Goal: Transaction & Acquisition: Book appointment/travel/reservation

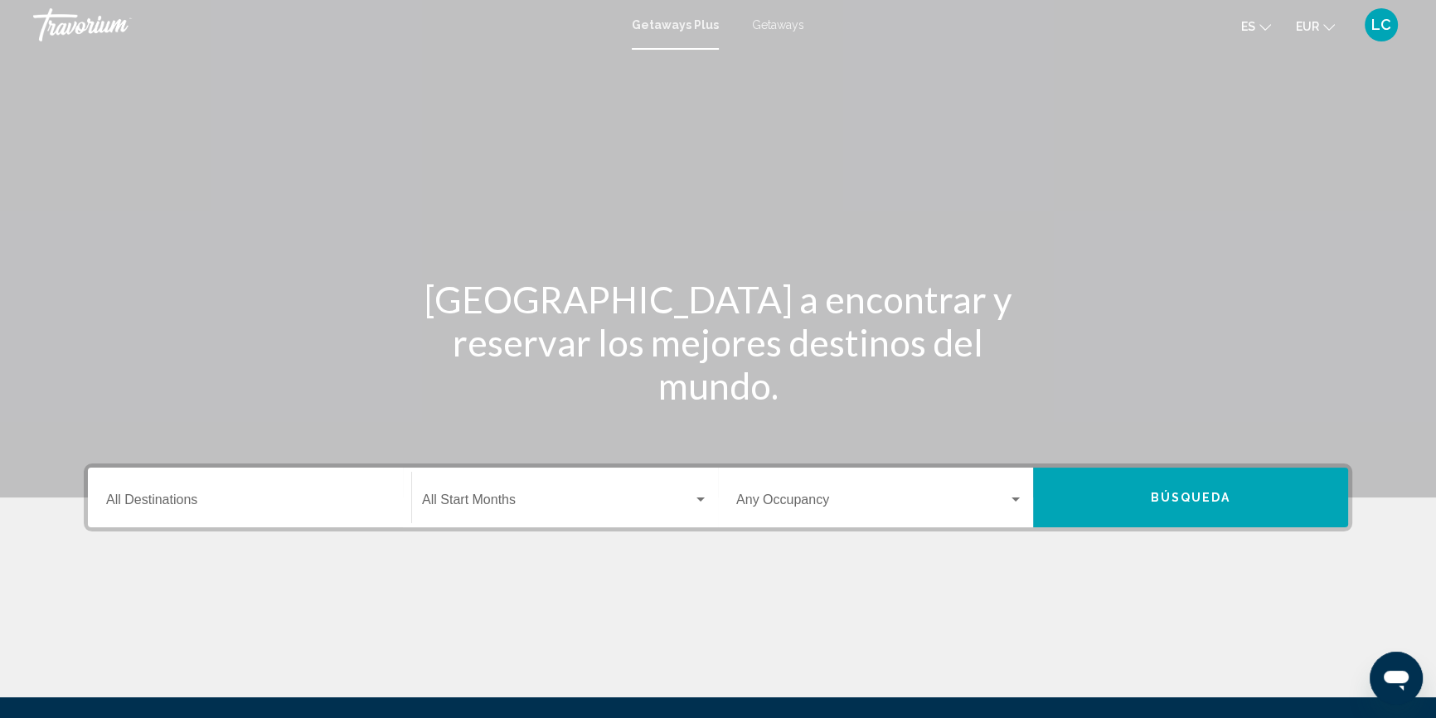
click at [233, 501] on input "Destination All Destinations" at bounding box center [249, 503] width 287 height 15
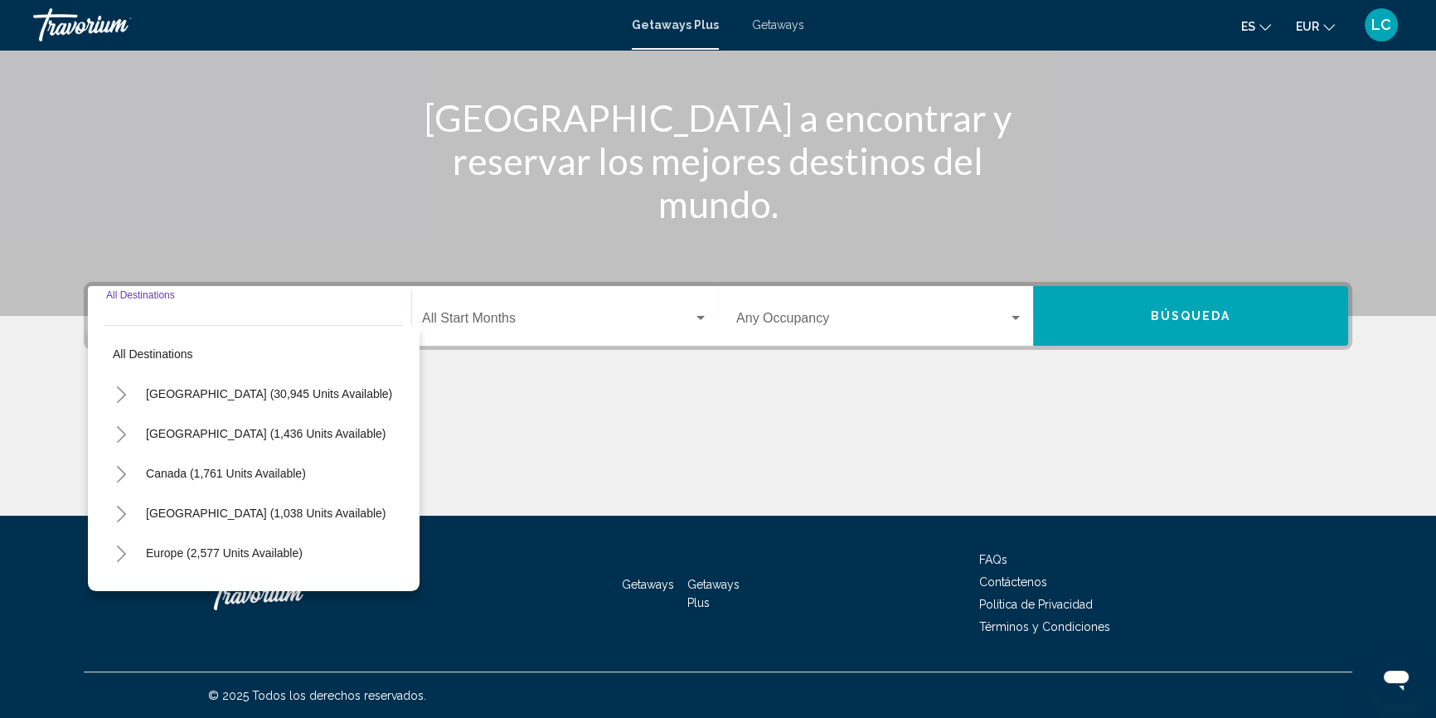
scroll to position [182, 0]
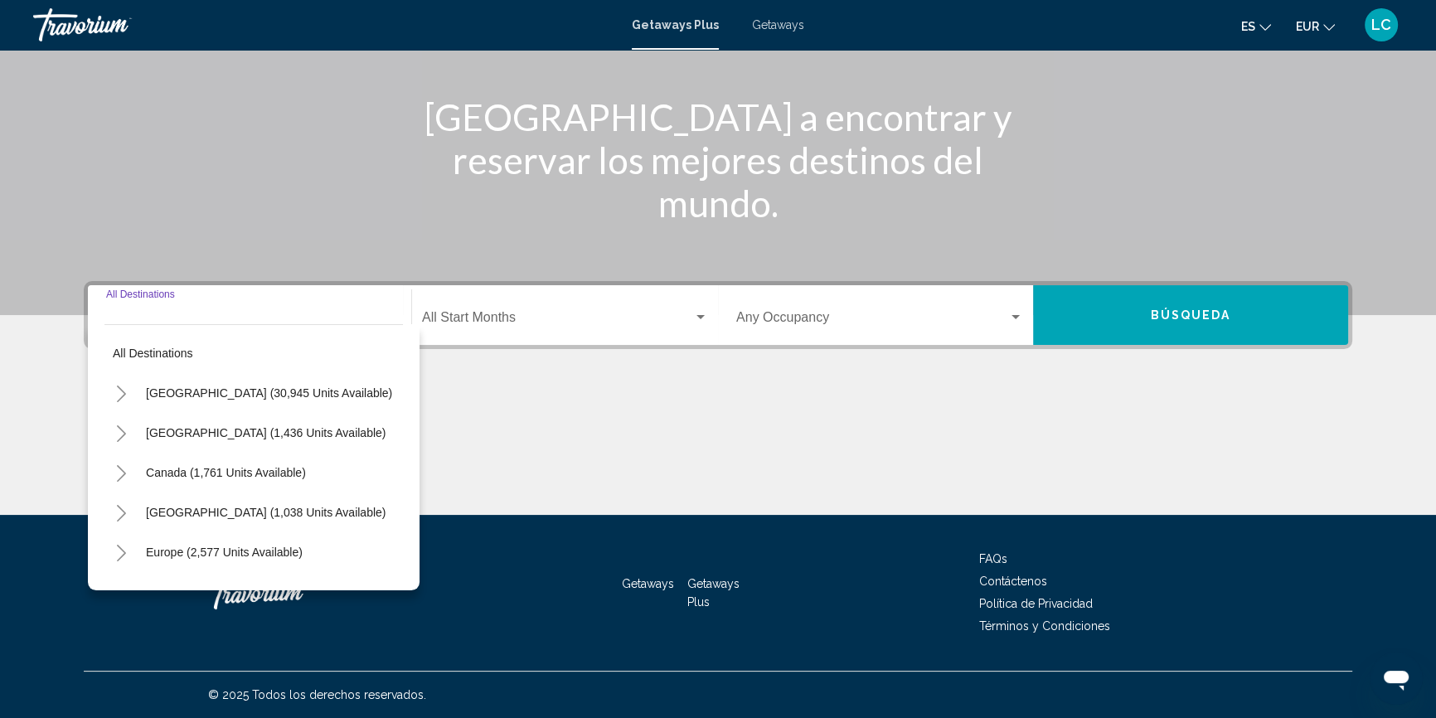
click at [124, 551] on icon "Toggle Europe (2,577 units available)" at bounding box center [121, 553] width 12 height 17
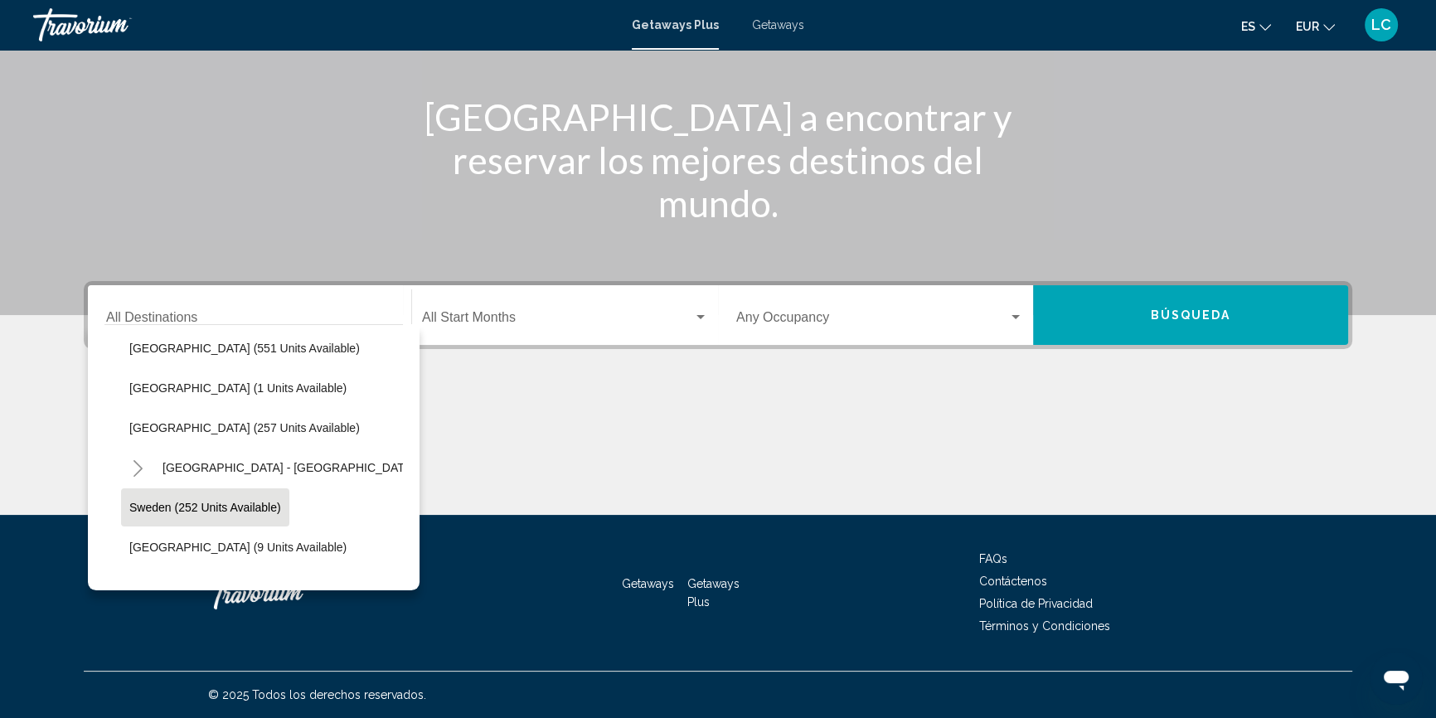
scroll to position [603, 0]
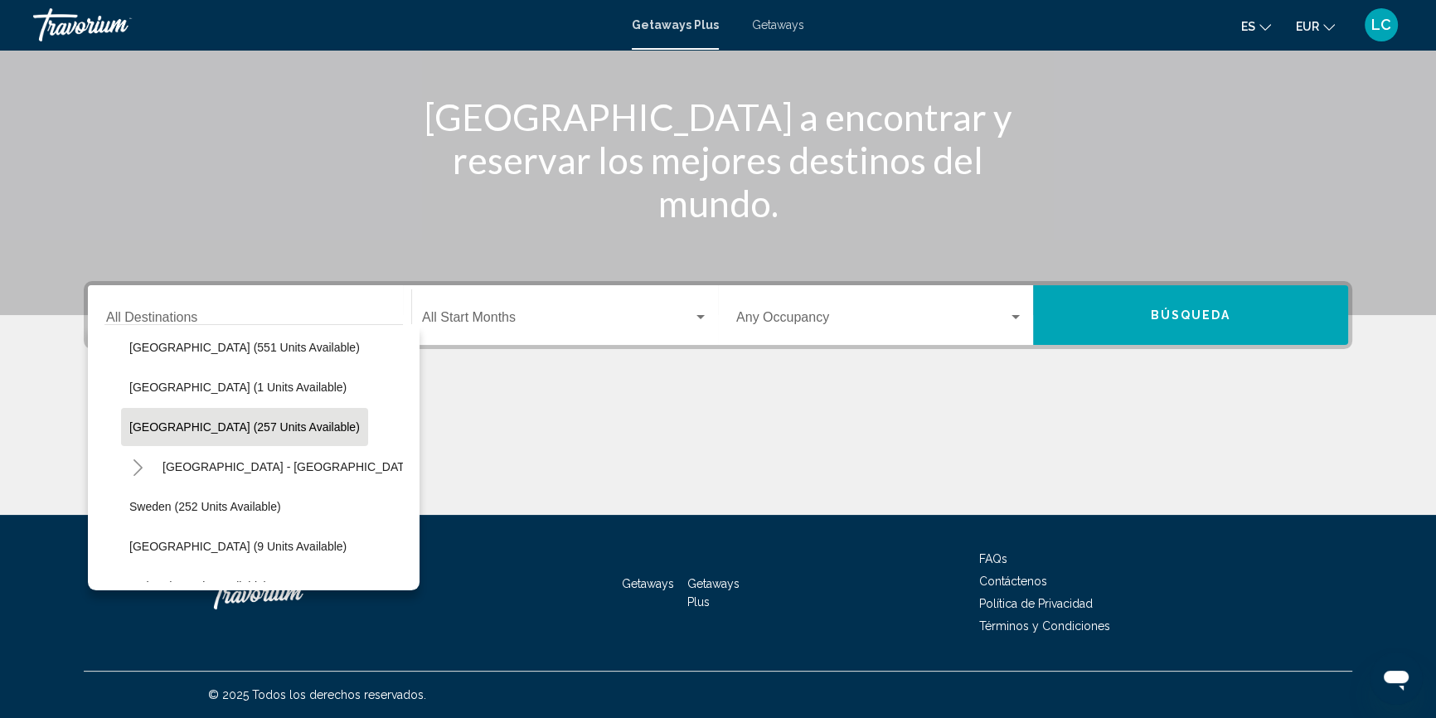
click at [233, 429] on span "Spain (257 units available)" at bounding box center [244, 426] width 231 height 13
type input "**********"
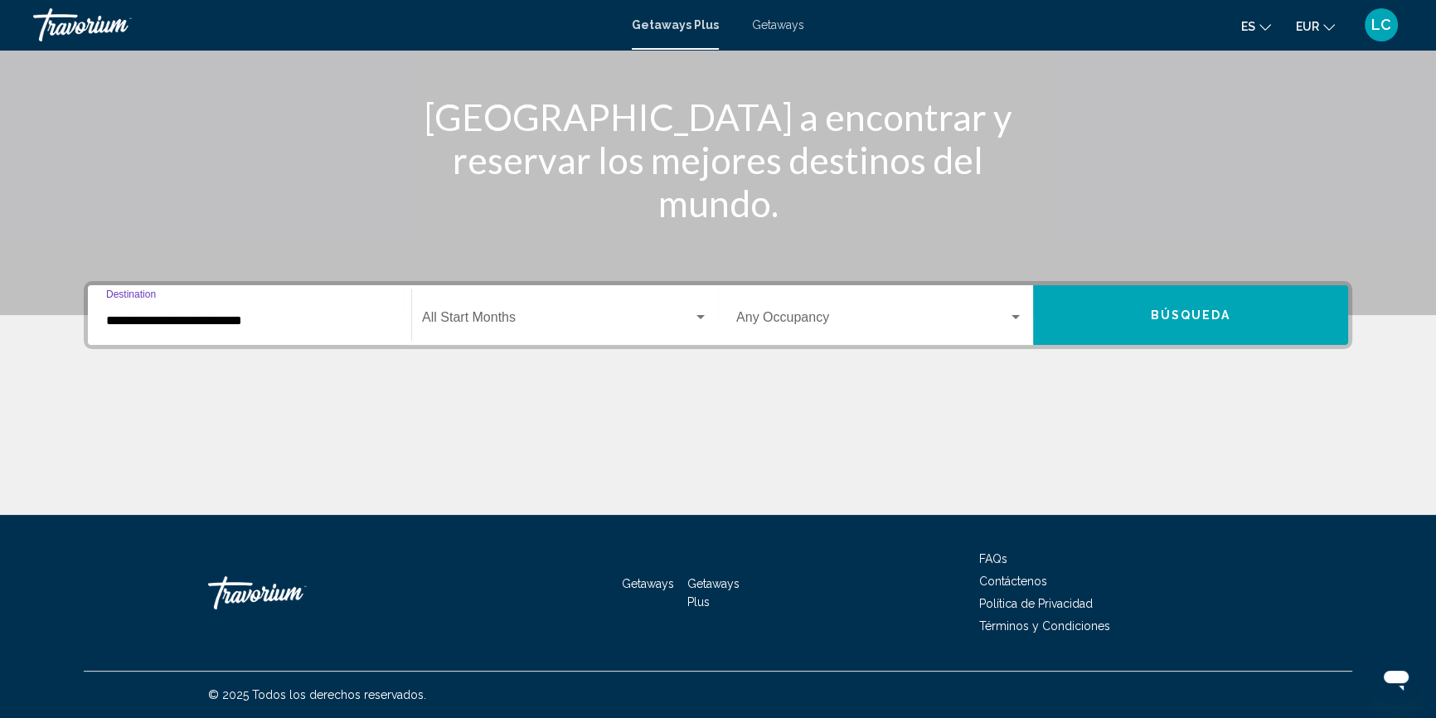
click at [502, 299] on div "Start Month All Start Months" at bounding box center [565, 315] width 286 height 52
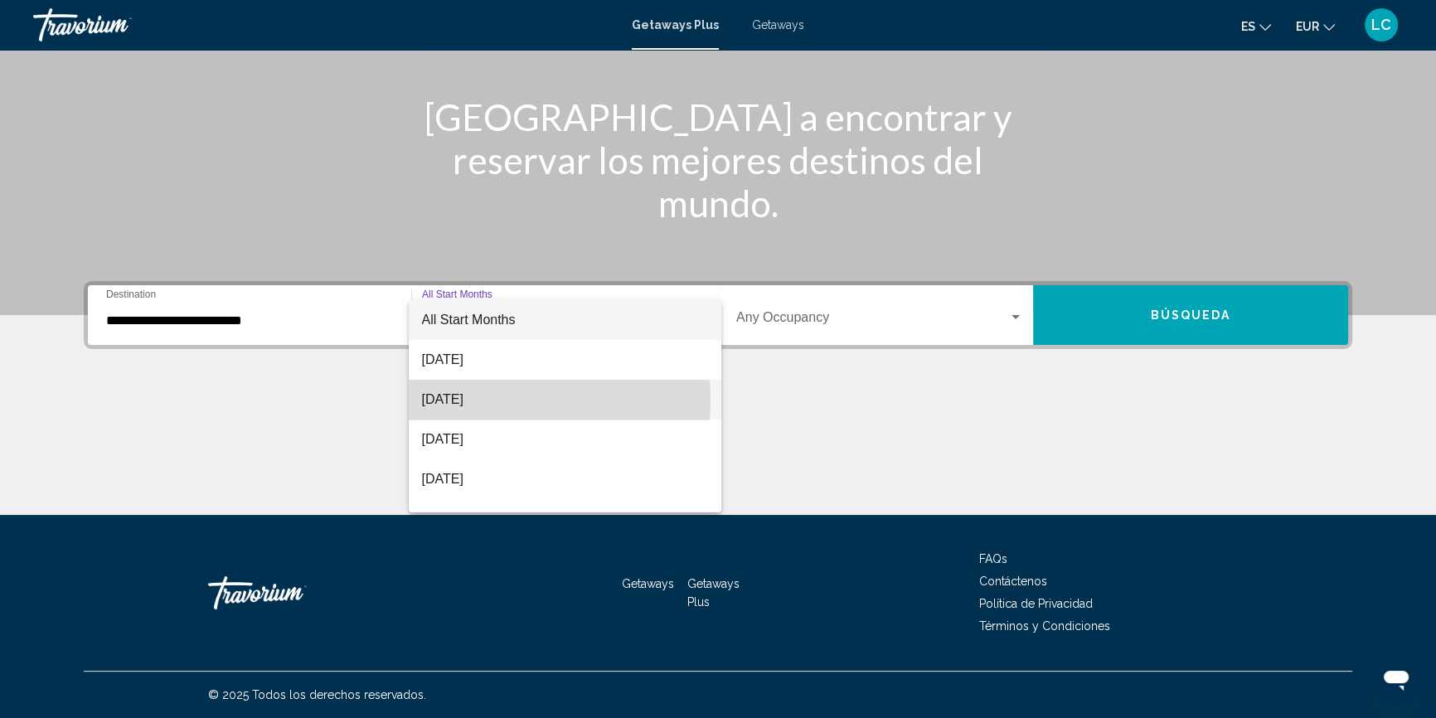
click at [507, 400] on span "[DATE]" at bounding box center [565, 400] width 286 height 40
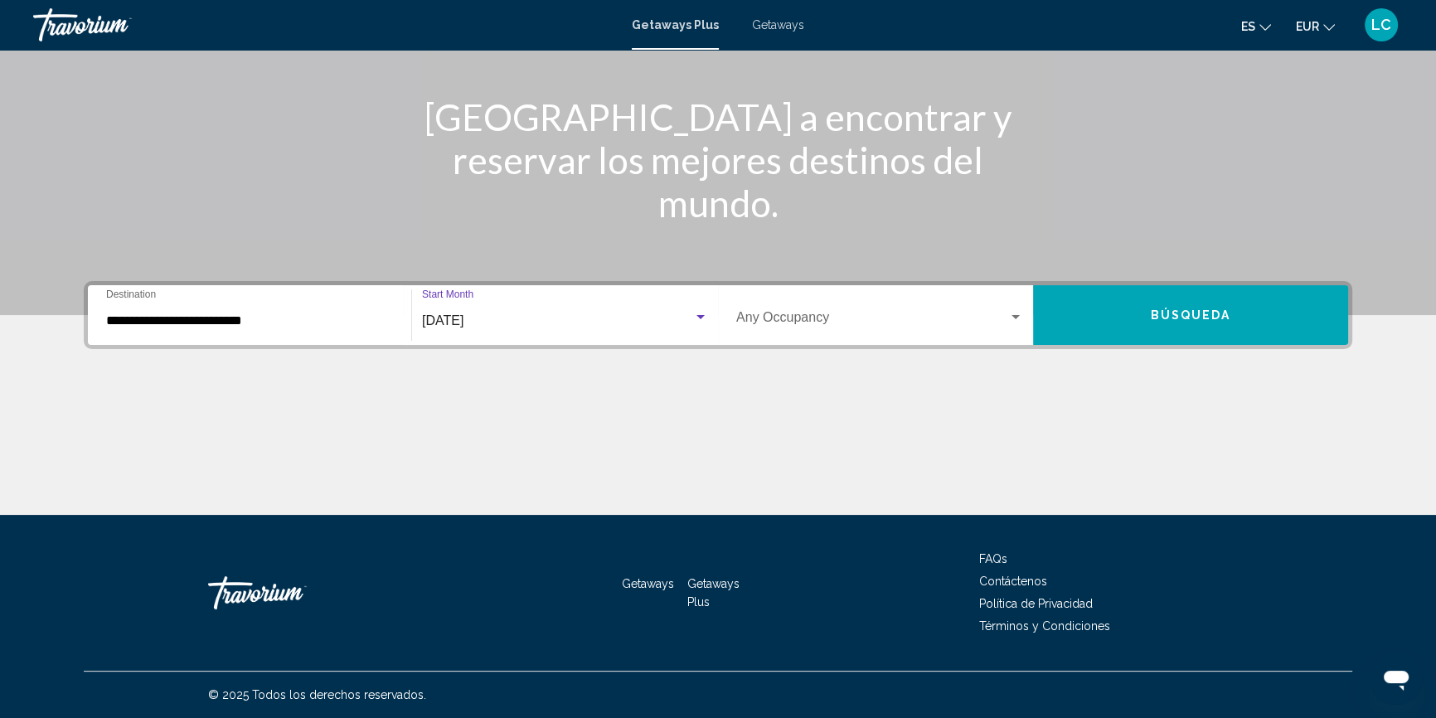
click at [777, 316] on span "Search widget" at bounding box center [872, 320] width 272 height 15
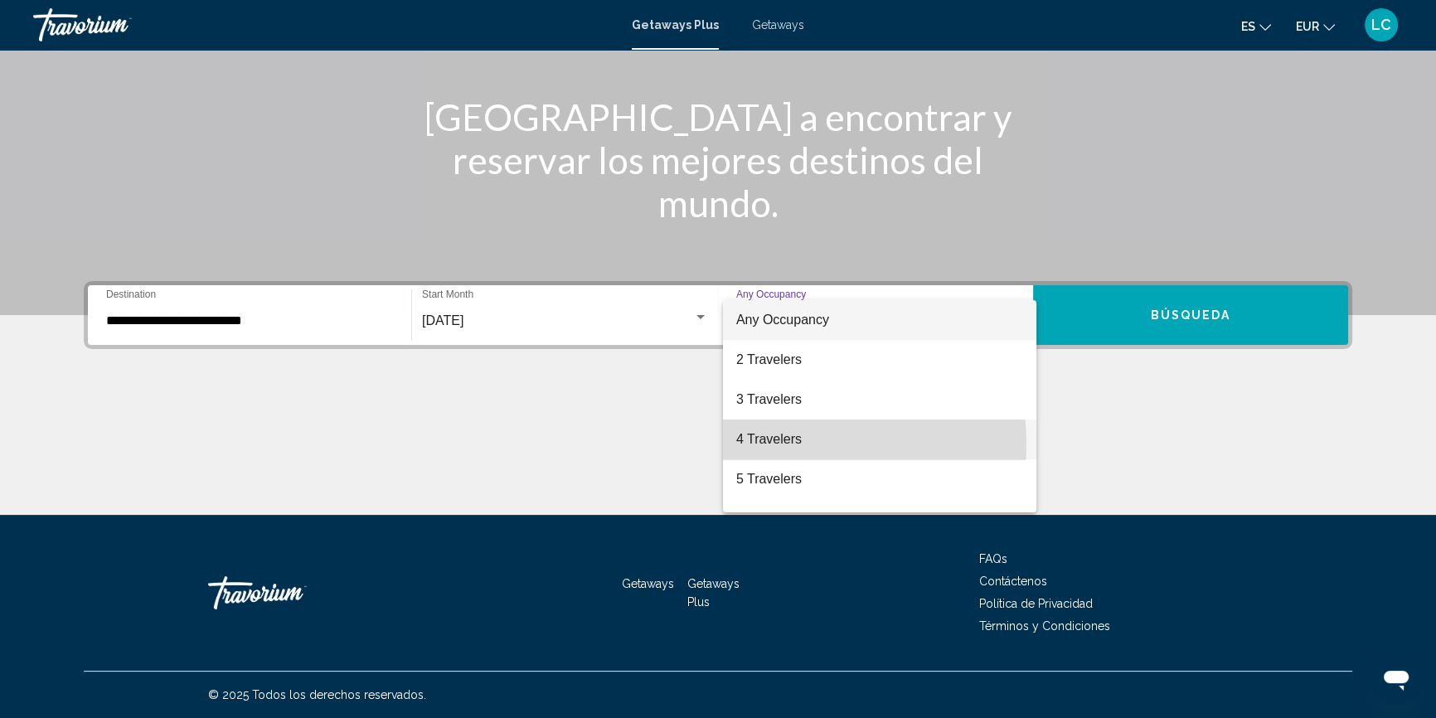
click at [778, 444] on span "4 Travelers" at bounding box center [879, 440] width 287 height 40
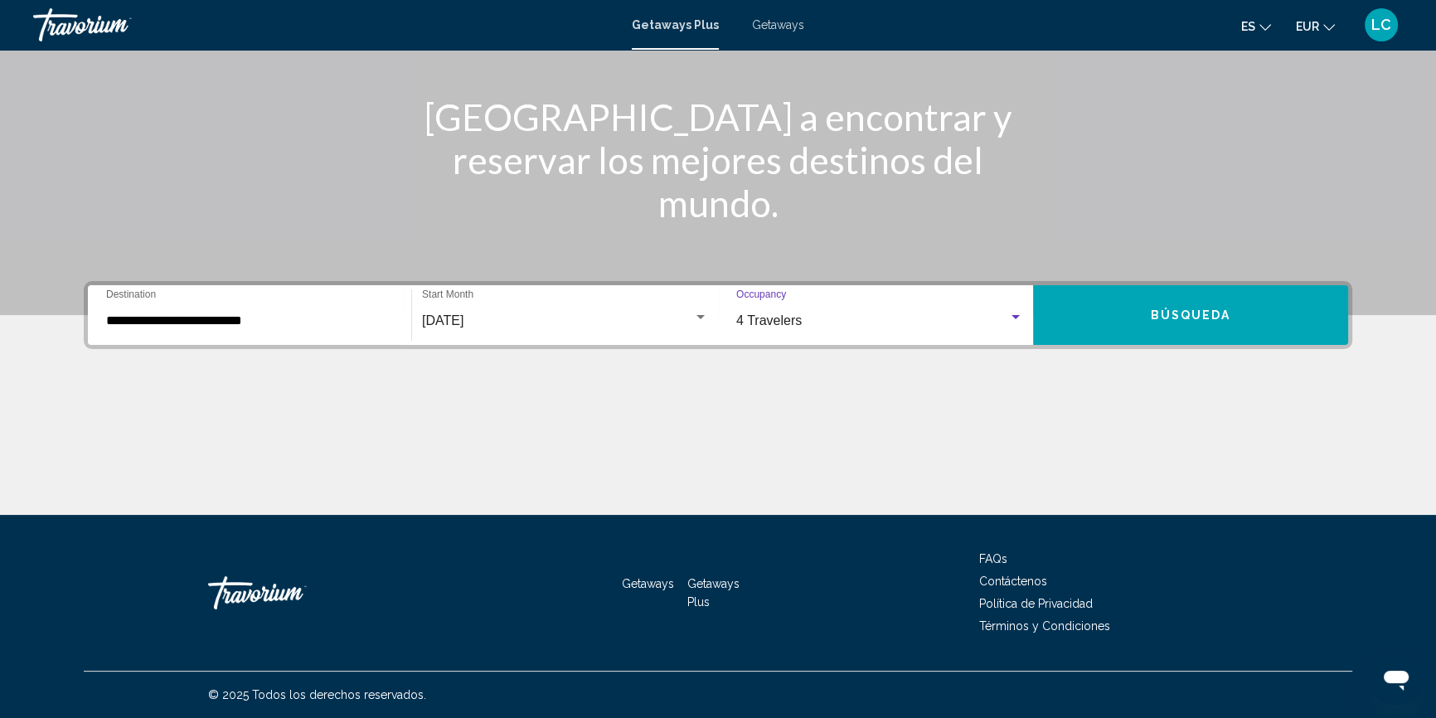
click at [1162, 320] on span "Búsqueda" at bounding box center [1191, 315] width 80 height 13
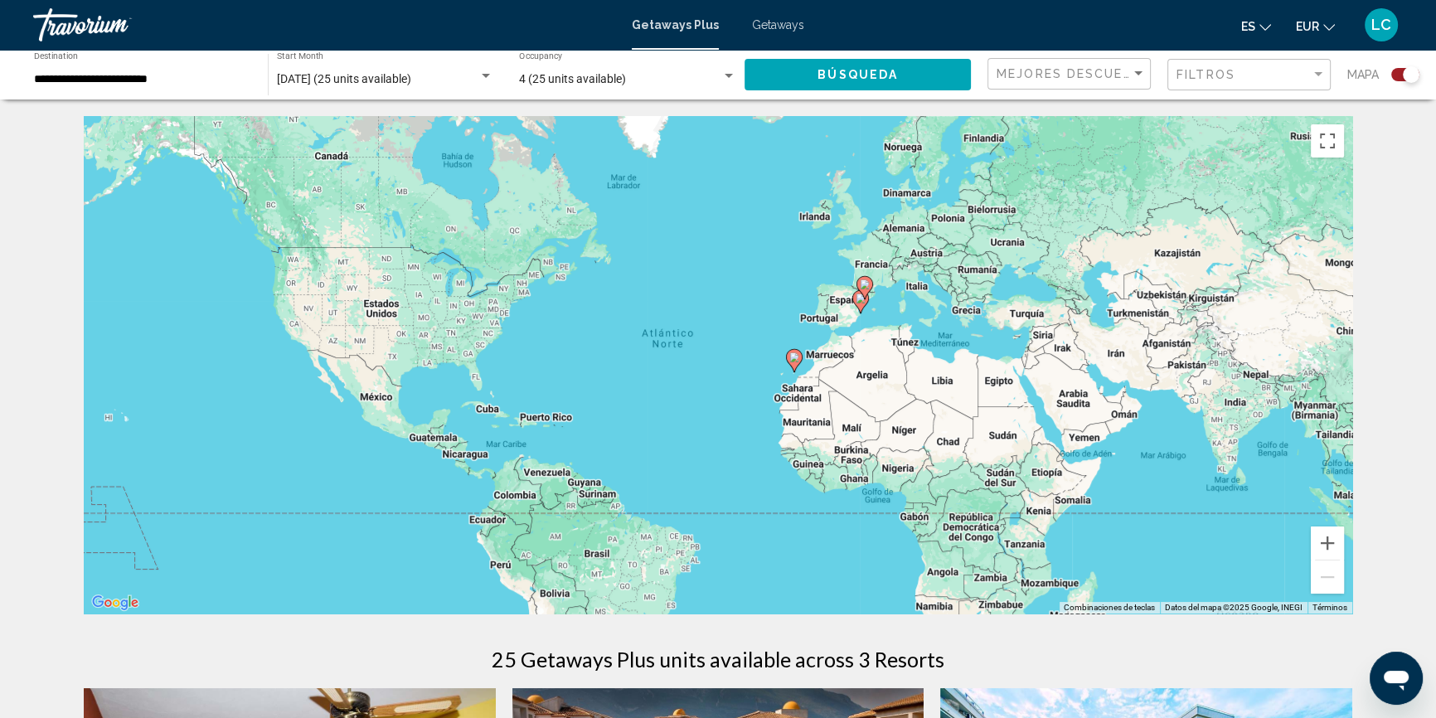
click at [1406, 70] on div "Search widget" at bounding box center [1411, 74] width 17 height 17
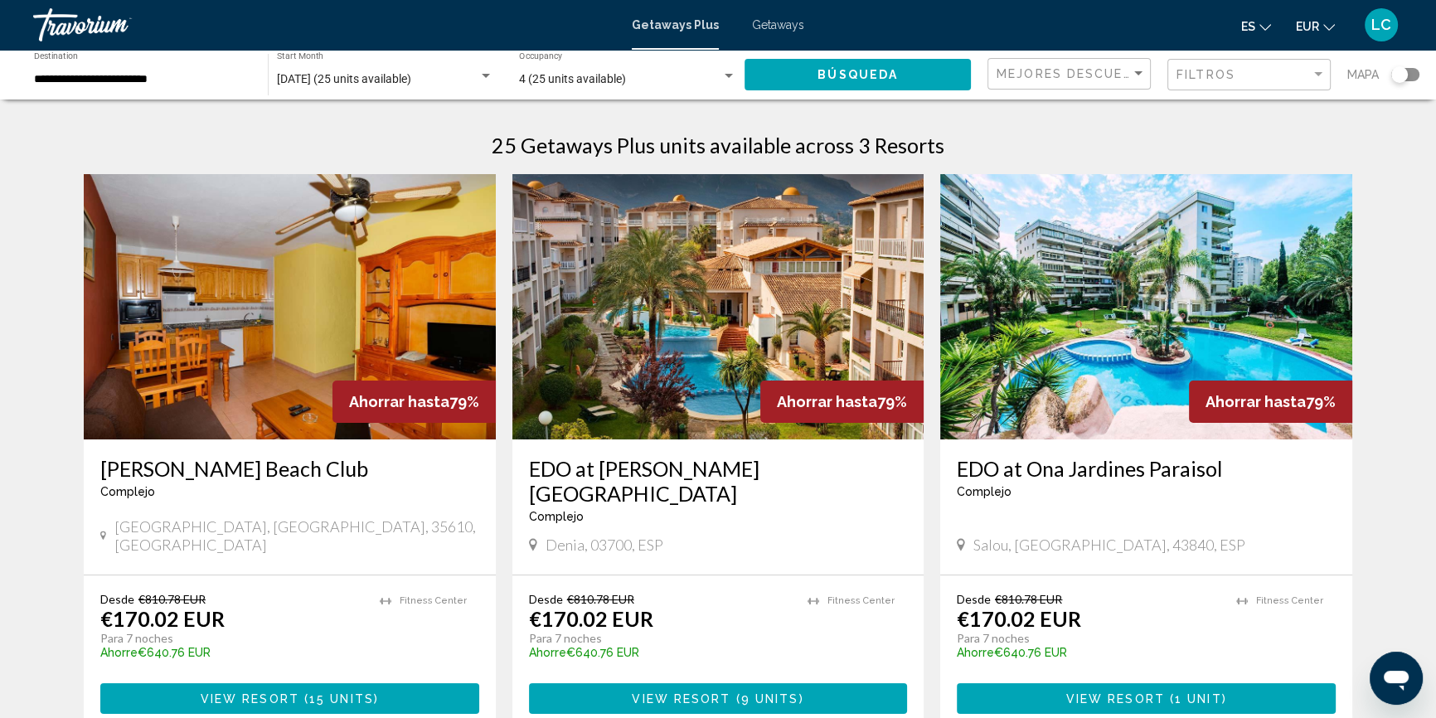
click at [386, 76] on span "octubre 2025 (25 units available)" at bounding box center [344, 78] width 134 height 13
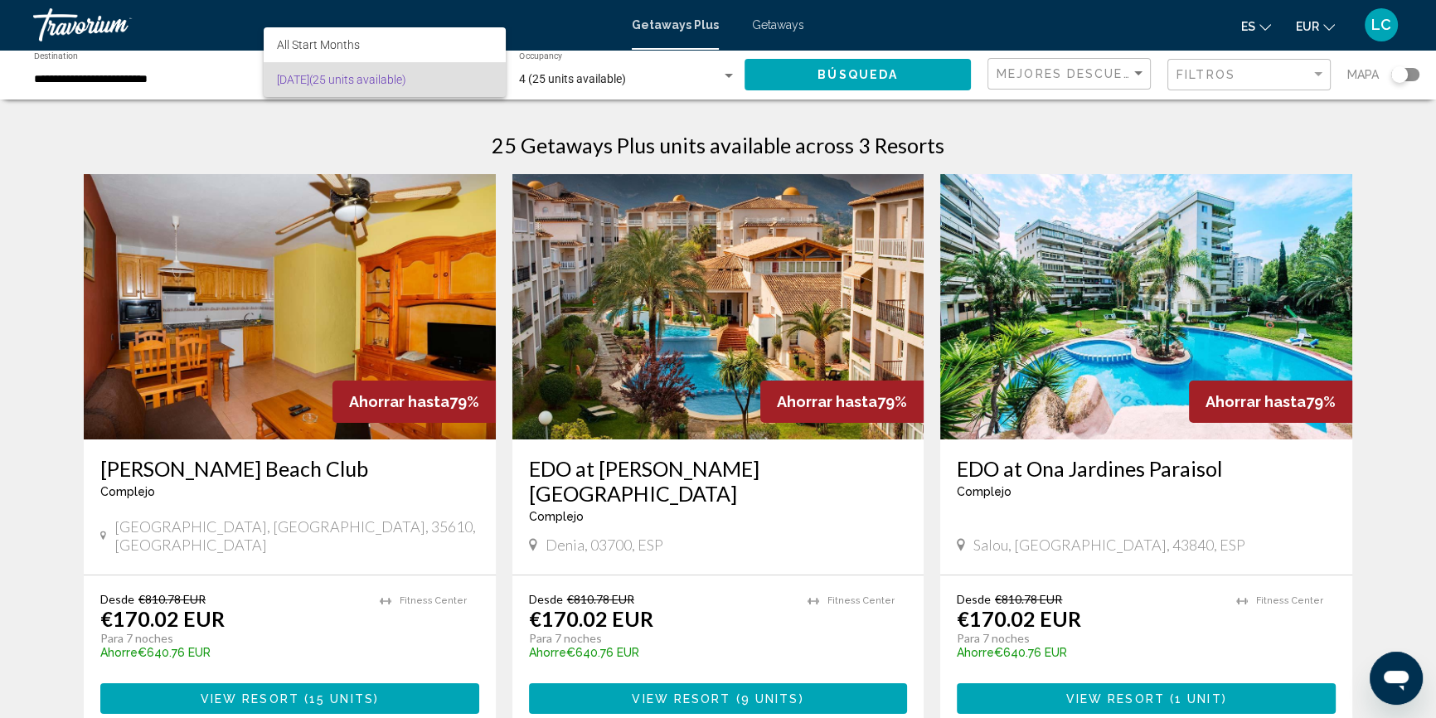
click at [120, 80] on div at bounding box center [718, 359] width 1436 height 718
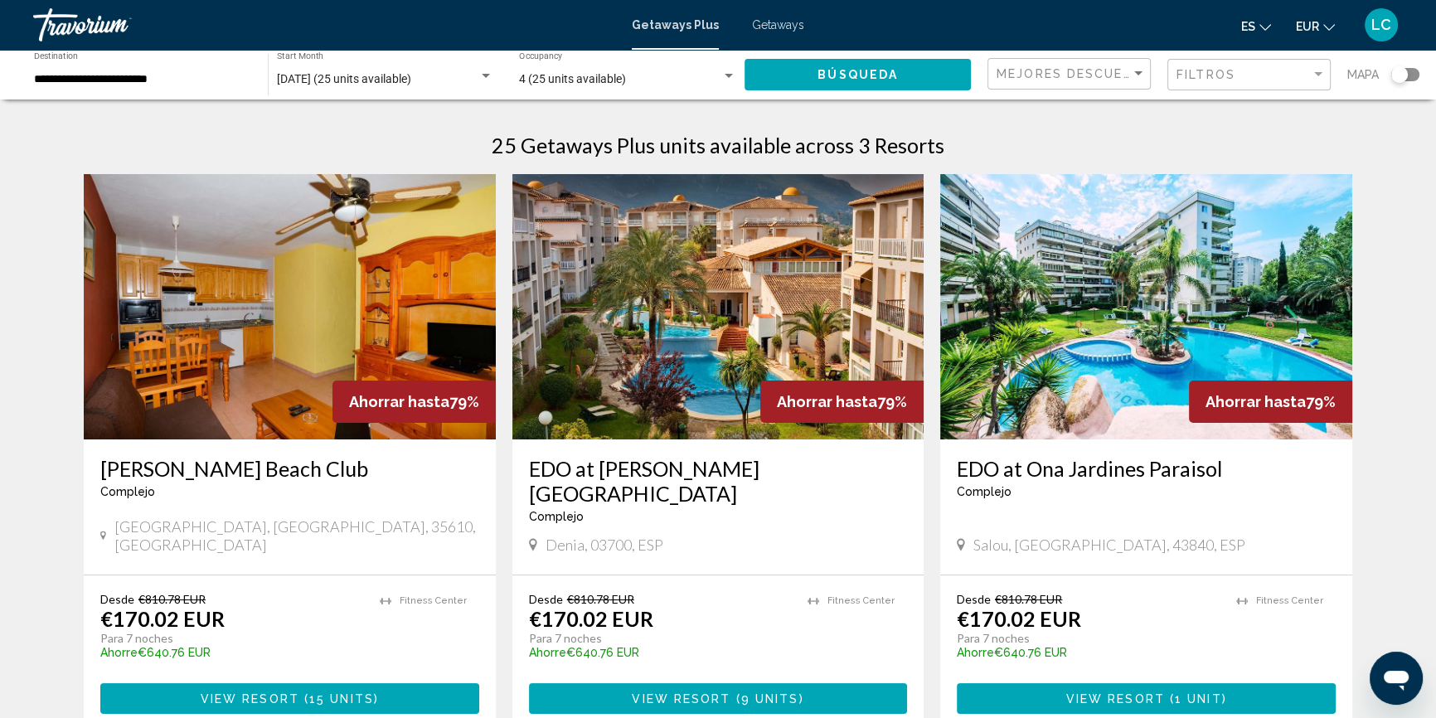
click at [82, 78] on input "**********" at bounding box center [142, 79] width 217 height 13
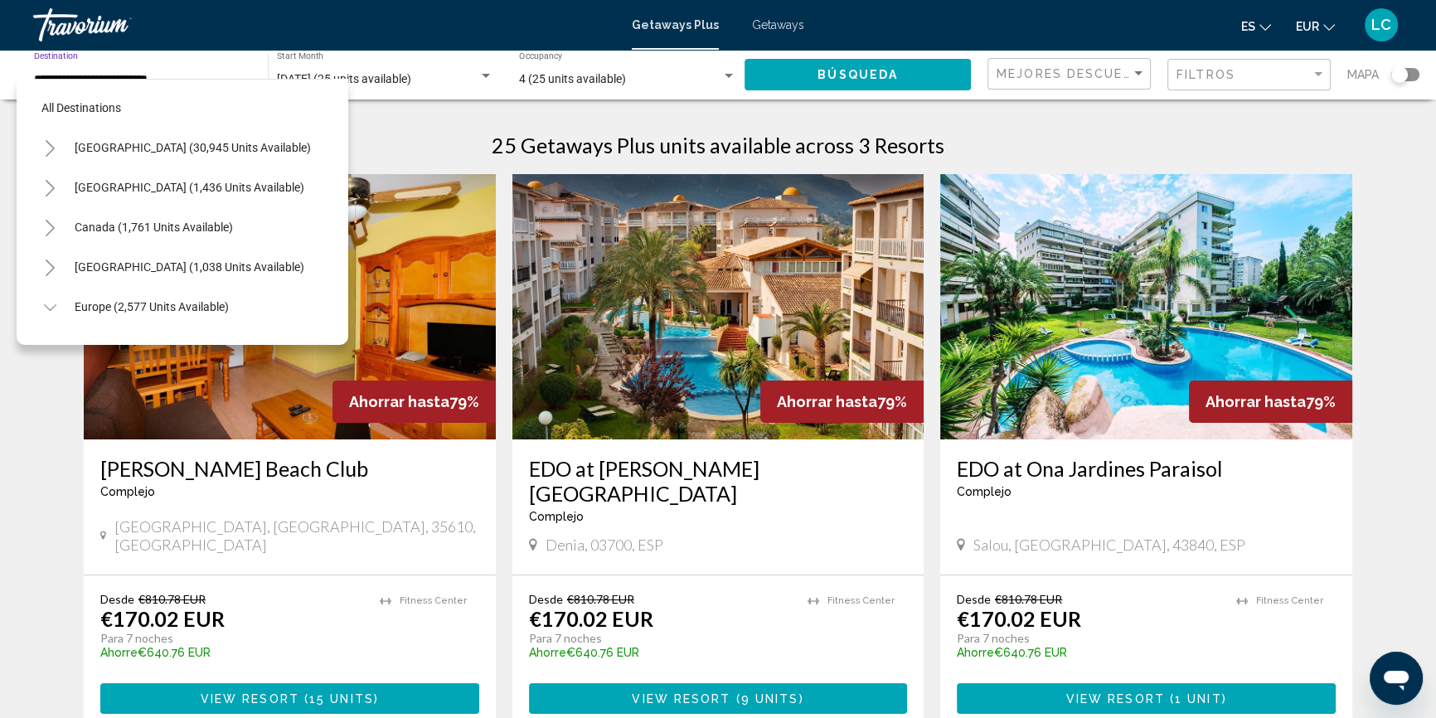
scroll to position [581, 0]
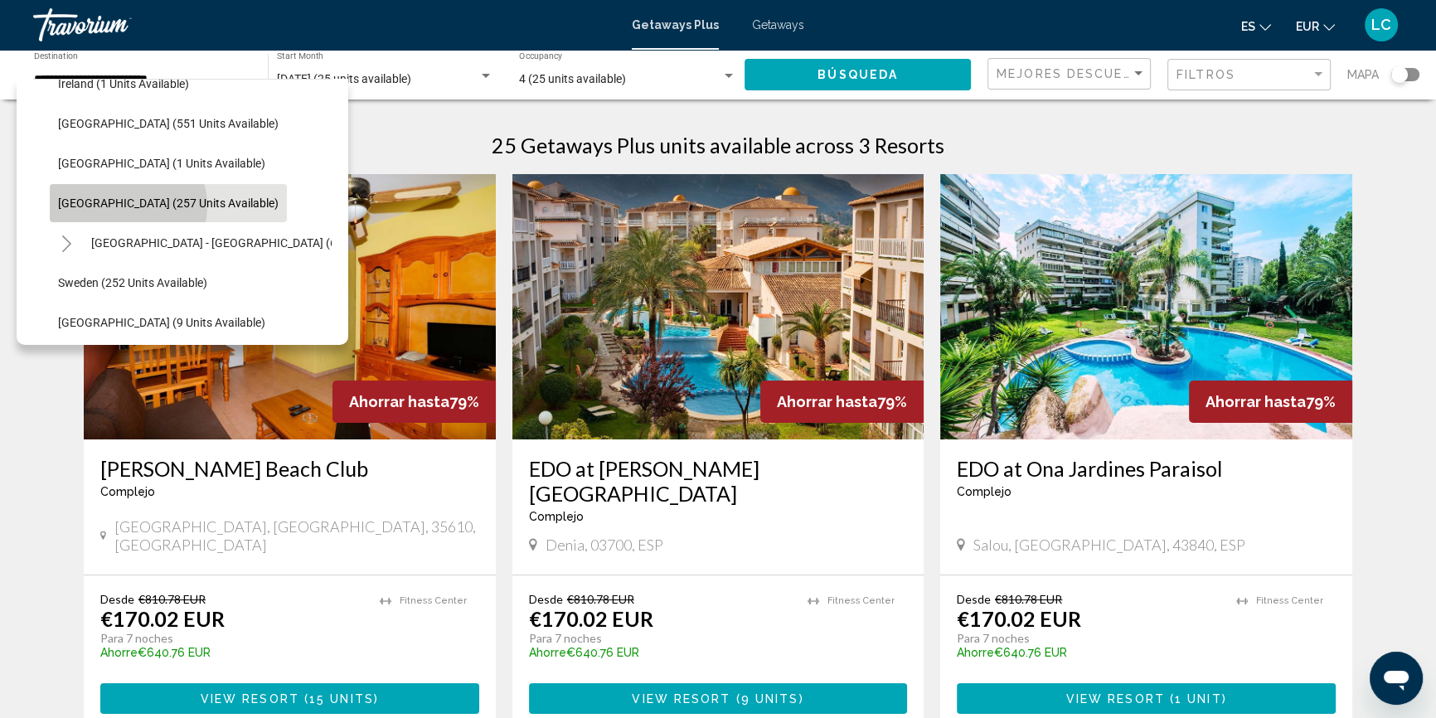
click at [127, 205] on span "Spain (257 units available)" at bounding box center [168, 203] width 221 height 13
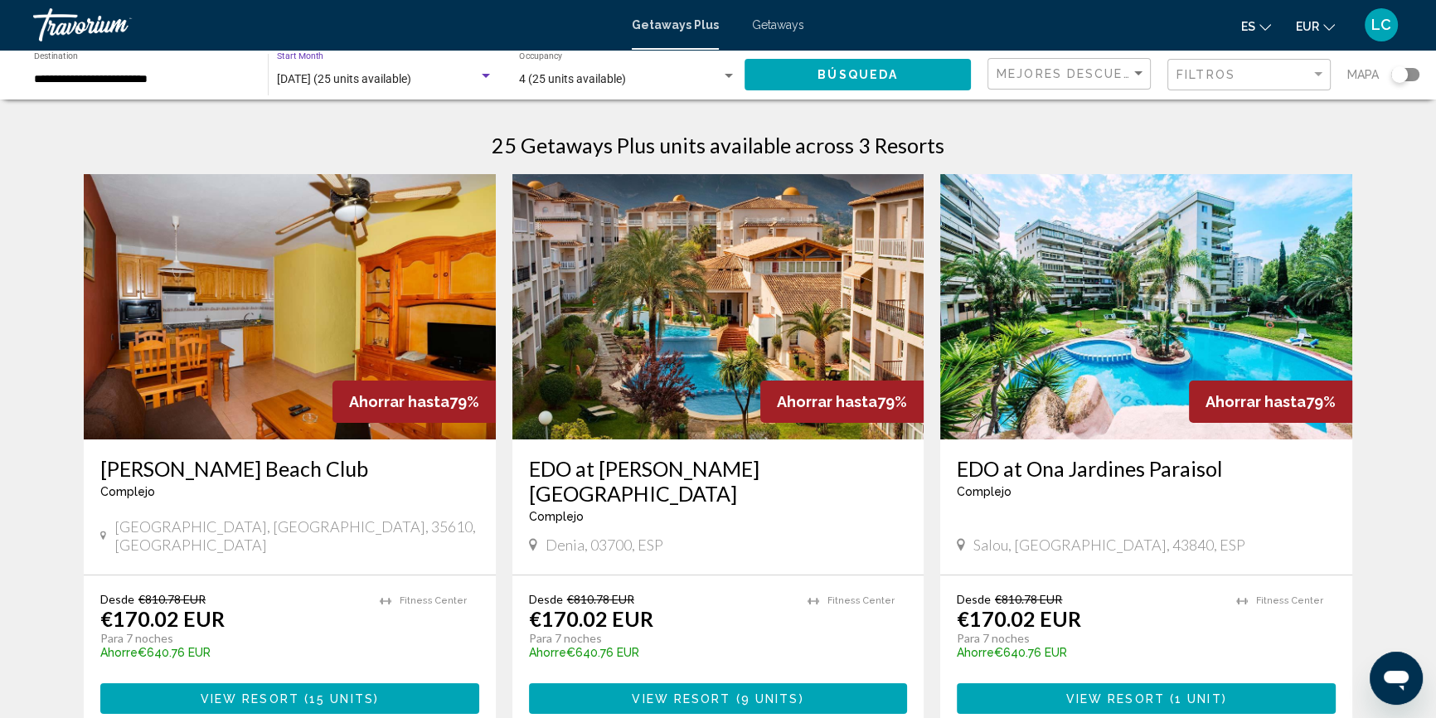
click at [326, 78] on span "octubre 2025 (25 units available)" at bounding box center [344, 78] width 134 height 13
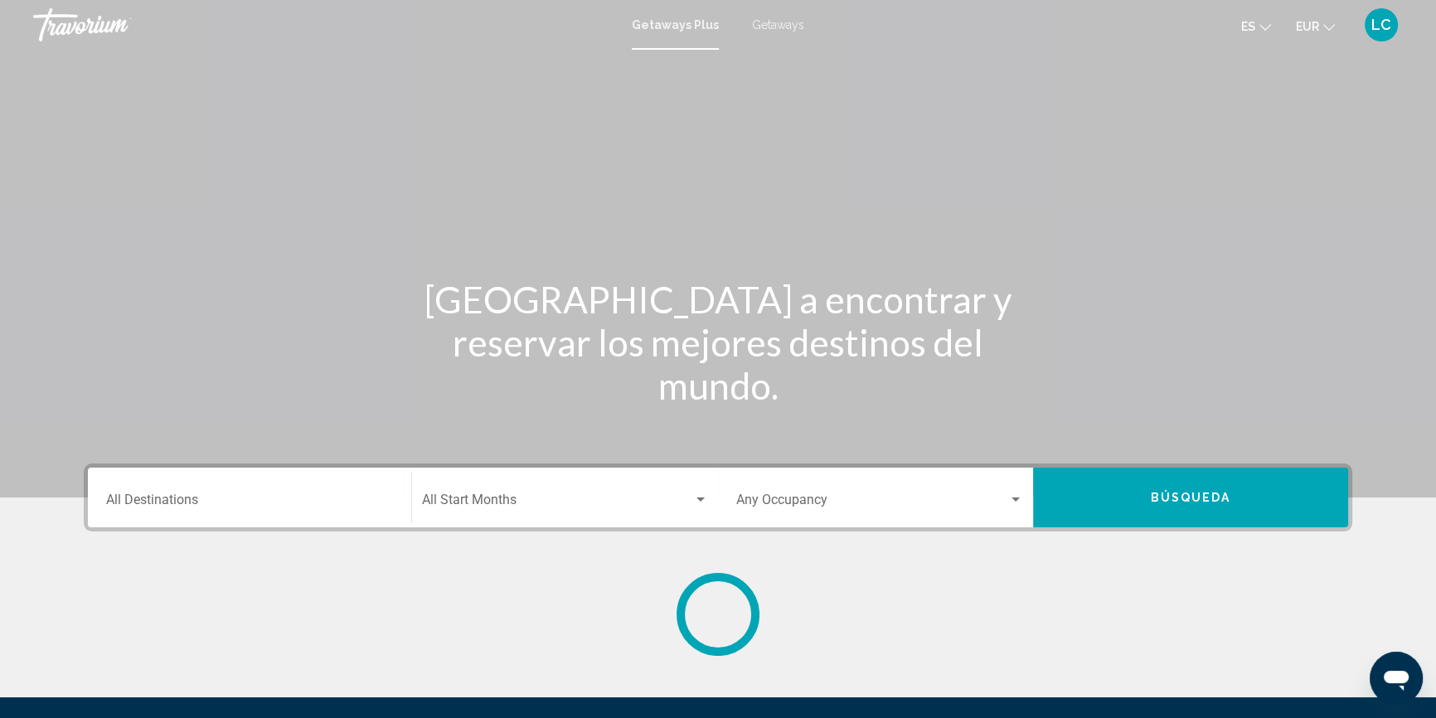
click at [168, 491] on div "Destination All Destinations" at bounding box center [249, 498] width 287 height 52
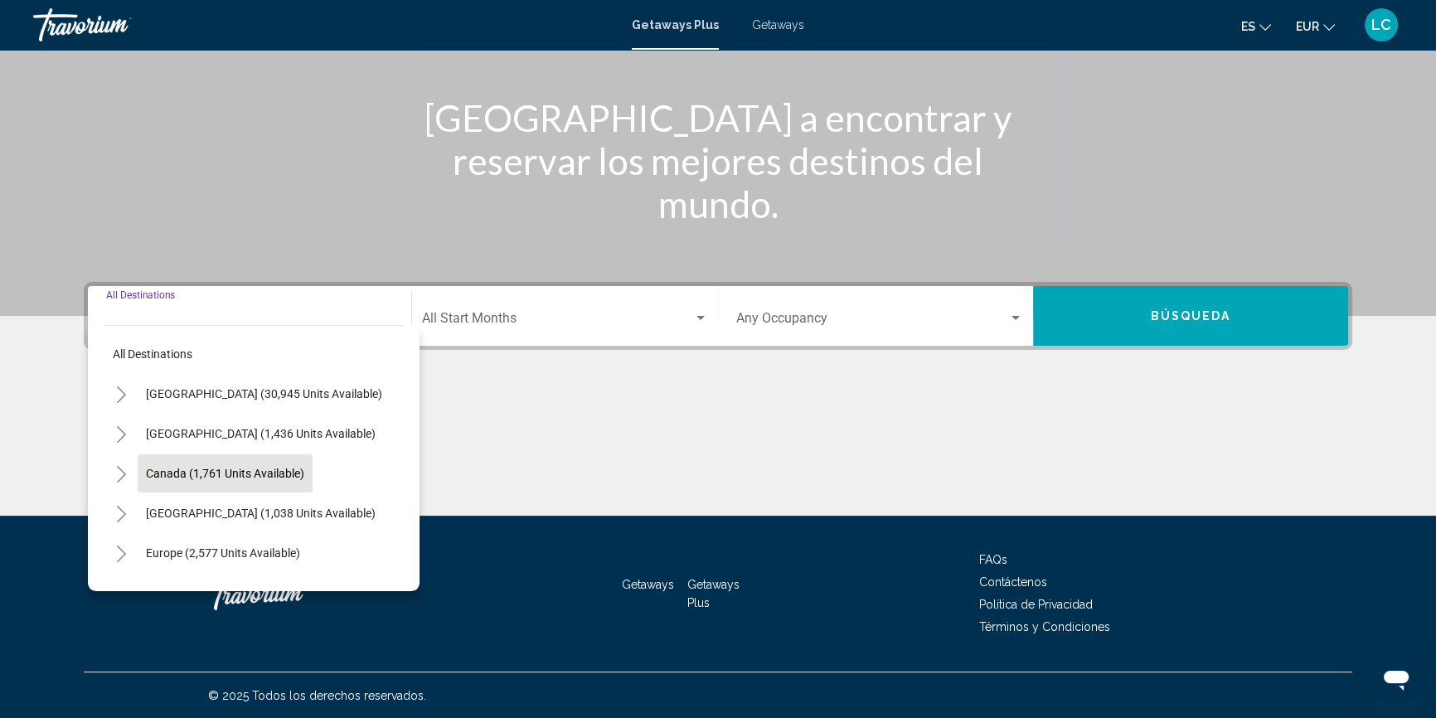
scroll to position [182, 0]
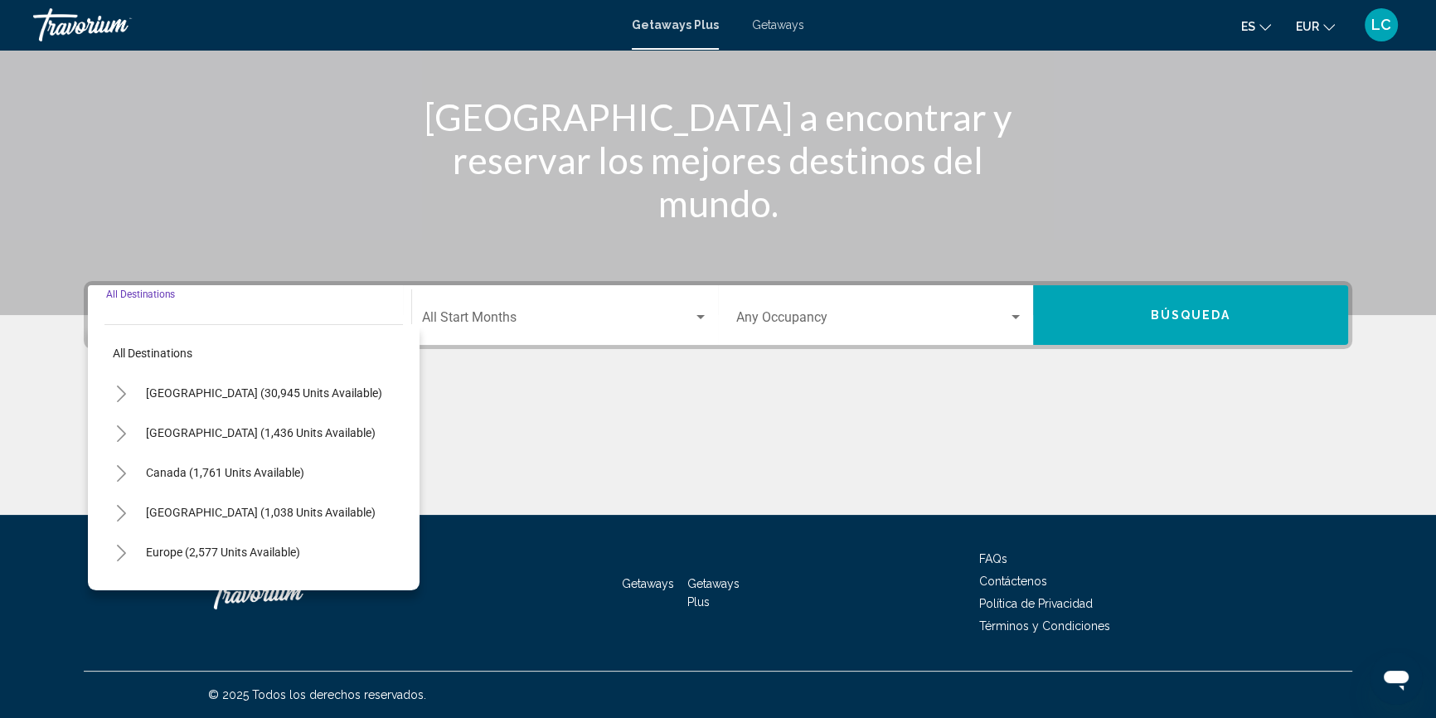
click at [119, 547] on icon "Toggle Europe (2,577 units available)" at bounding box center [121, 553] width 9 height 17
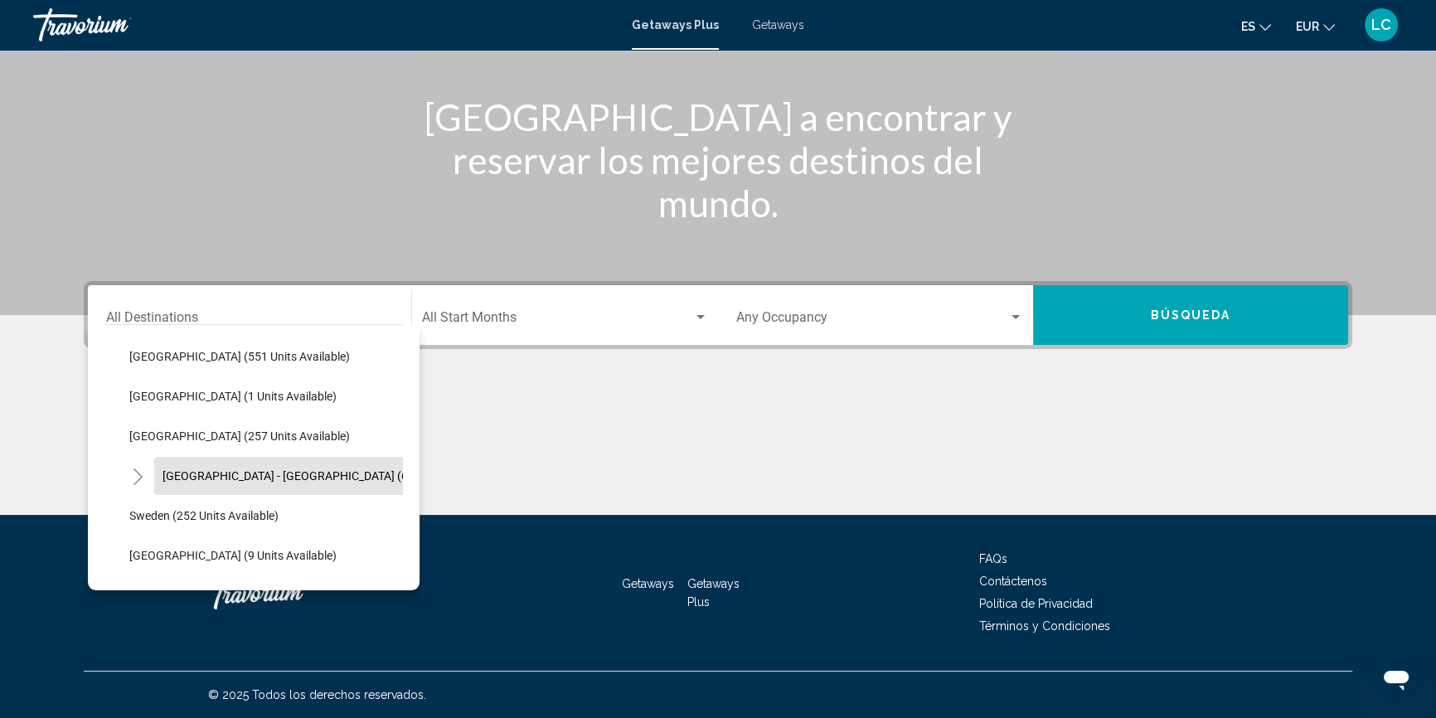
scroll to position [603, 0]
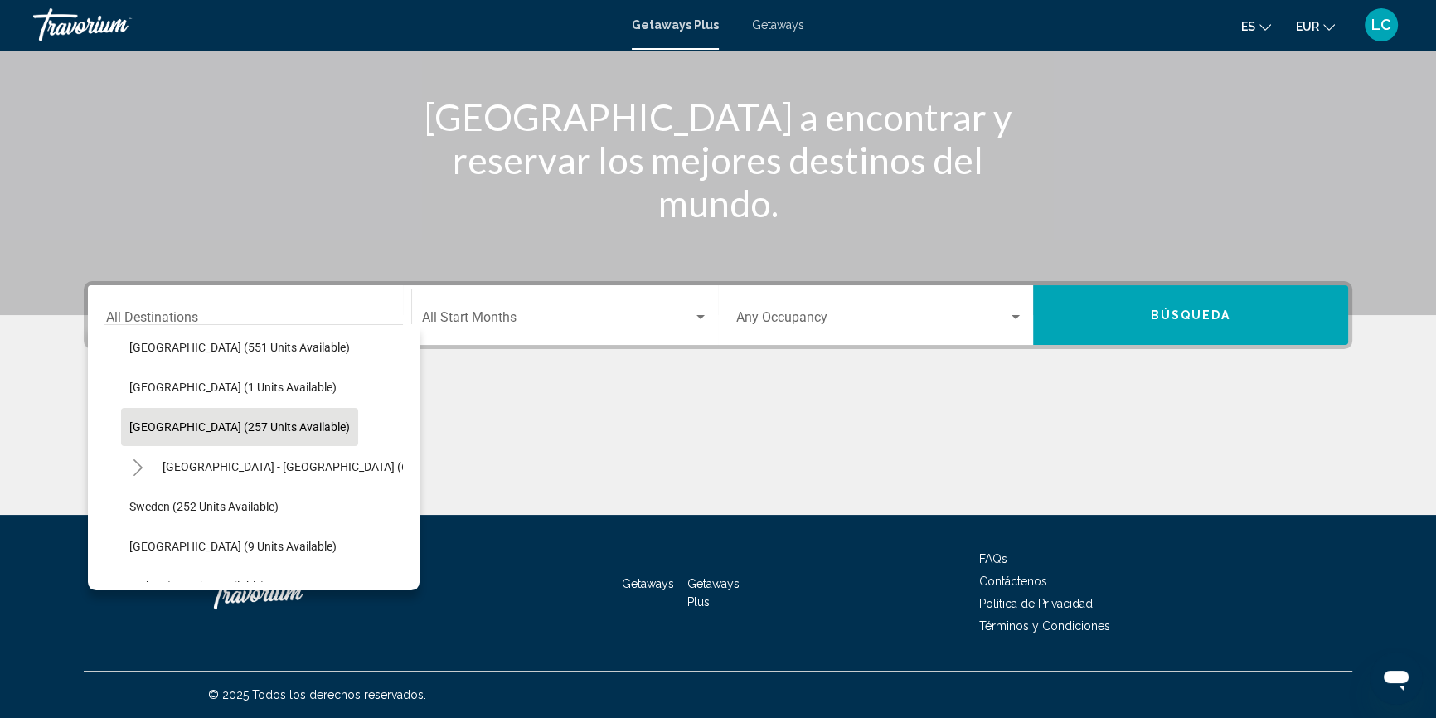
click at [206, 420] on span "Spain (257 units available)" at bounding box center [239, 426] width 221 height 13
type input "**********"
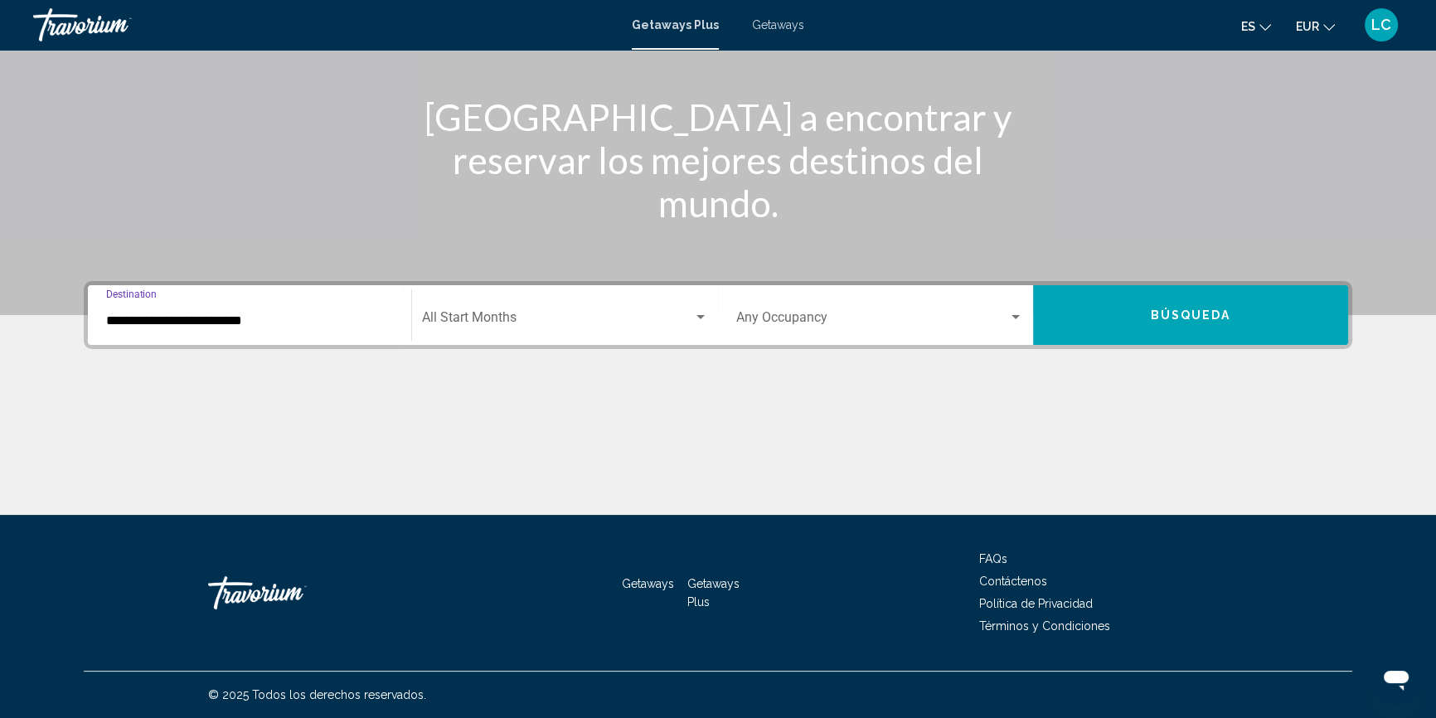
click at [491, 315] on span "Search widget" at bounding box center [557, 320] width 271 height 15
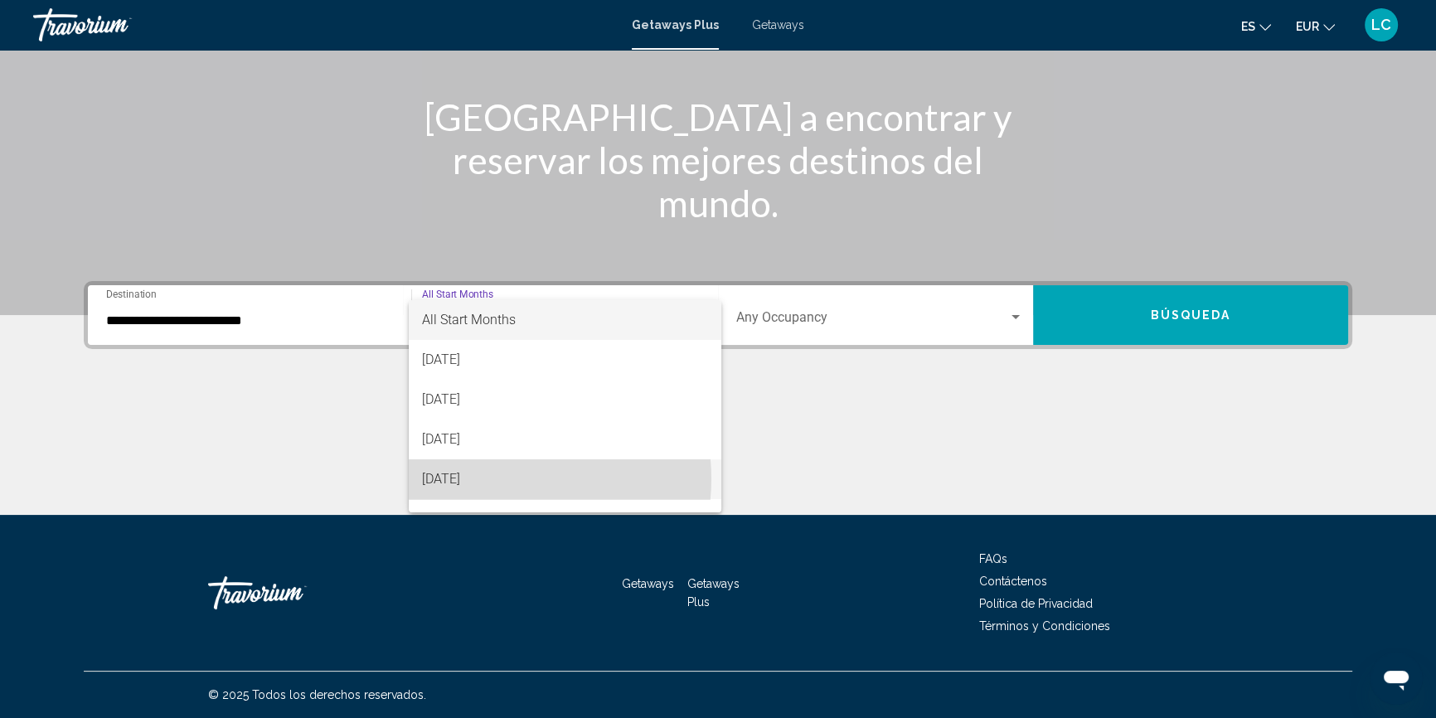
click at [502, 478] on span "[DATE]" at bounding box center [565, 479] width 286 height 40
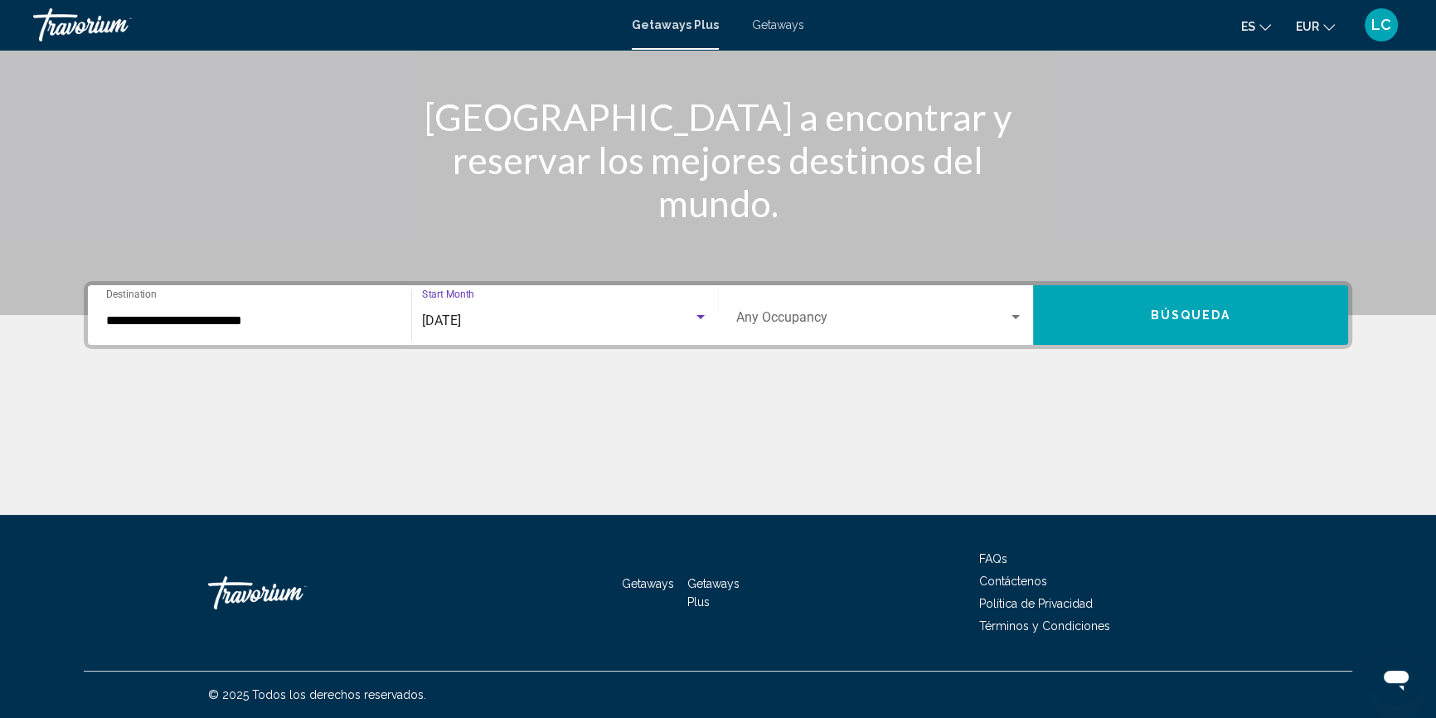
click at [854, 316] on span "Search widget" at bounding box center [872, 320] width 272 height 15
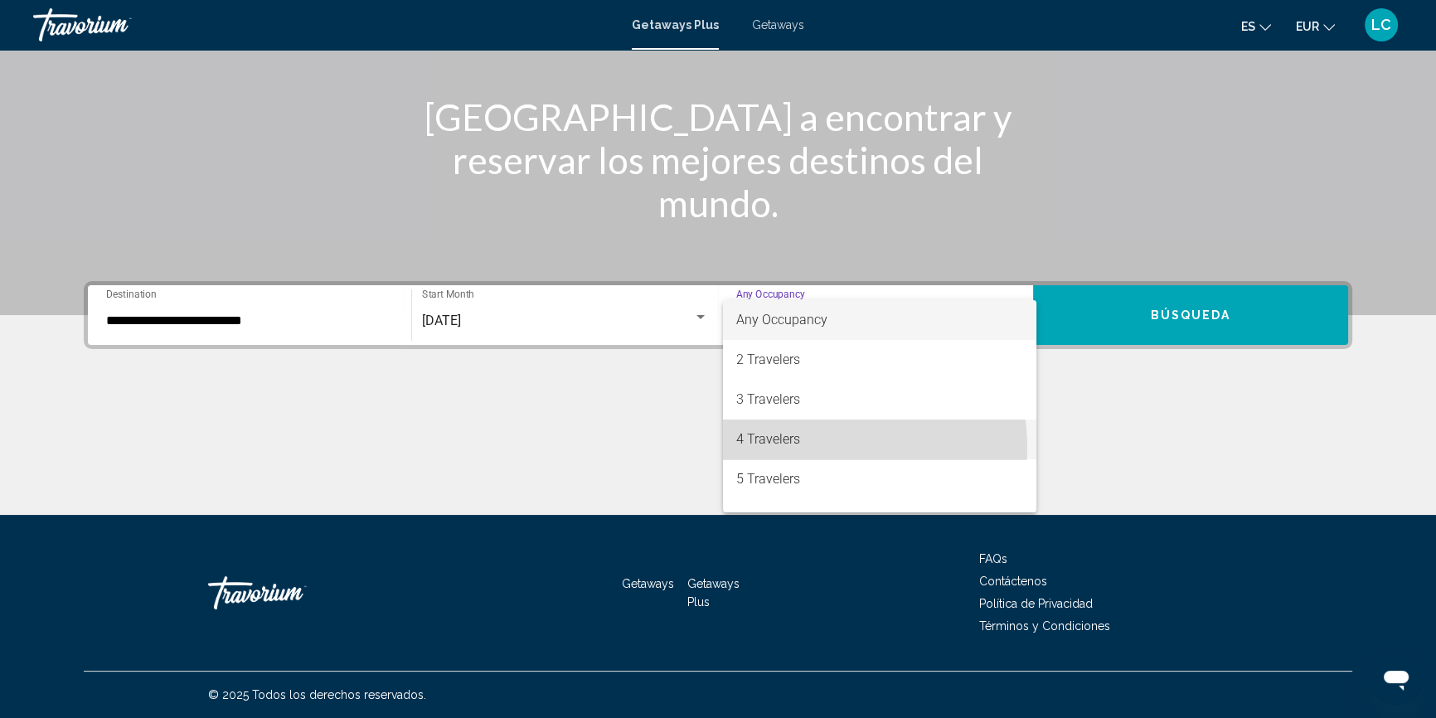
click at [827, 447] on span "4 Travelers" at bounding box center [879, 440] width 287 height 40
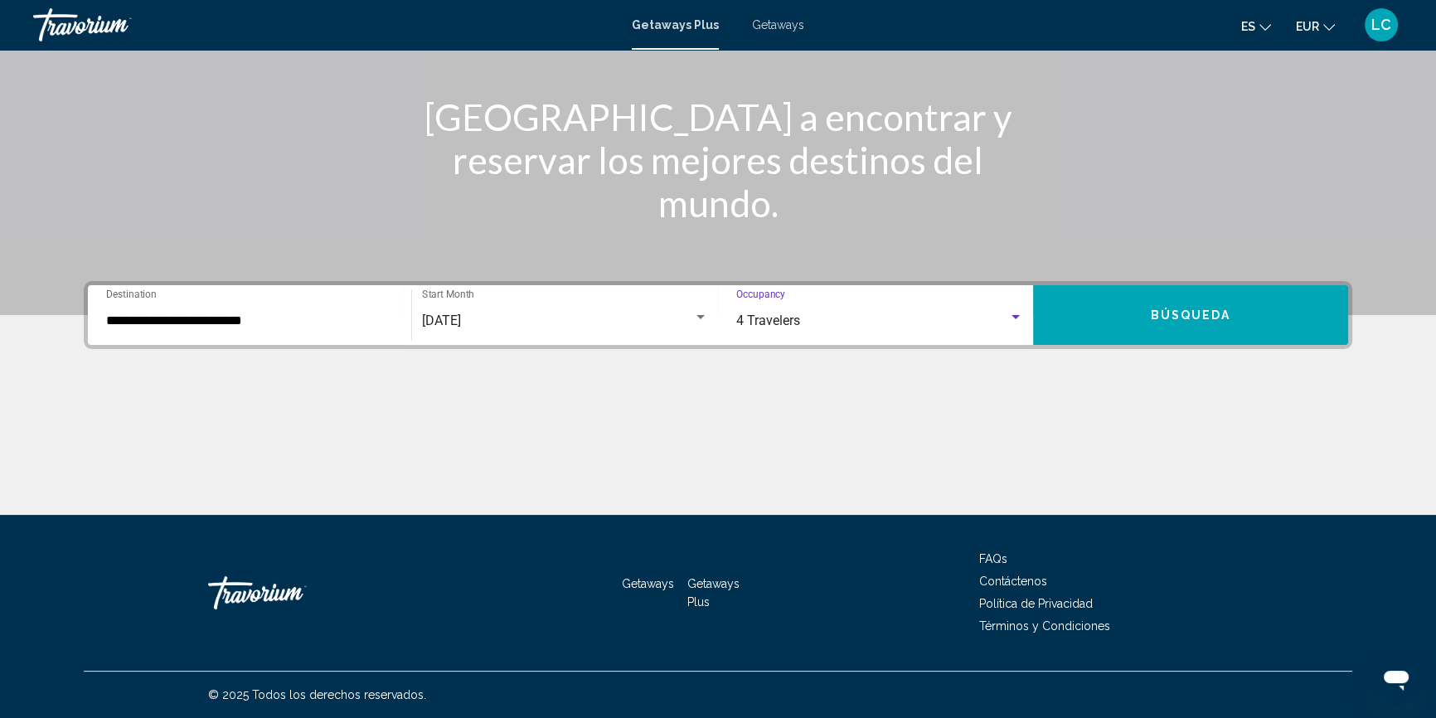
click at [1148, 320] on button "Búsqueda" at bounding box center [1190, 315] width 315 height 60
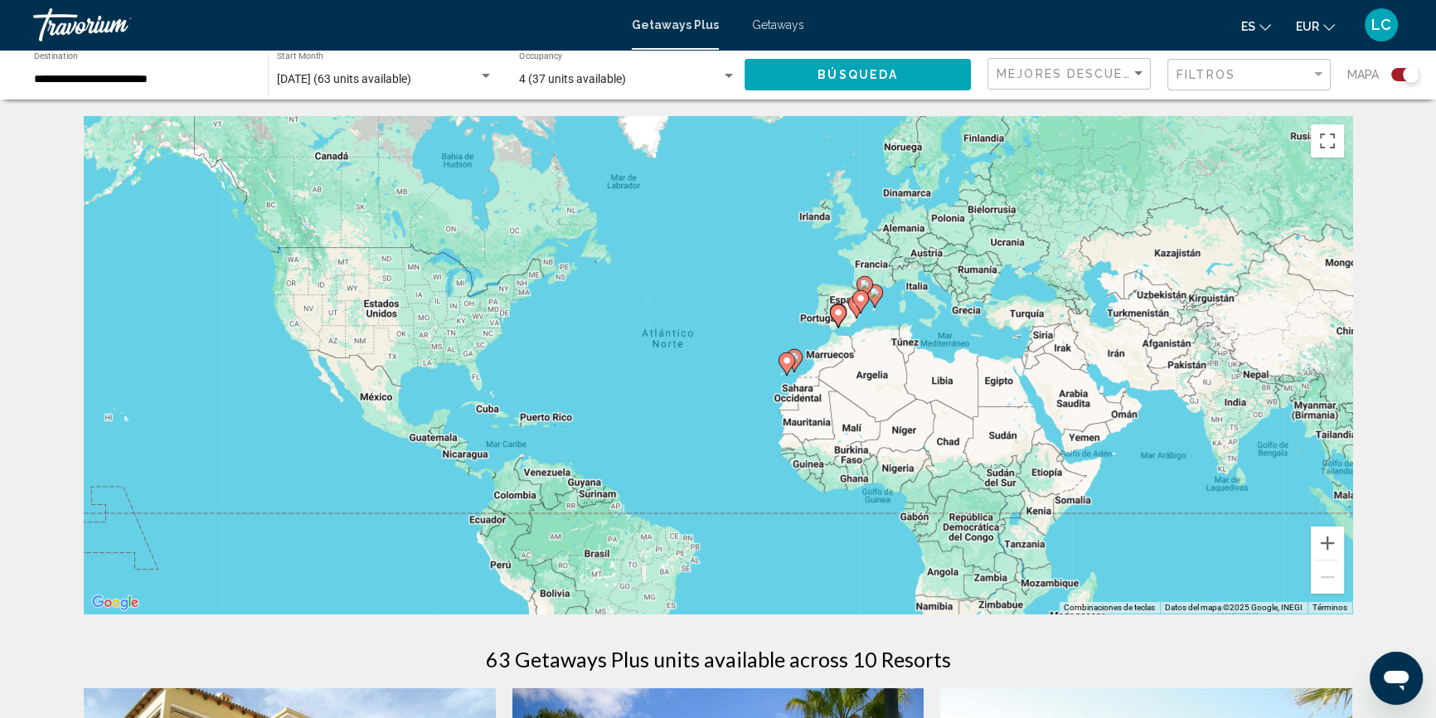
click at [1404, 71] on div "Search widget" at bounding box center [1411, 74] width 17 height 17
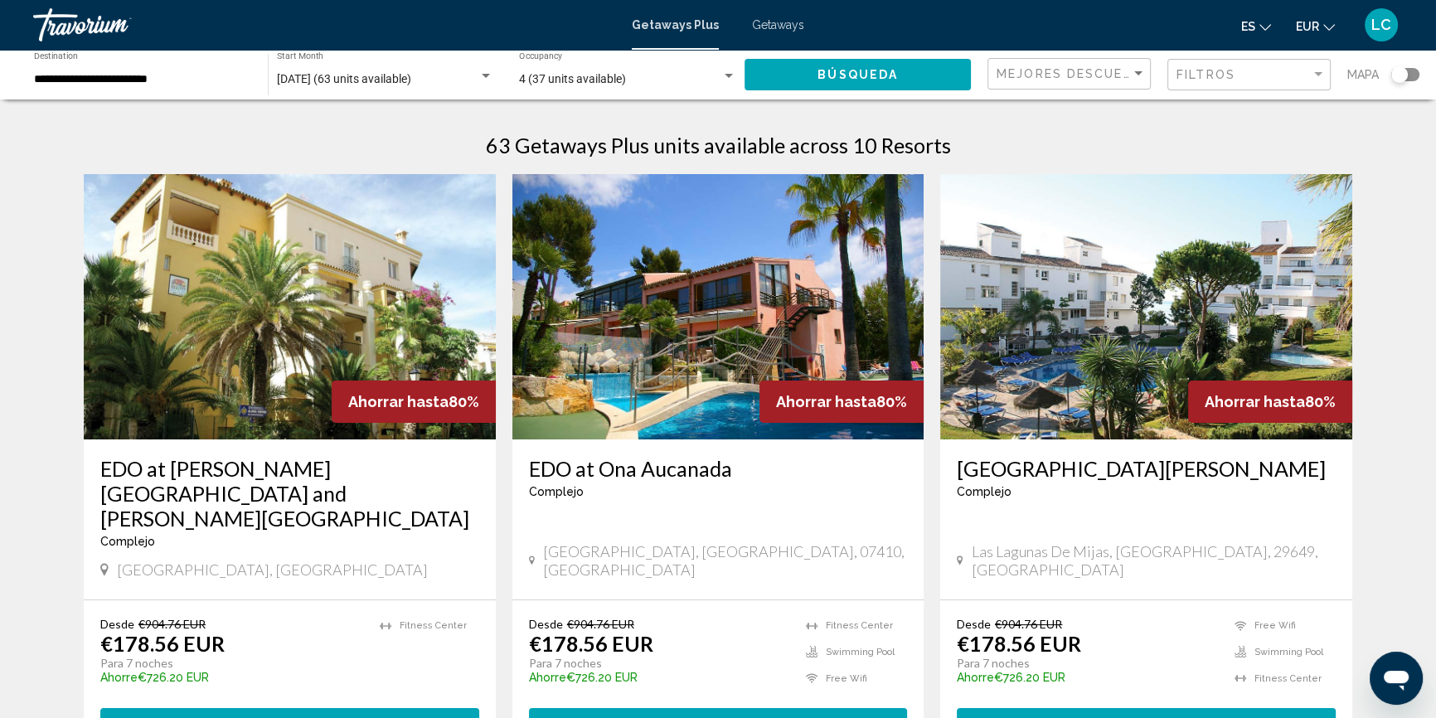
click at [1116, 366] on img "Main content" at bounding box center [1146, 306] width 412 height 265
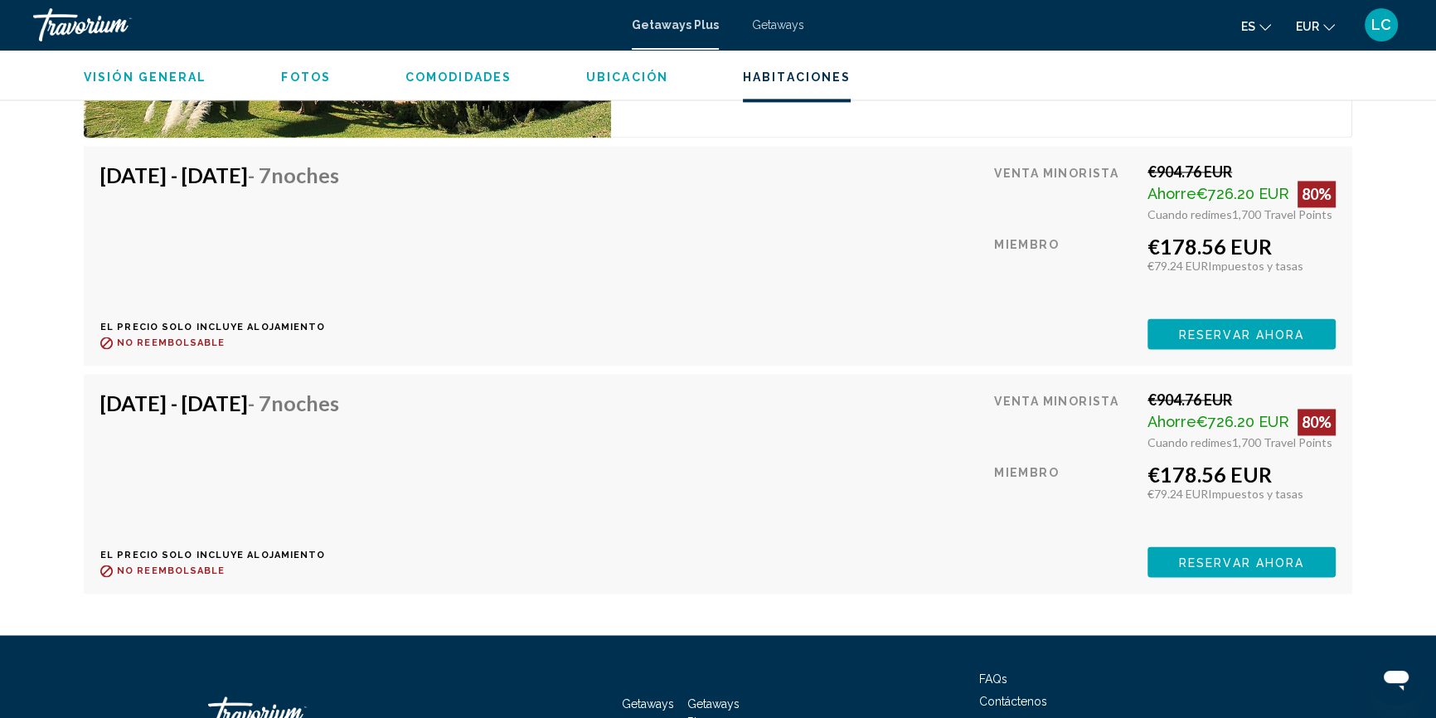
scroll to position [3166, 0]
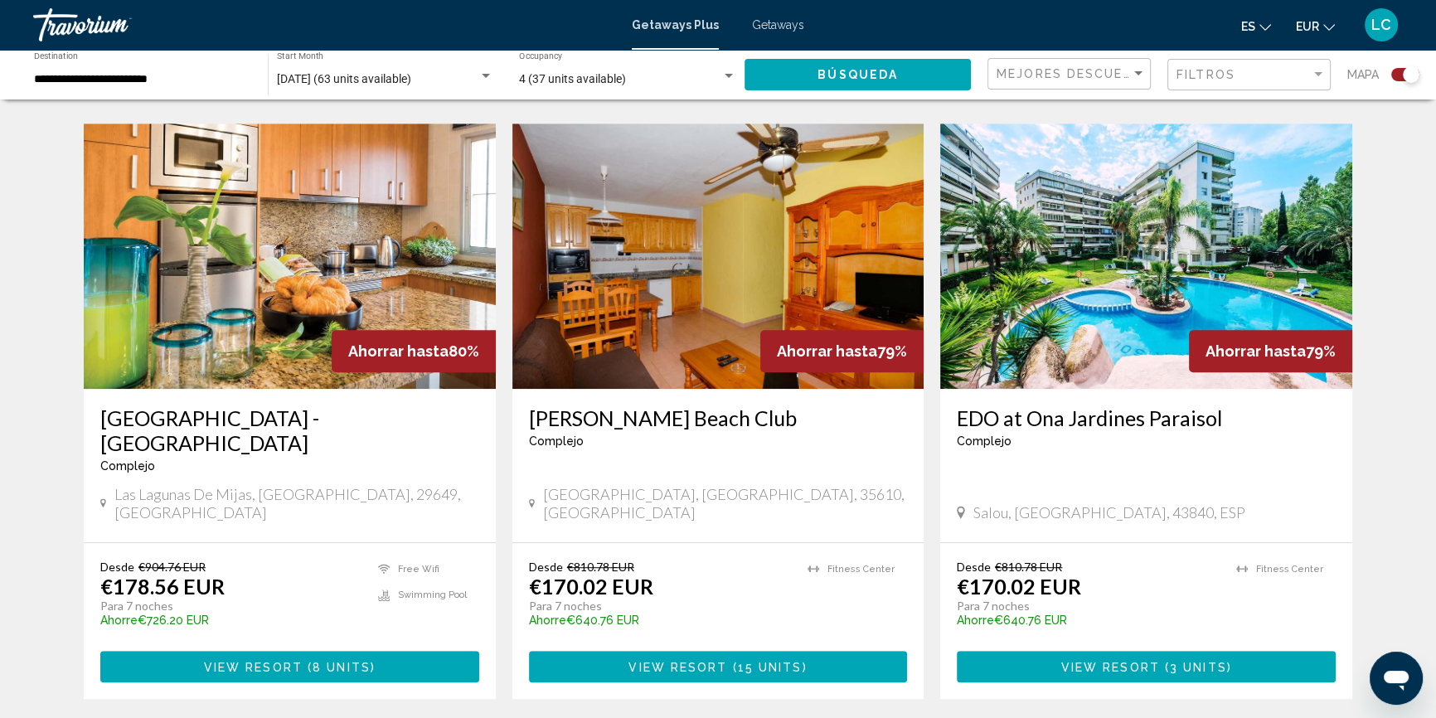
scroll to position [1206, 0]
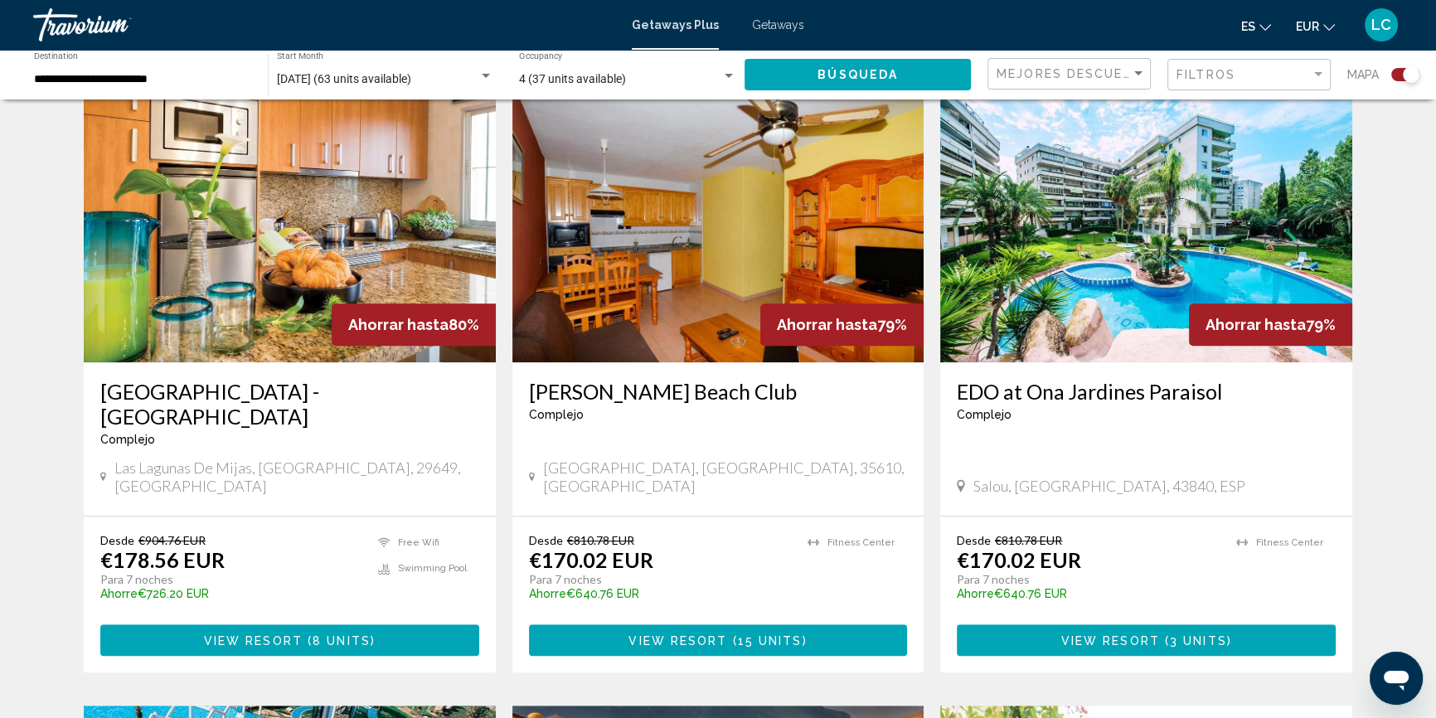
click at [237, 262] on img "Main content" at bounding box center [290, 229] width 412 height 265
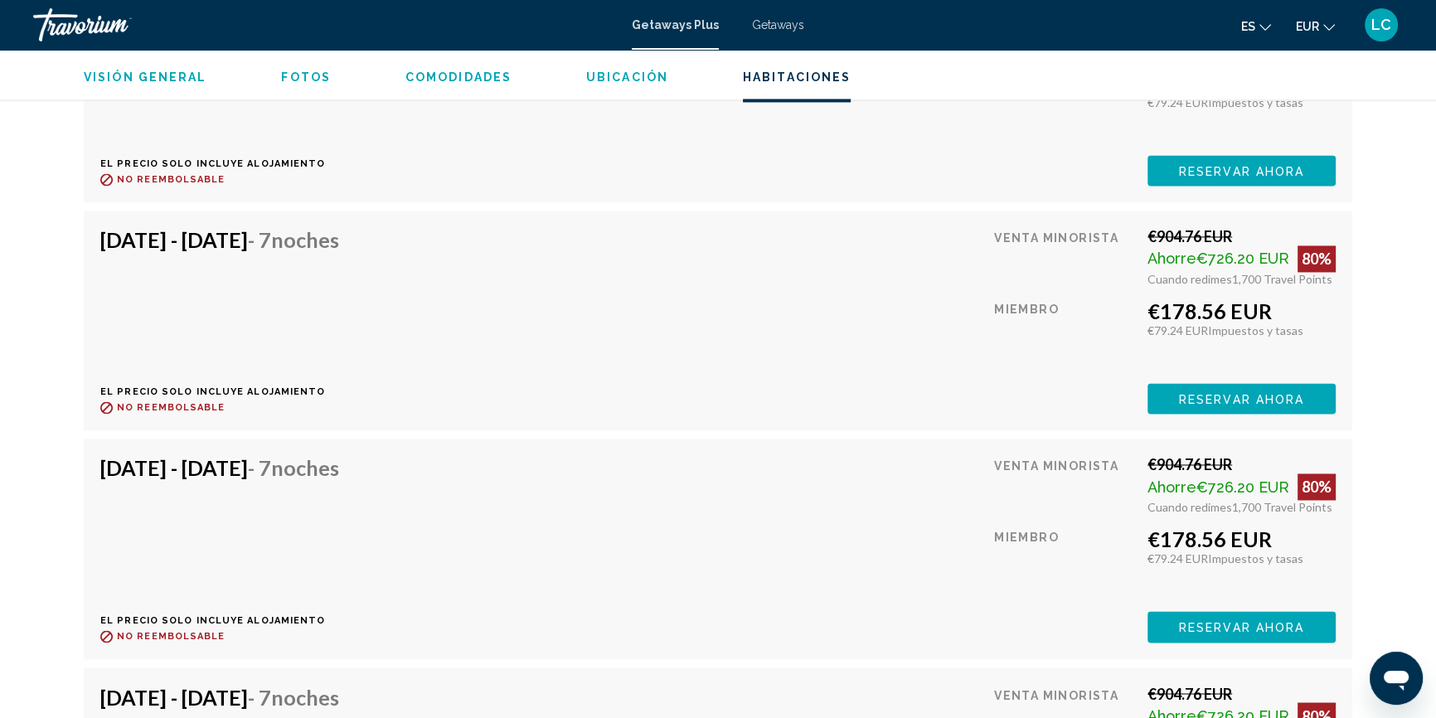
scroll to position [3206, 0]
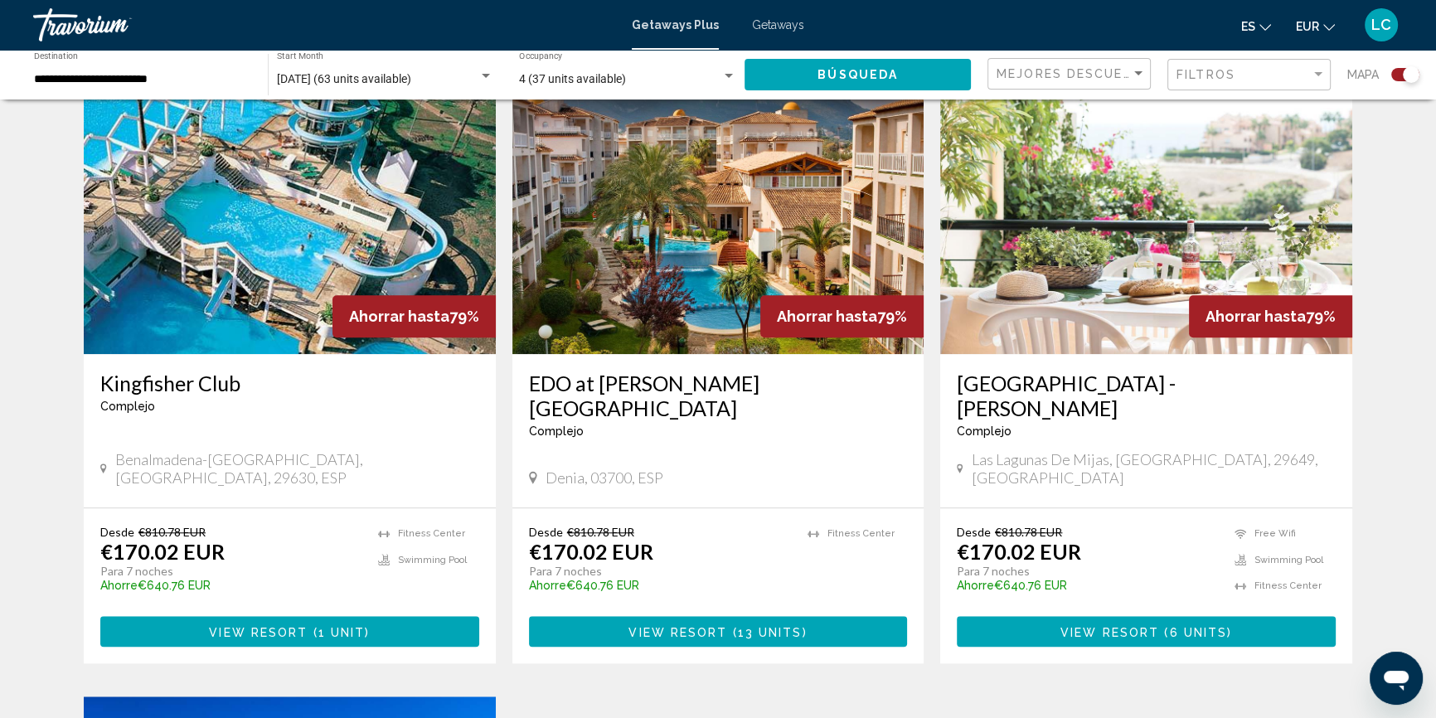
scroll to position [1808, 0]
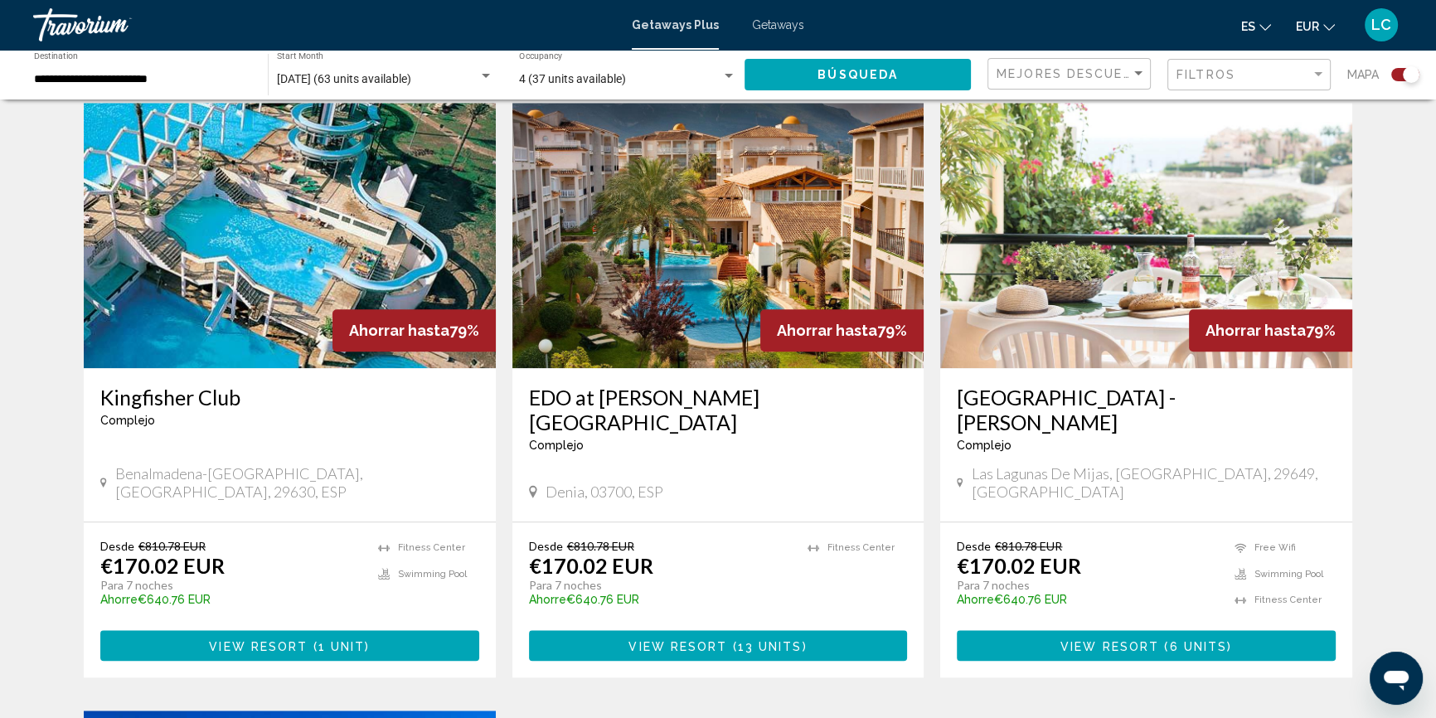
click at [230, 202] on img "Main content" at bounding box center [290, 235] width 412 height 265
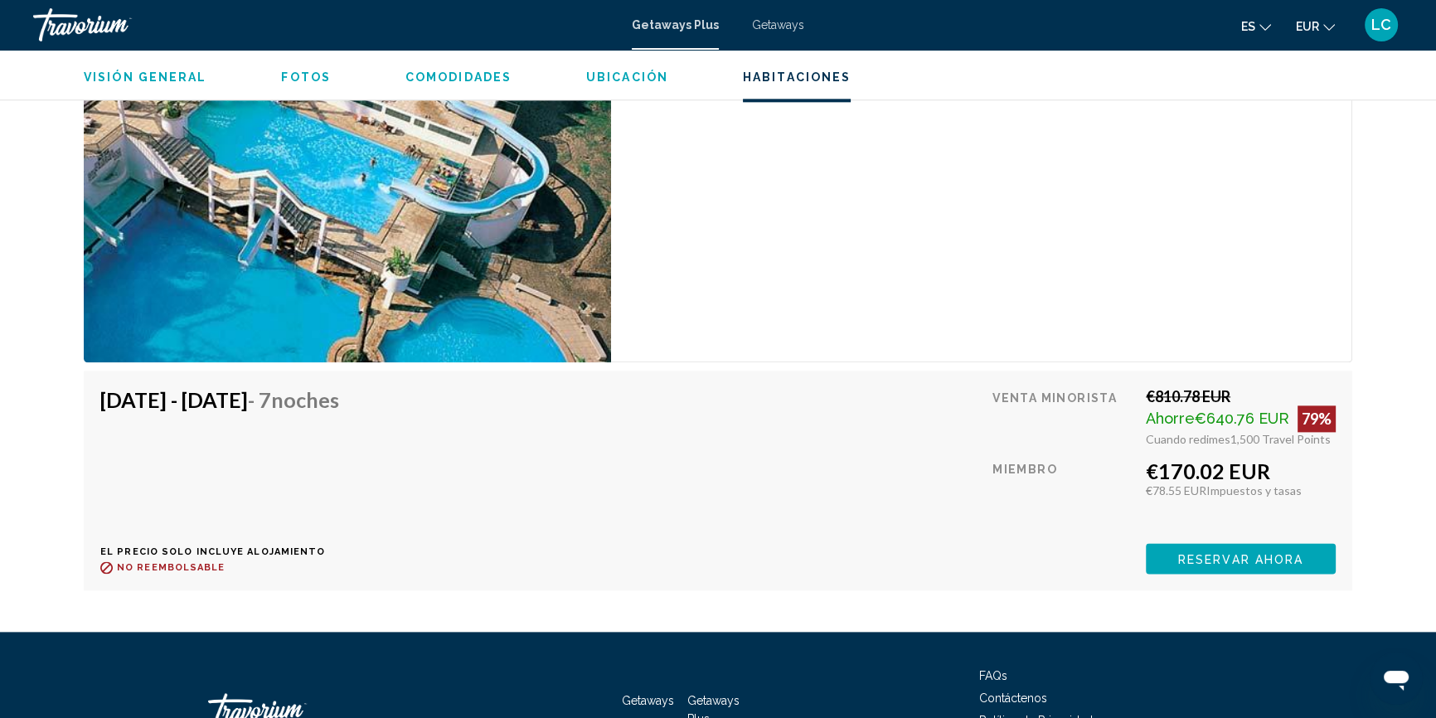
scroll to position [2562, 0]
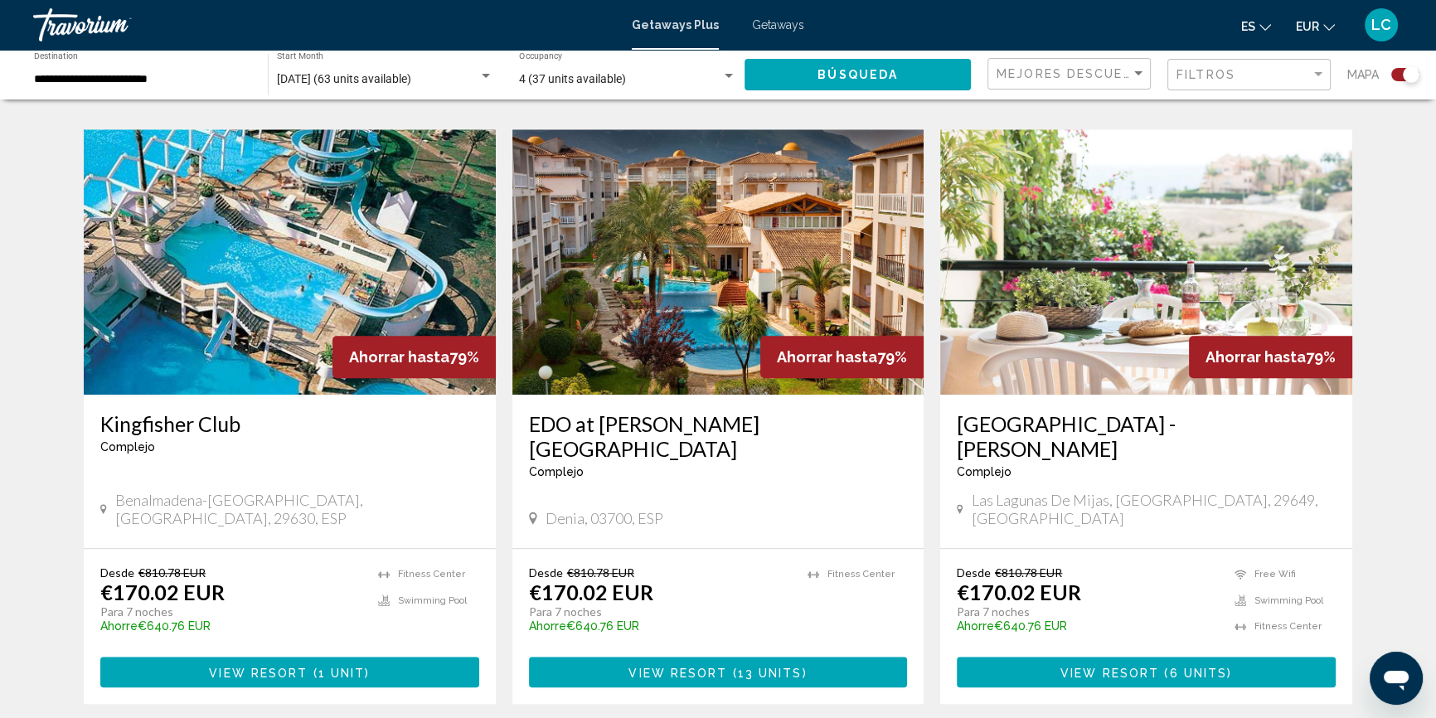
scroll to position [1808, 0]
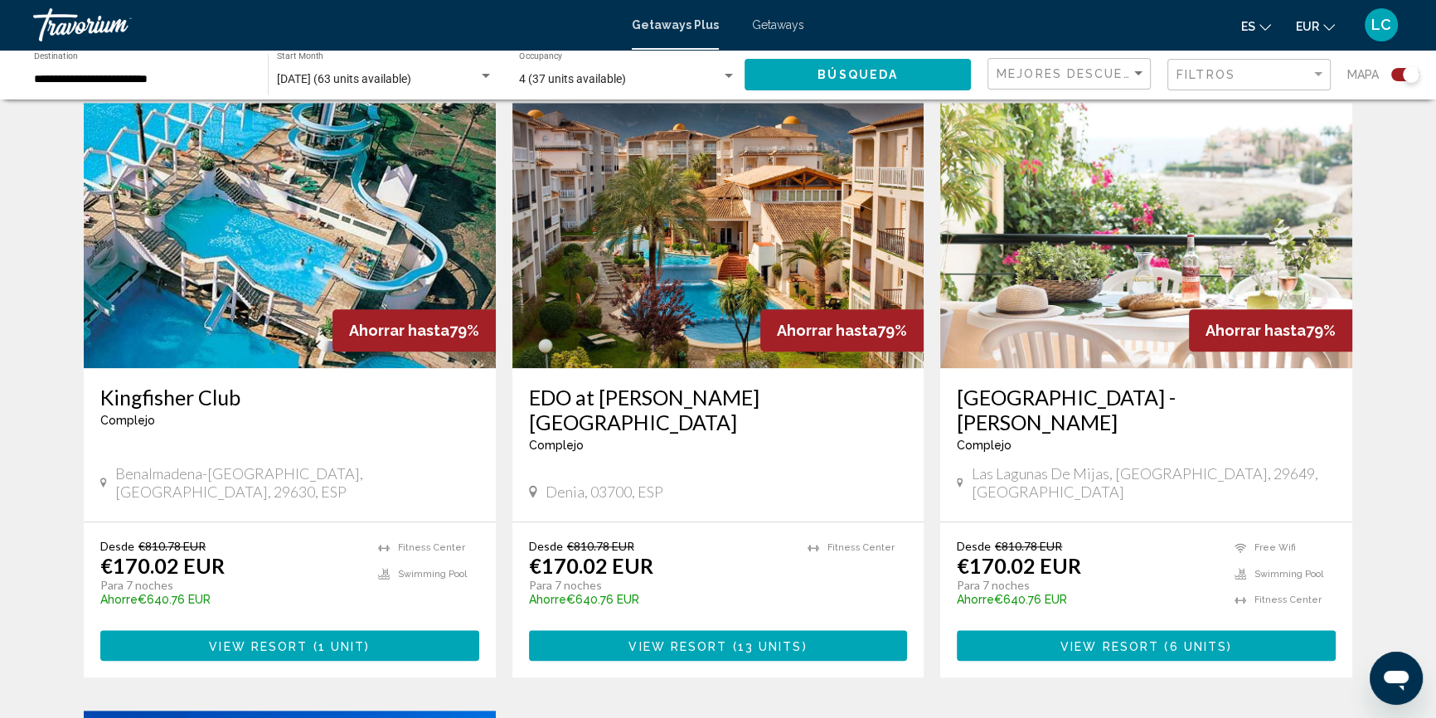
click at [1079, 204] on img "Main content" at bounding box center [1146, 235] width 412 height 265
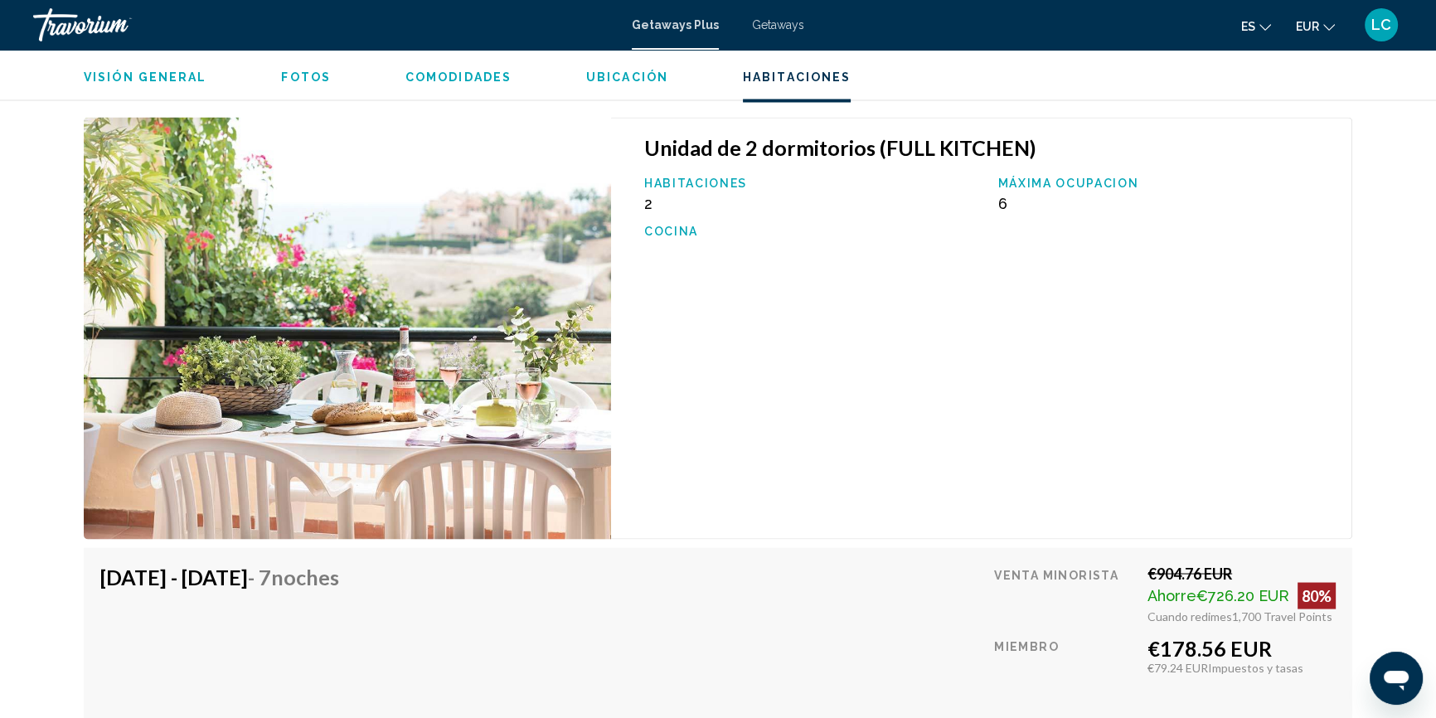
scroll to position [3796, 0]
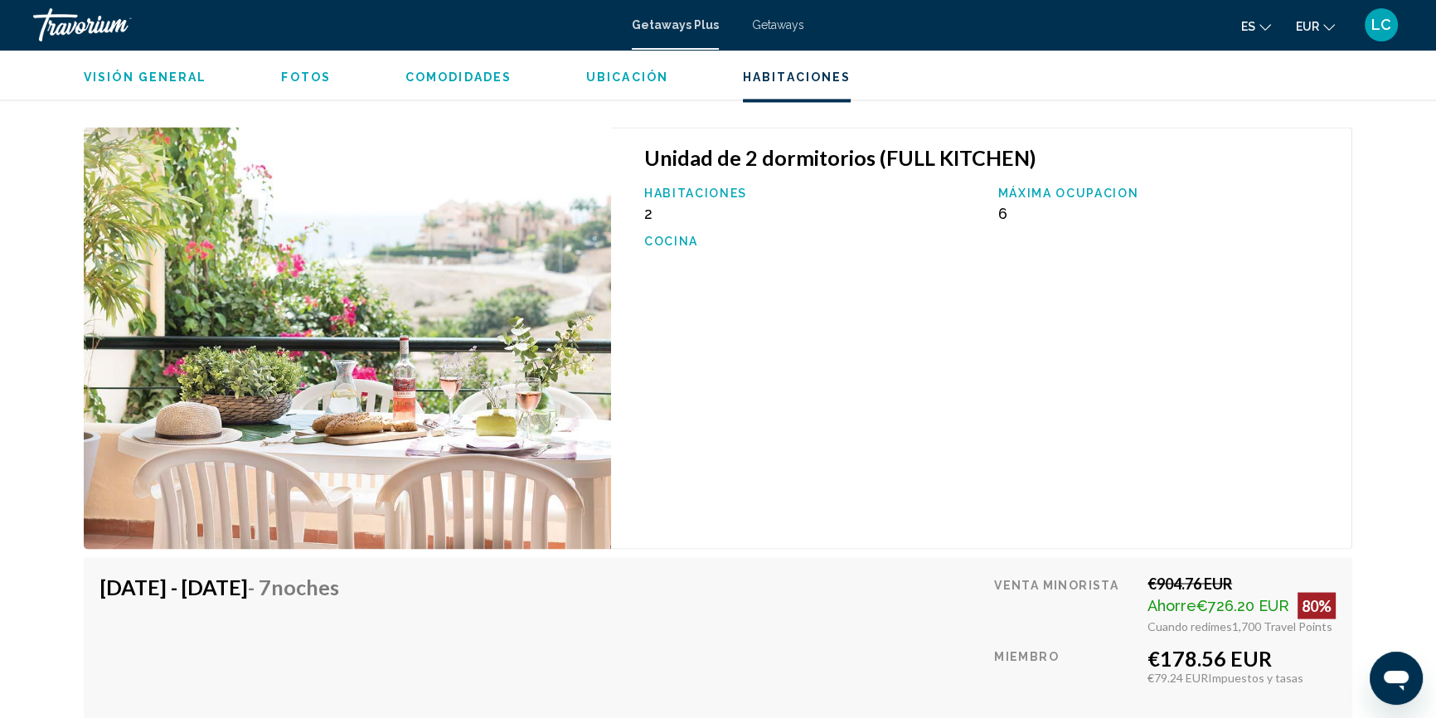
click at [771, 22] on span "Getaways" at bounding box center [778, 24] width 52 height 13
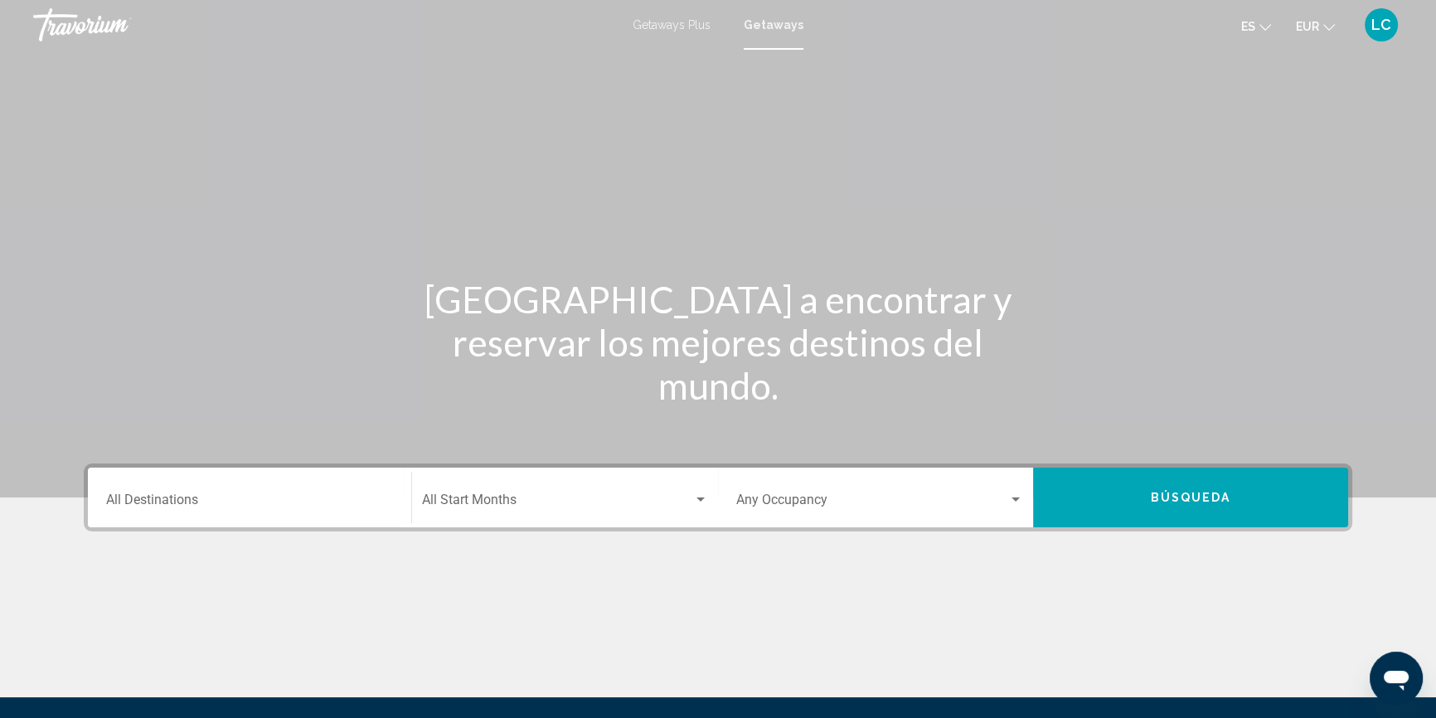
click at [249, 492] on div "Destination All Destinations" at bounding box center [249, 498] width 287 height 52
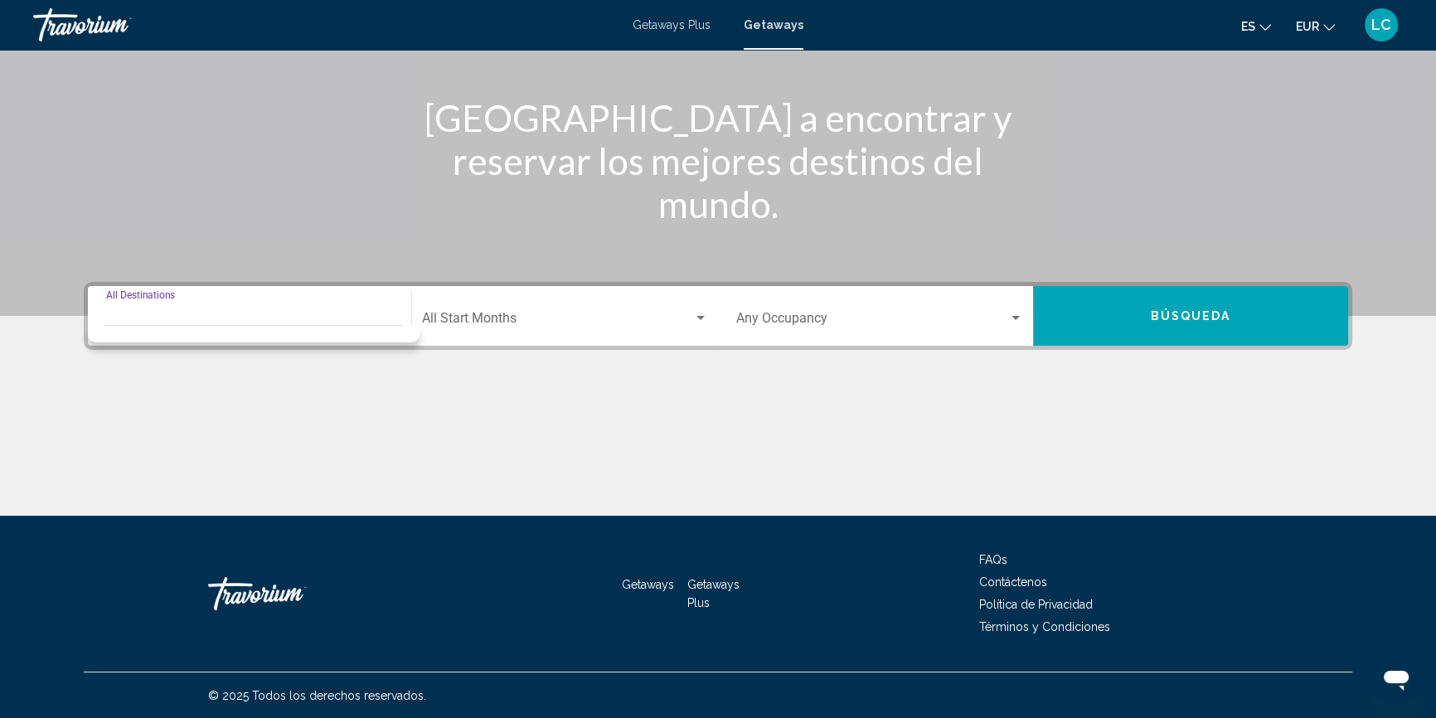
scroll to position [182, 0]
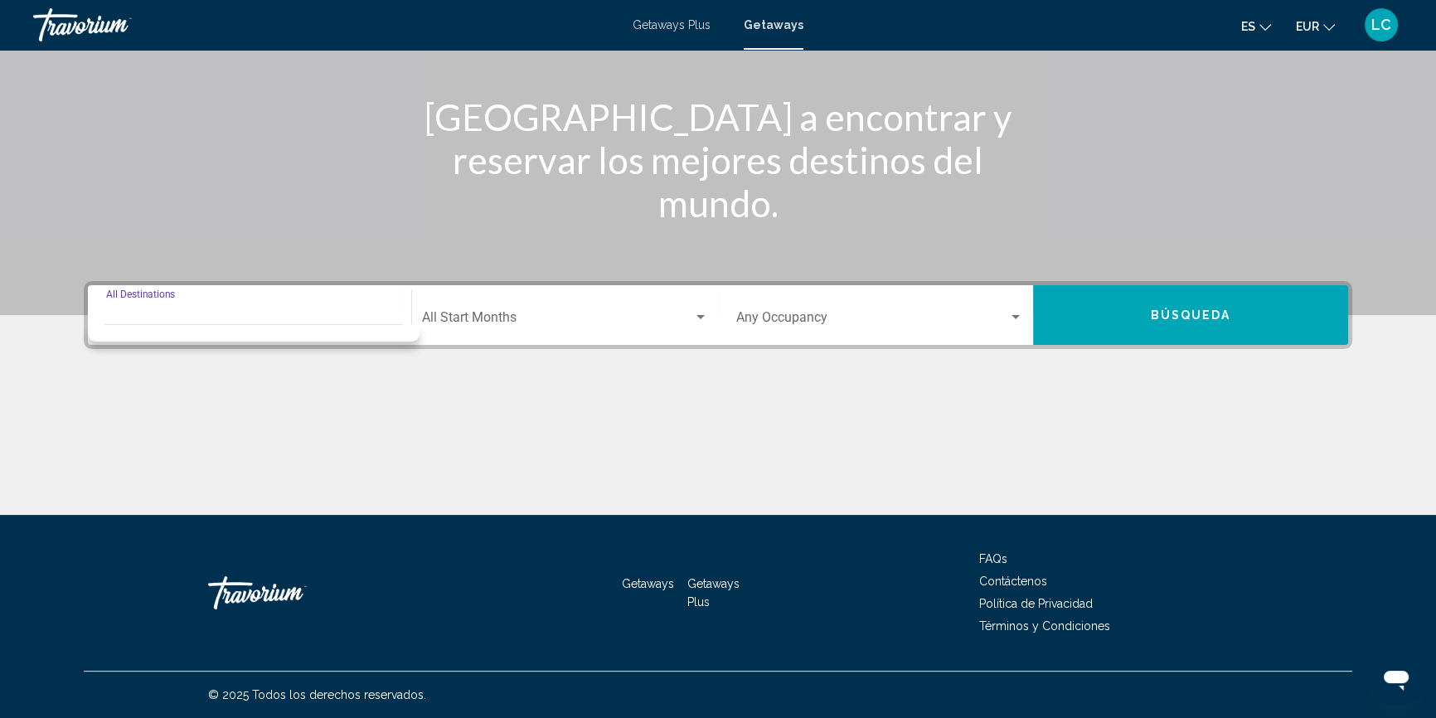
click at [239, 307] on div "Destination All Destinations" at bounding box center [249, 315] width 287 height 52
click at [769, 19] on span "Getaways" at bounding box center [774, 24] width 60 height 13
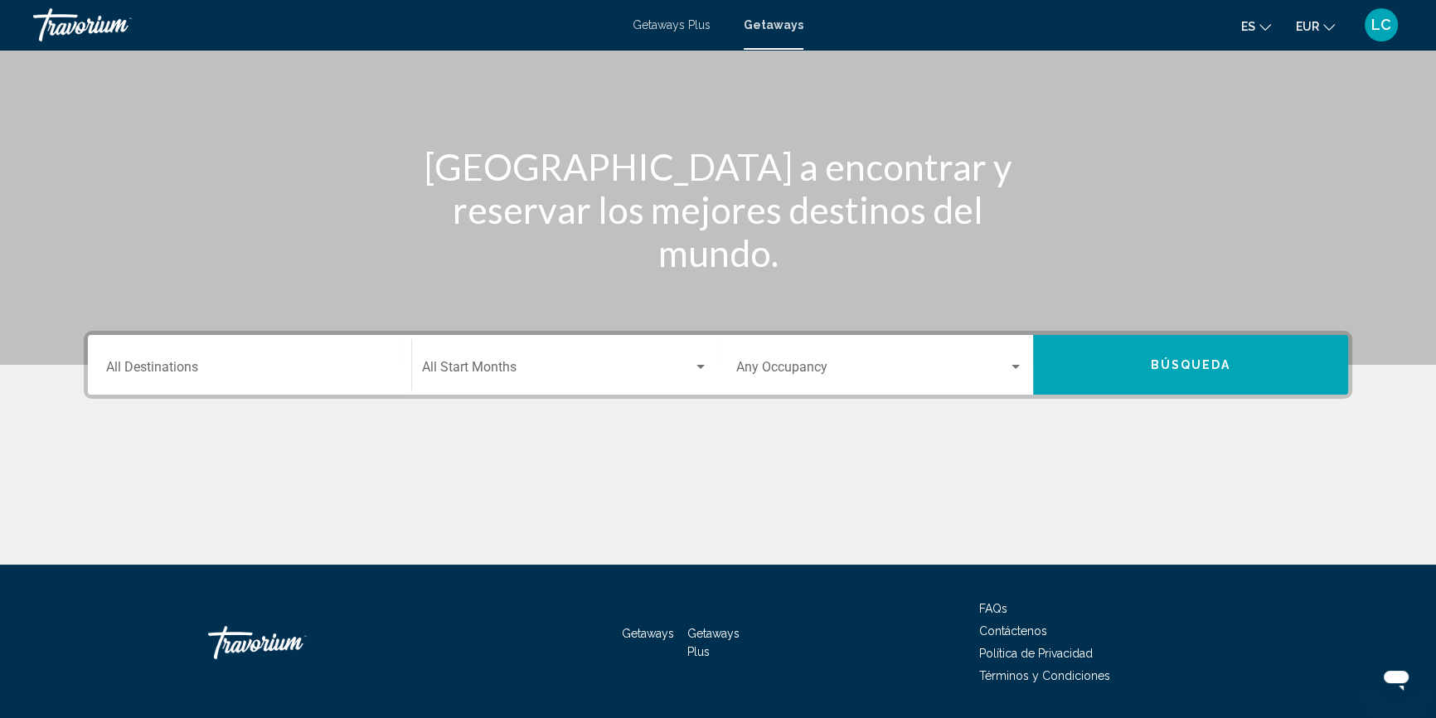
scroll to position [107, 0]
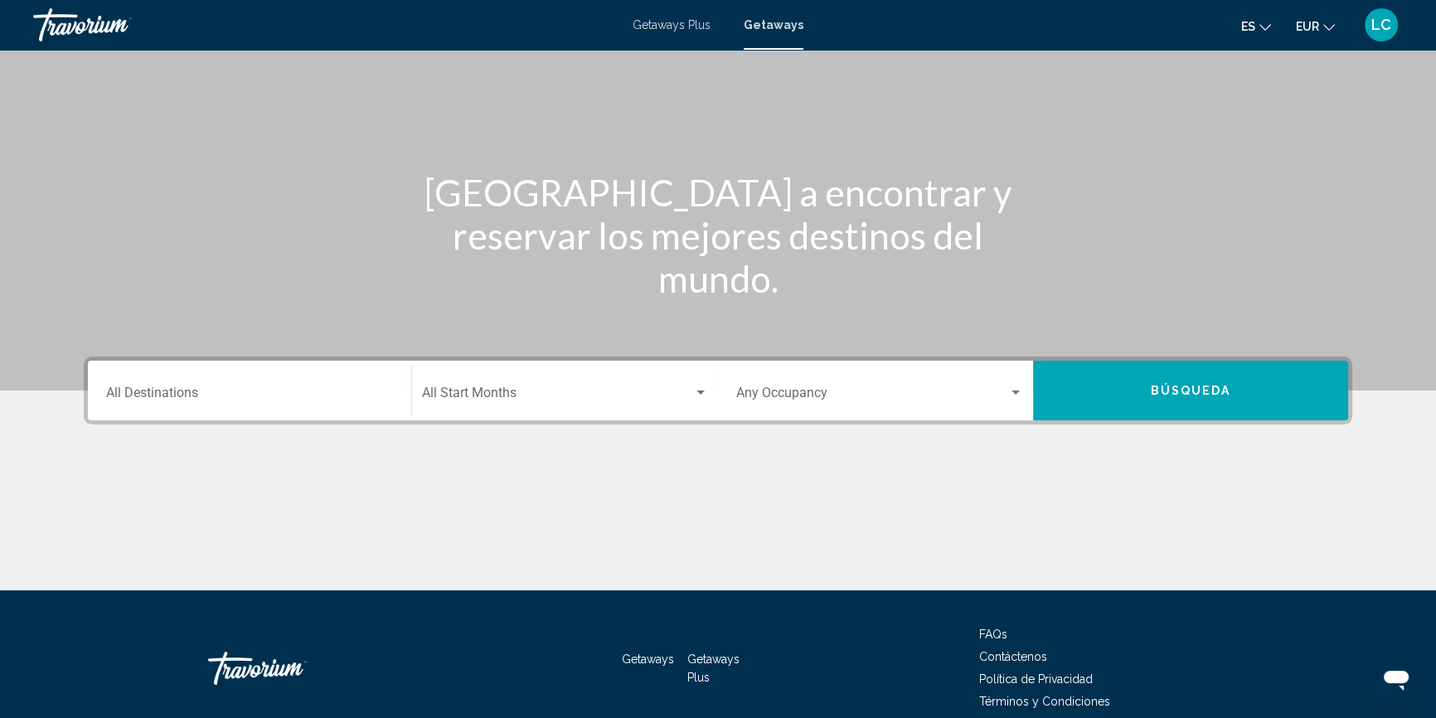
click at [211, 396] on input "Destination All Destinations" at bounding box center [249, 396] width 287 height 15
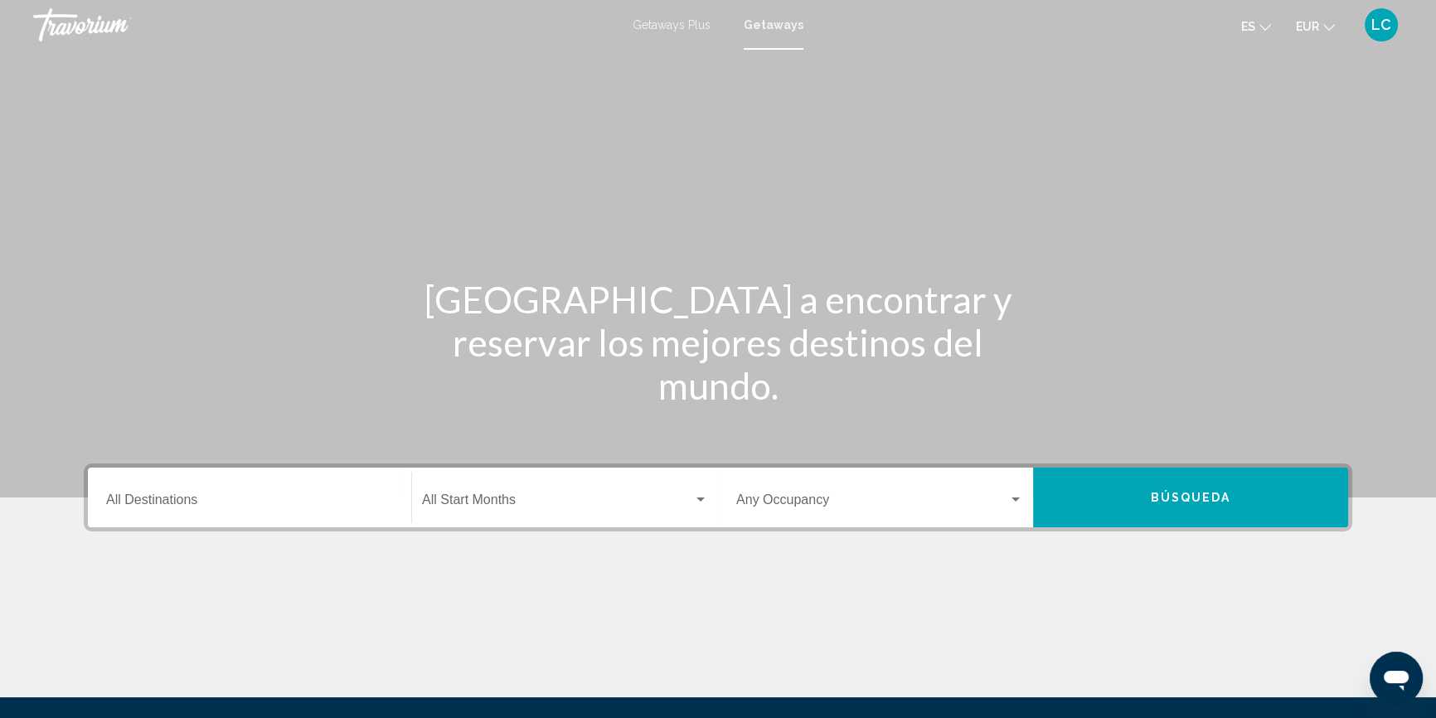
click at [210, 498] on input "Destination All Destinations" at bounding box center [249, 503] width 287 height 15
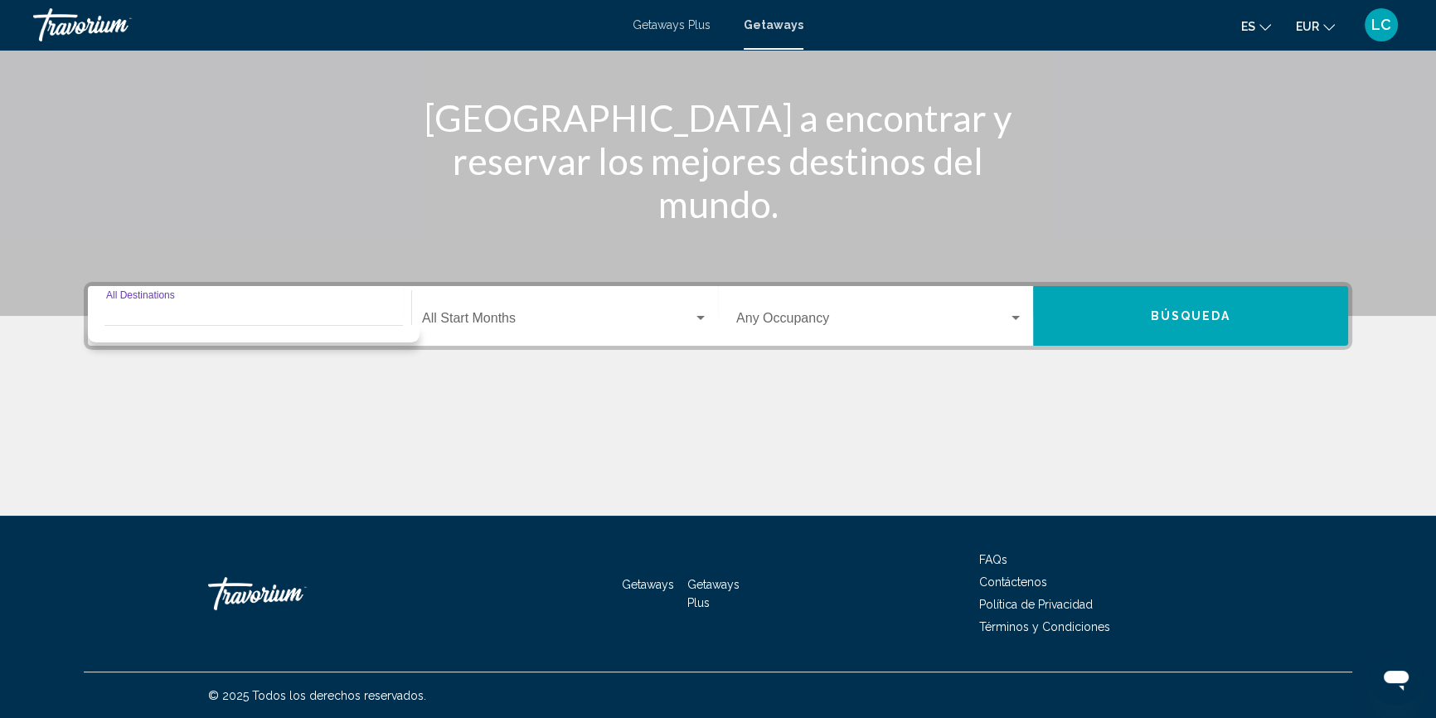
scroll to position [182, 0]
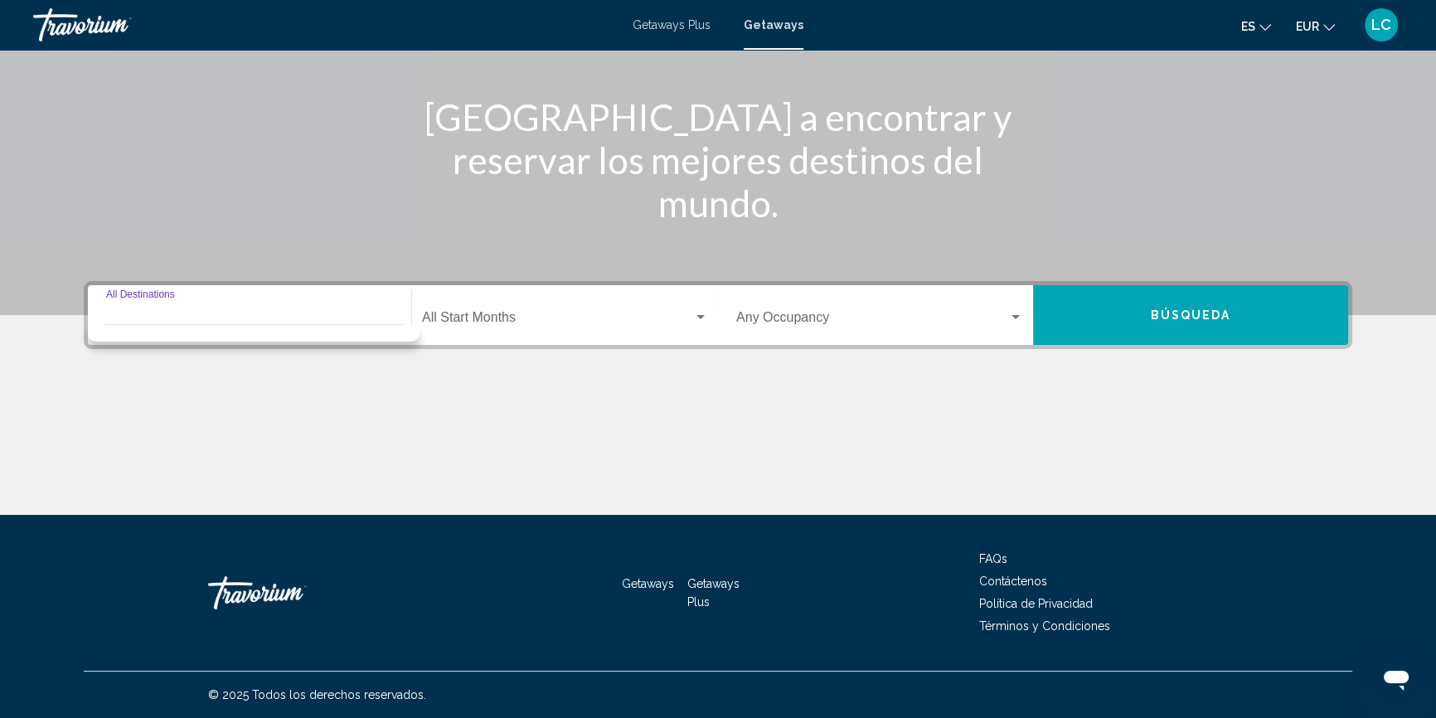
click at [204, 297] on div "Destination All Destinations" at bounding box center [249, 315] width 287 height 52
click at [556, 306] on div "Start Month All Start Months" at bounding box center [565, 315] width 286 height 52
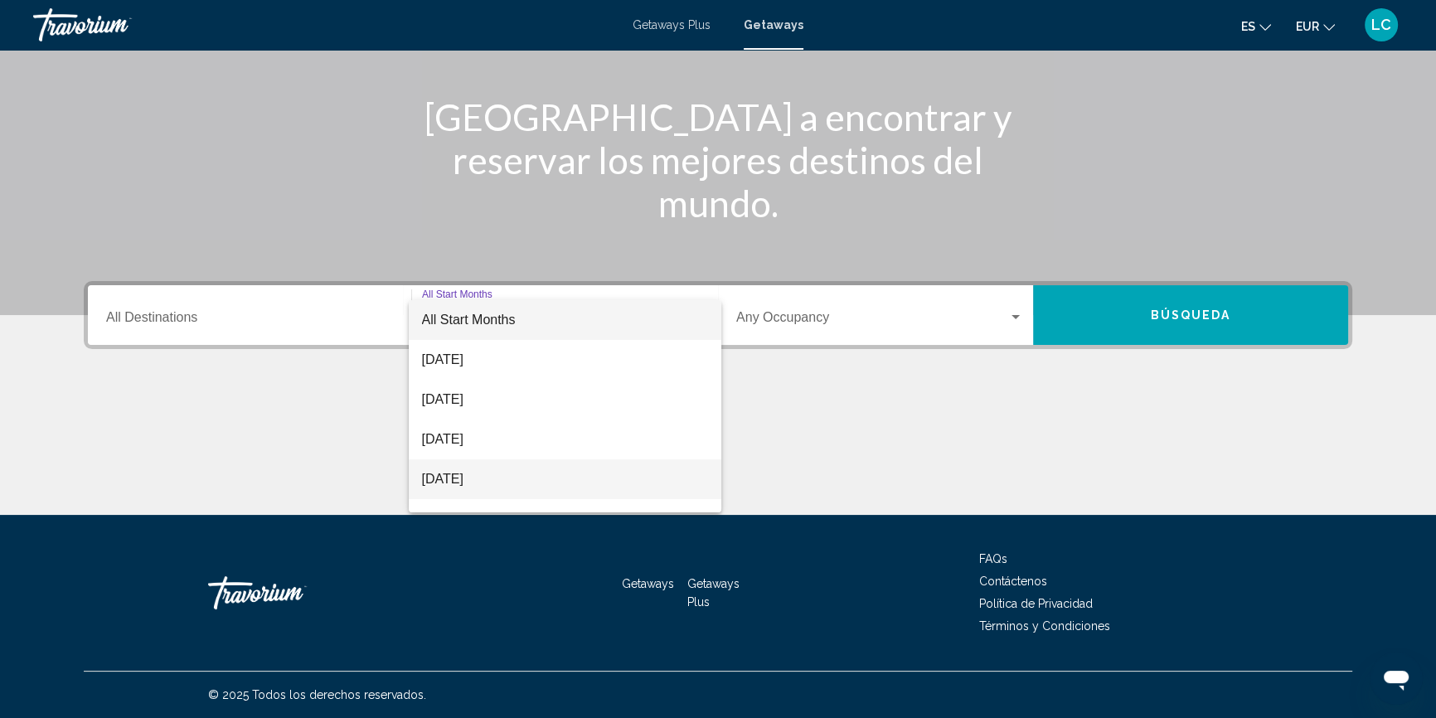
click at [517, 478] on span "[DATE]" at bounding box center [565, 479] width 286 height 40
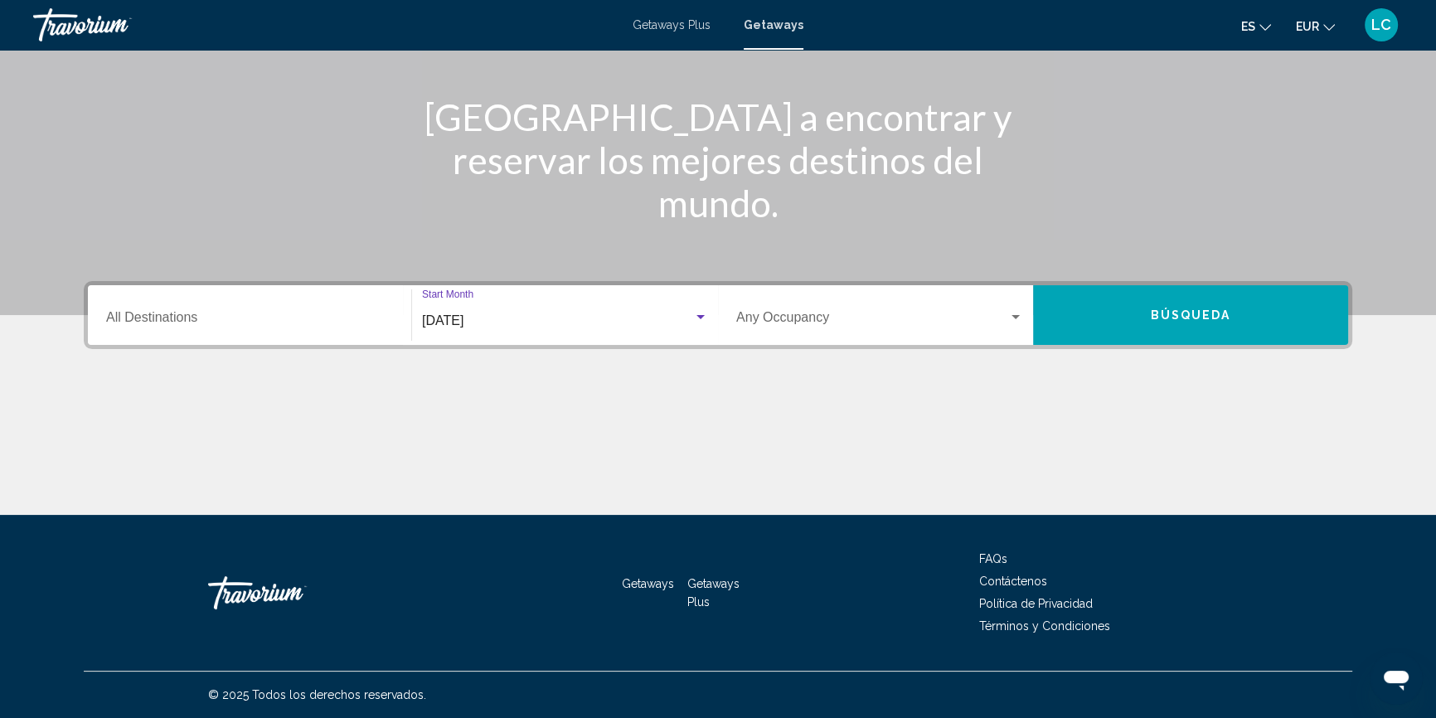
click at [1158, 313] on span "Búsqueda" at bounding box center [1191, 315] width 80 height 13
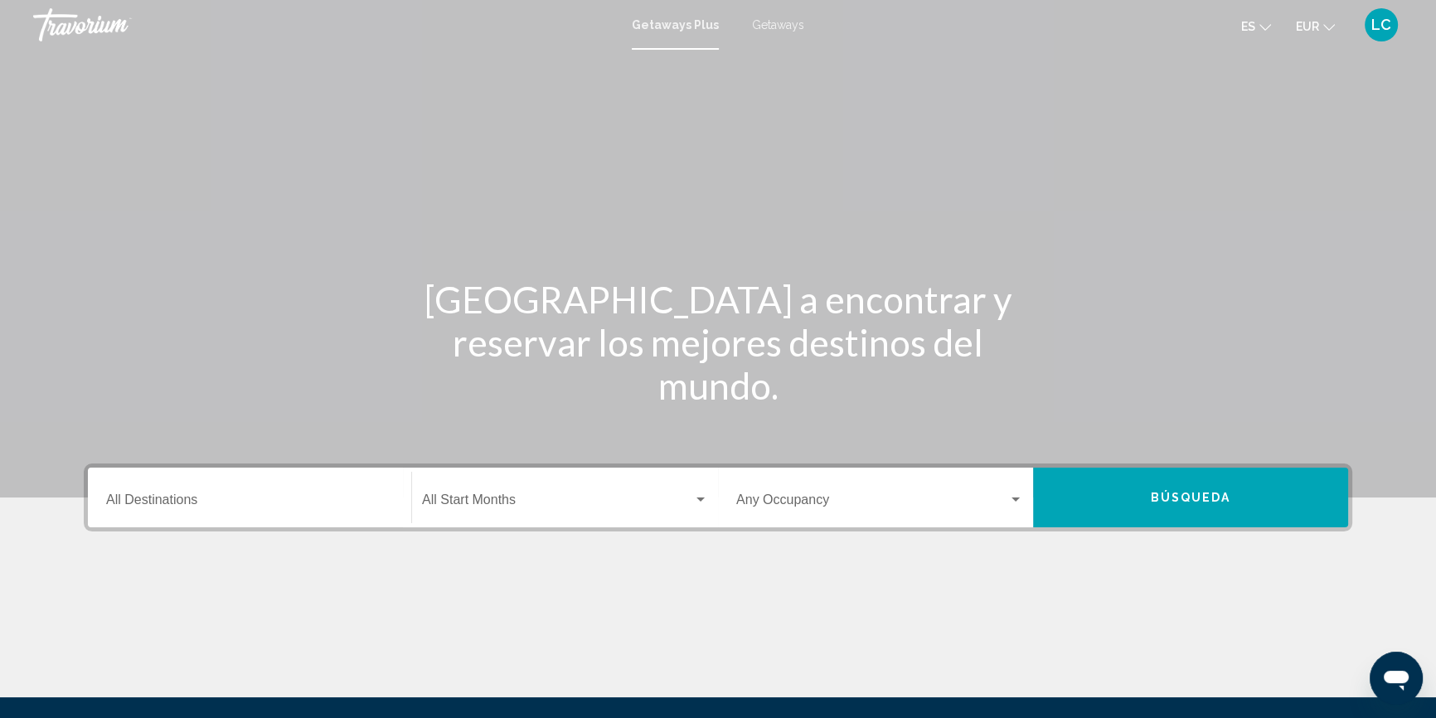
click at [786, 23] on span "Getaways" at bounding box center [778, 24] width 52 height 13
click at [216, 497] on input "Destination All Destinations" at bounding box center [249, 503] width 287 height 15
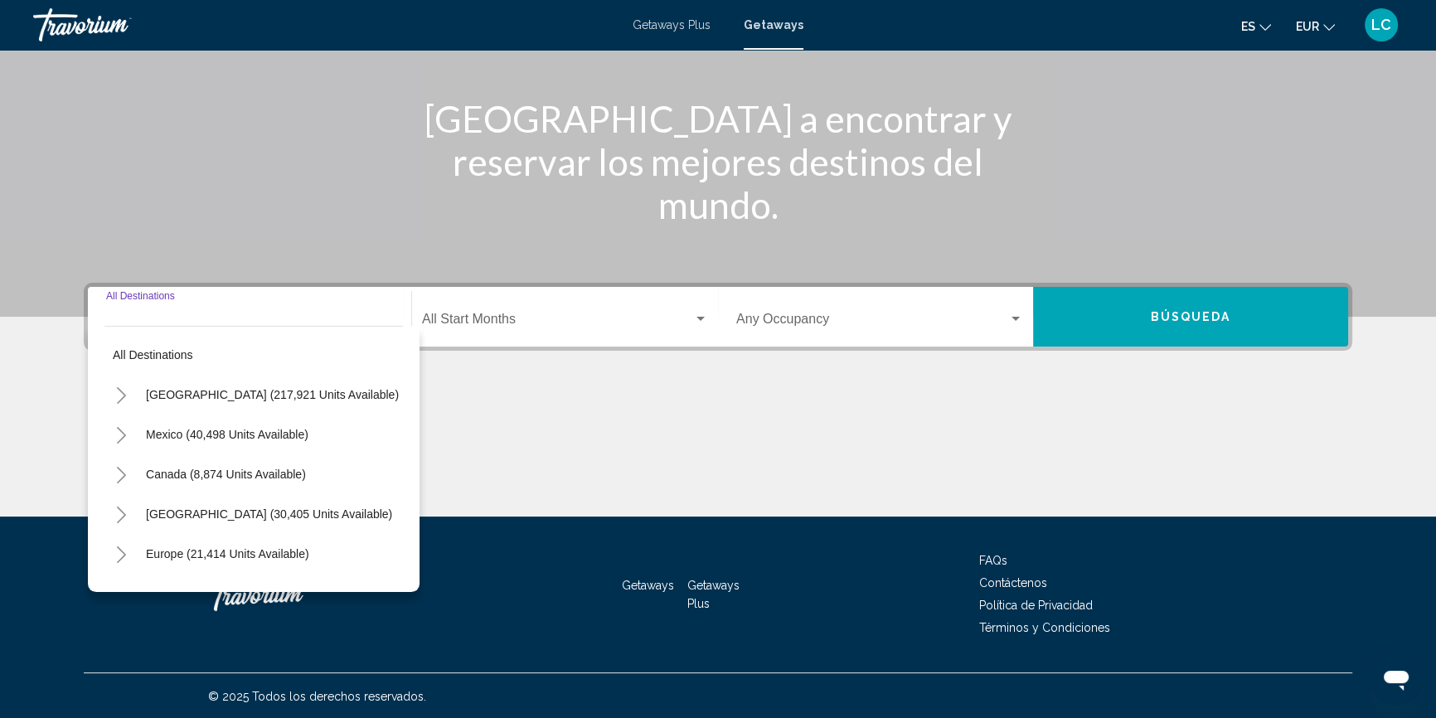
scroll to position [182, 0]
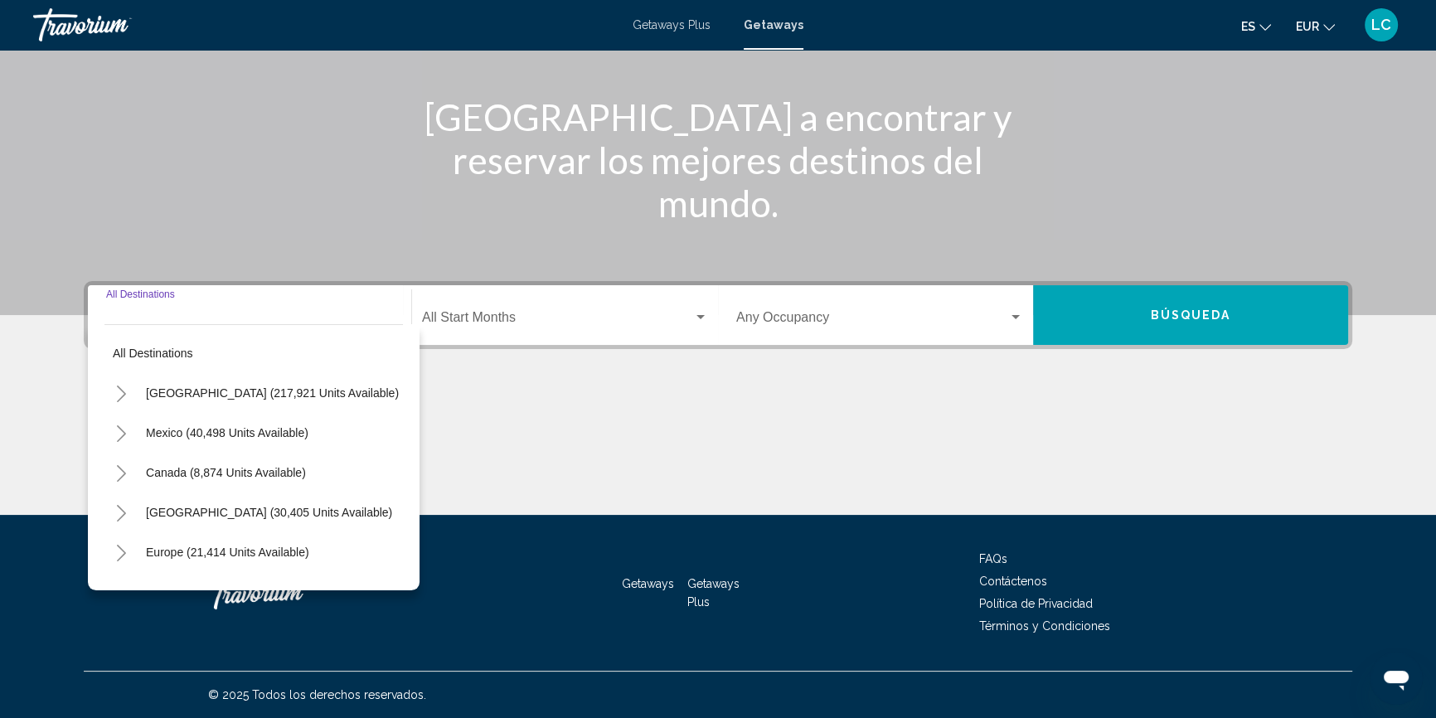
click at [120, 551] on icon "Toggle Europe (21,414 units available)" at bounding box center [121, 553] width 12 height 17
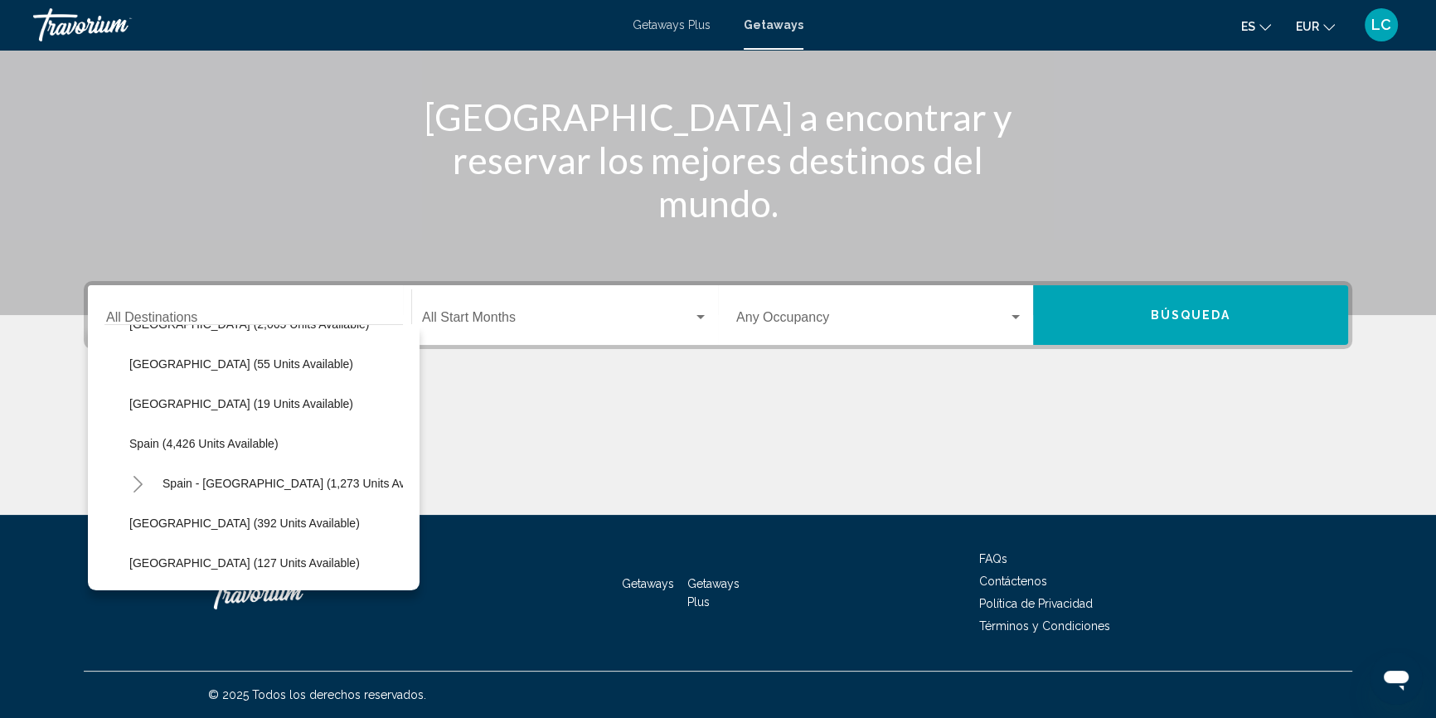
scroll to position [829, 0]
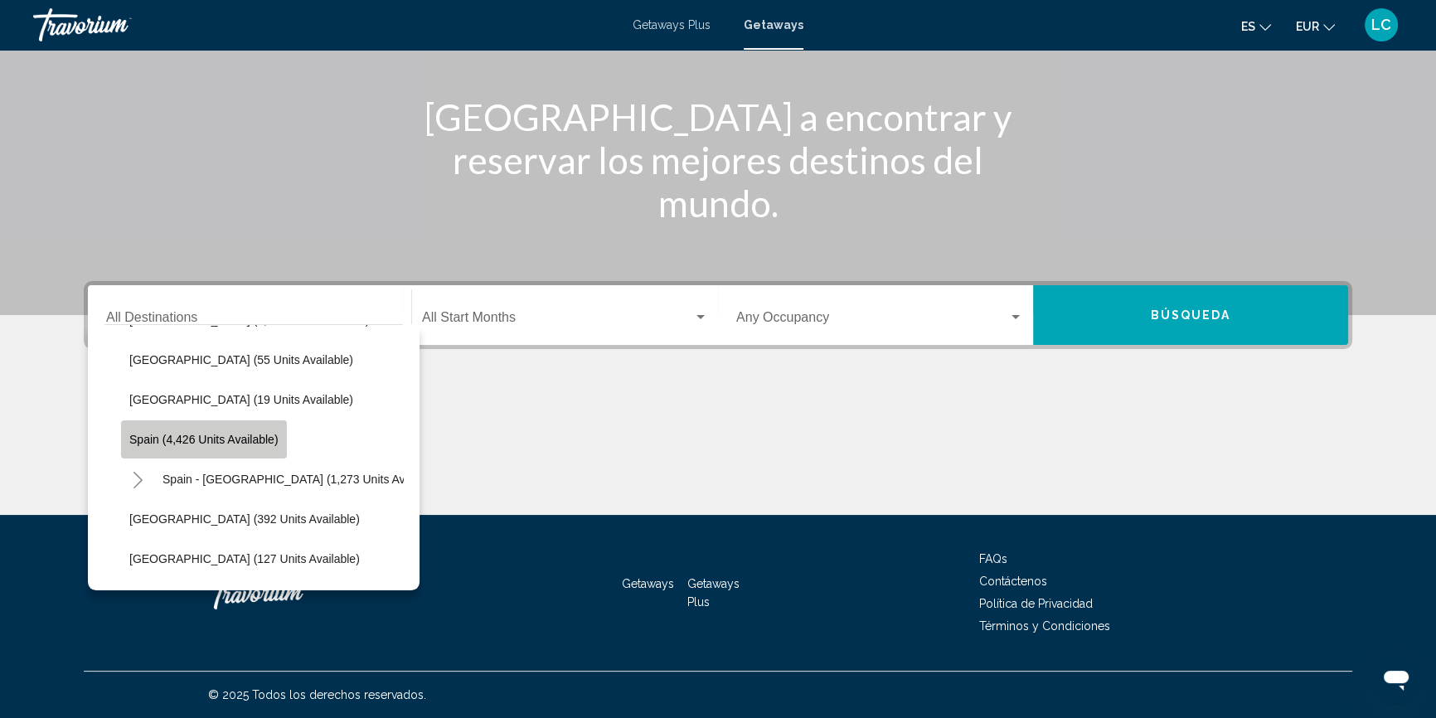
click at [234, 434] on span "Spain (4,426 units available)" at bounding box center [203, 439] width 149 height 13
type input "**********"
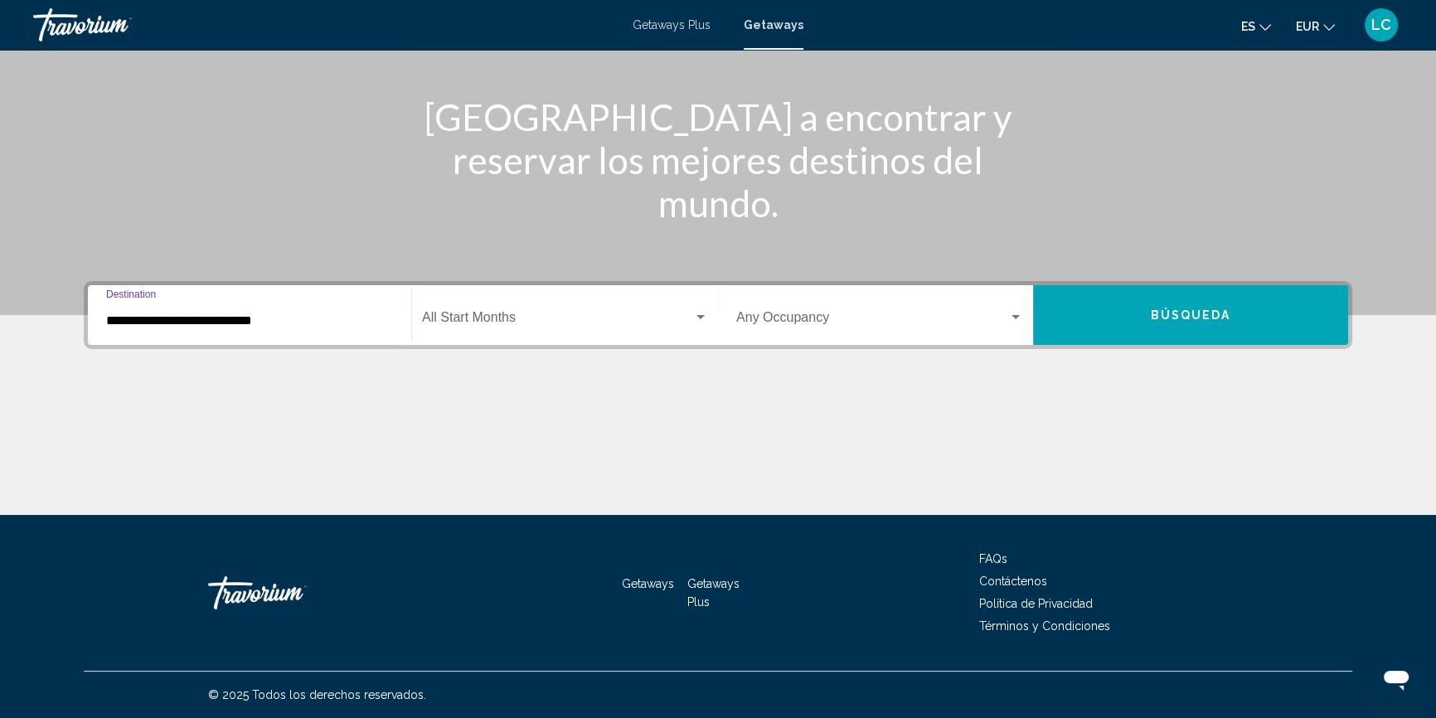
click at [474, 313] on span "Search widget" at bounding box center [557, 320] width 271 height 15
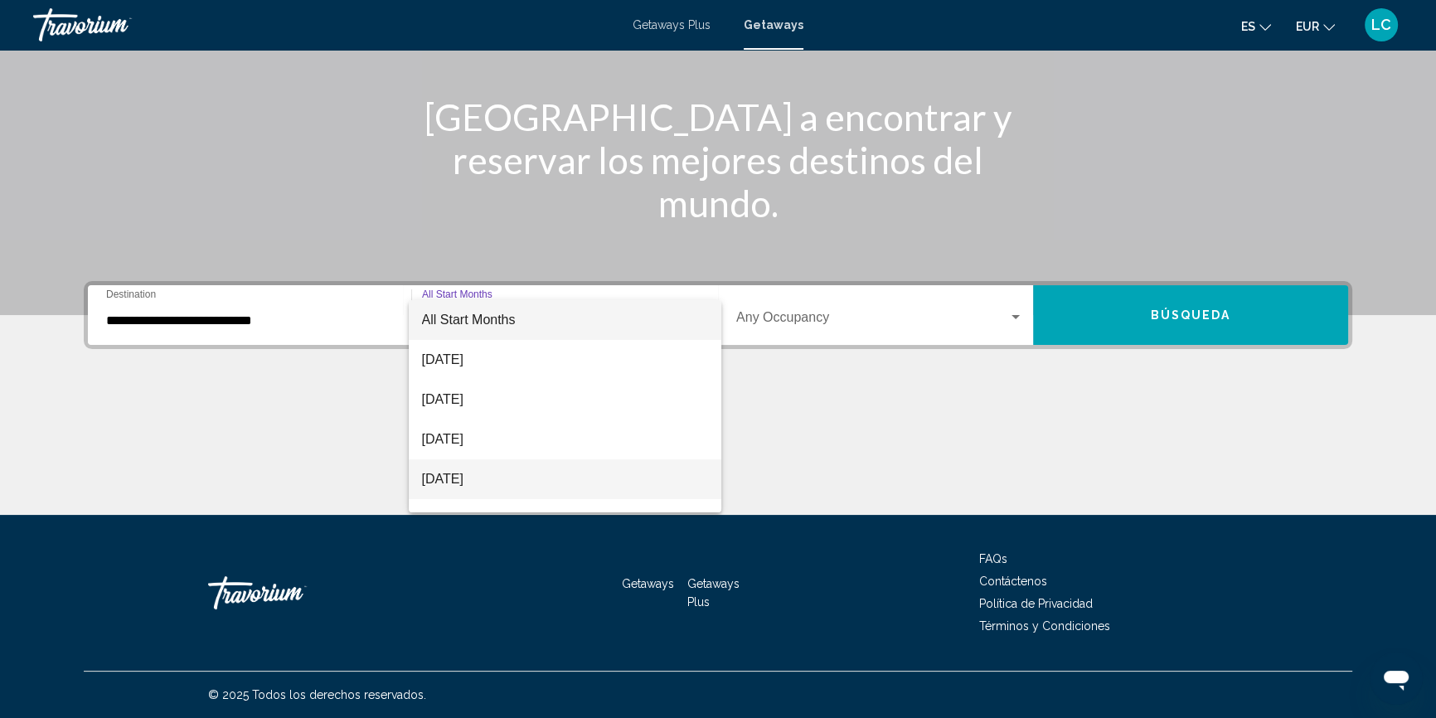
click at [506, 483] on span "[DATE]" at bounding box center [565, 479] width 286 height 40
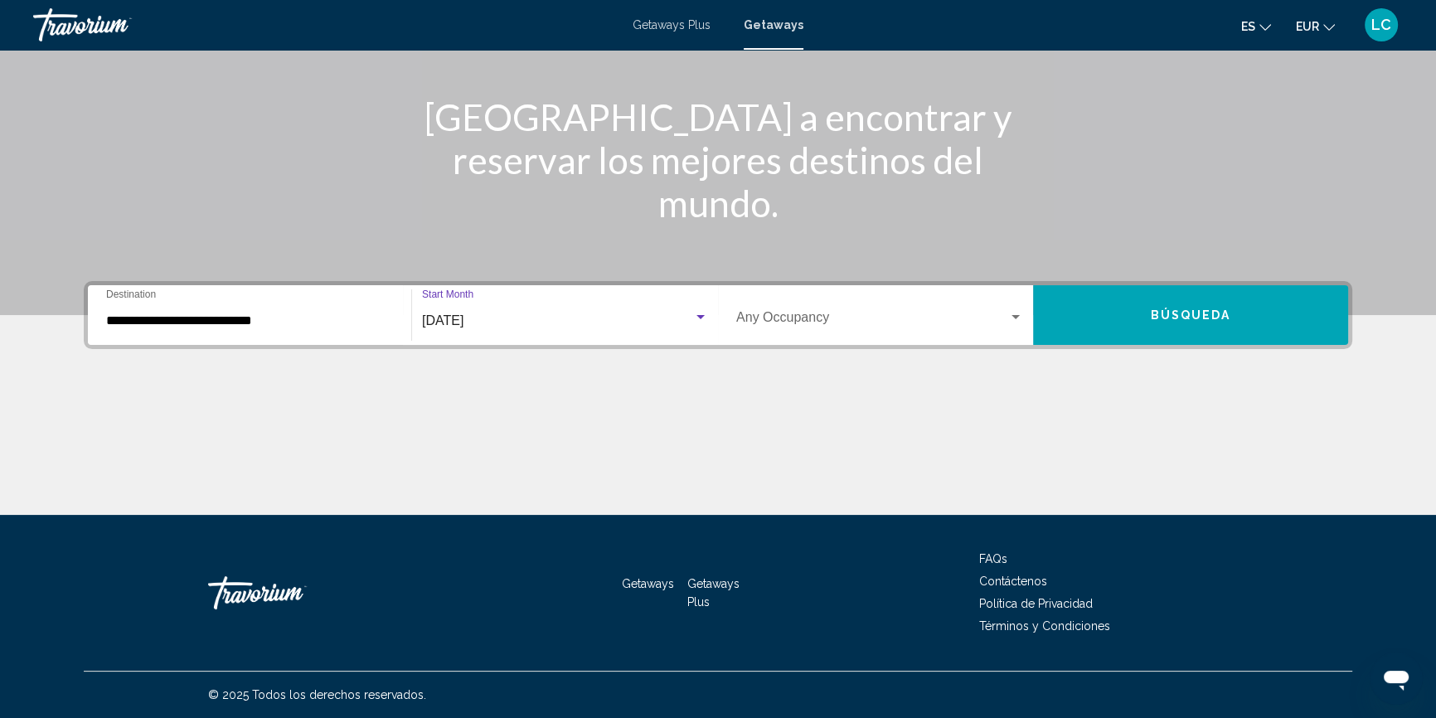
click at [808, 313] on span "Search widget" at bounding box center [872, 320] width 272 height 15
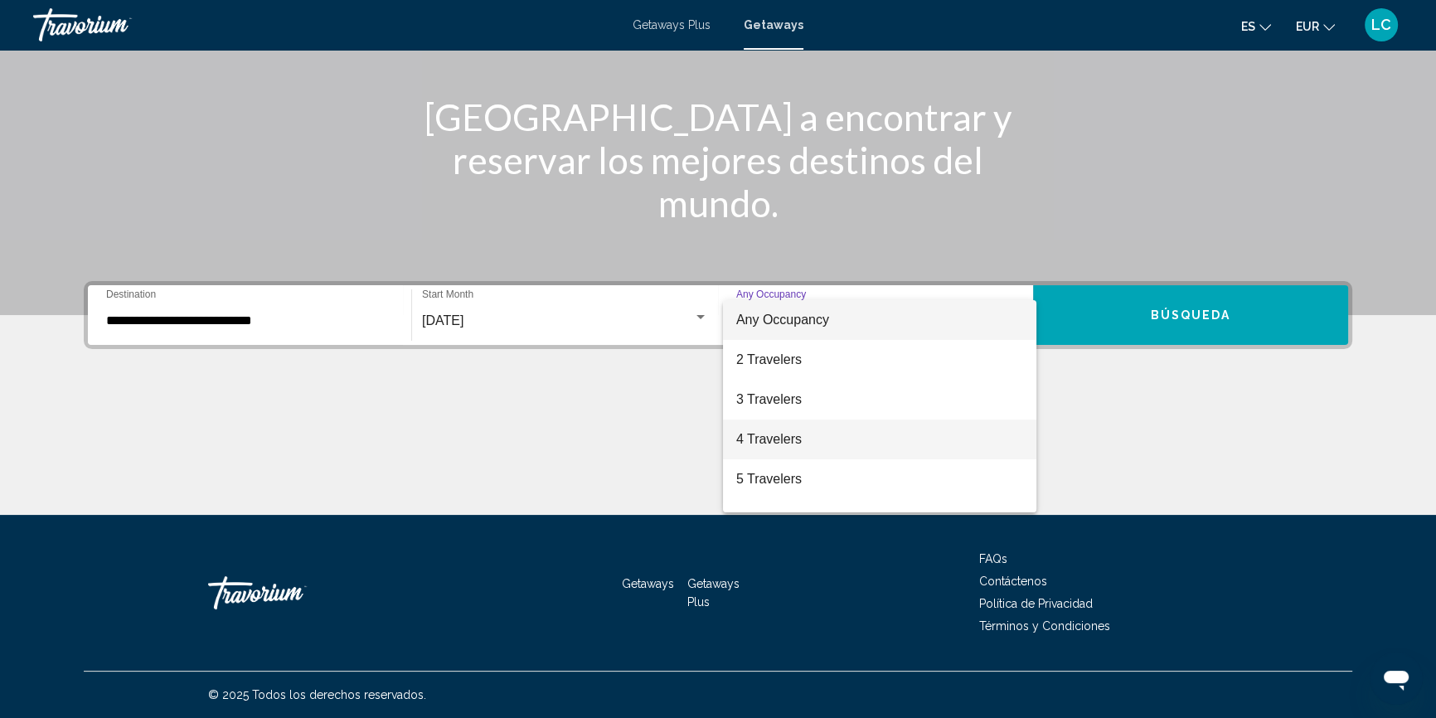
click at [797, 435] on span "4 Travelers" at bounding box center [879, 440] width 287 height 40
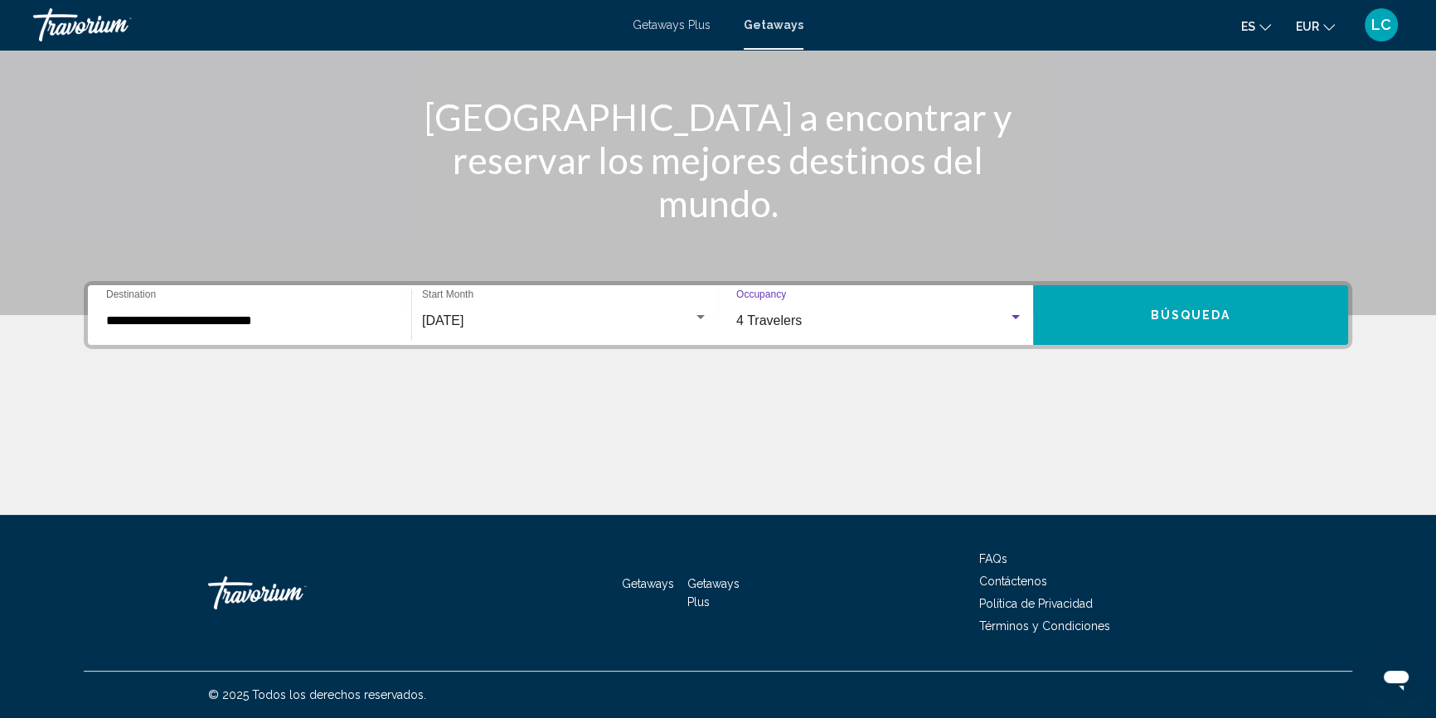
click at [1222, 318] on span "Búsqueda" at bounding box center [1191, 315] width 80 height 13
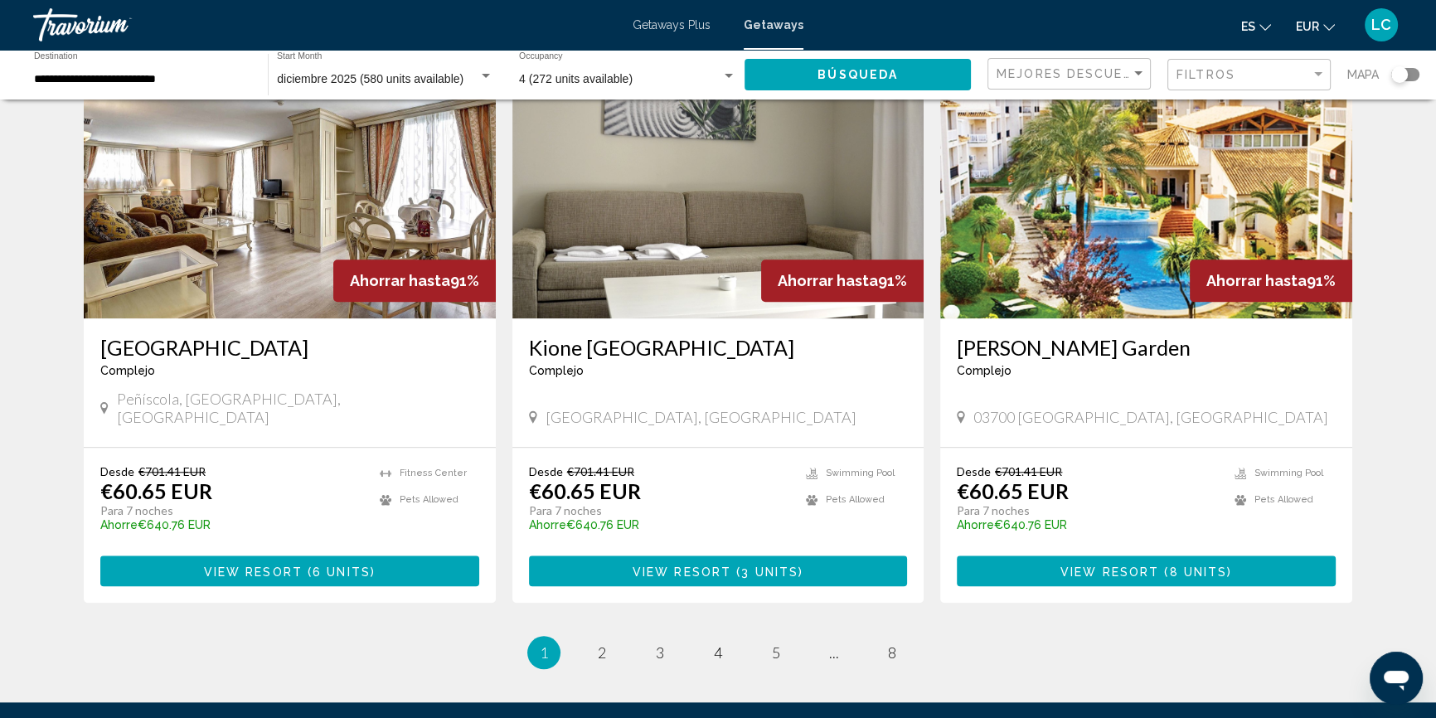
scroll to position [1884, 0]
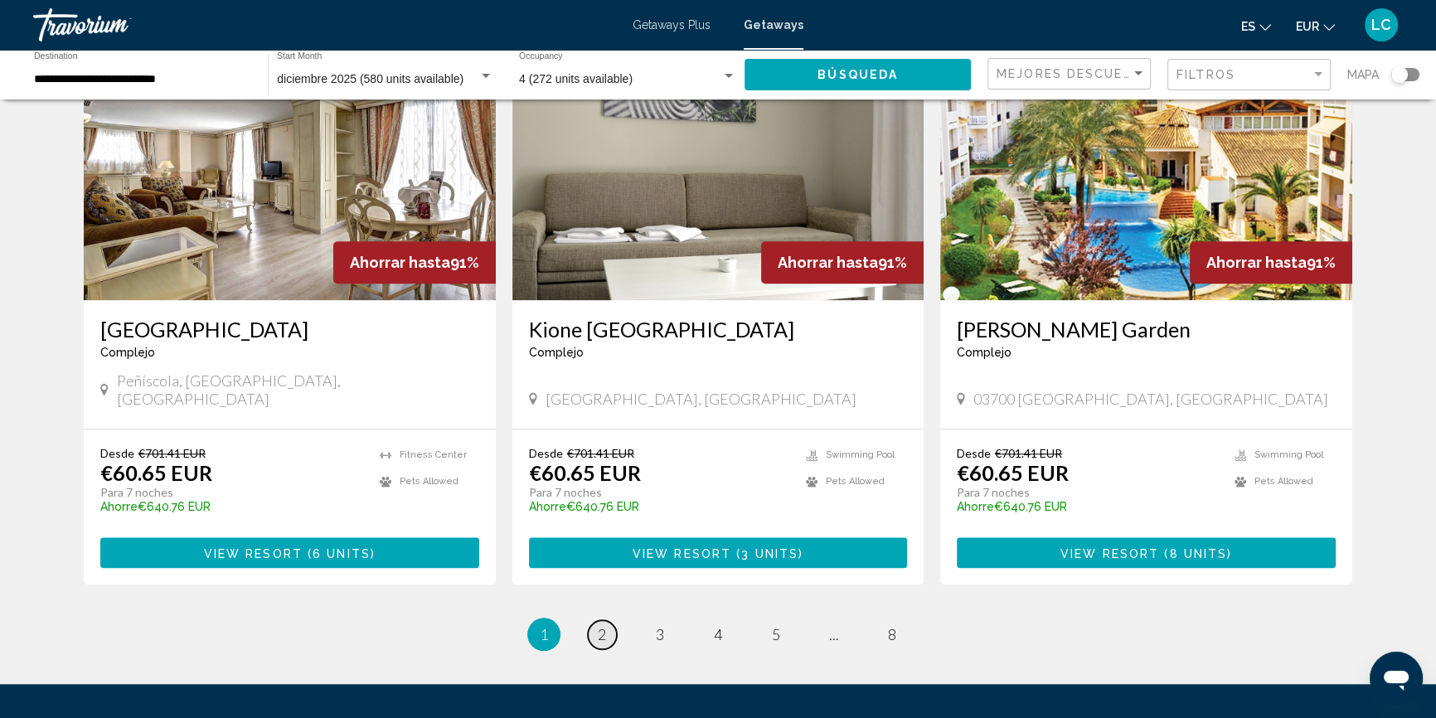
click at [599, 625] on span "2" at bounding box center [602, 634] width 8 height 18
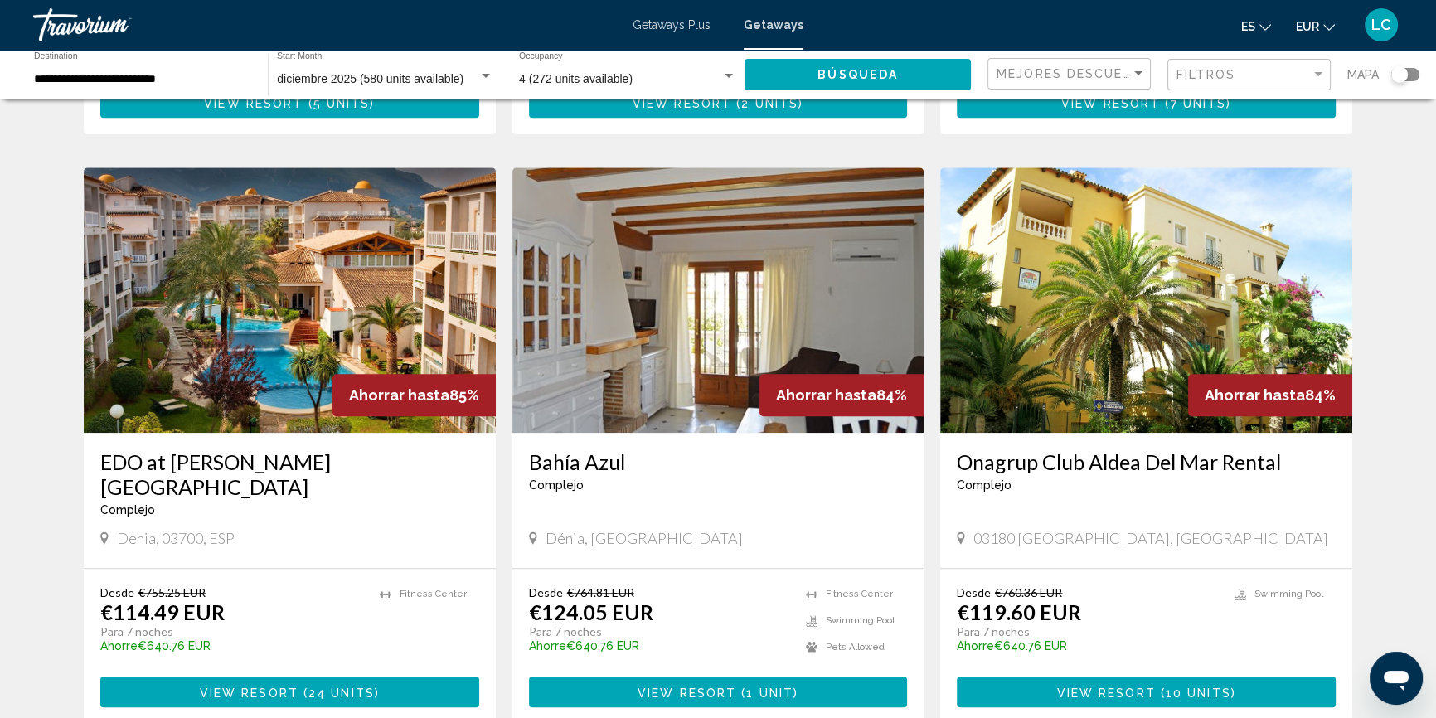
scroll to position [1808, 0]
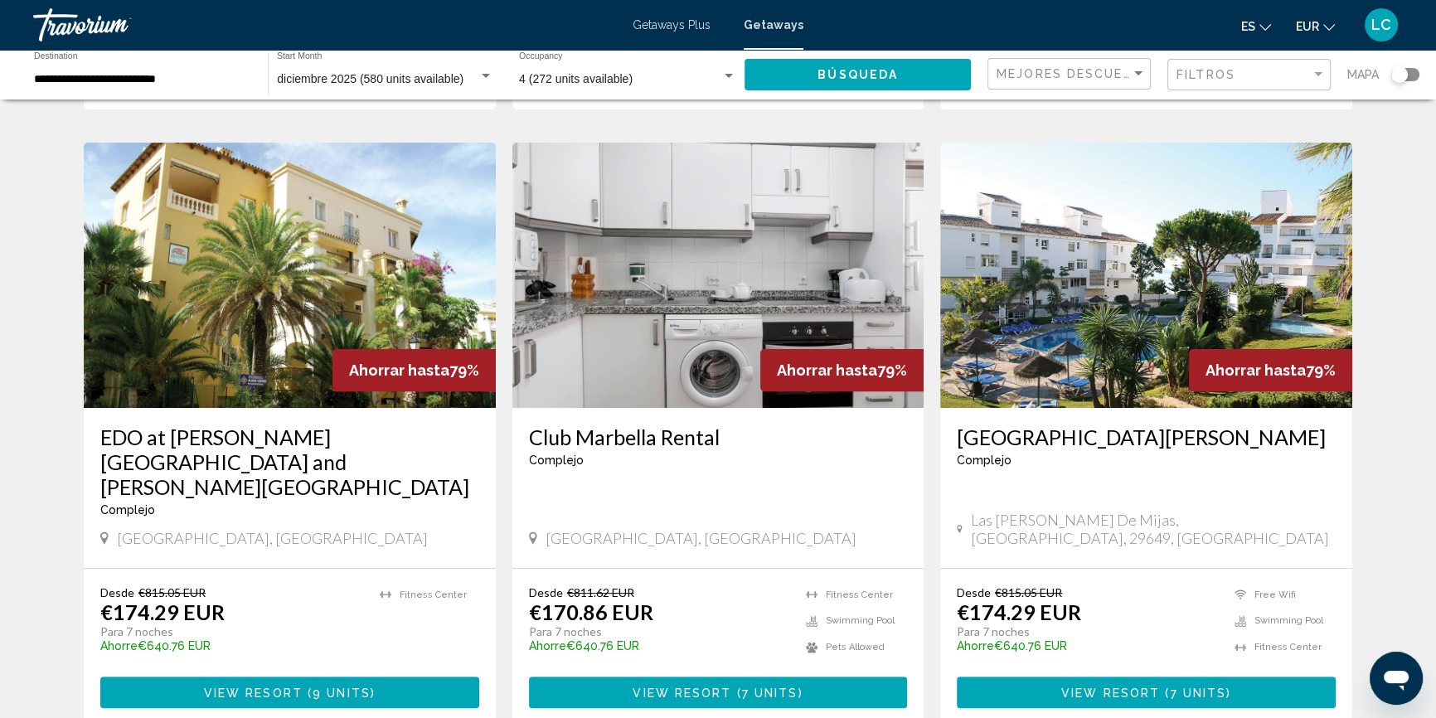
scroll to position [603, 0]
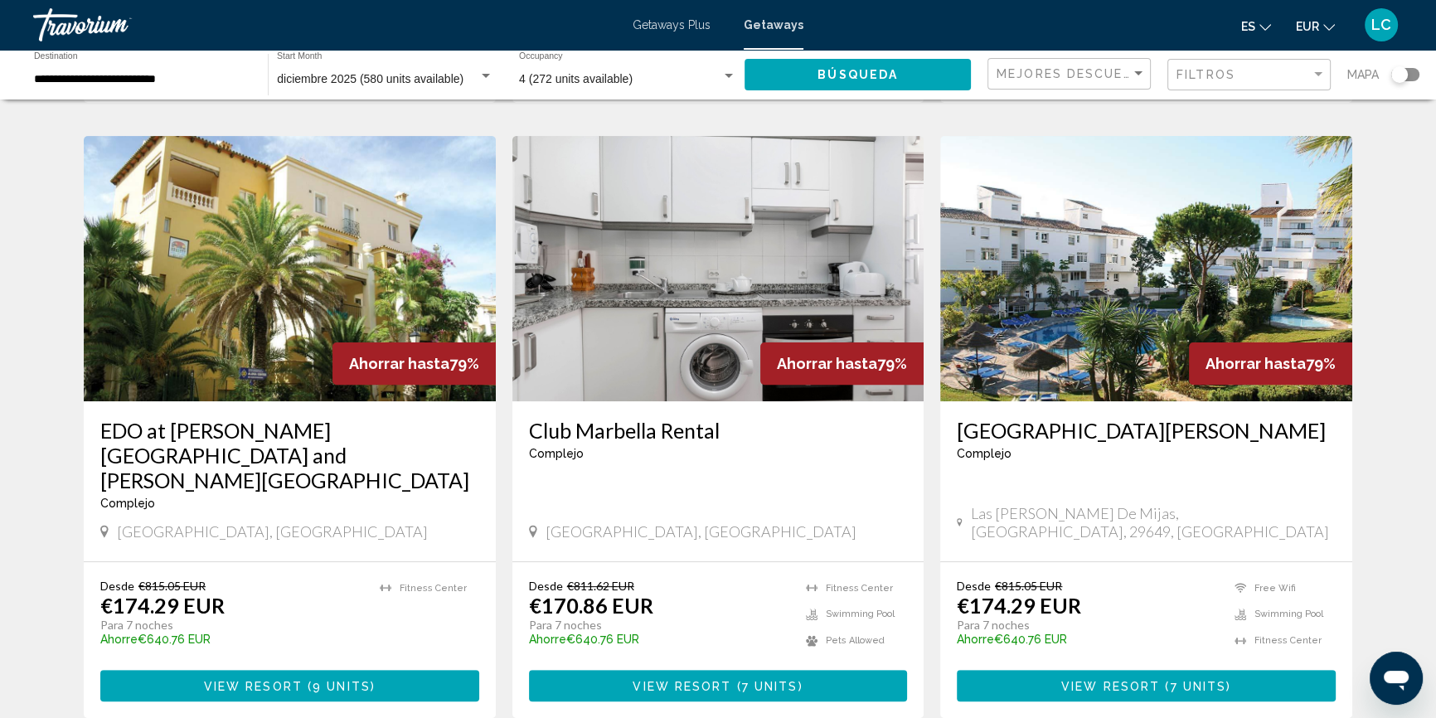
click at [1119, 330] on img "Main content" at bounding box center [1146, 268] width 412 height 265
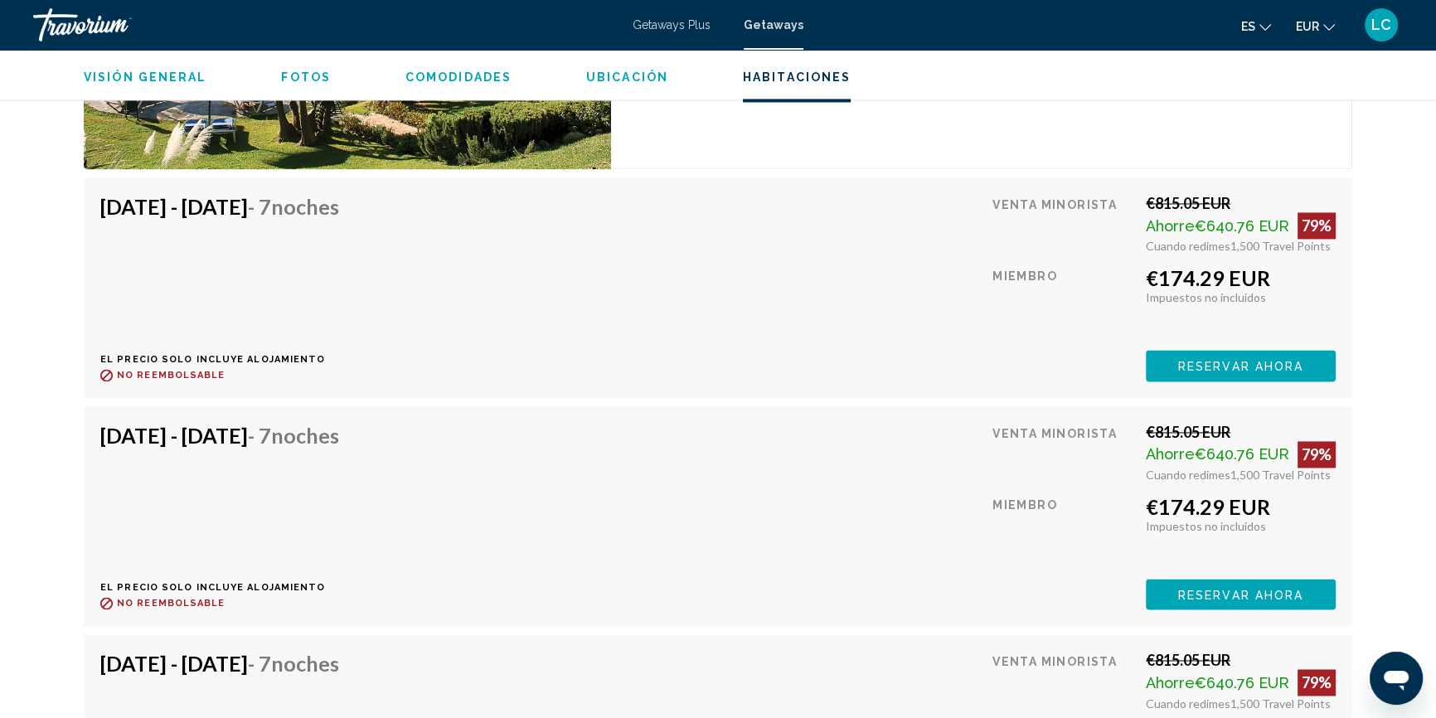
scroll to position [3175, 0]
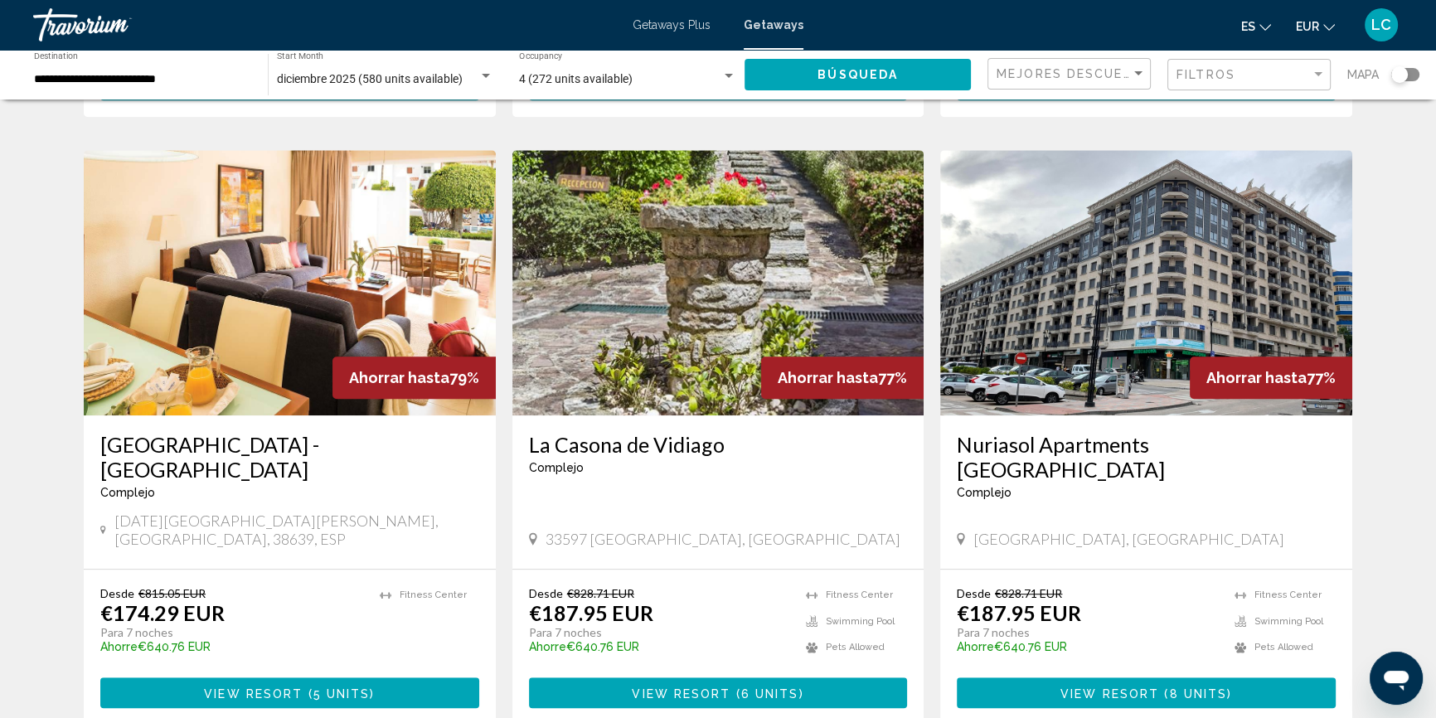
scroll to position [1206, 0]
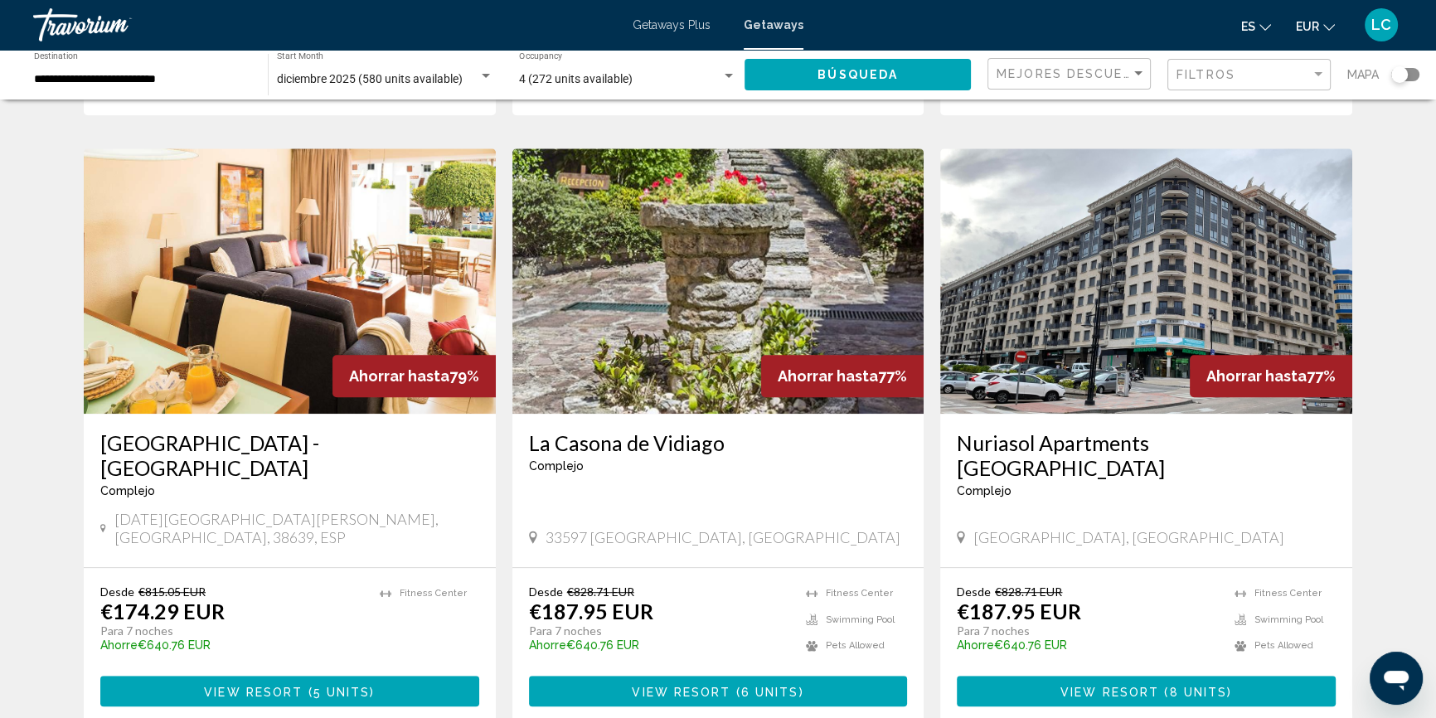
click at [1210, 230] on img "Main content" at bounding box center [1146, 280] width 412 height 265
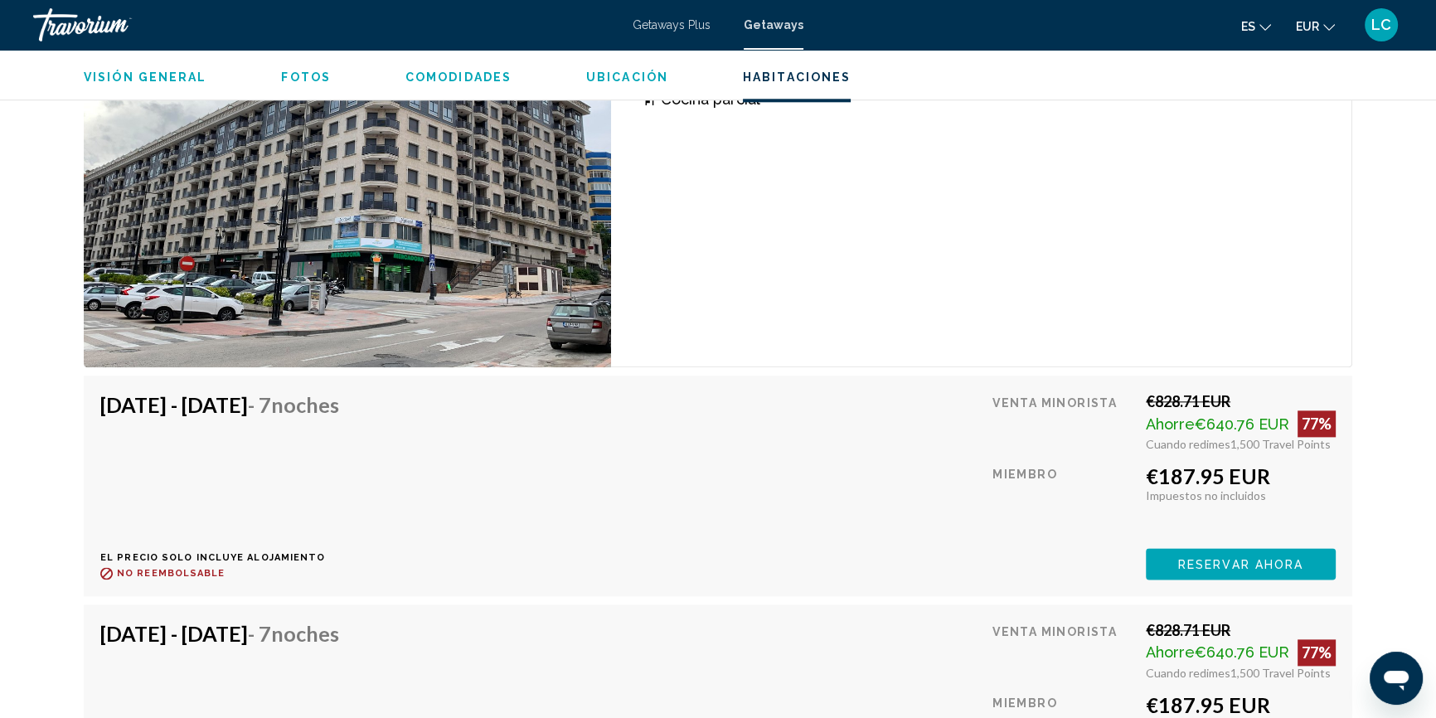
scroll to position [2417, 0]
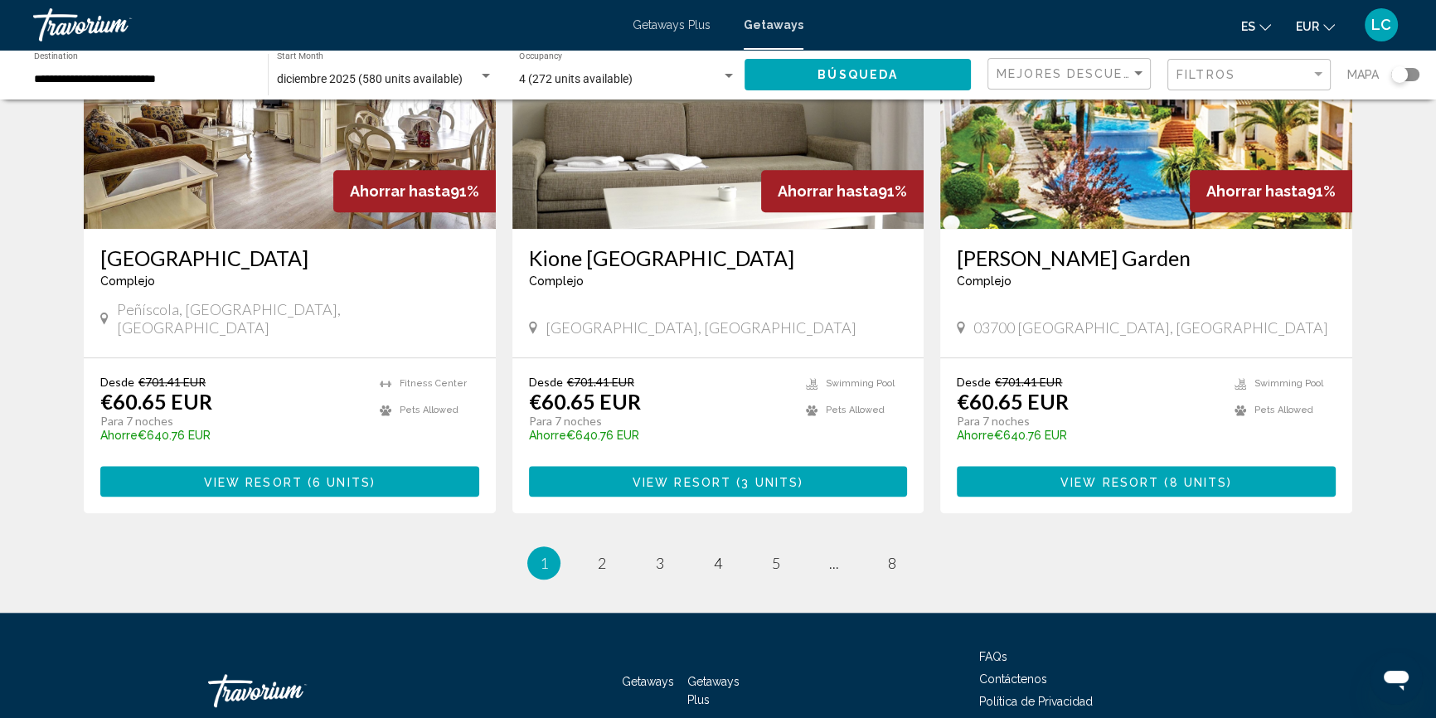
scroll to position [1982, 0]
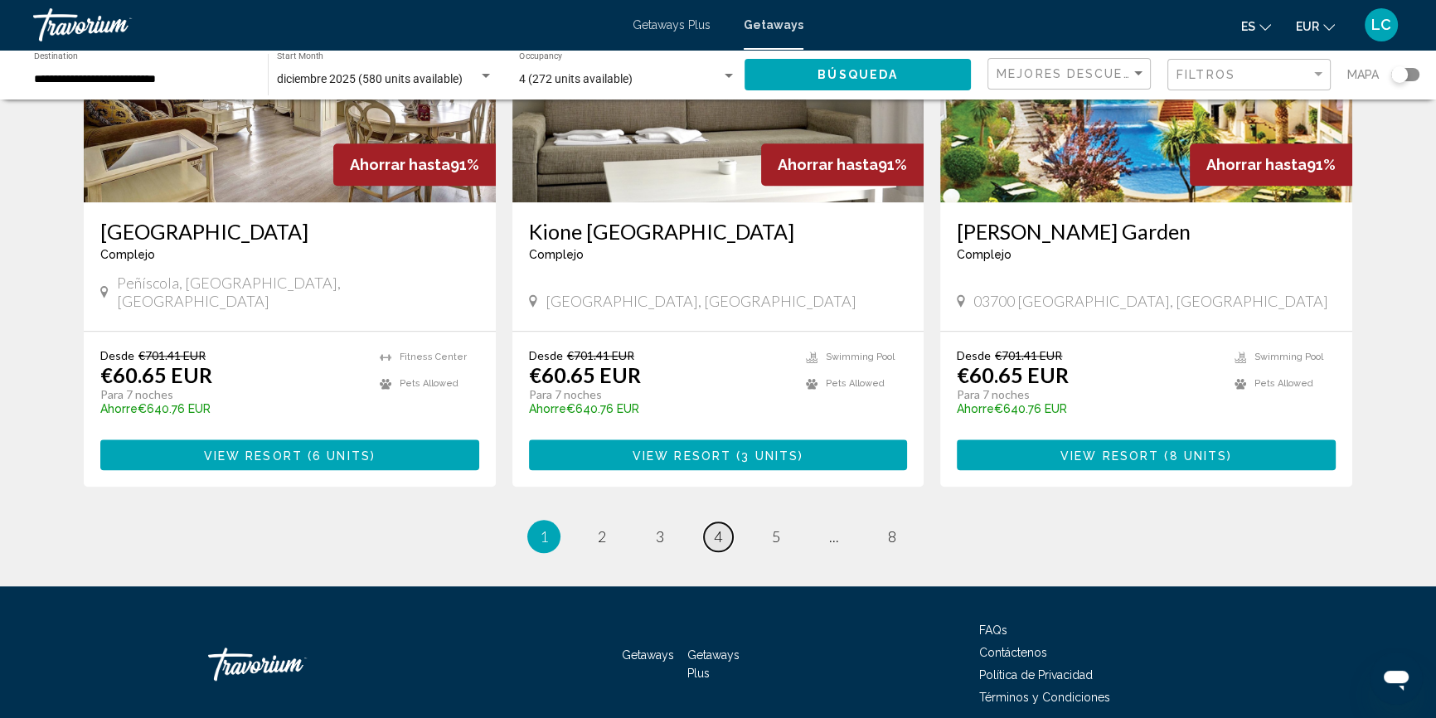
click at [716, 527] on span "4" at bounding box center [718, 536] width 8 height 18
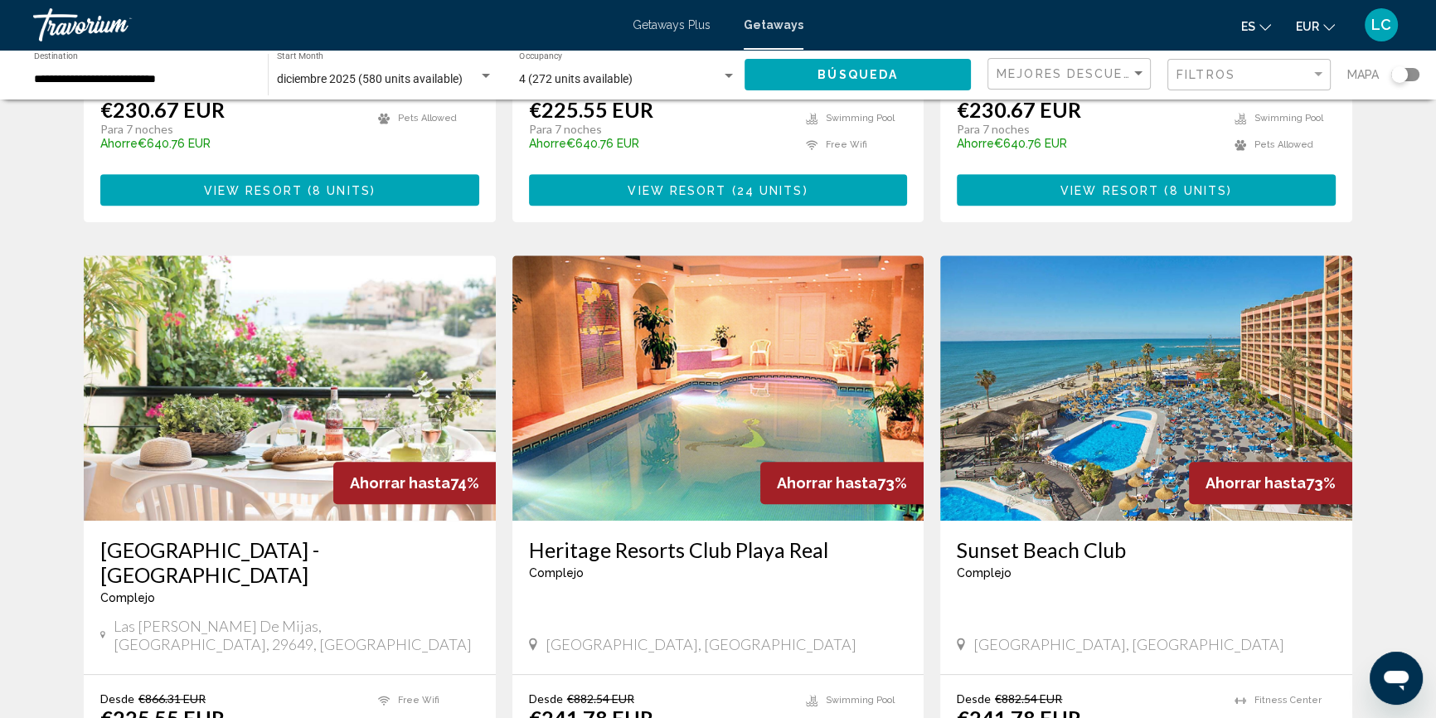
scroll to position [1130, 0]
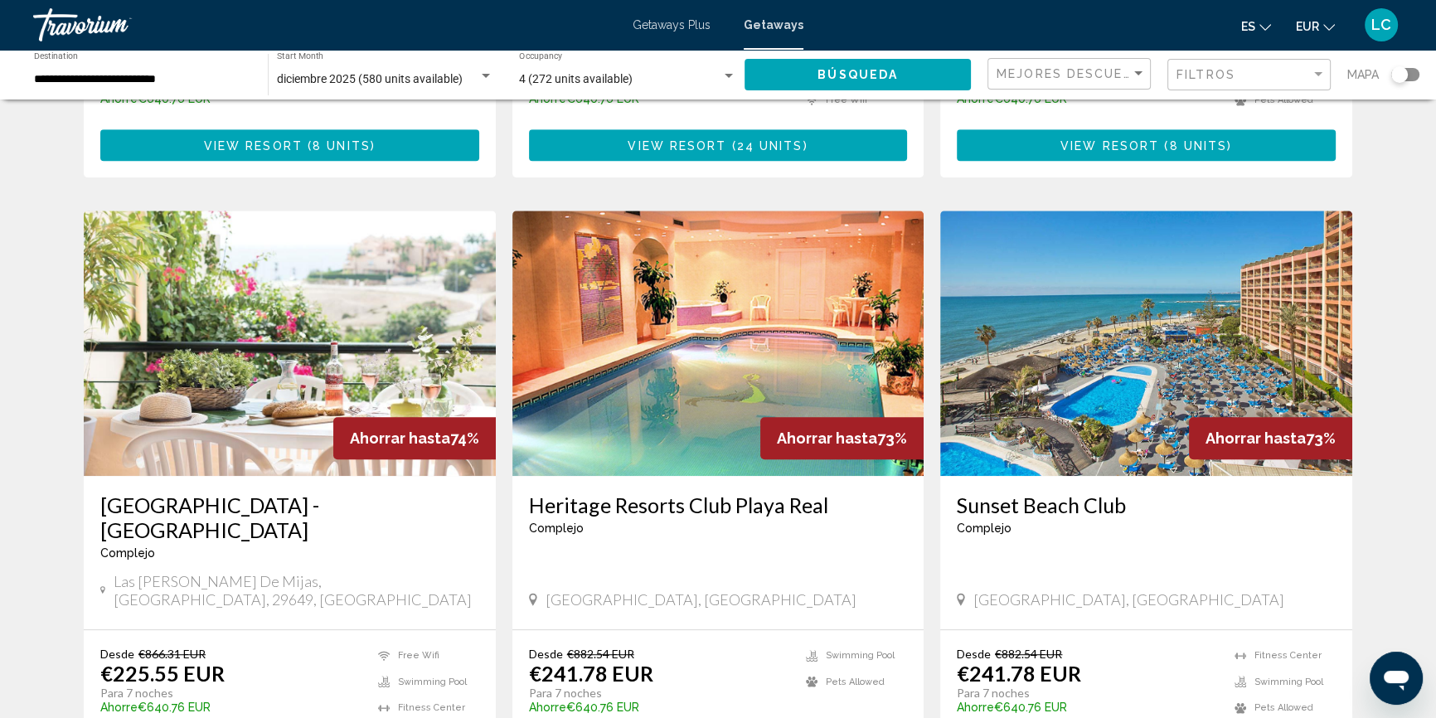
click at [1144, 322] on img "Main content" at bounding box center [1146, 343] width 412 height 265
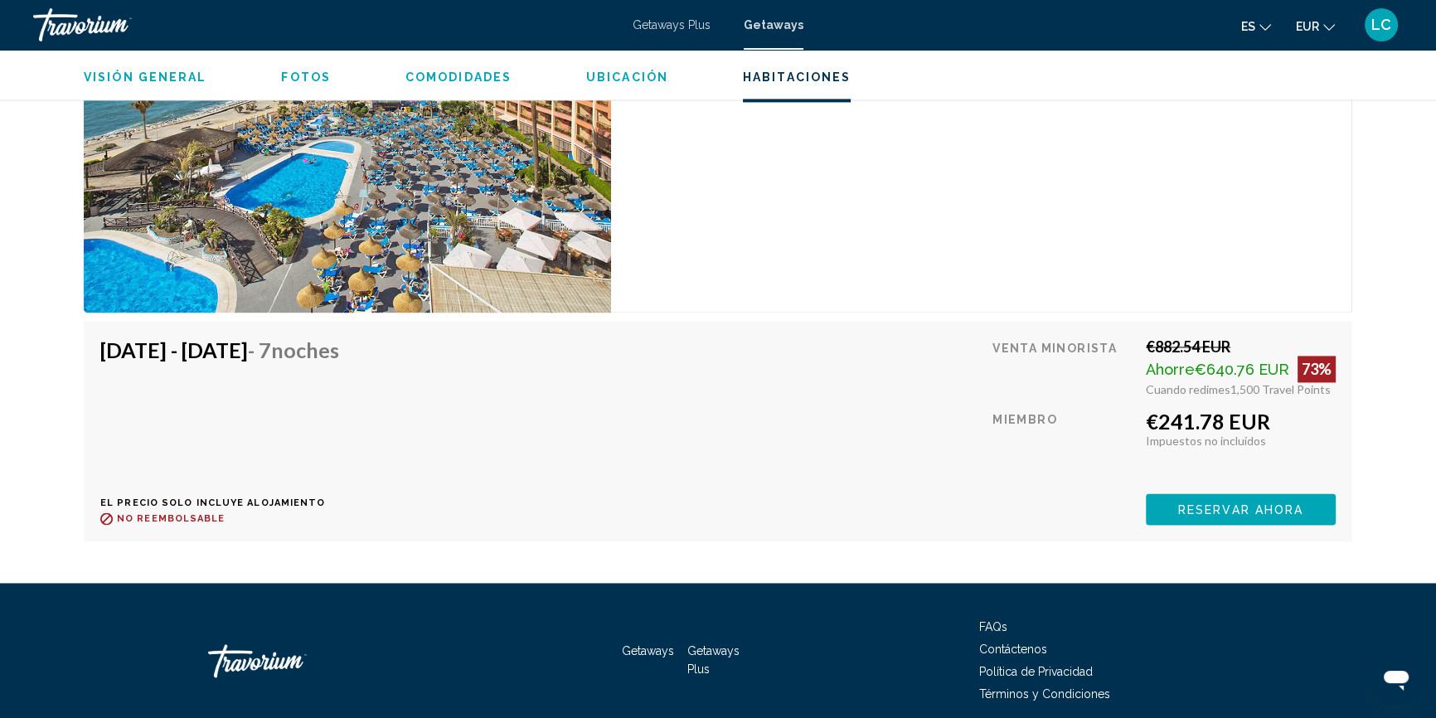
scroll to position [3269, 0]
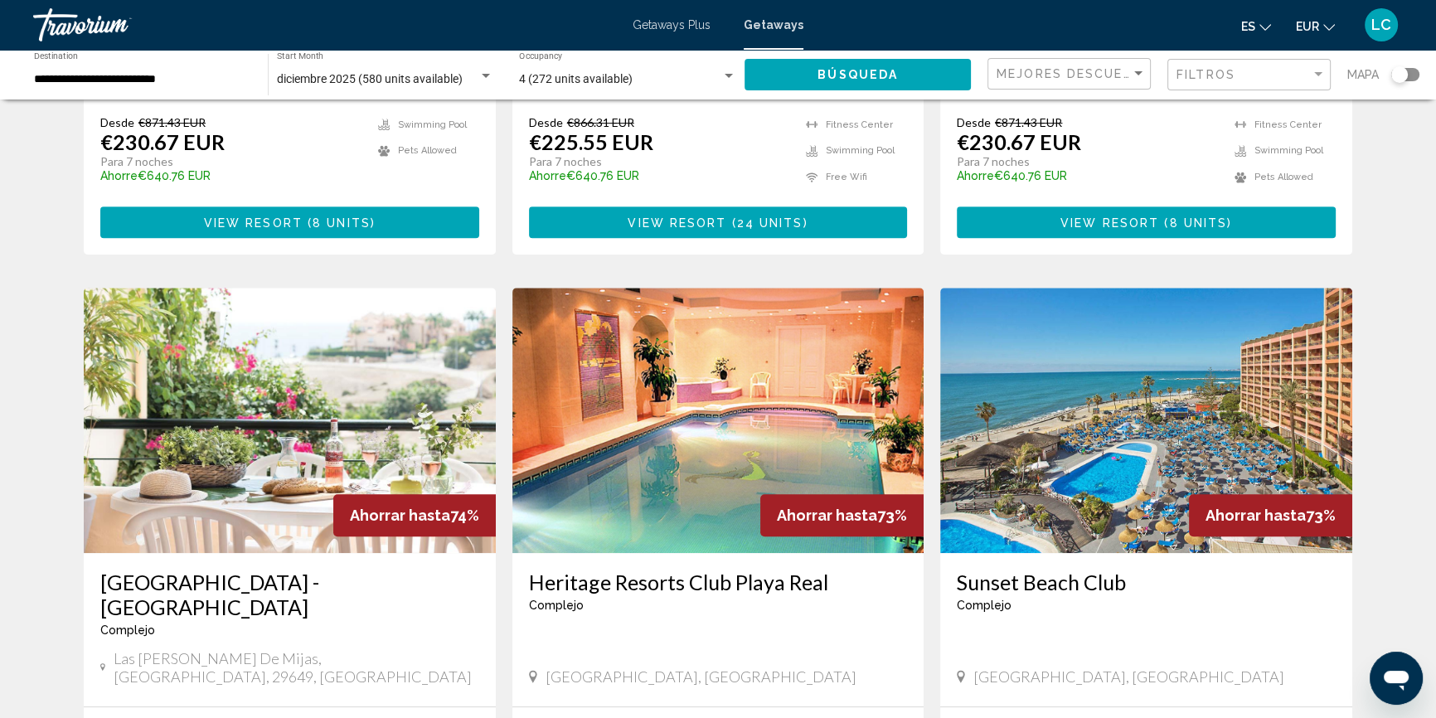
scroll to position [1055, 0]
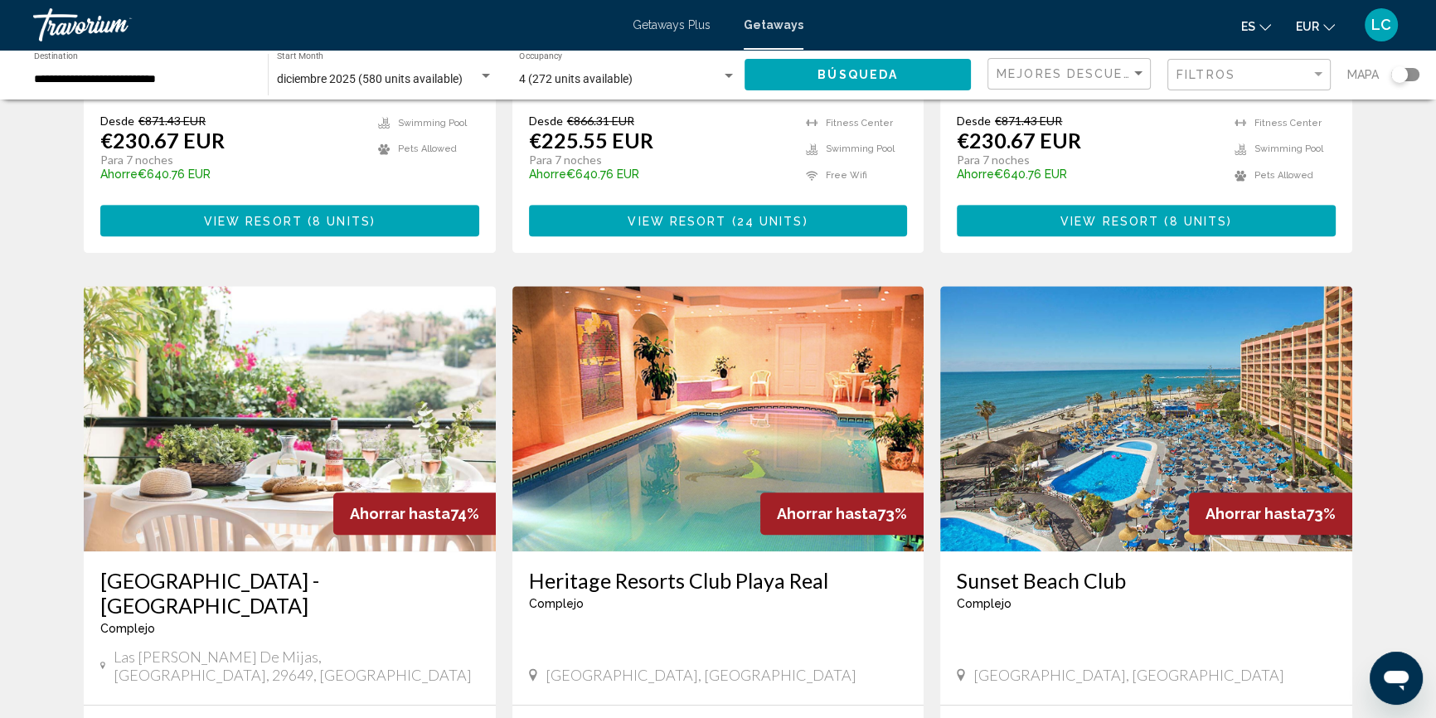
click at [641, 395] on img "Main content" at bounding box center [718, 418] width 412 height 265
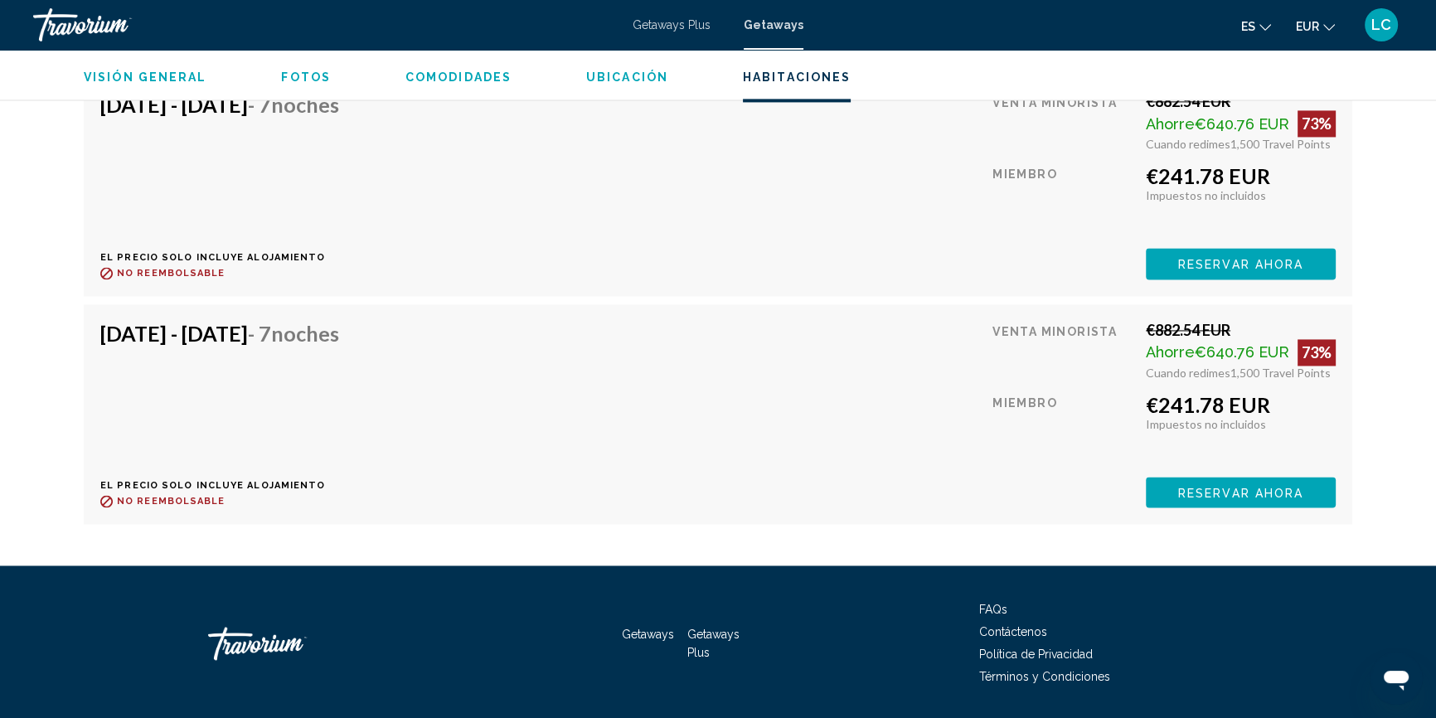
scroll to position [3185, 0]
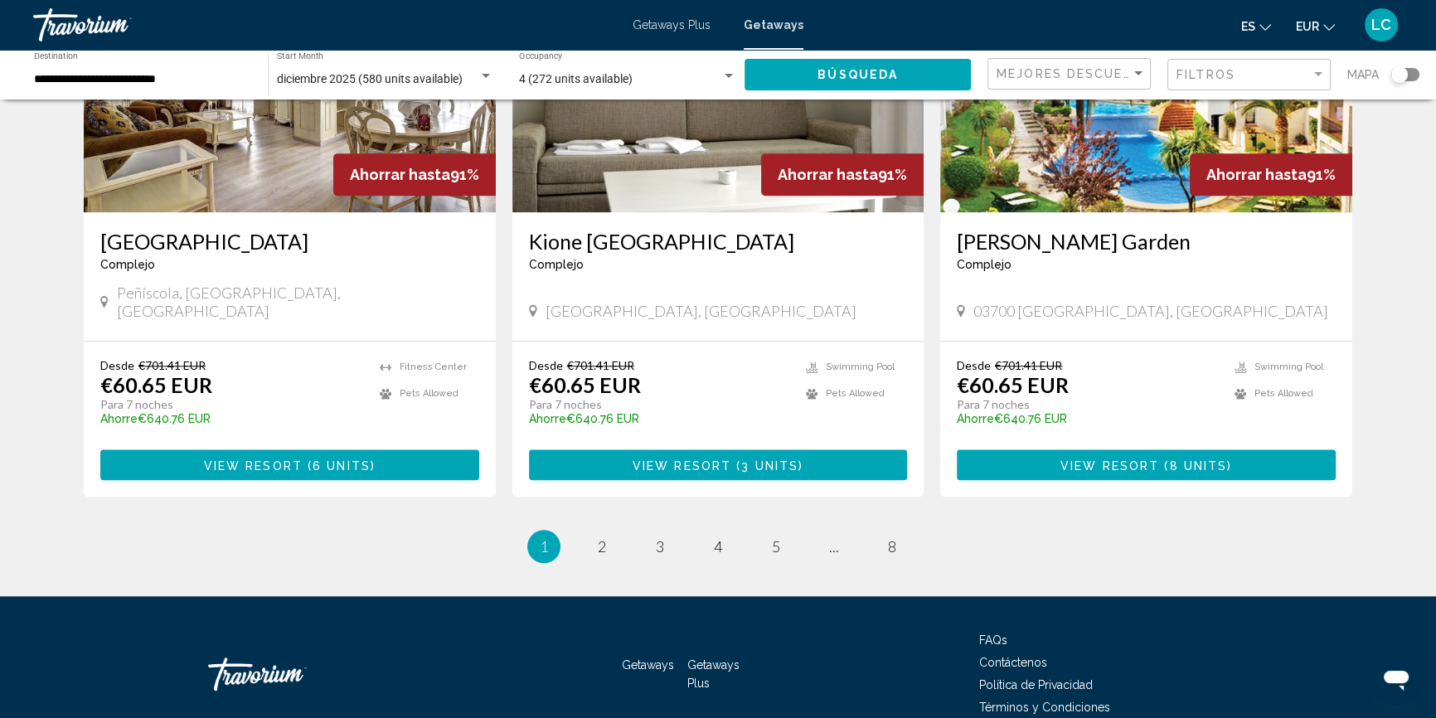
scroll to position [1982, 0]
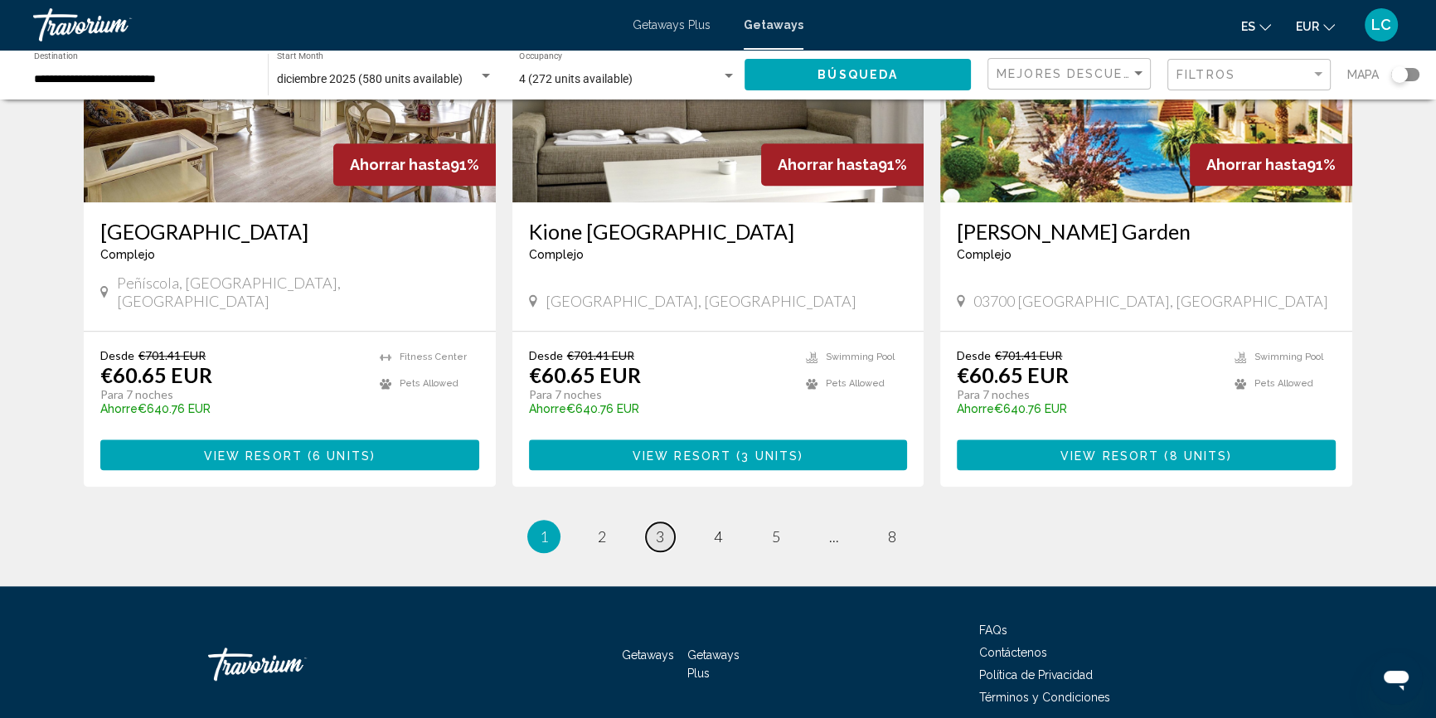
click at [662, 527] on span "3" at bounding box center [660, 536] width 8 height 18
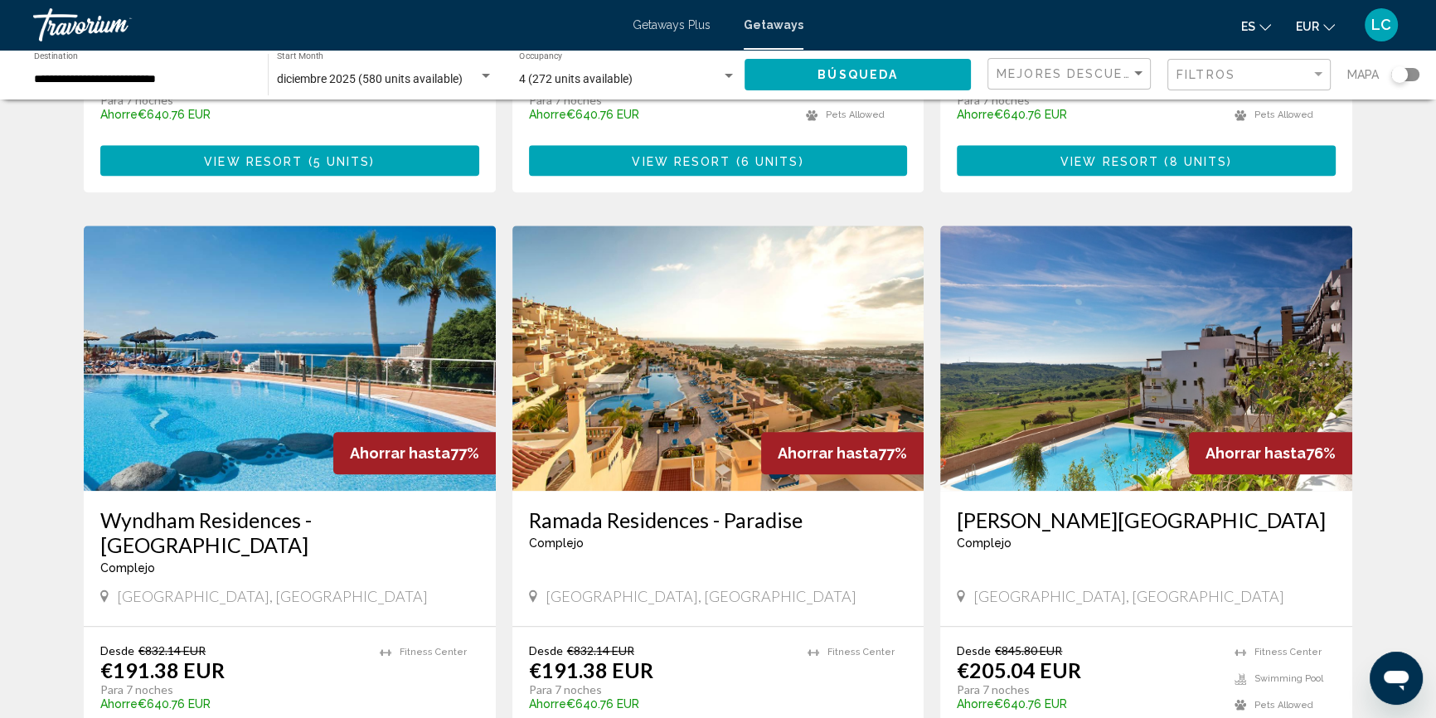
scroll to position [1730, 0]
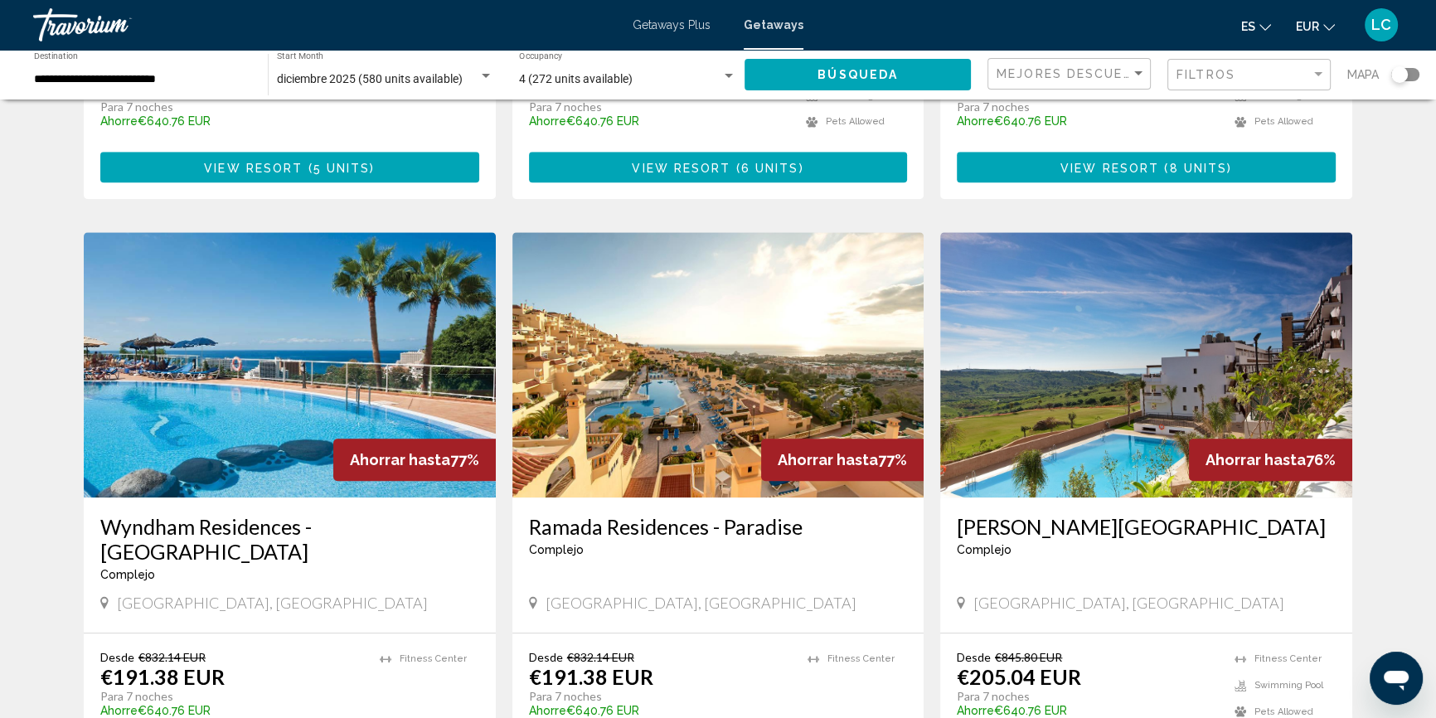
click at [1091, 337] on img "Main content" at bounding box center [1146, 364] width 412 height 265
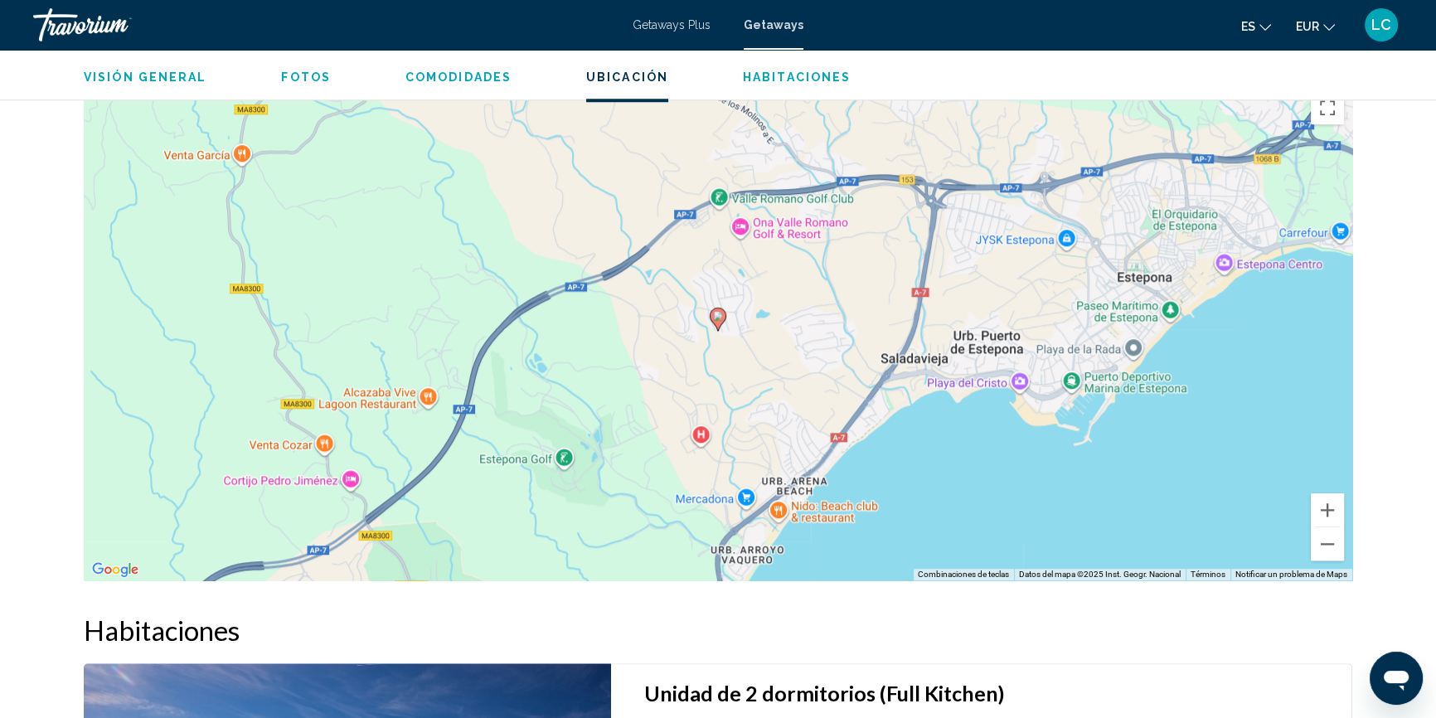
scroll to position [1733, 0]
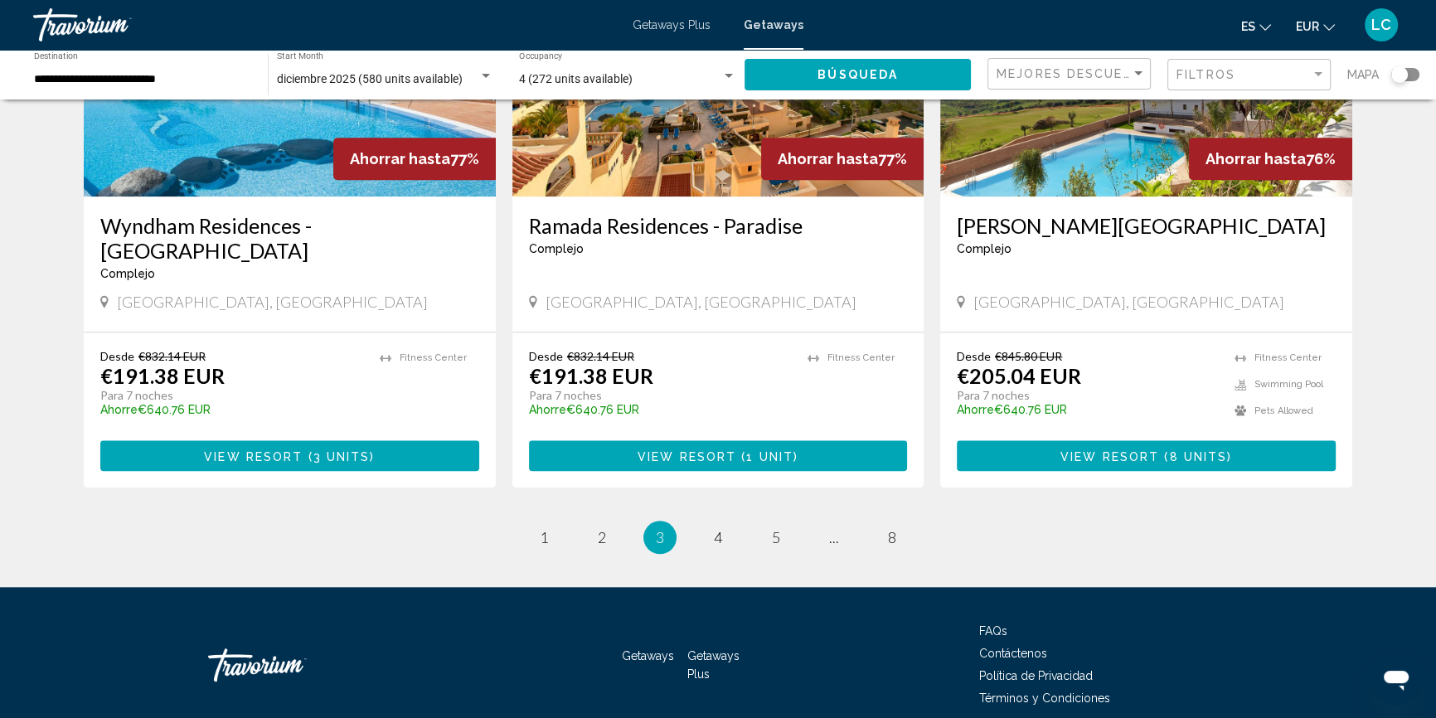
scroll to position [2031, 0]
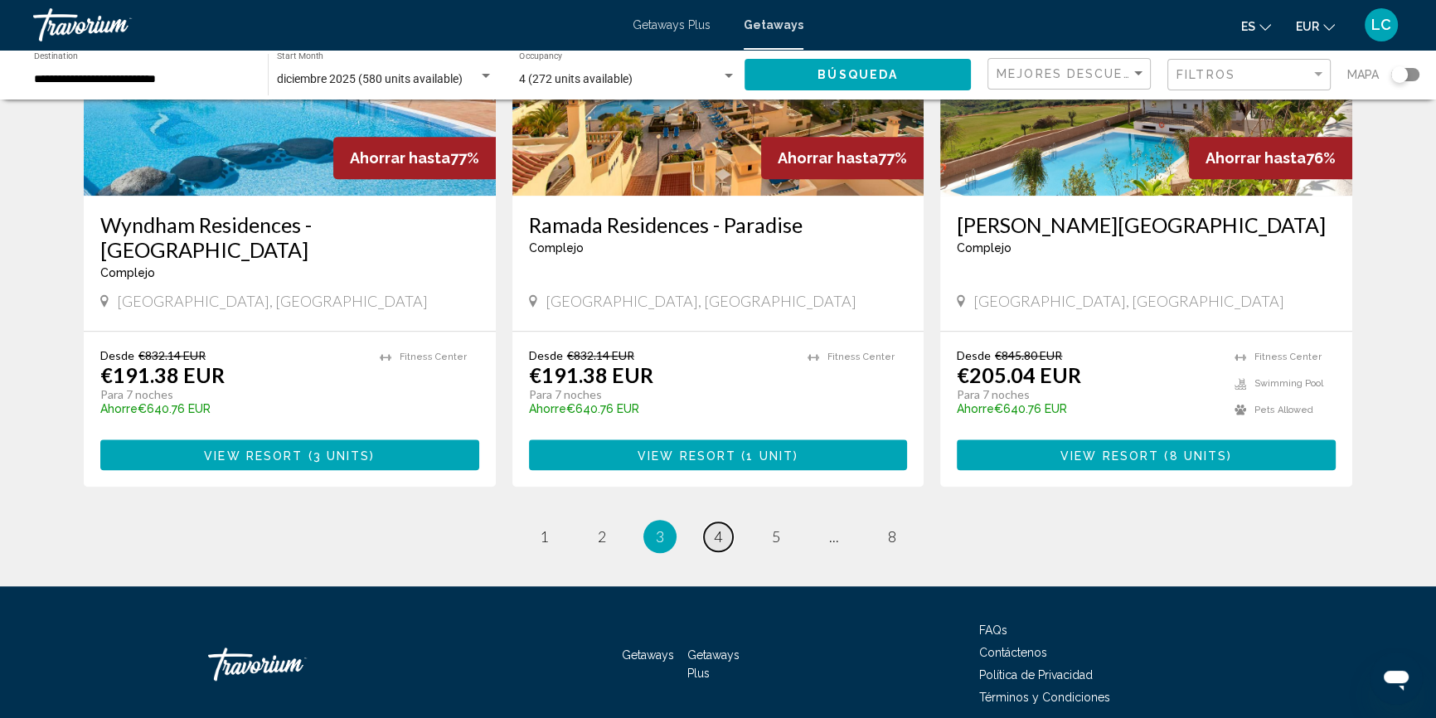
click at [715, 527] on span "4" at bounding box center [718, 536] width 8 height 18
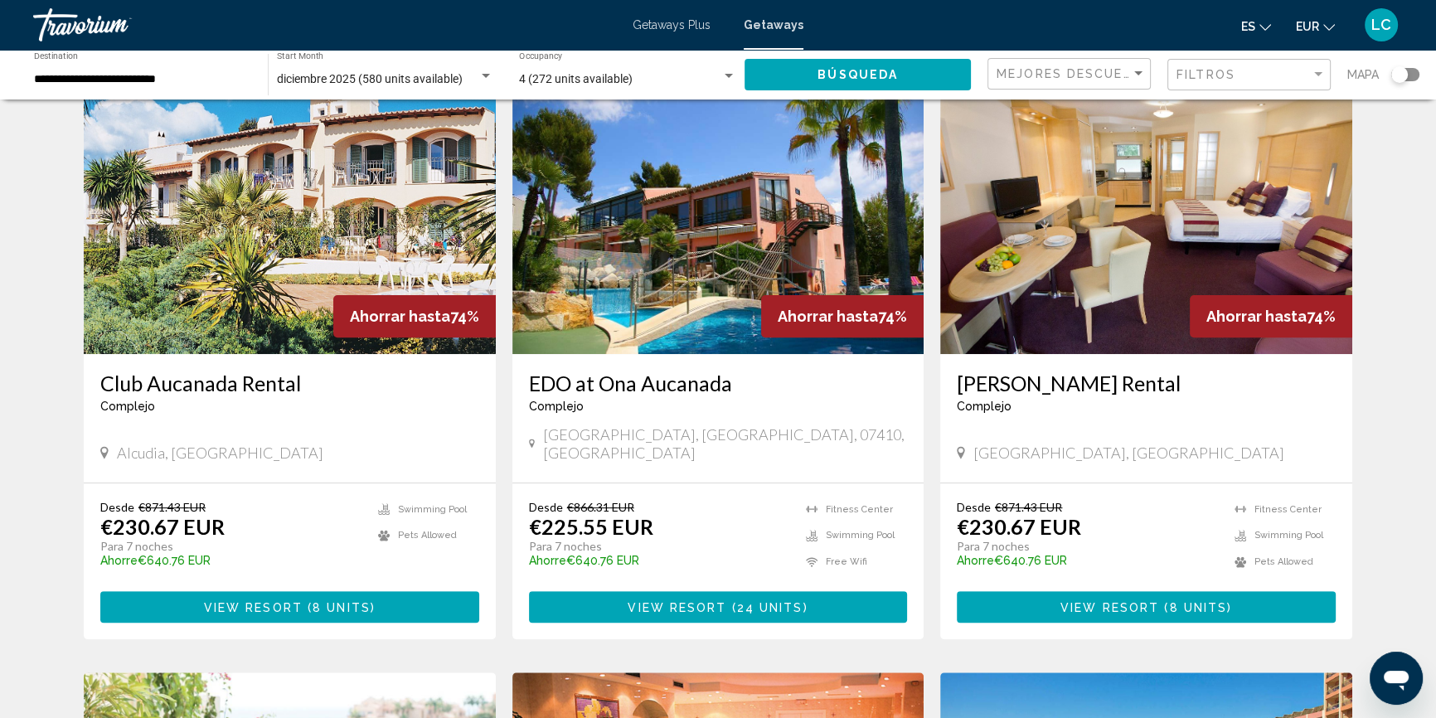
scroll to position [678, 0]
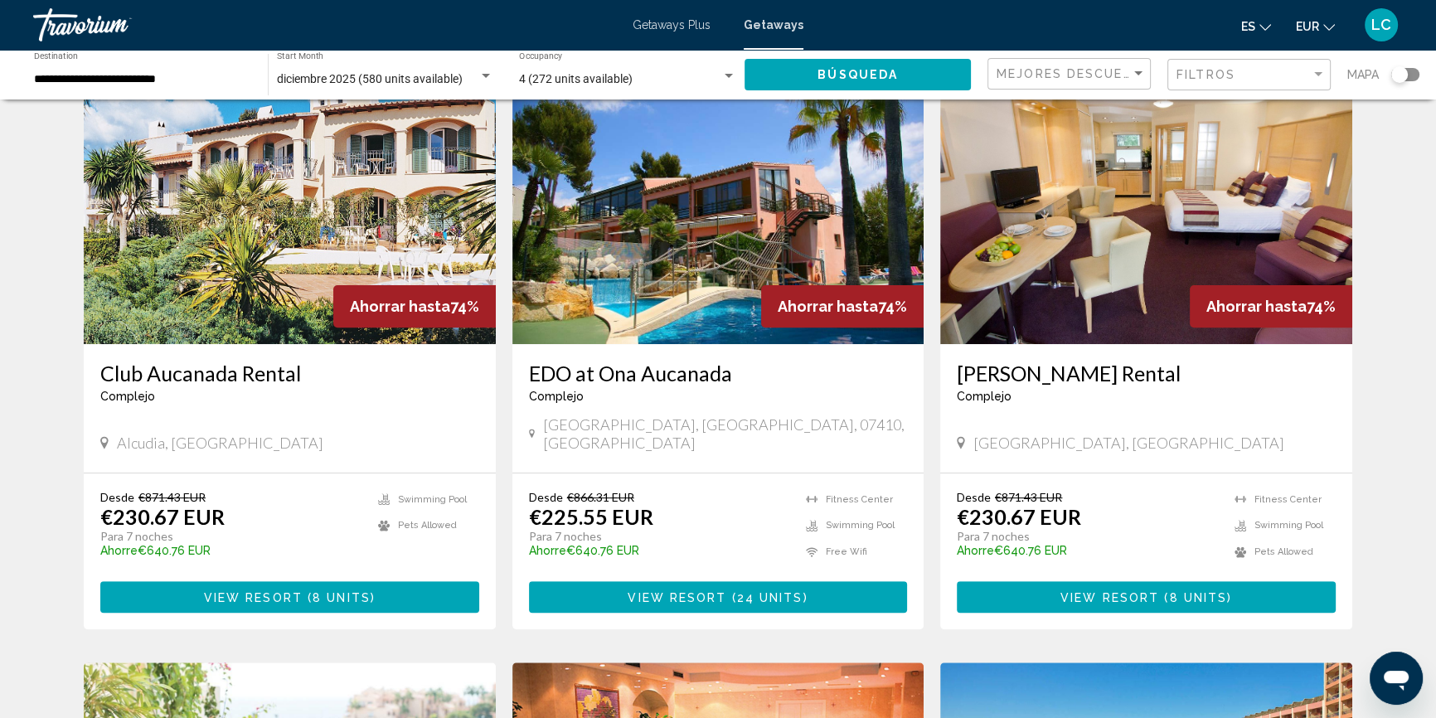
click at [1072, 282] on img "Main content" at bounding box center [1146, 211] width 412 height 265
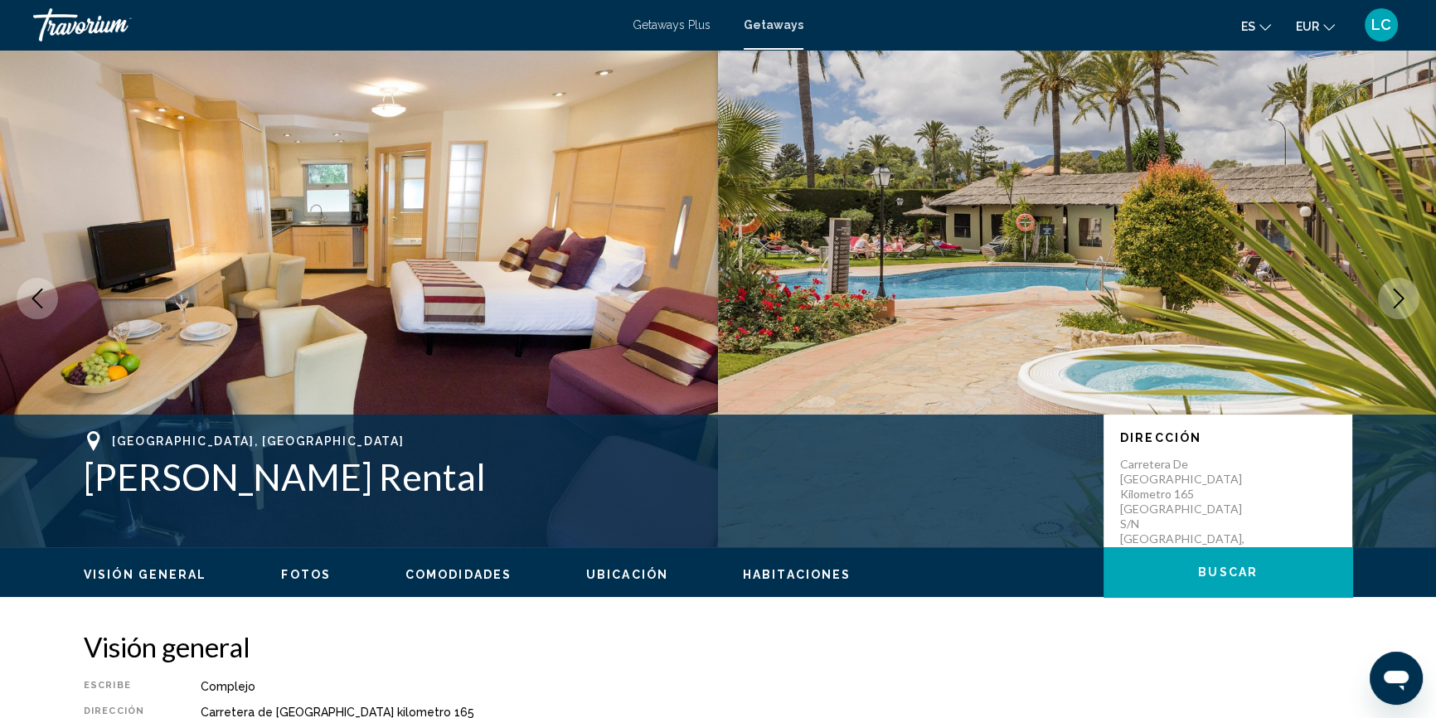
click at [1410, 294] on button "Next image" at bounding box center [1398, 298] width 41 height 41
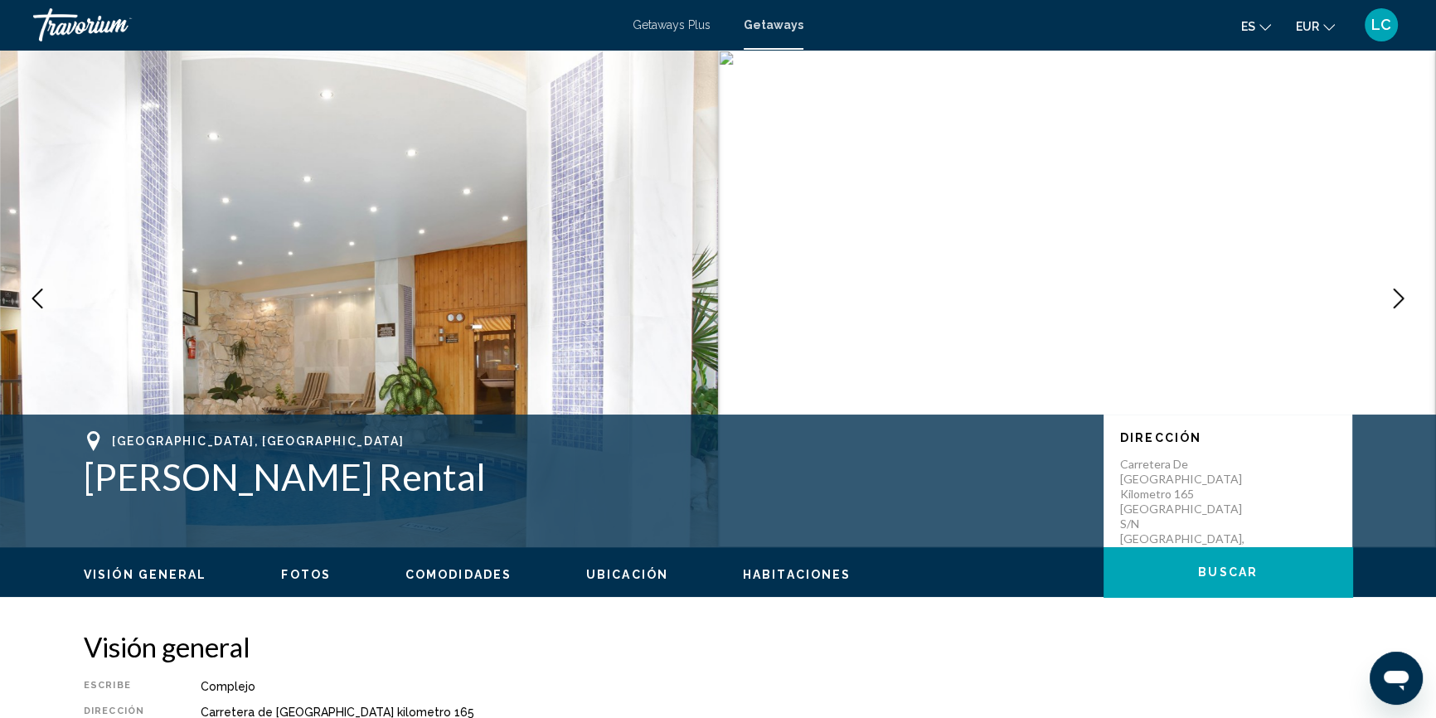
click at [1410, 294] on button "Next image" at bounding box center [1398, 298] width 41 height 41
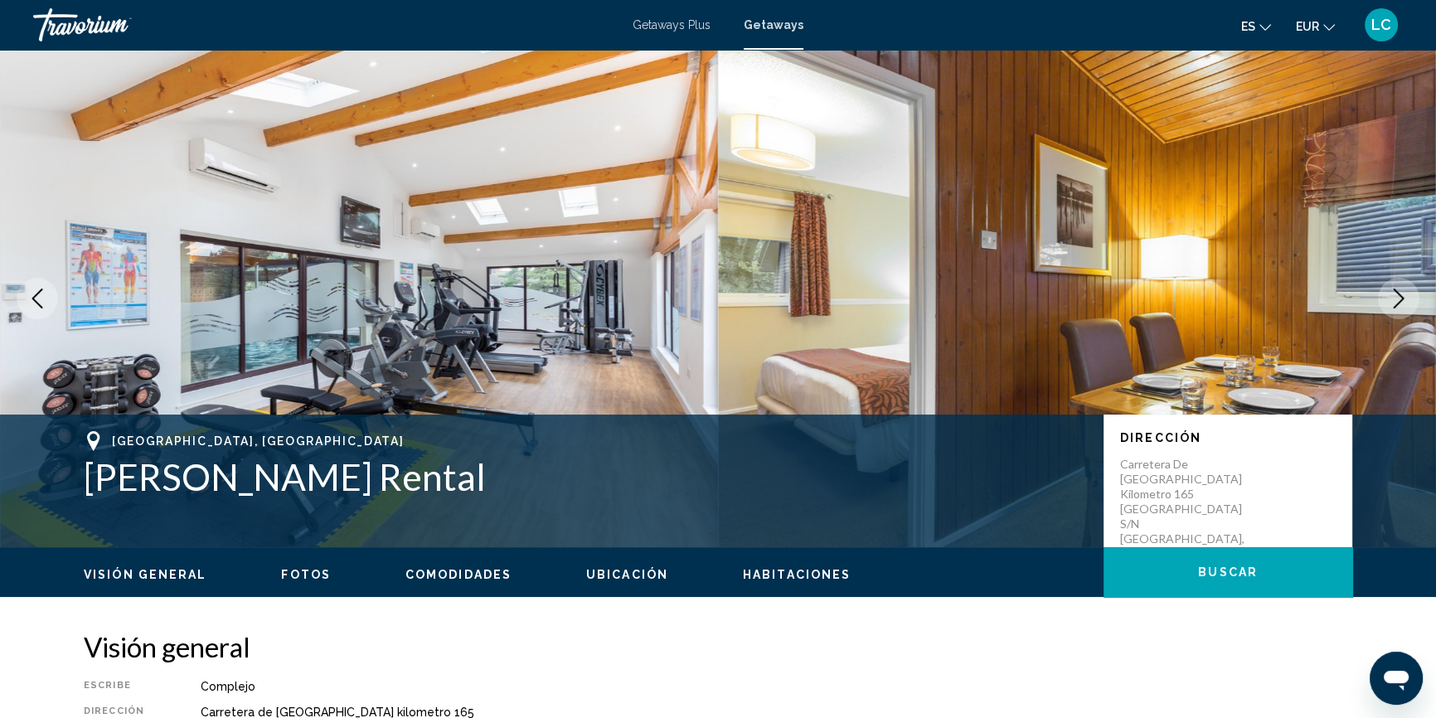
click at [1410, 294] on button "Next image" at bounding box center [1398, 298] width 41 height 41
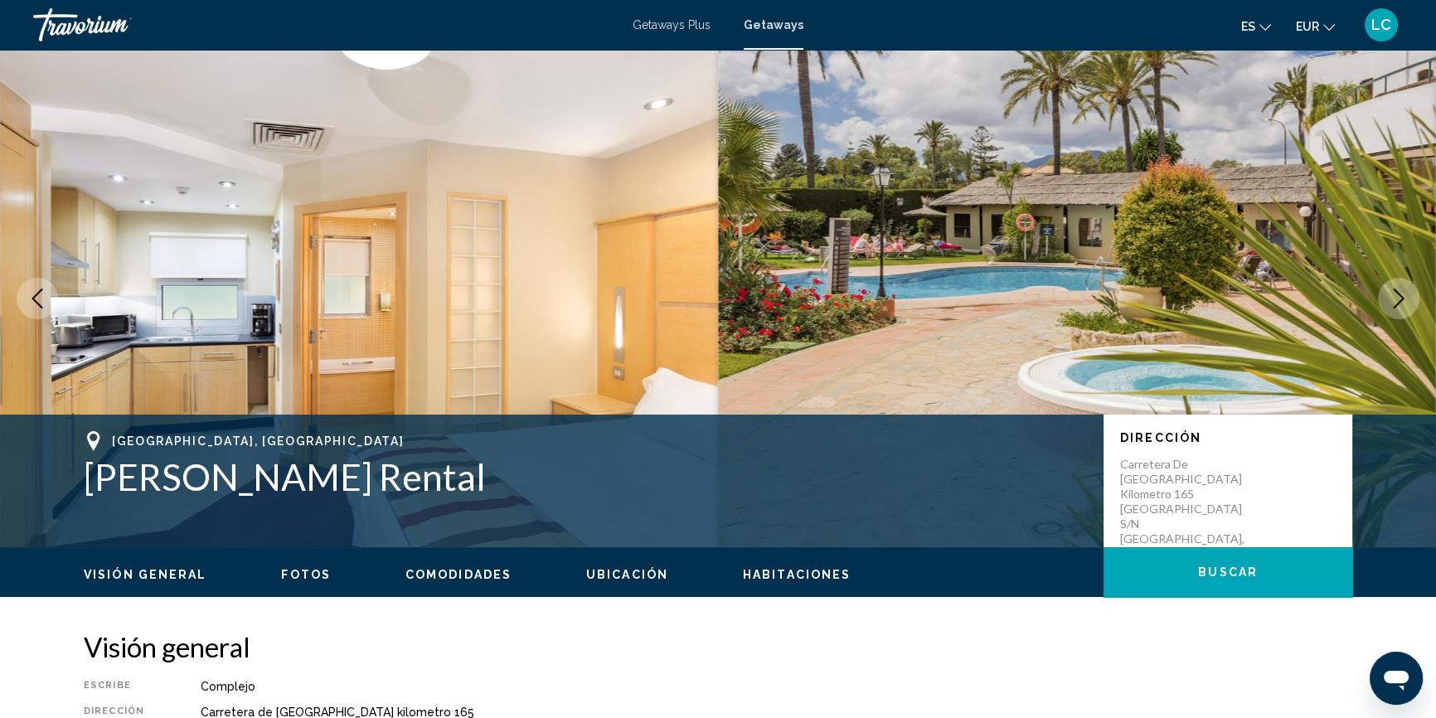
click at [1410, 294] on button "Next image" at bounding box center [1398, 298] width 41 height 41
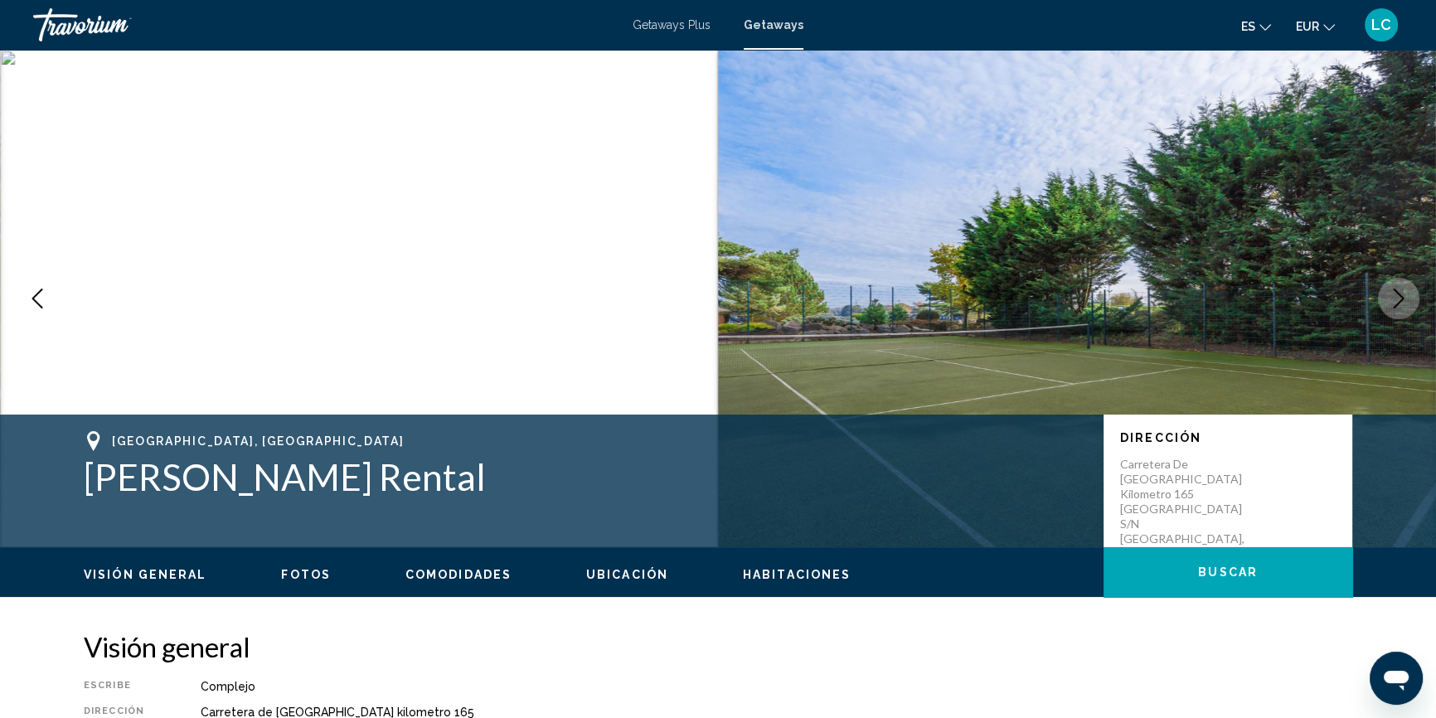
click at [1410, 294] on button "Next image" at bounding box center [1398, 298] width 41 height 41
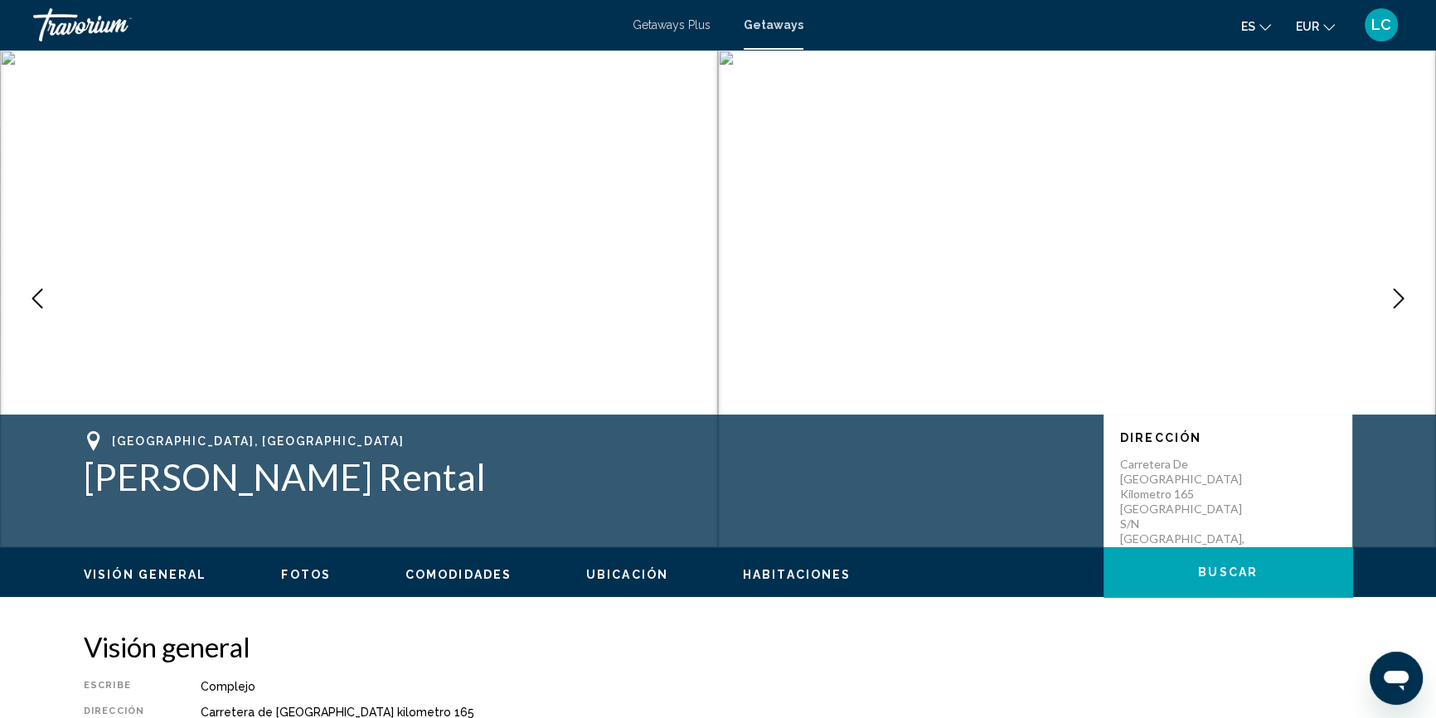
click at [1410, 294] on button "Next image" at bounding box center [1398, 298] width 41 height 41
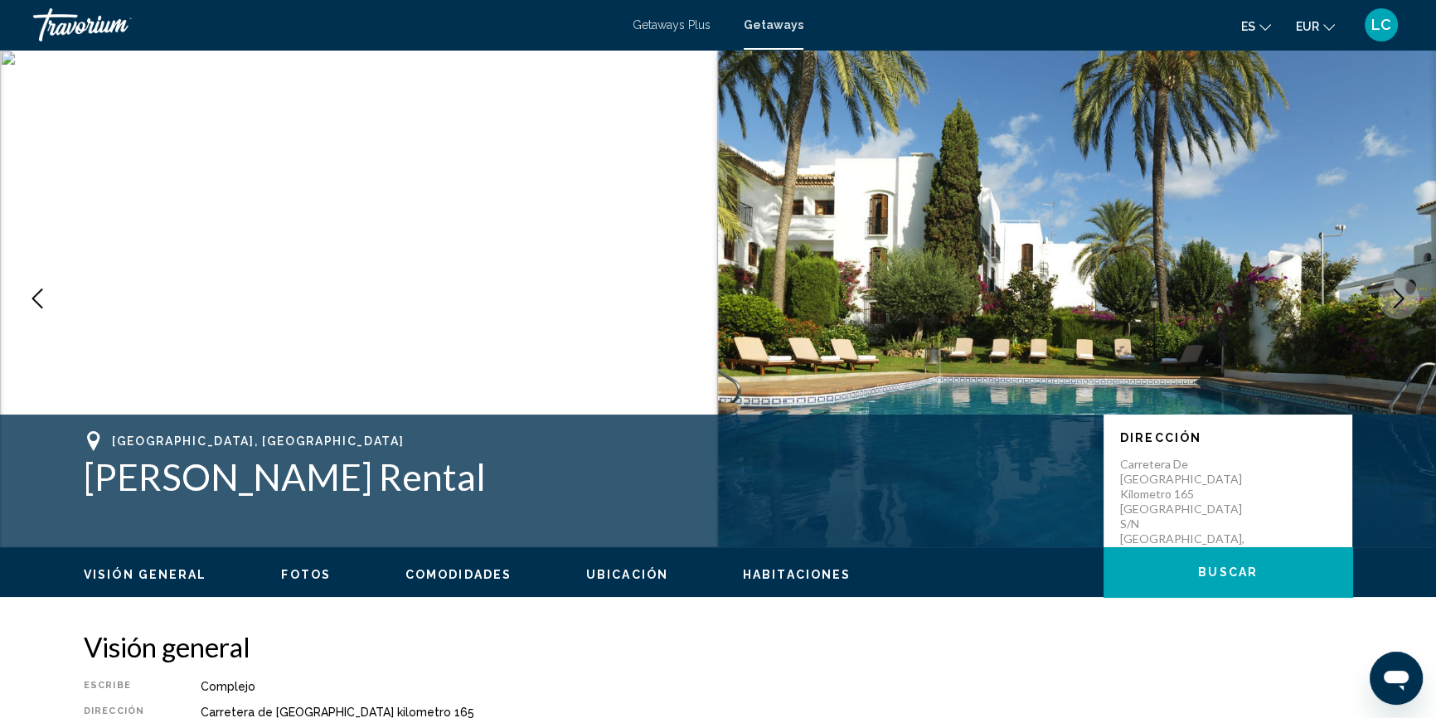
click at [1410, 294] on button "Next image" at bounding box center [1398, 298] width 41 height 41
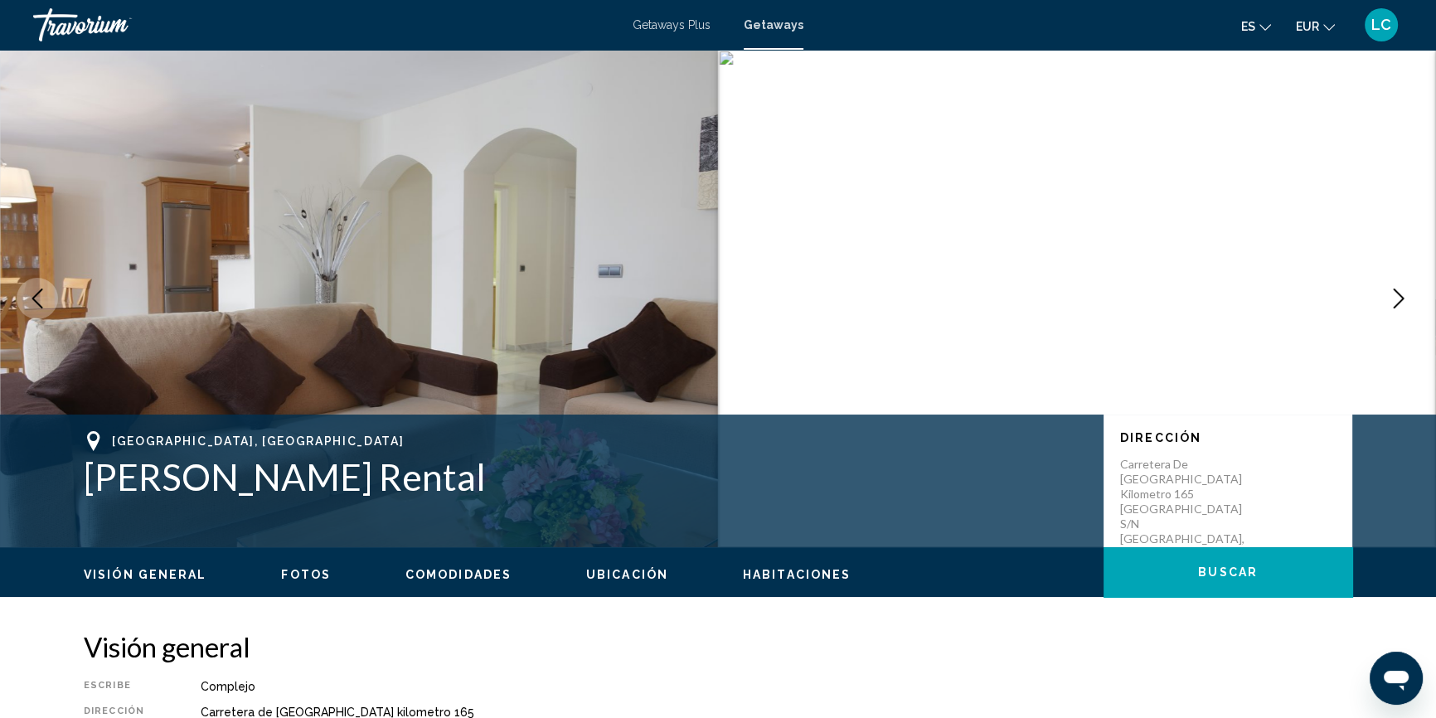
click at [1410, 294] on button "Next image" at bounding box center [1398, 298] width 41 height 41
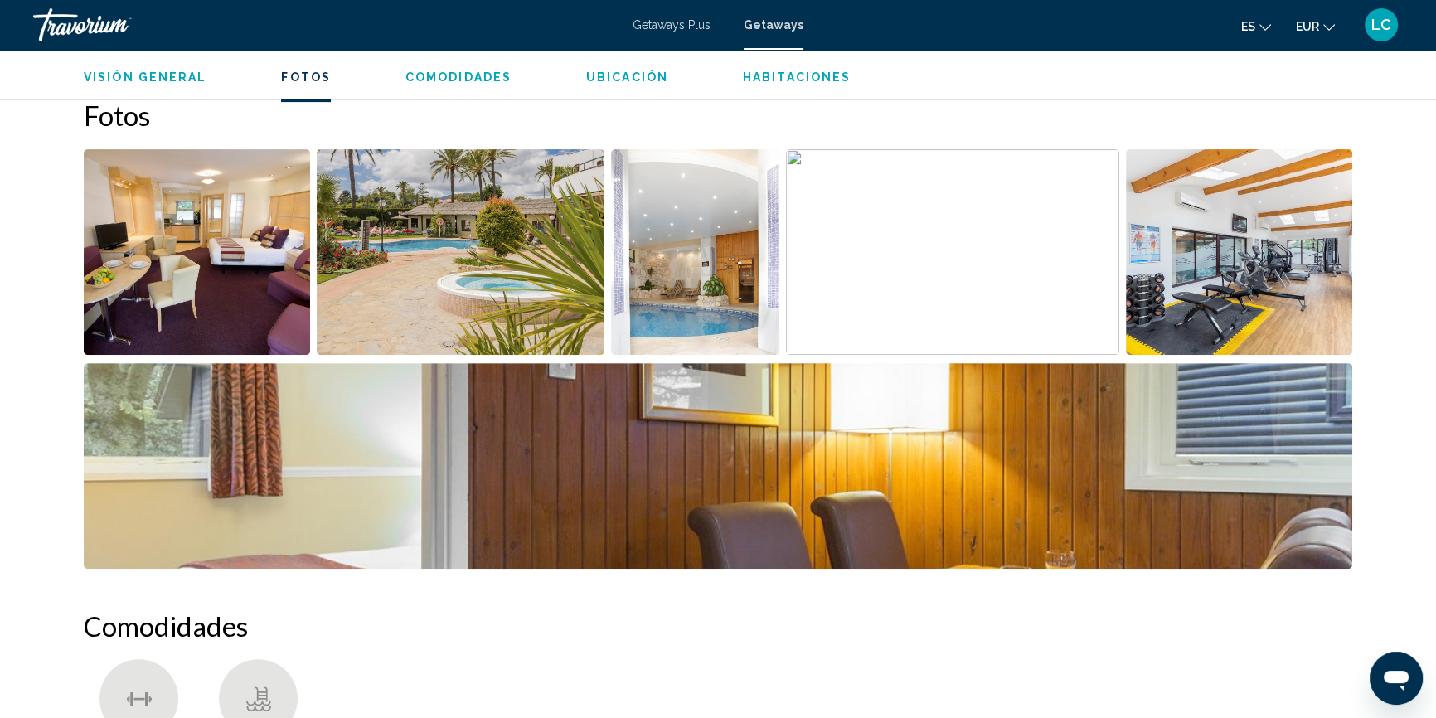
scroll to position [527, 0]
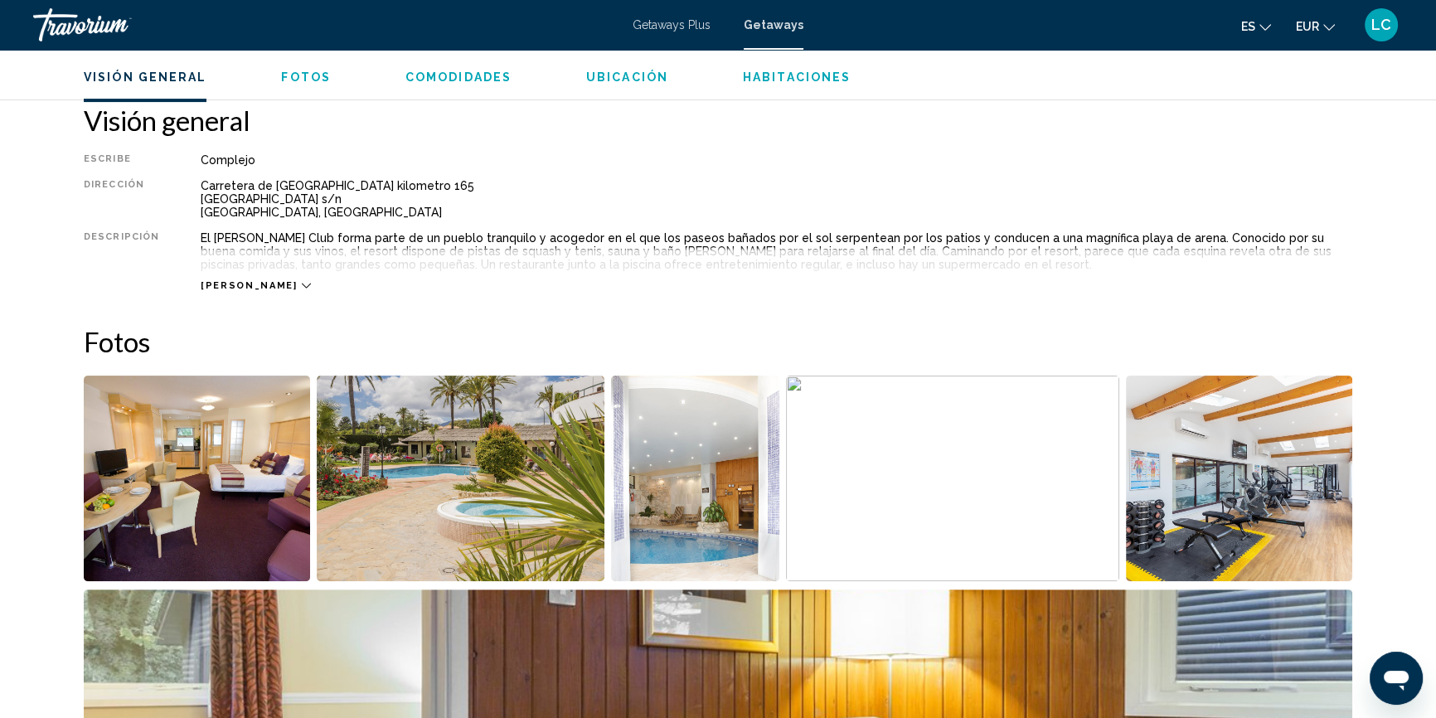
click at [302, 281] on icon "Main content" at bounding box center [306, 285] width 9 height 9
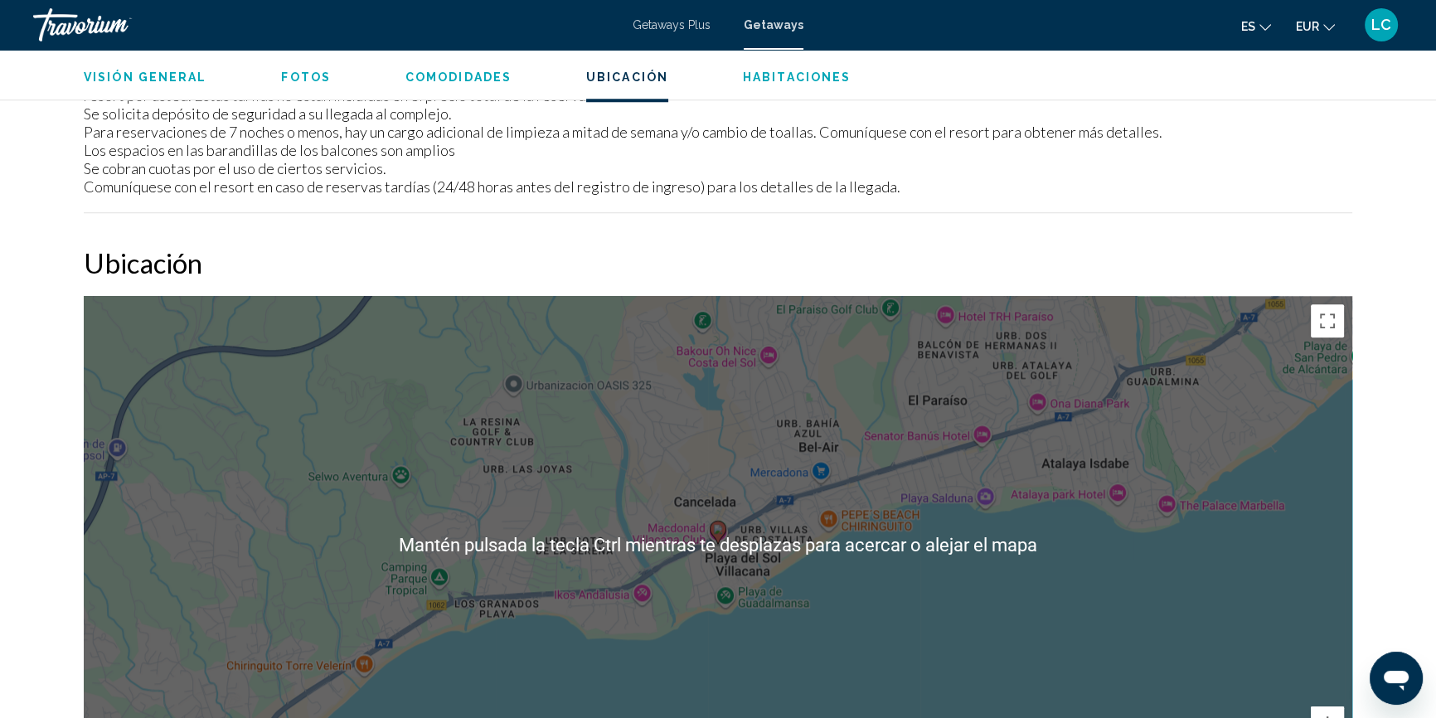
scroll to position [1733, 0]
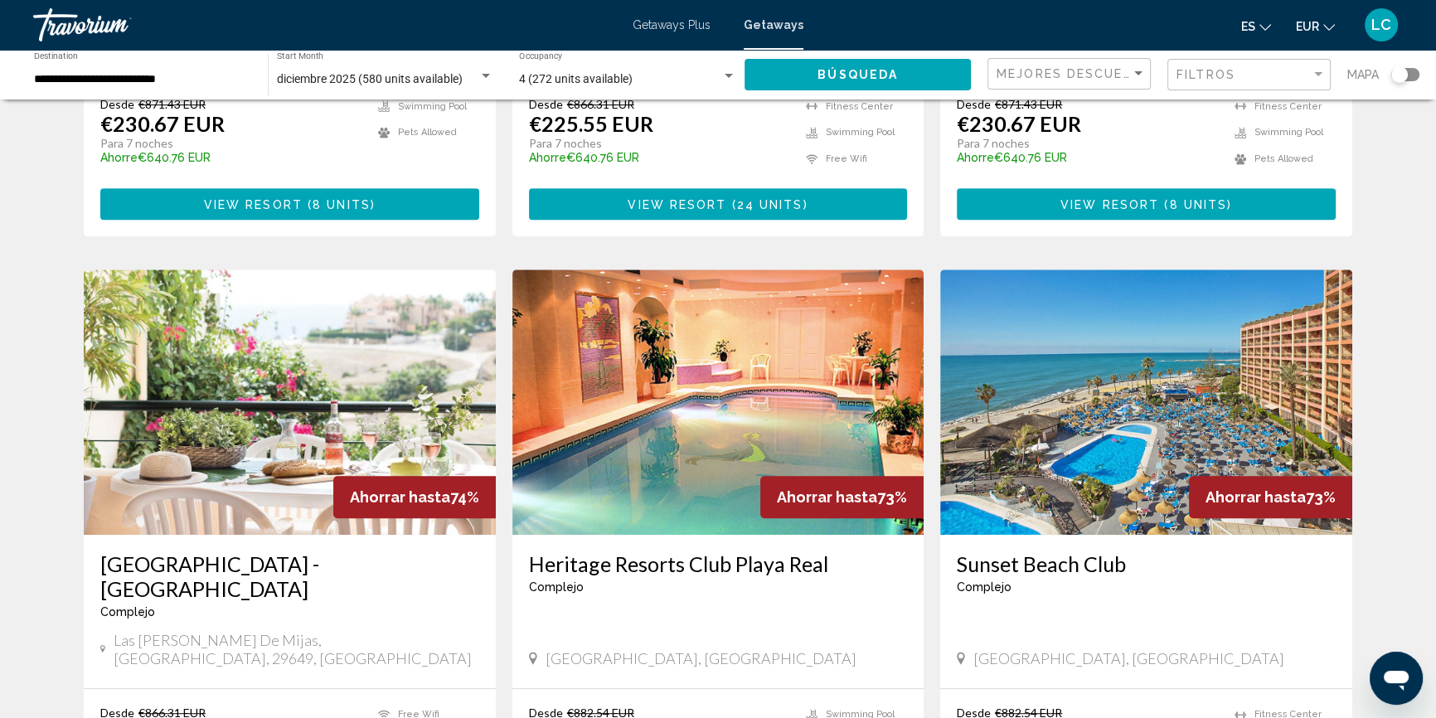
scroll to position [1130, 0]
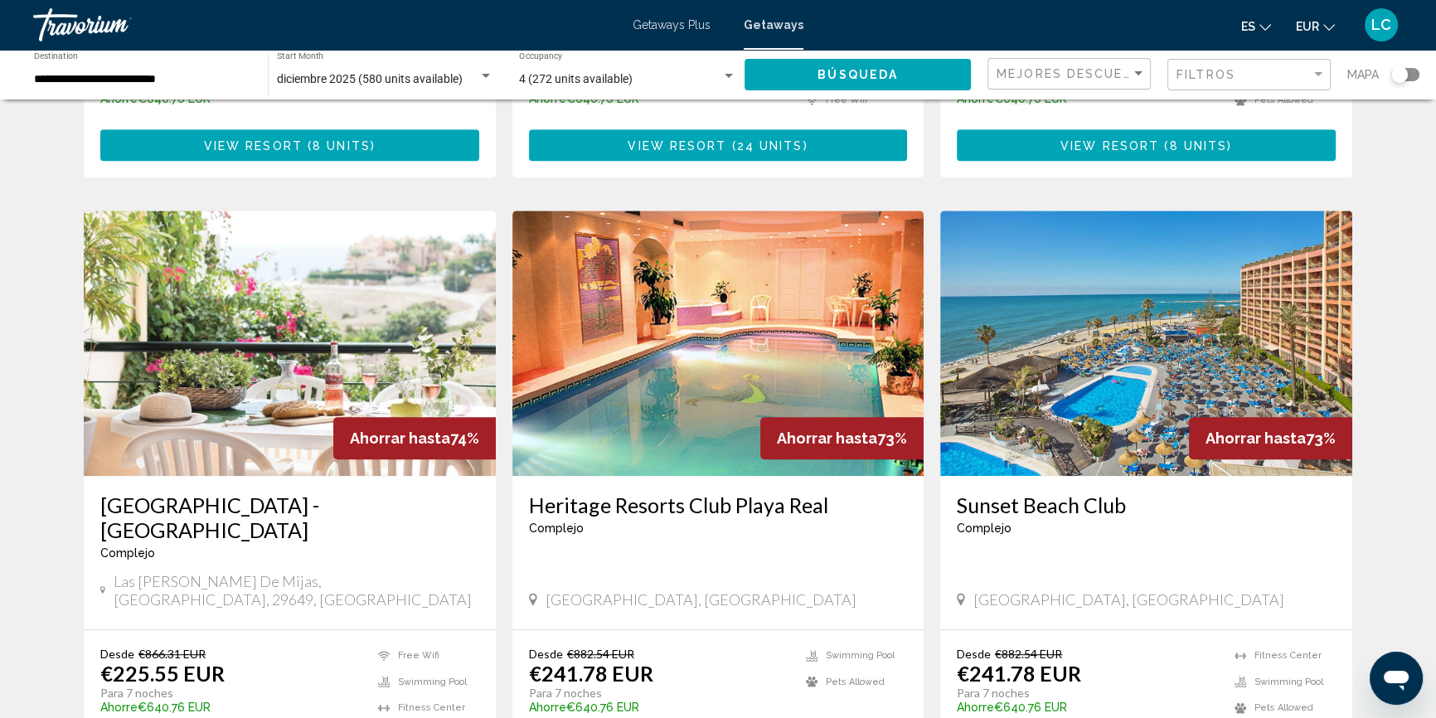
click at [264, 302] on img "Main content" at bounding box center [290, 343] width 412 height 265
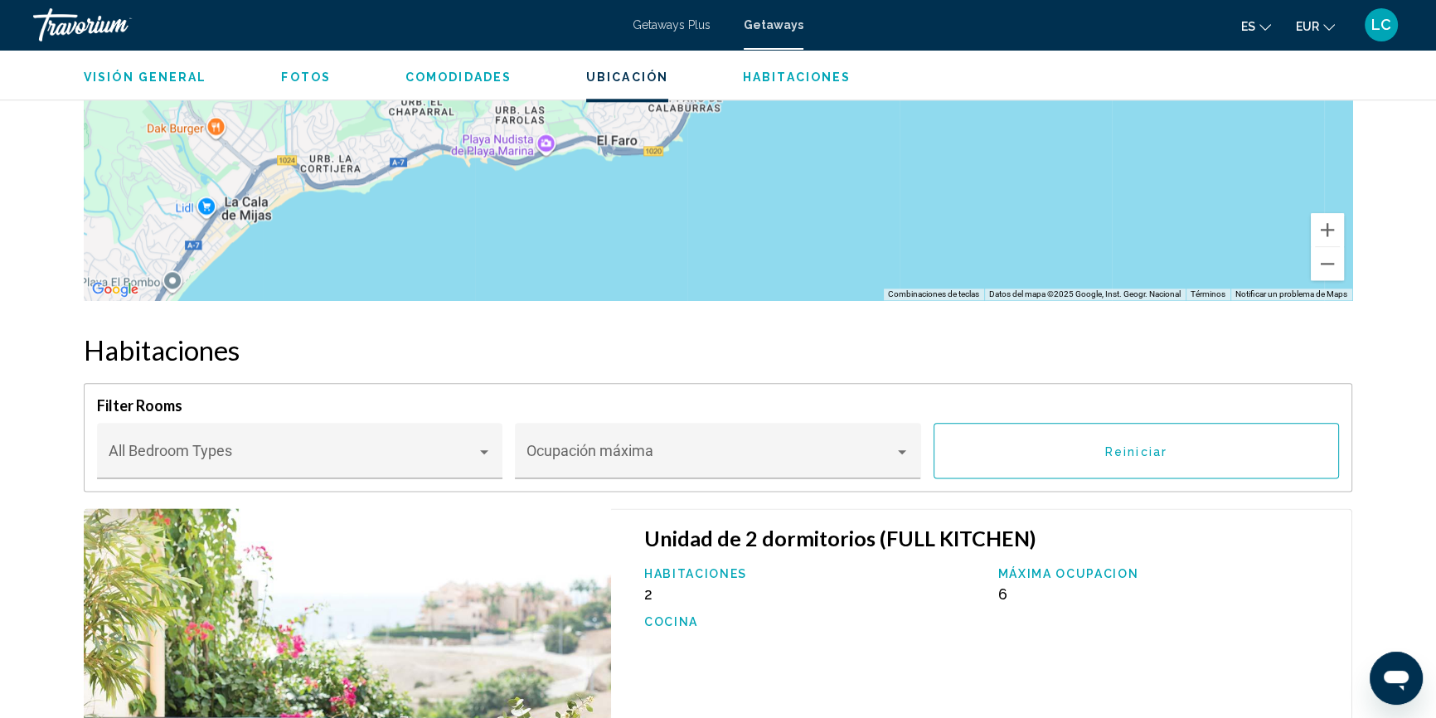
scroll to position [2444, 0]
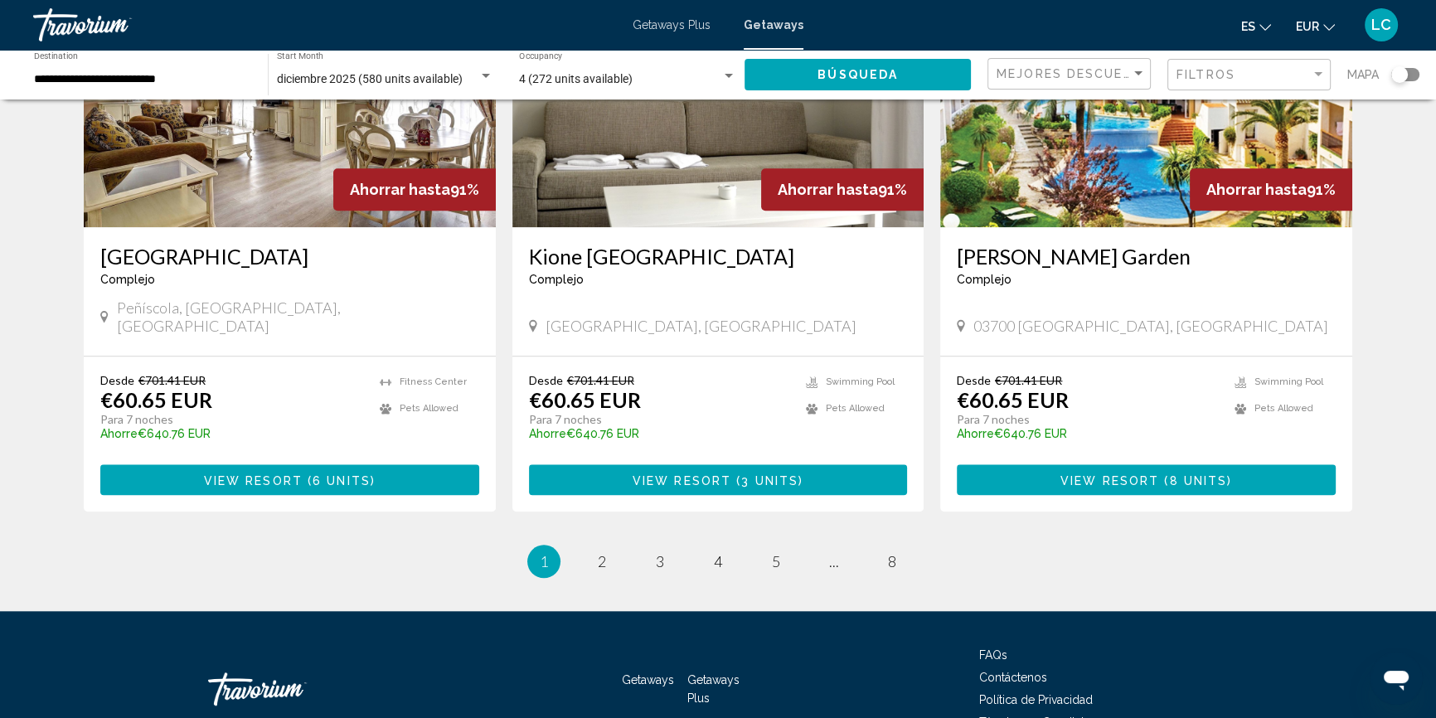
scroll to position [1959, 0]
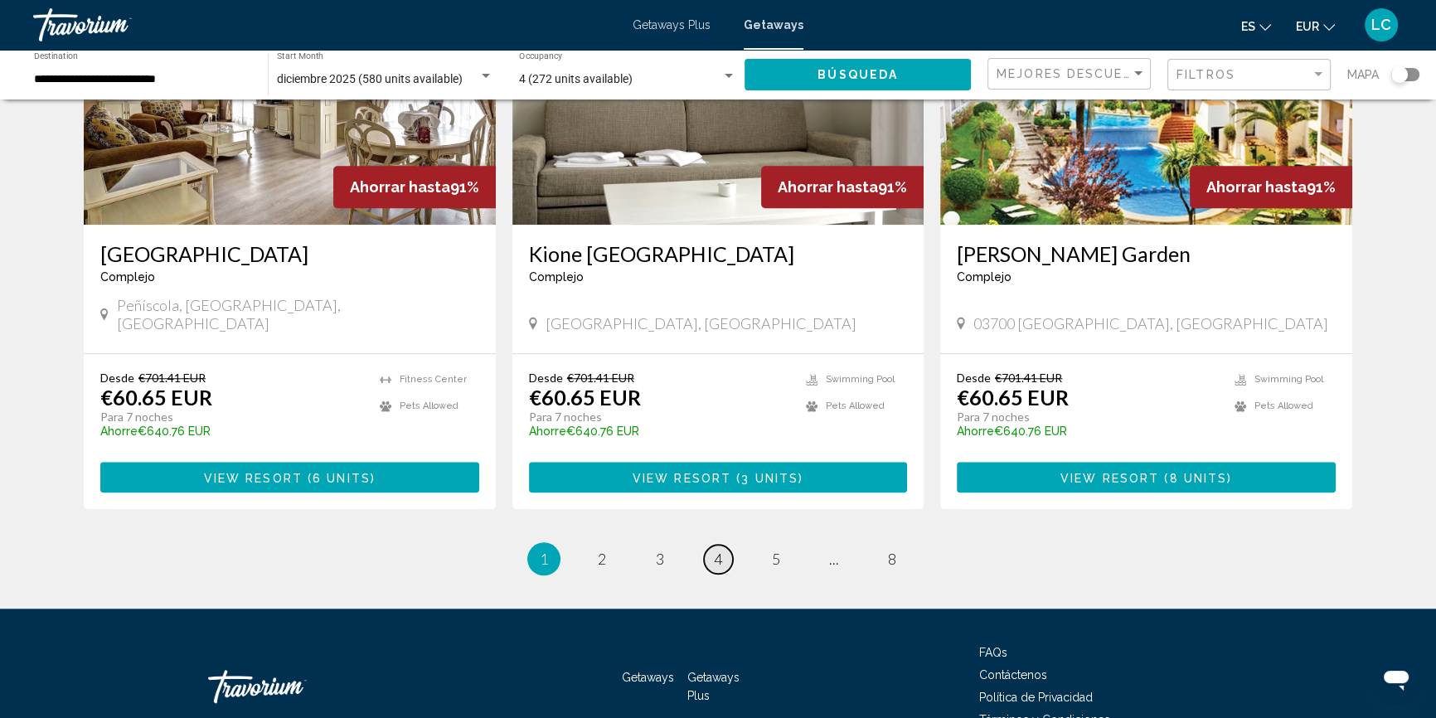
click at [727, 545] on link "page 4" at bounding box center [718, 559] width 29 height 29
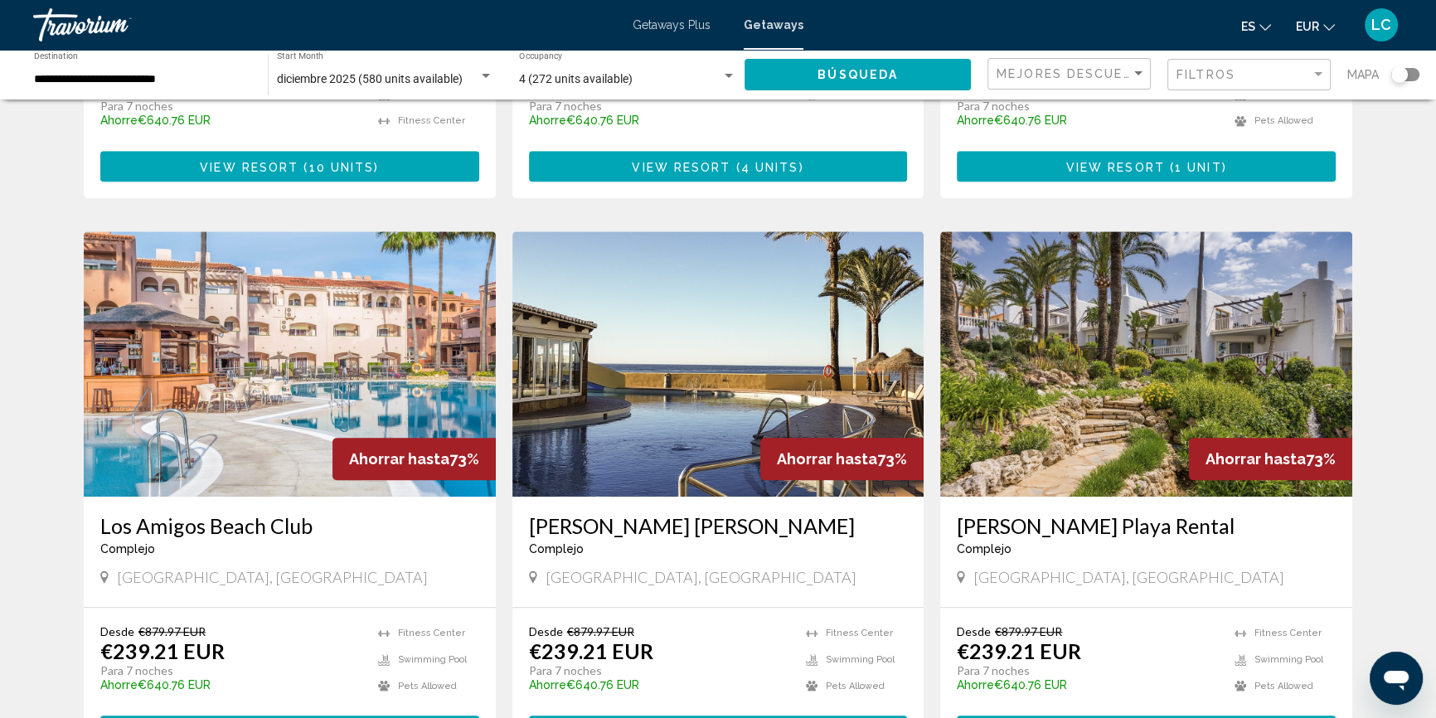
scroll to position [1733, 0]
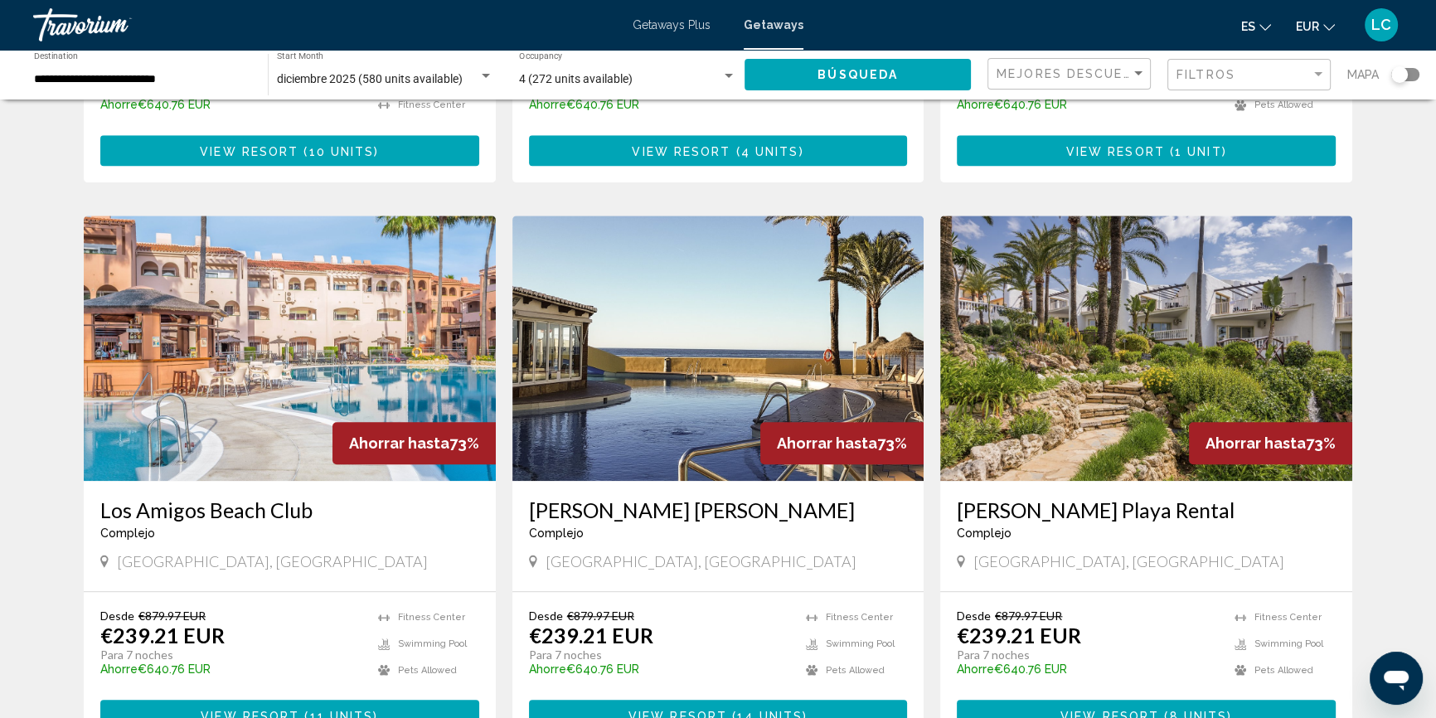
click at [282, 253] on img "Main content" at bounding box center [290, 348] width 412 height 265
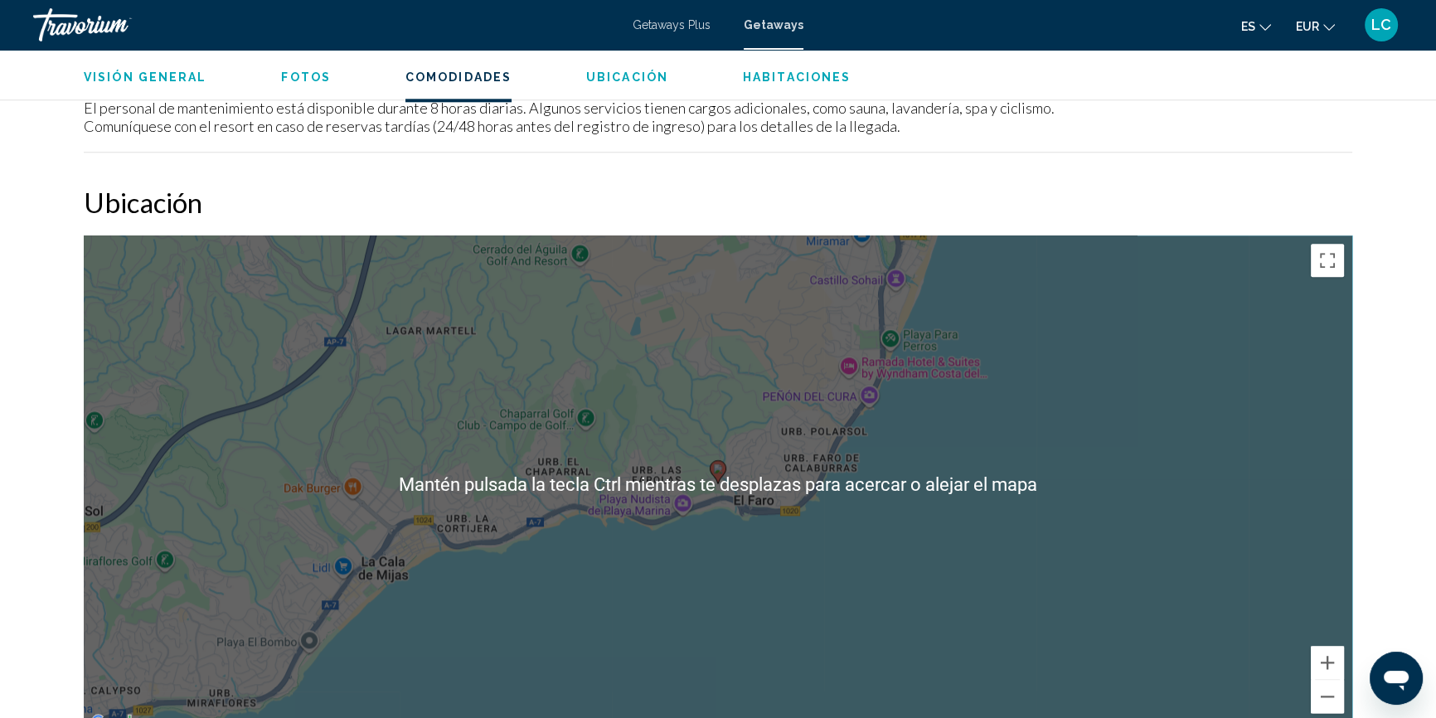
scroll to position [2241, 0]
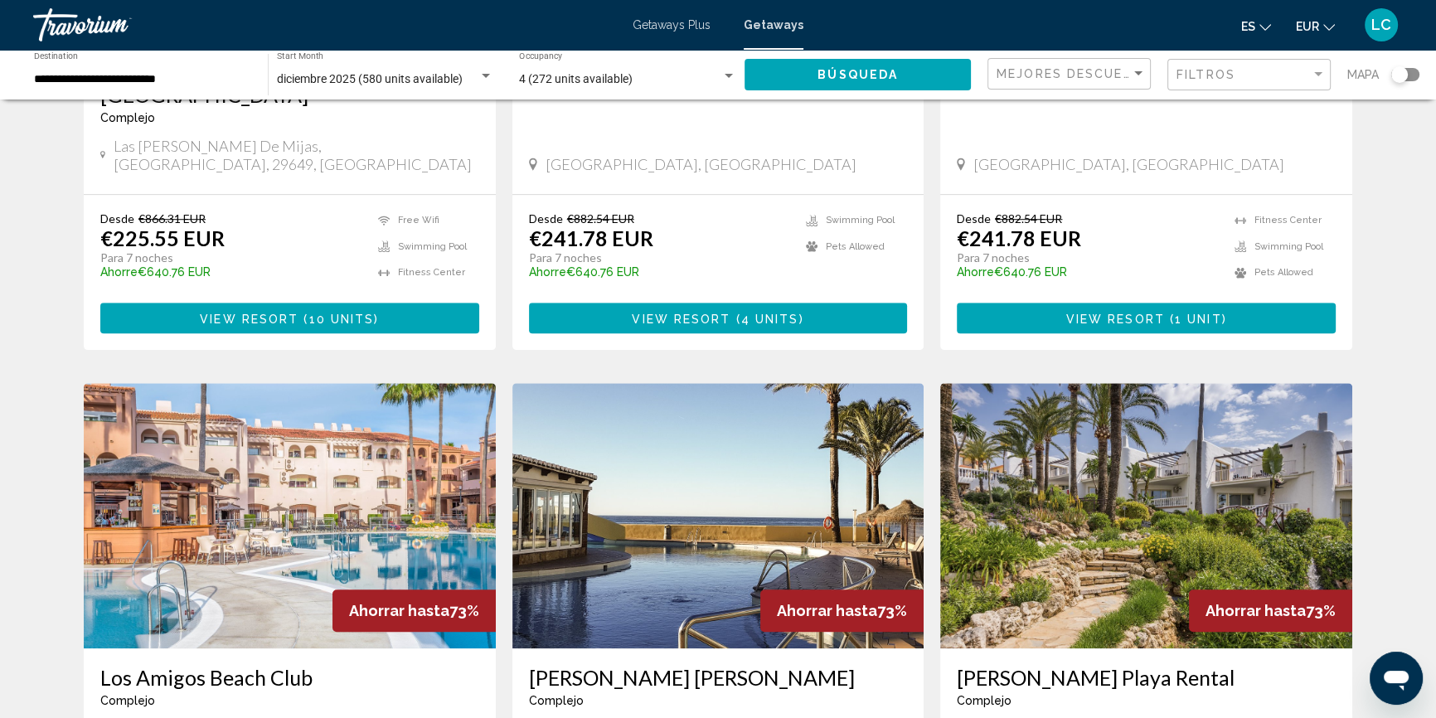
scroll to position [1583, 0]
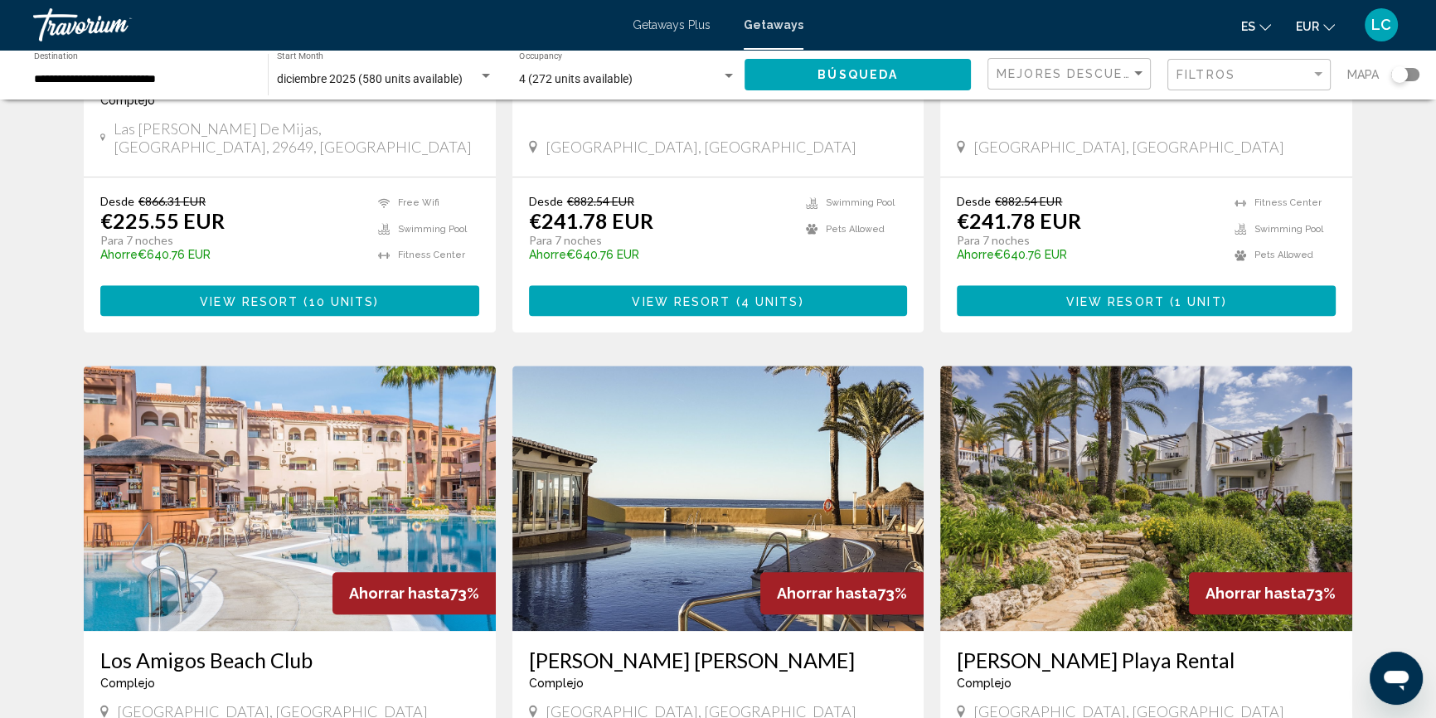
click at [713, 445] on img "Main content" at bounding box center [718, 498] width 412 height 265
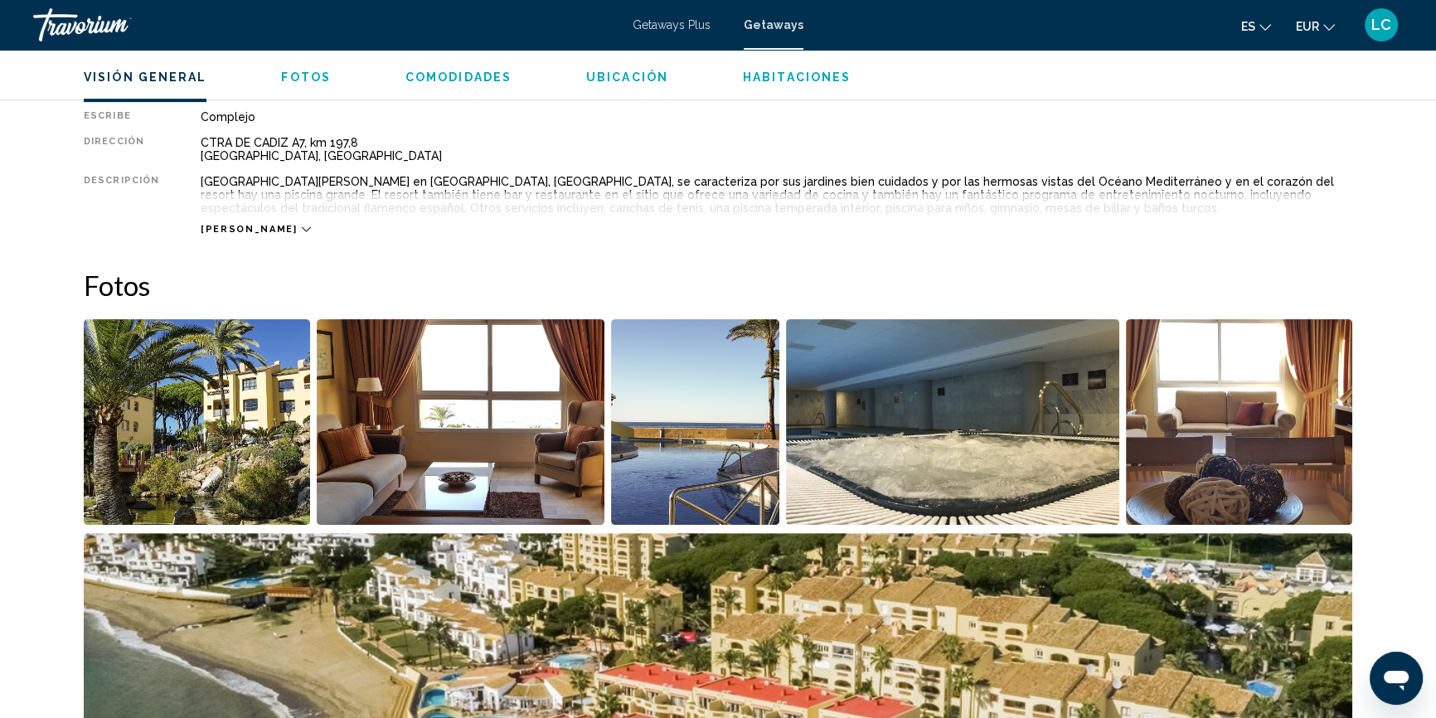
scroll to position [603, 0]
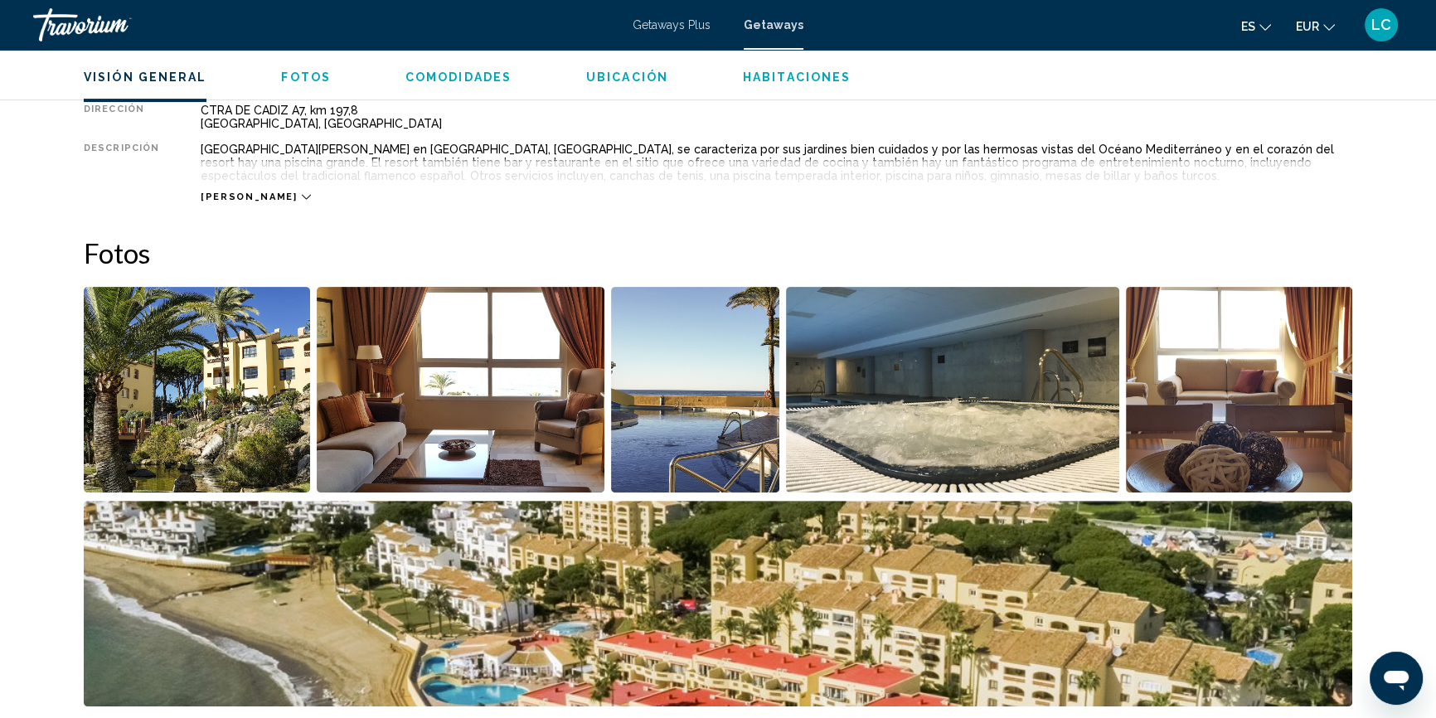
click at [231, 402] on img "Open full-screen image slider" at bounding box center [197, 390] width 226 height 206
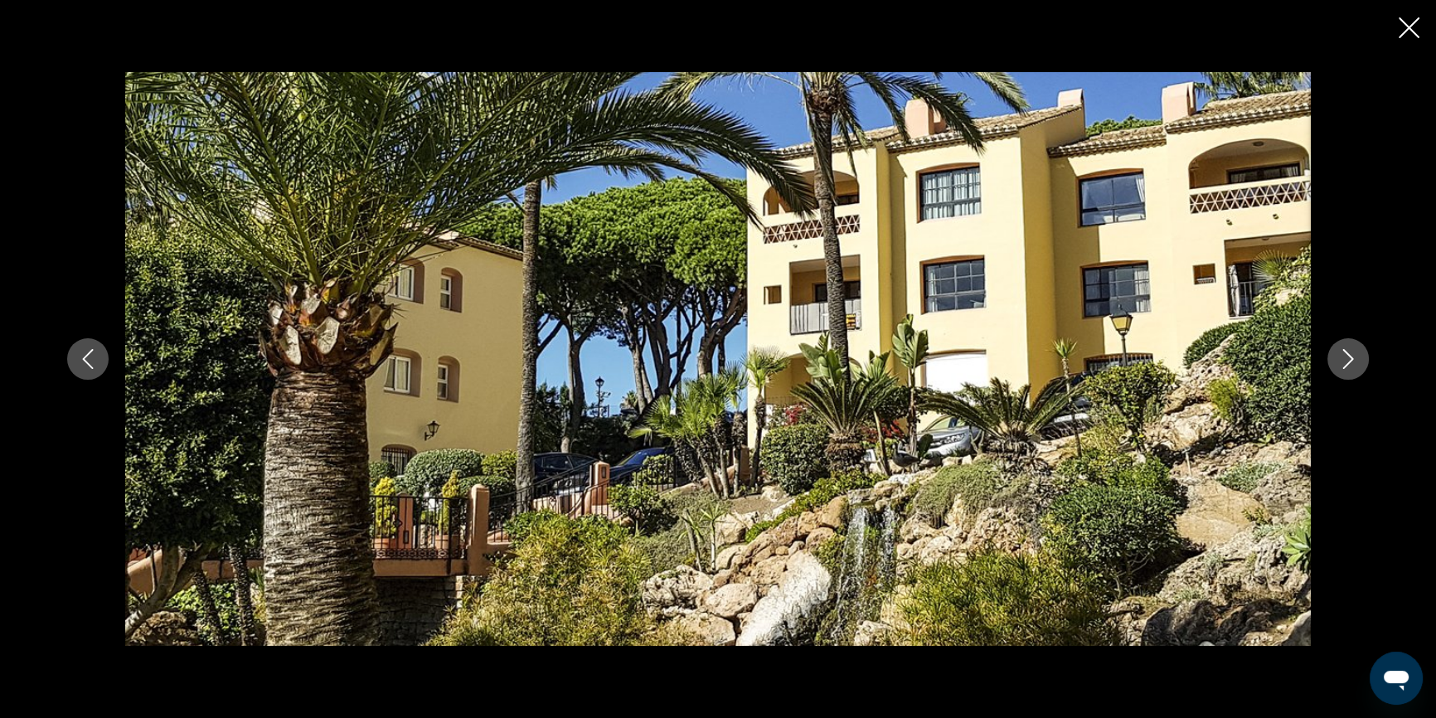
click at [1353, 354] on icon "Next image" at bounding box center [1348, 359] width 20 height 20
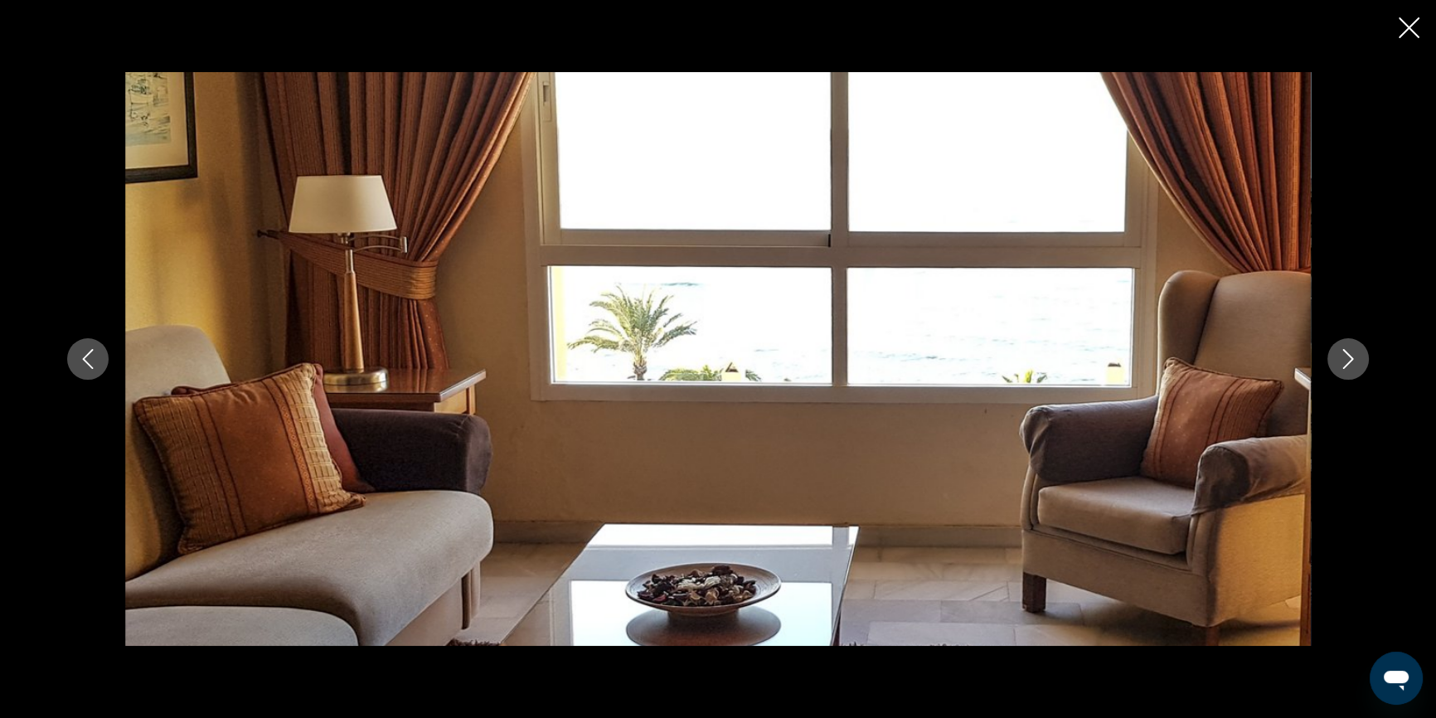
click at [1353, 354] on icon "Next image" at bounding box center [1348, 359] width 20 height 20
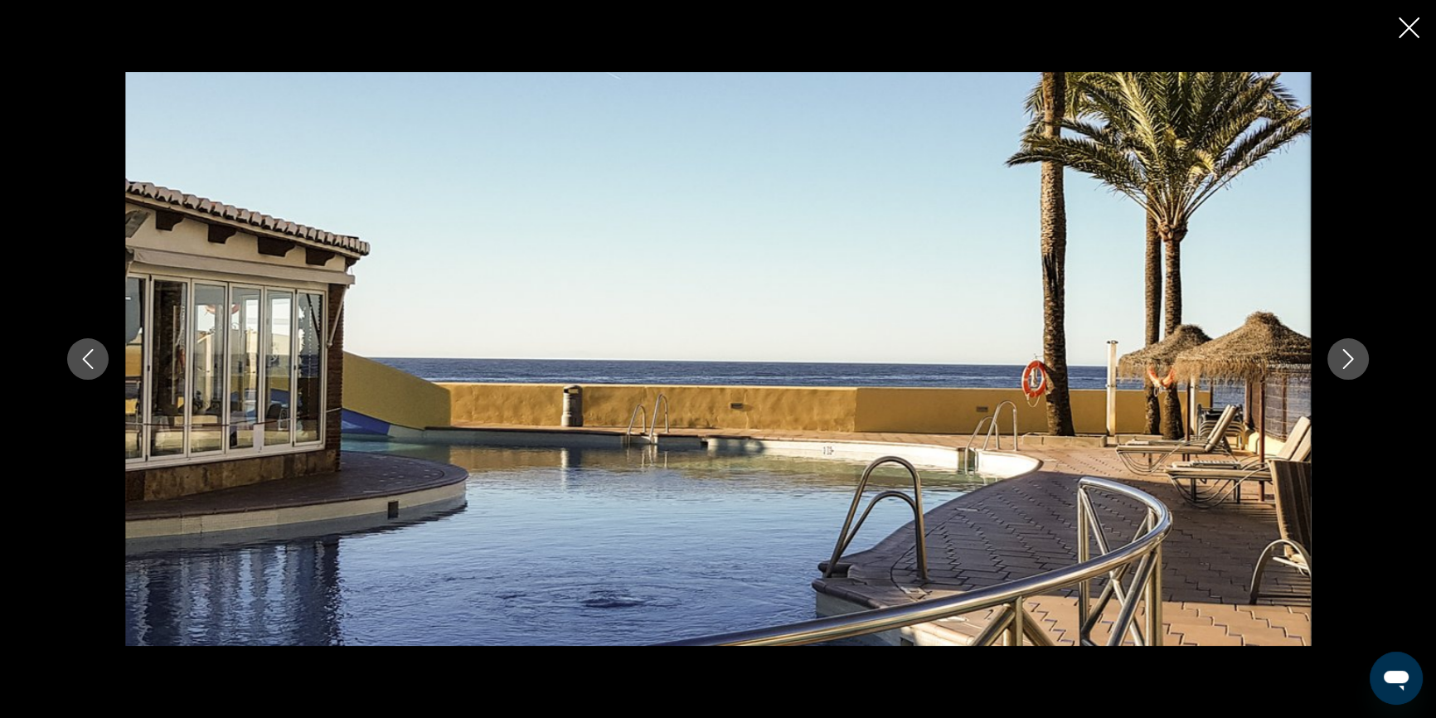
click at [1353, 354] on icon "Next image" at bounding box center [1348, 359] width 20 height 20
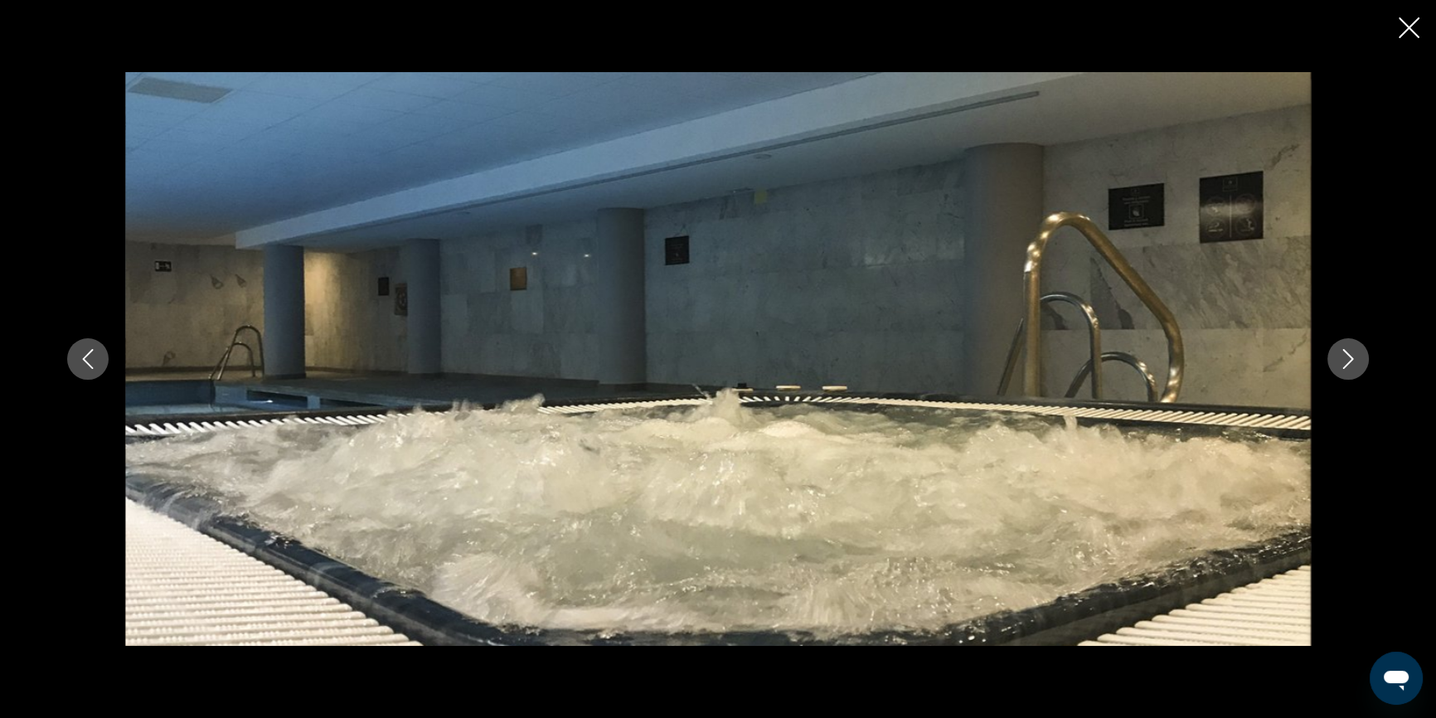
click at [1353, 354] on icon "Next image" at bounding box center [1348, 359] width 20 height 20
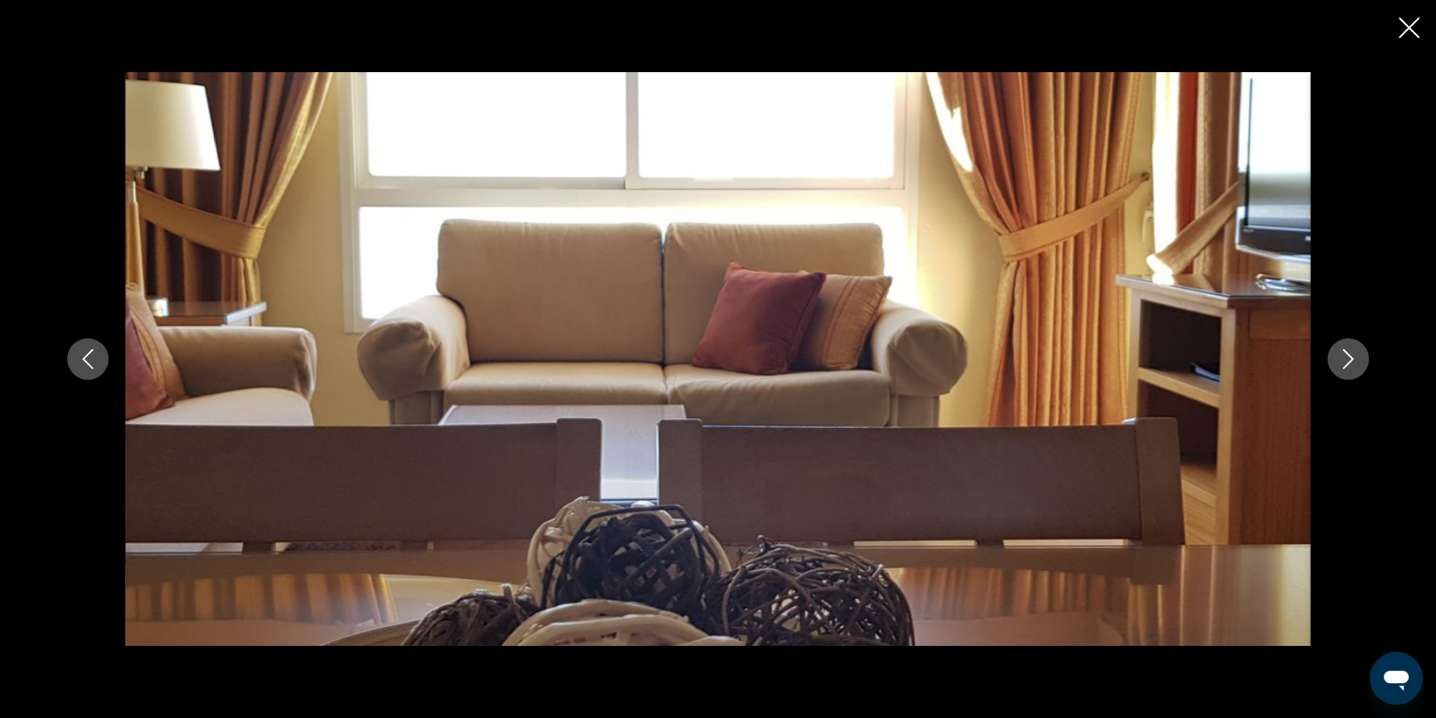
click at [1353, 354] on icon "Next image" at bounding box center [1348, 359] width 20 height 20
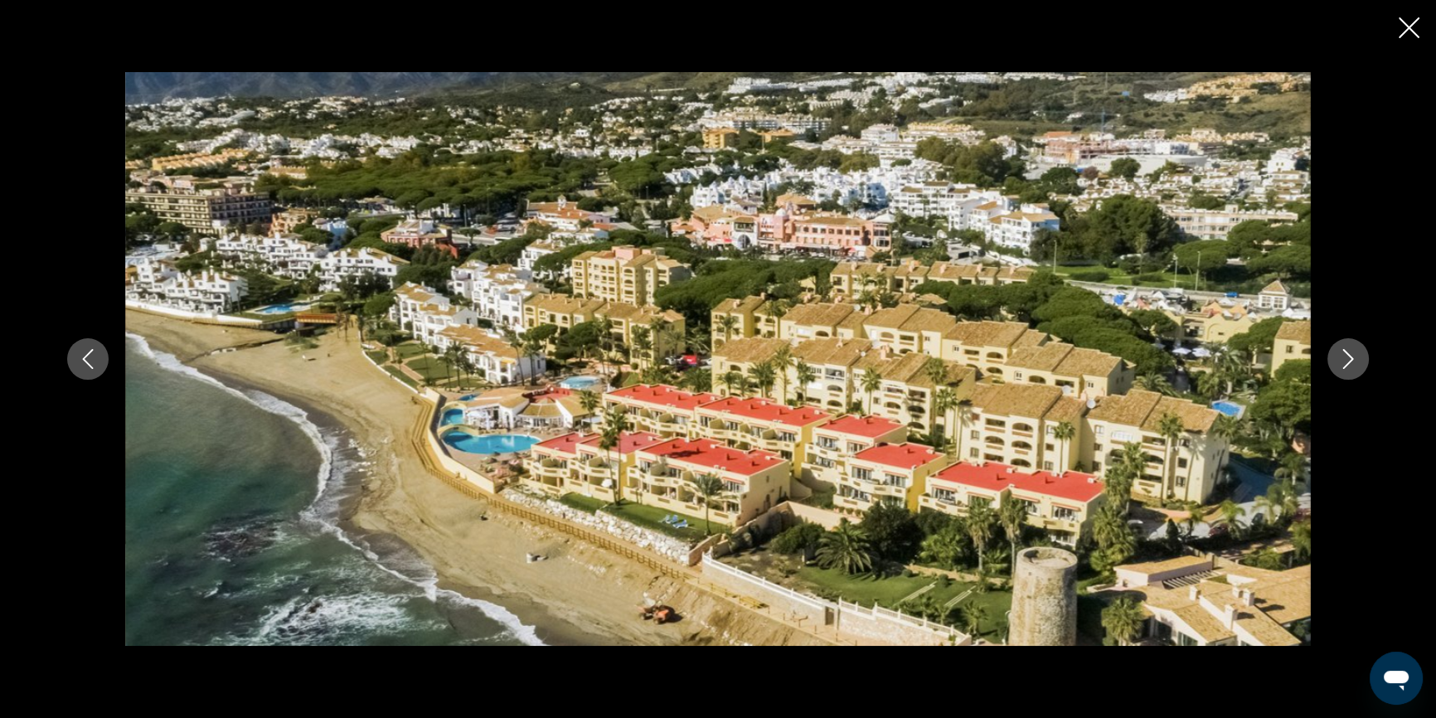
click at [1353, 355] on icon "Next image" at bounding box center [1348, 359] width 20 height 20
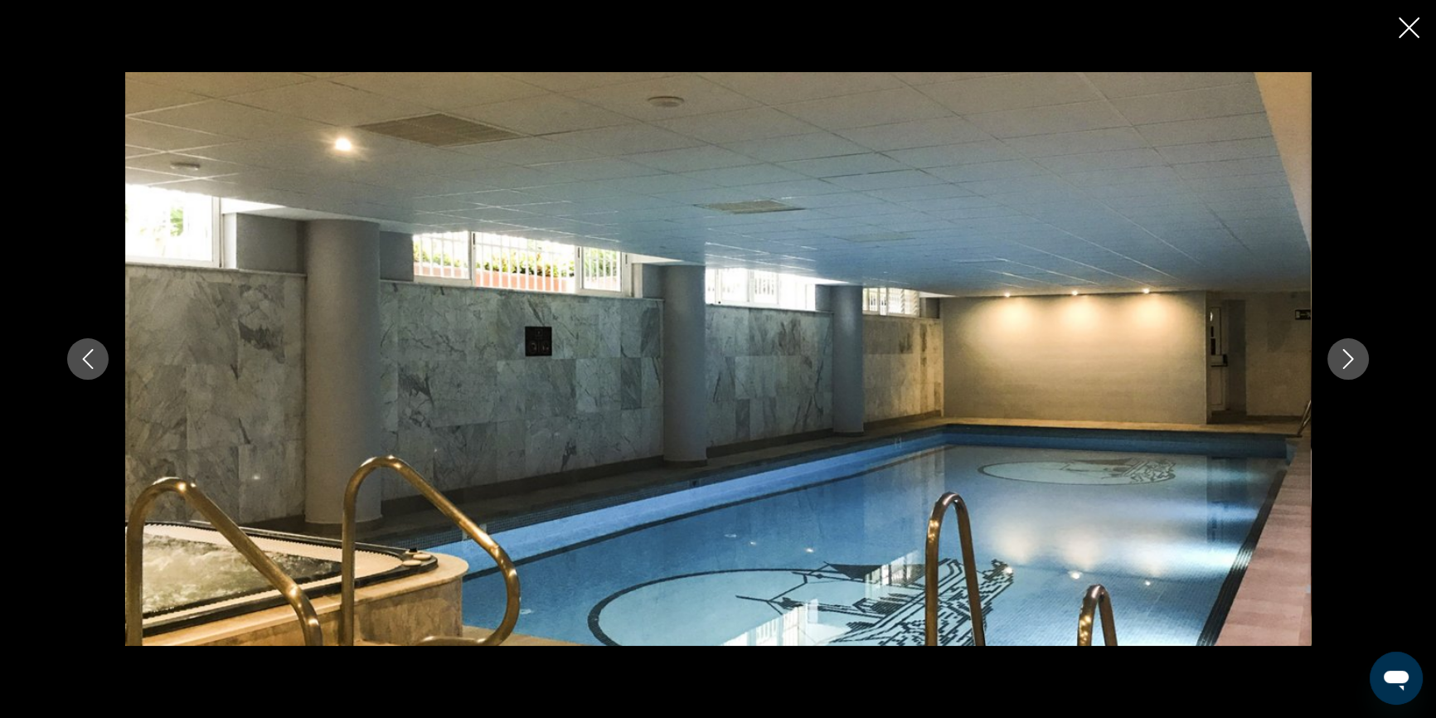
click at [1356, 355] on icon "Next image" at bounding box center [1348, 359] width 20 height 20
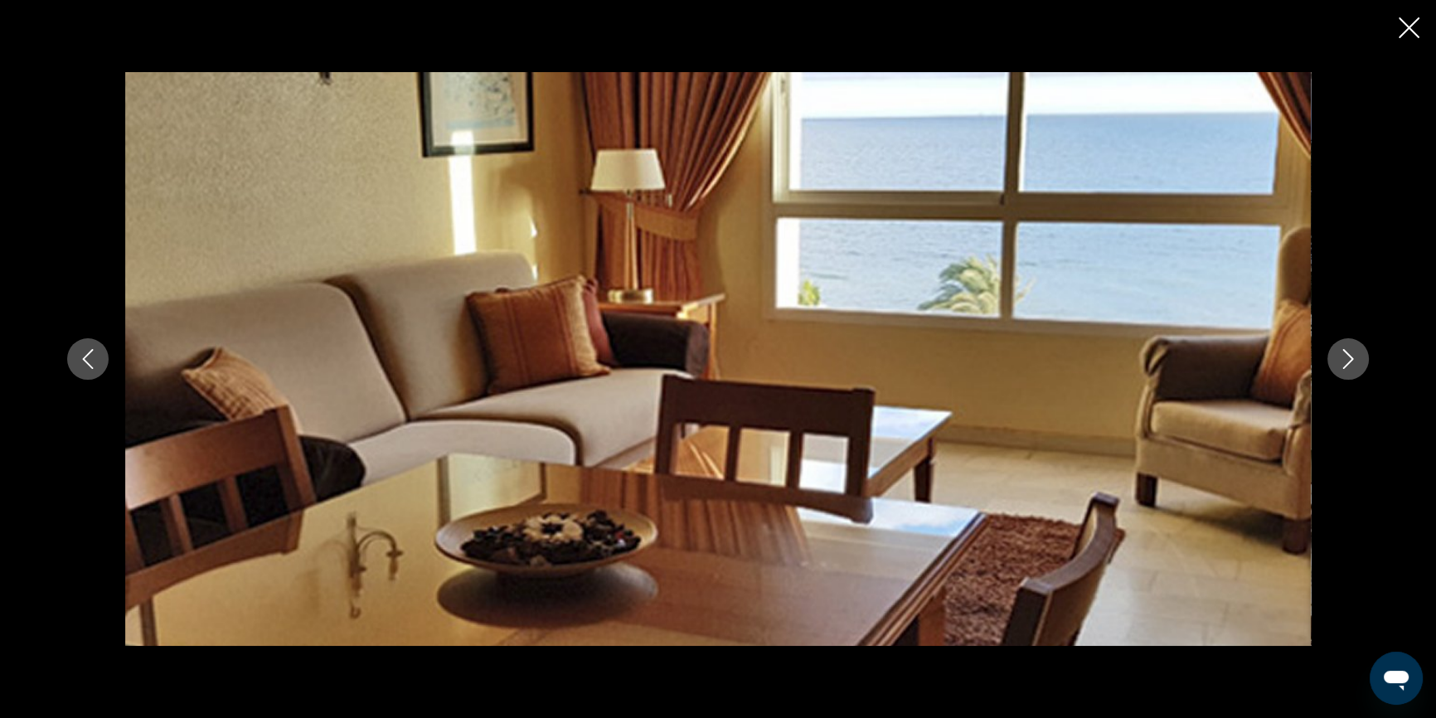
click at [1356, 355] on icon "Next image" at bounding box center [1348, 359] width 20 height 20
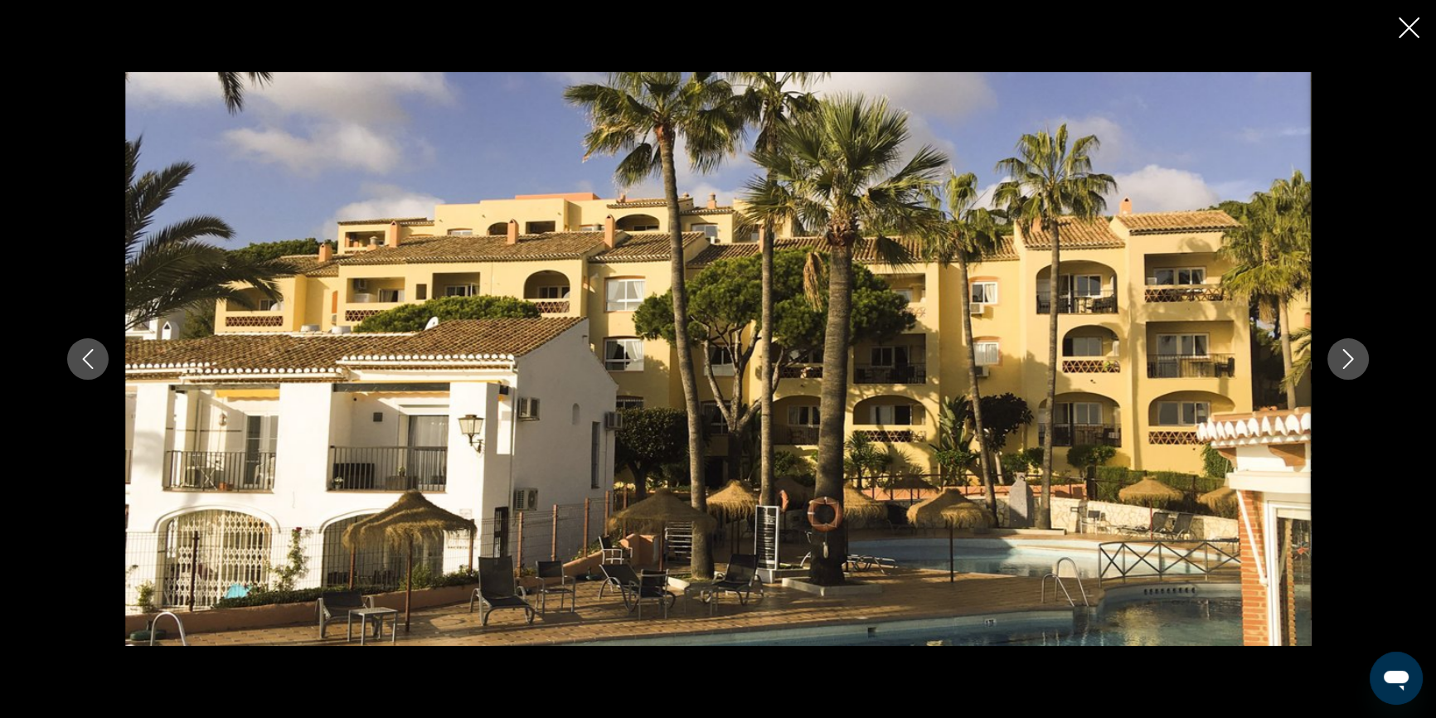
click at [1356, 355] on icon "Next image" at bounding box center [1348, 359] width 20 height 20
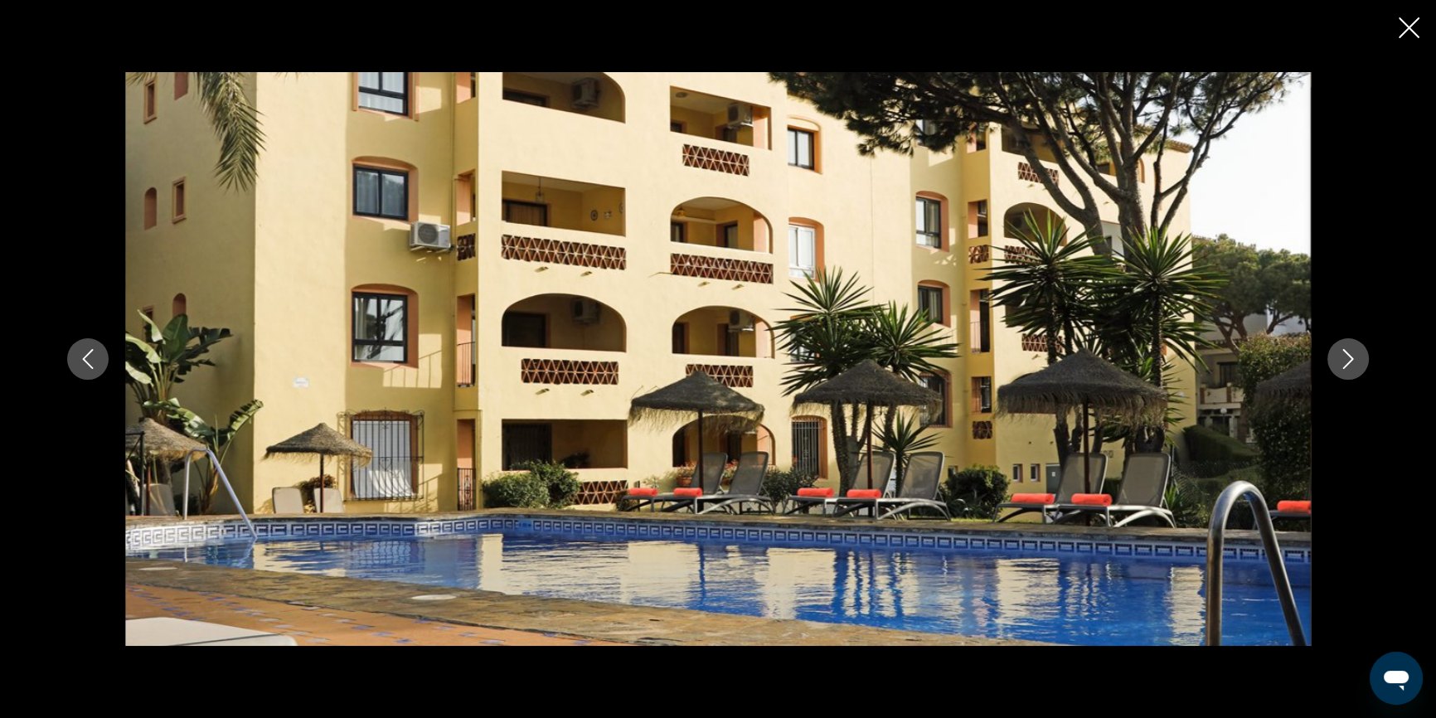
click at [1356, 355] on icon "Next image" at bounding box center [1348, 359] width 20 height 20
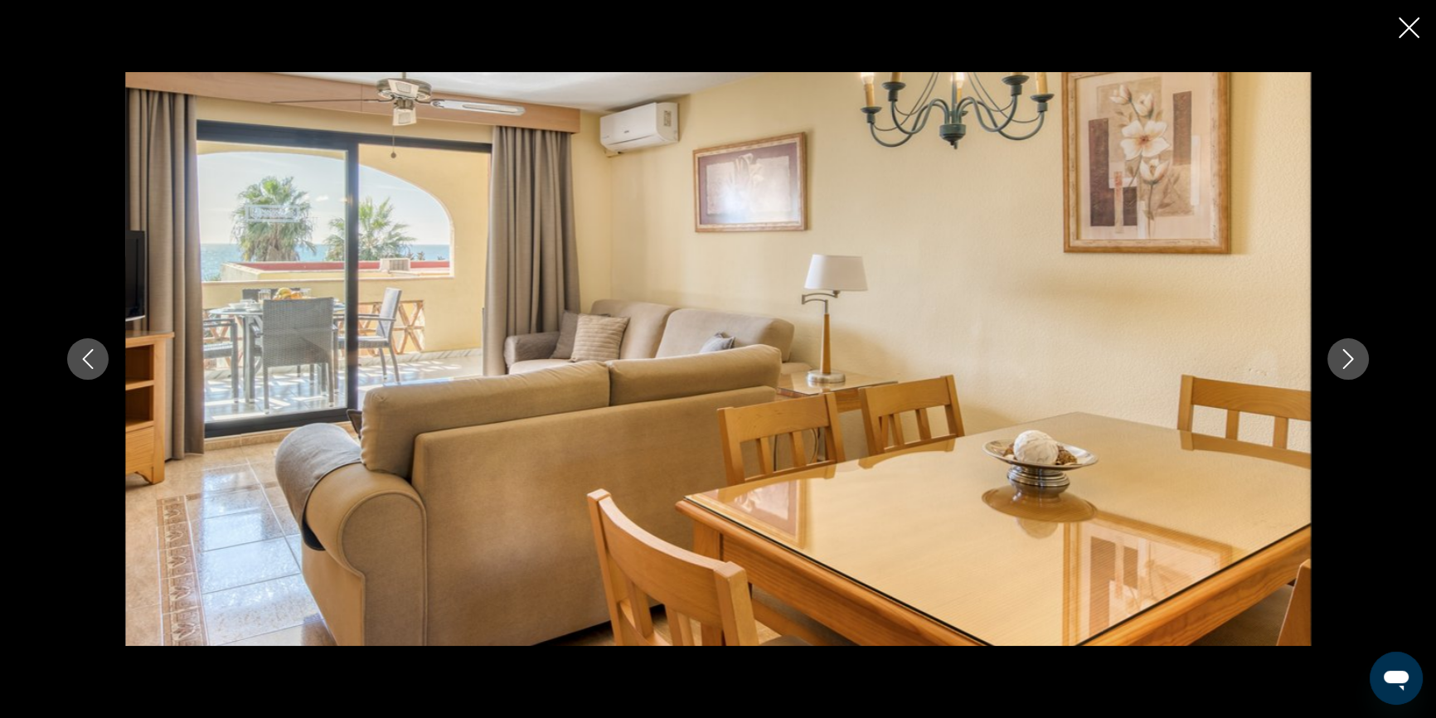
click at [1356, 355] on icon "Next image" at bounding box center [1348, 359] width 20 height 20
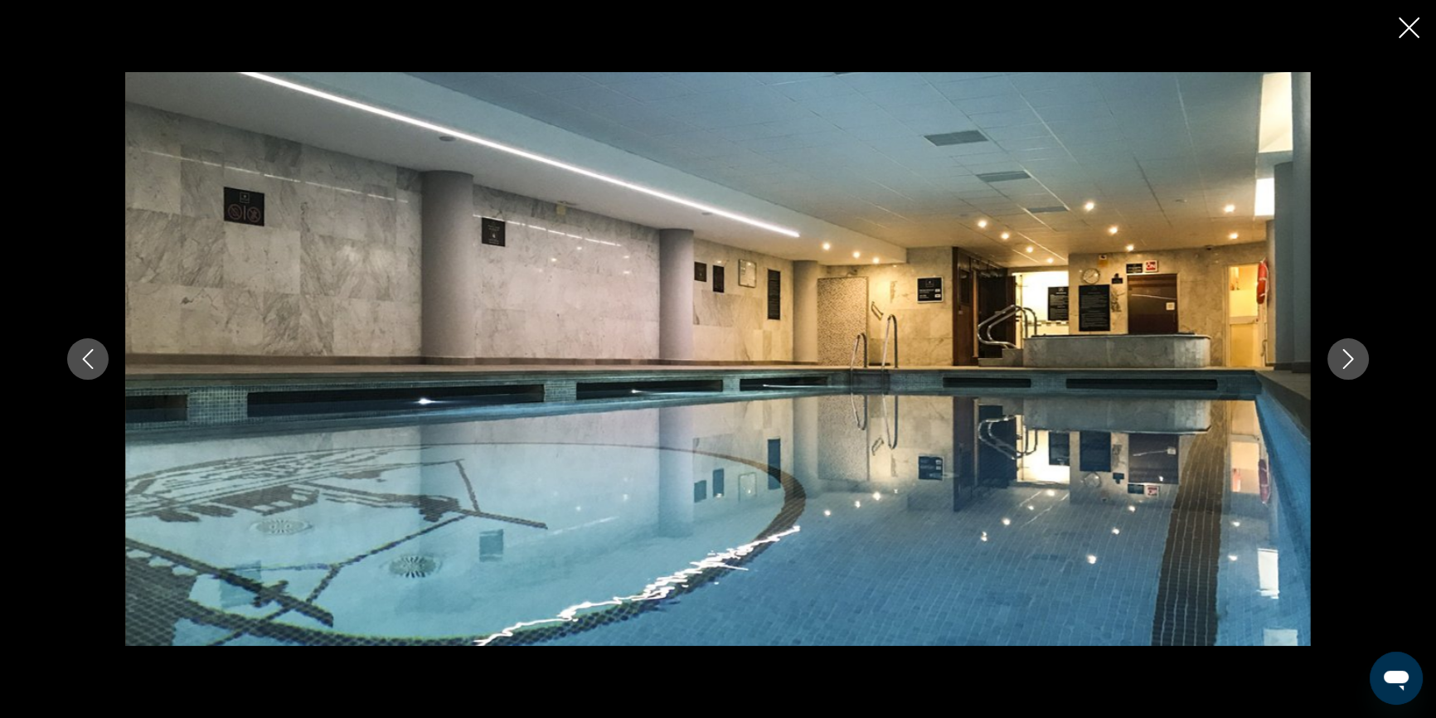
click at [1356, 355] on icon "Next image" at bounding box center [1348, 359] width 20 height 20
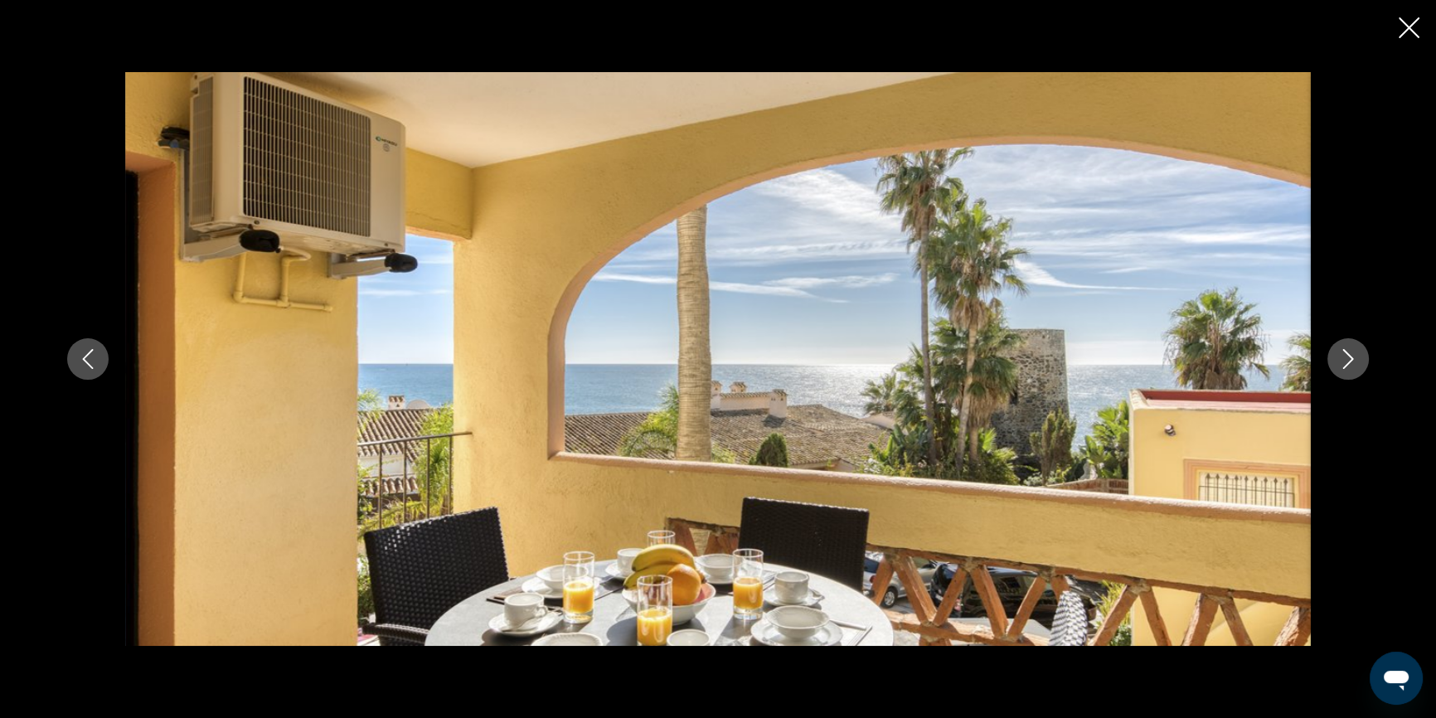
click at [1356, 355] on icon "Next image" at bounding box center [1348, 359] width 20 height 20
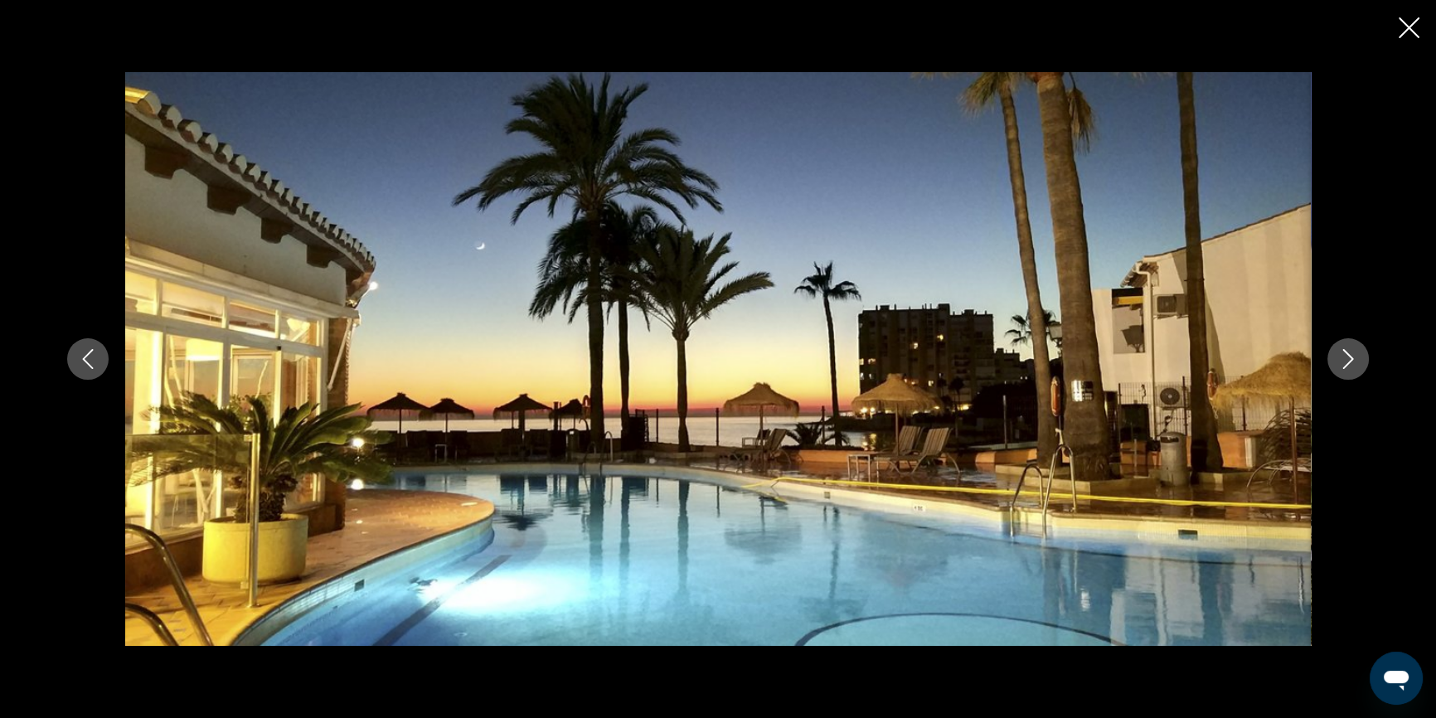
click at [1356, 355] on icon "Next image" at bounding box center [1348, 359] width 20 height 20
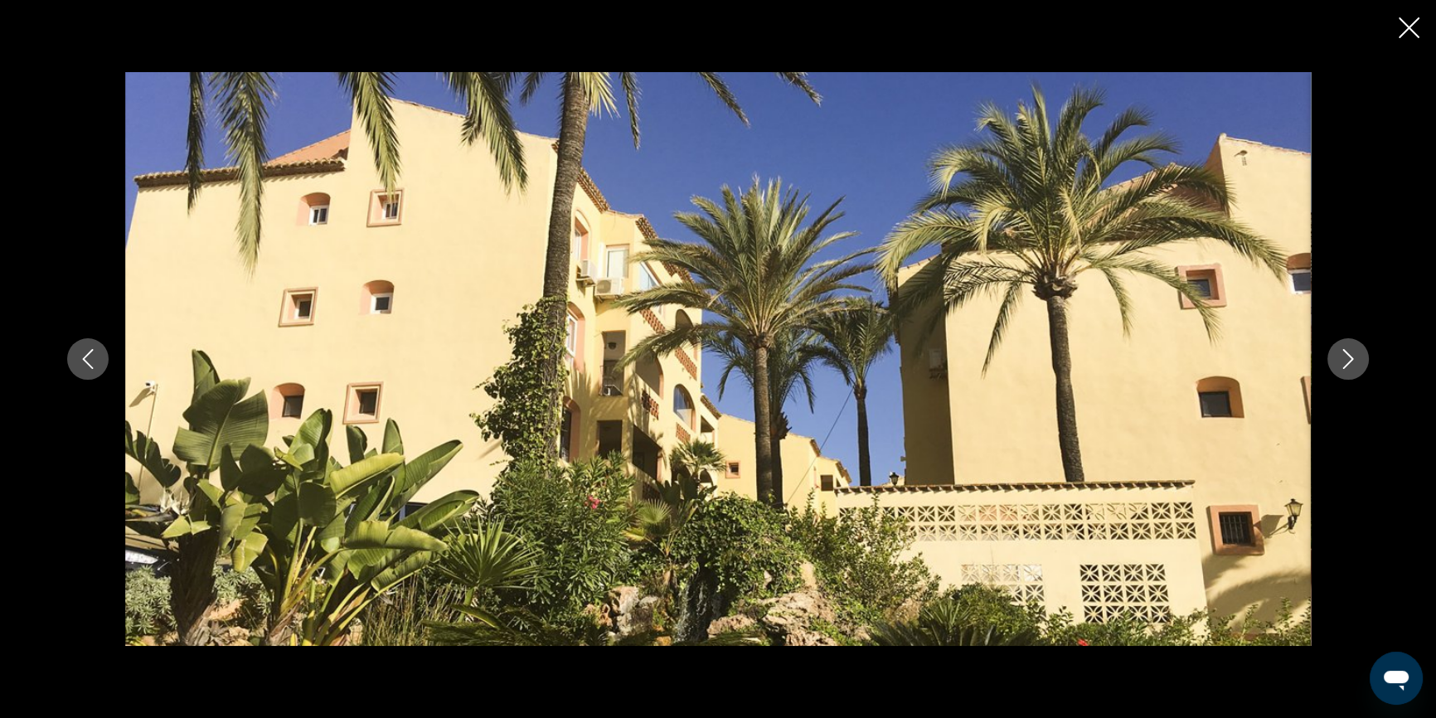
click at [1357, 355] on icon "Next image" at bounding box center [1348, 359] width 20 height 20
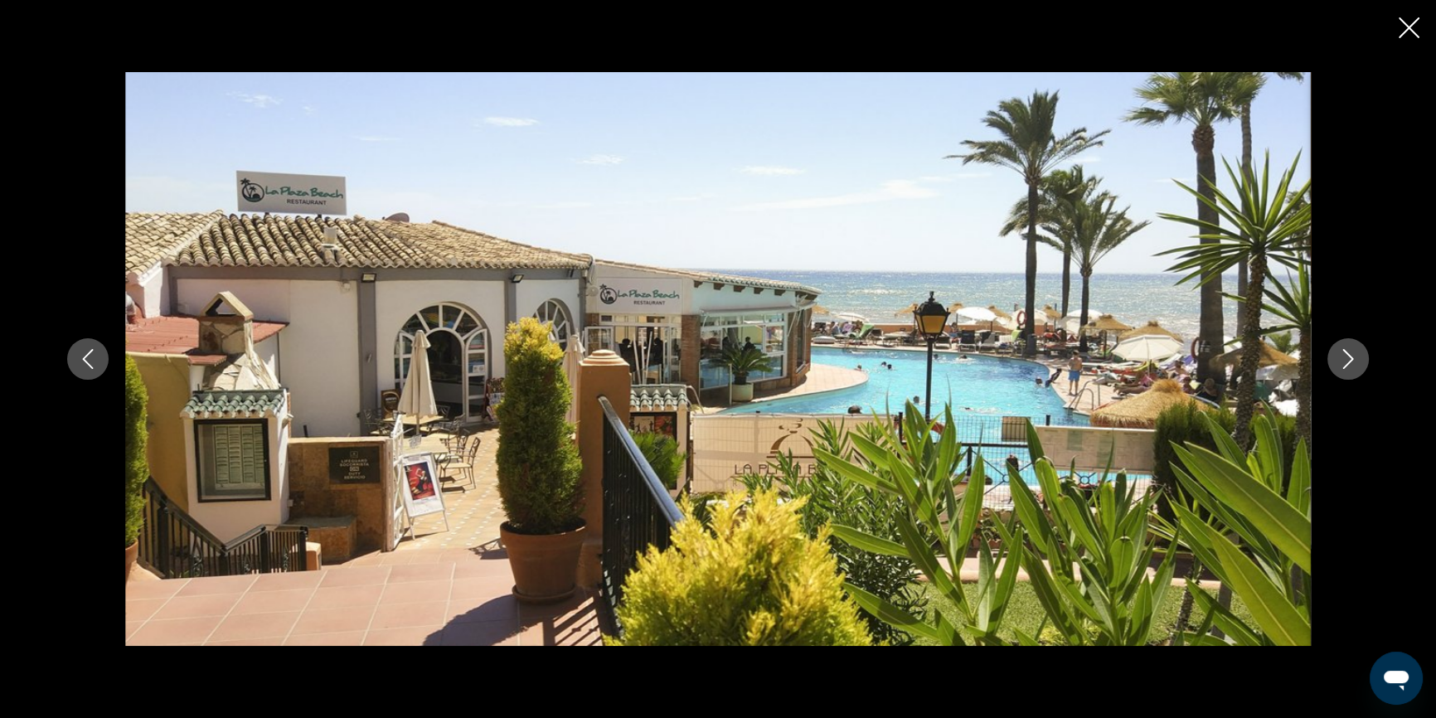
click at [1357, 356] on icon "Next image" at bounding box center [1348, 359] width 20 height 20
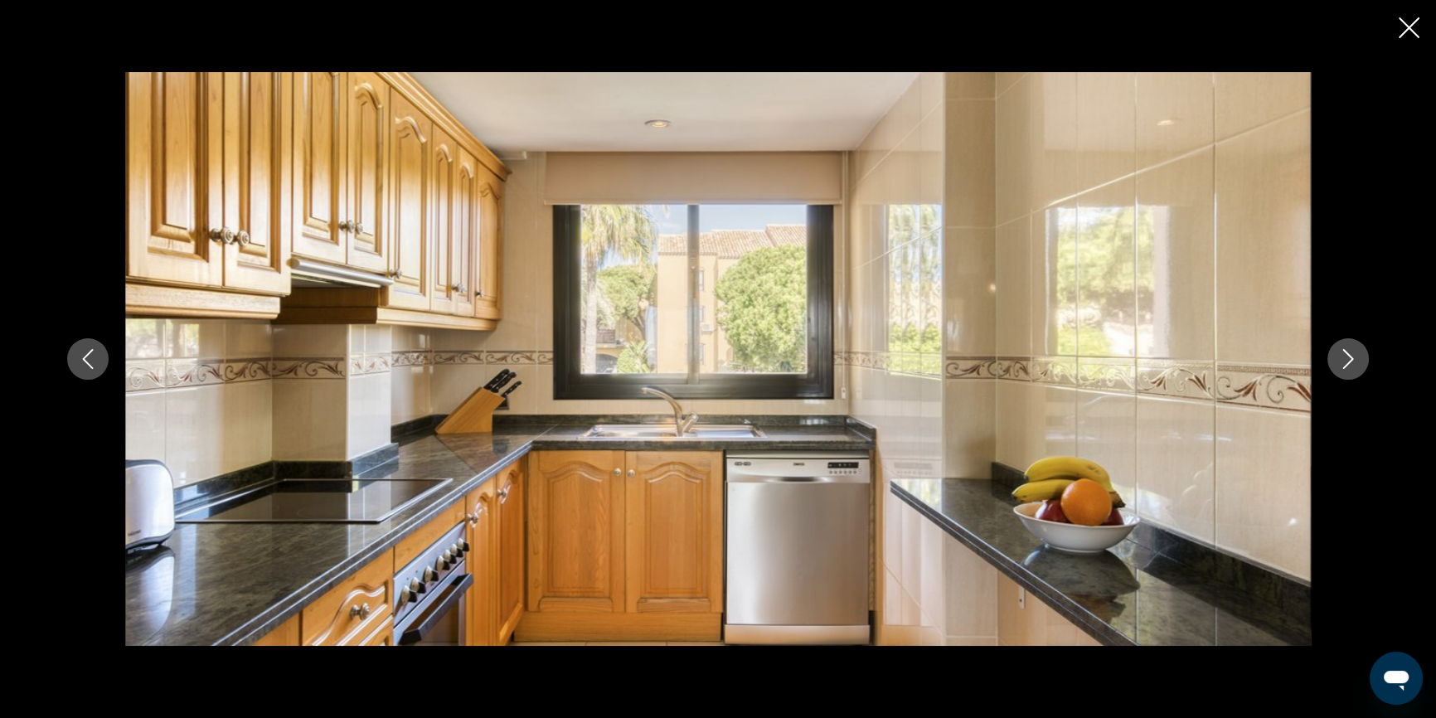
click at [1357, 356] on icon "Next image" at bounding box center [1348, 359] width 20 height 20
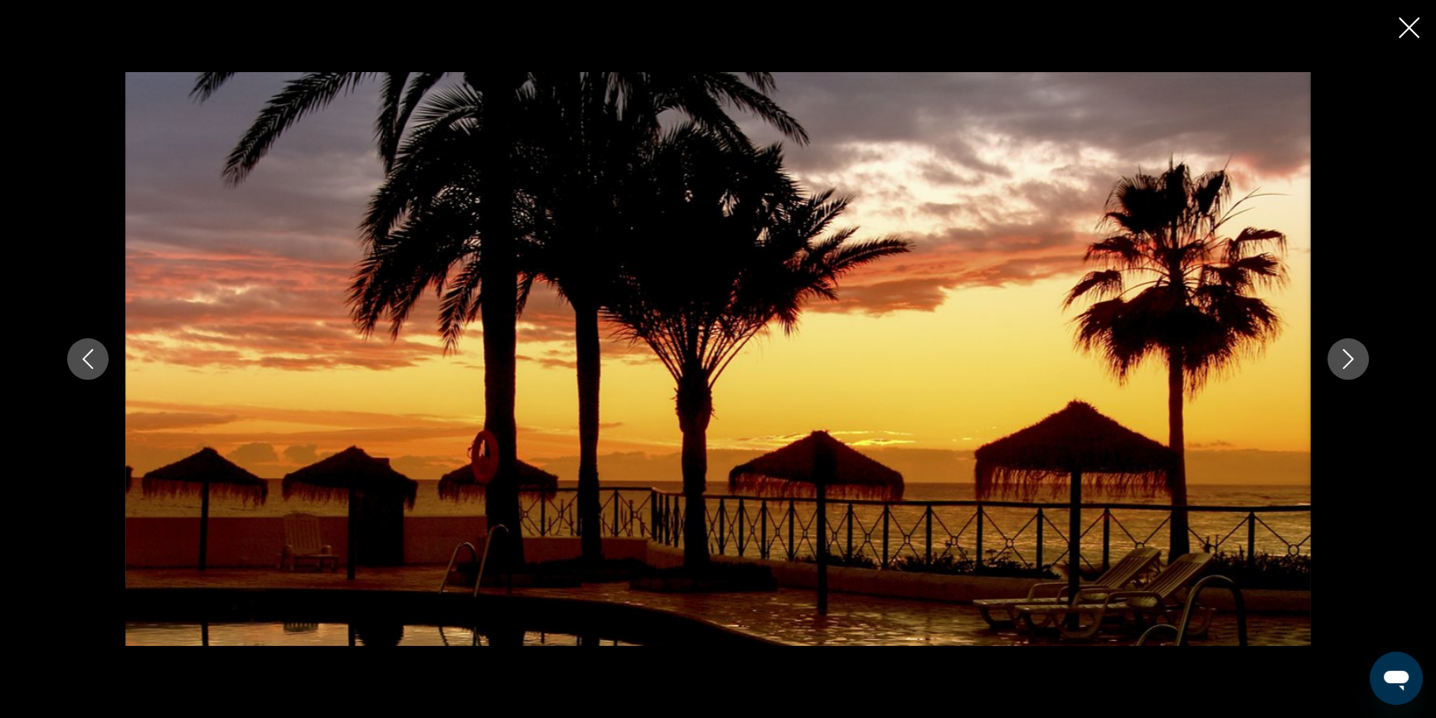
click at [1357, 356] on icon "Next image" at bounding box center [1348, 359] width 20 height 20
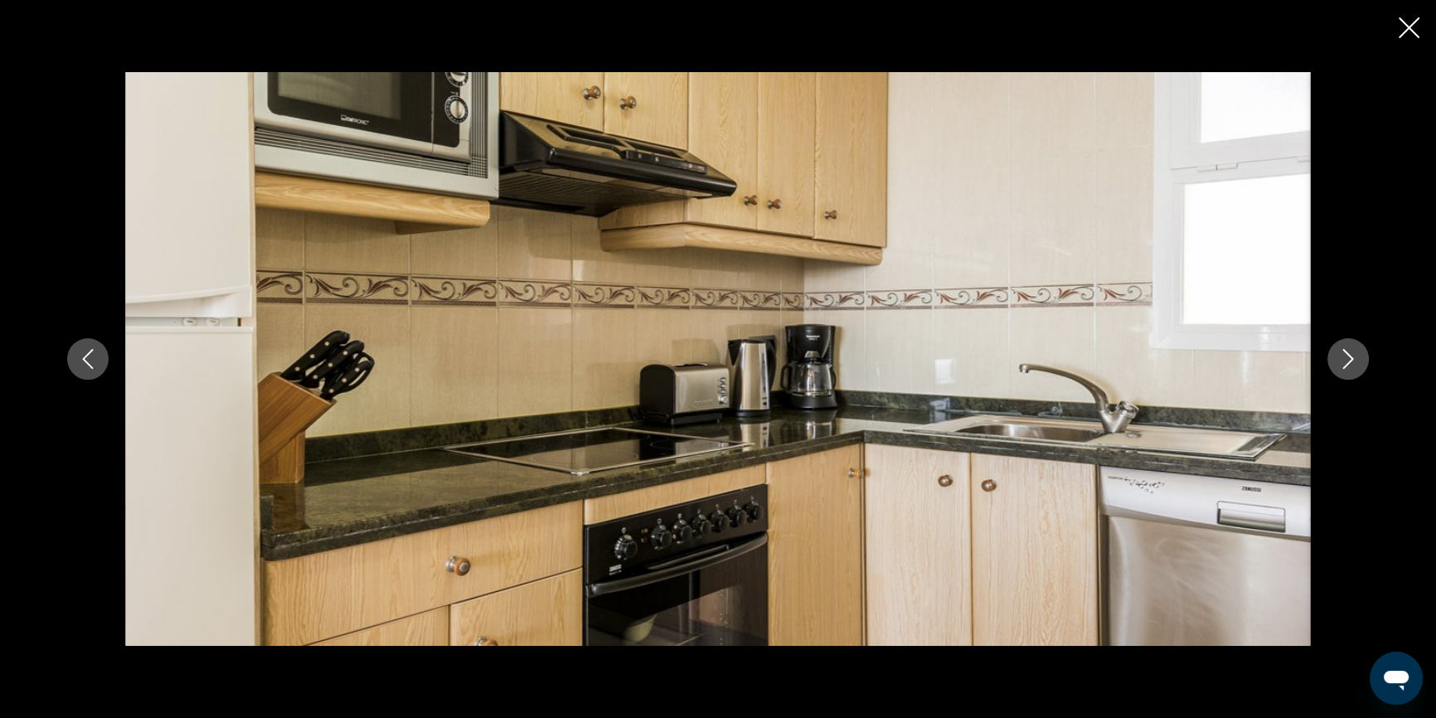
click at [1357, 356] on icon "Next image" at bounding box center [1348, 359] width 20 height 20
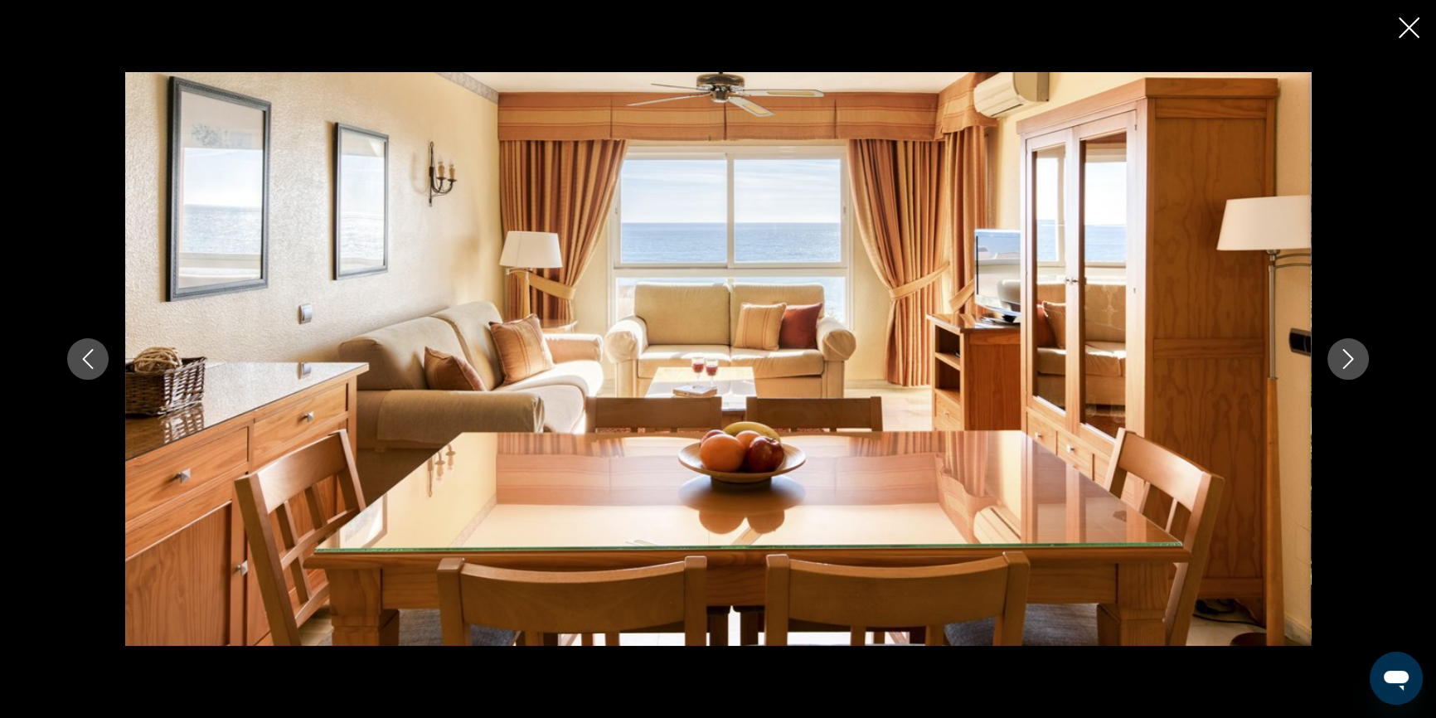
click at [1357, 356] on icon "Next image" at bounding box center [1348, 359] width 20 height 20
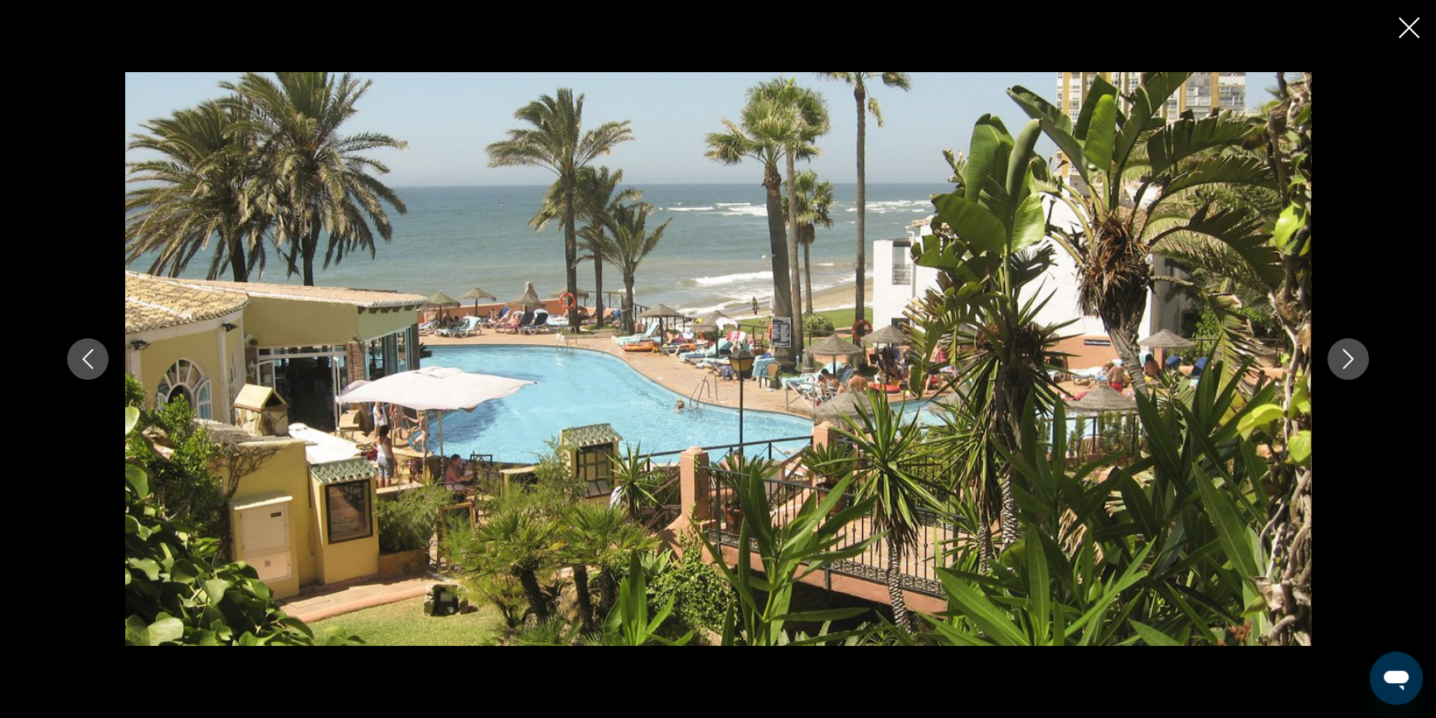
click at [1357, 356] on icon "Next image" at bounding box center [1348, 359] width 20 height 20
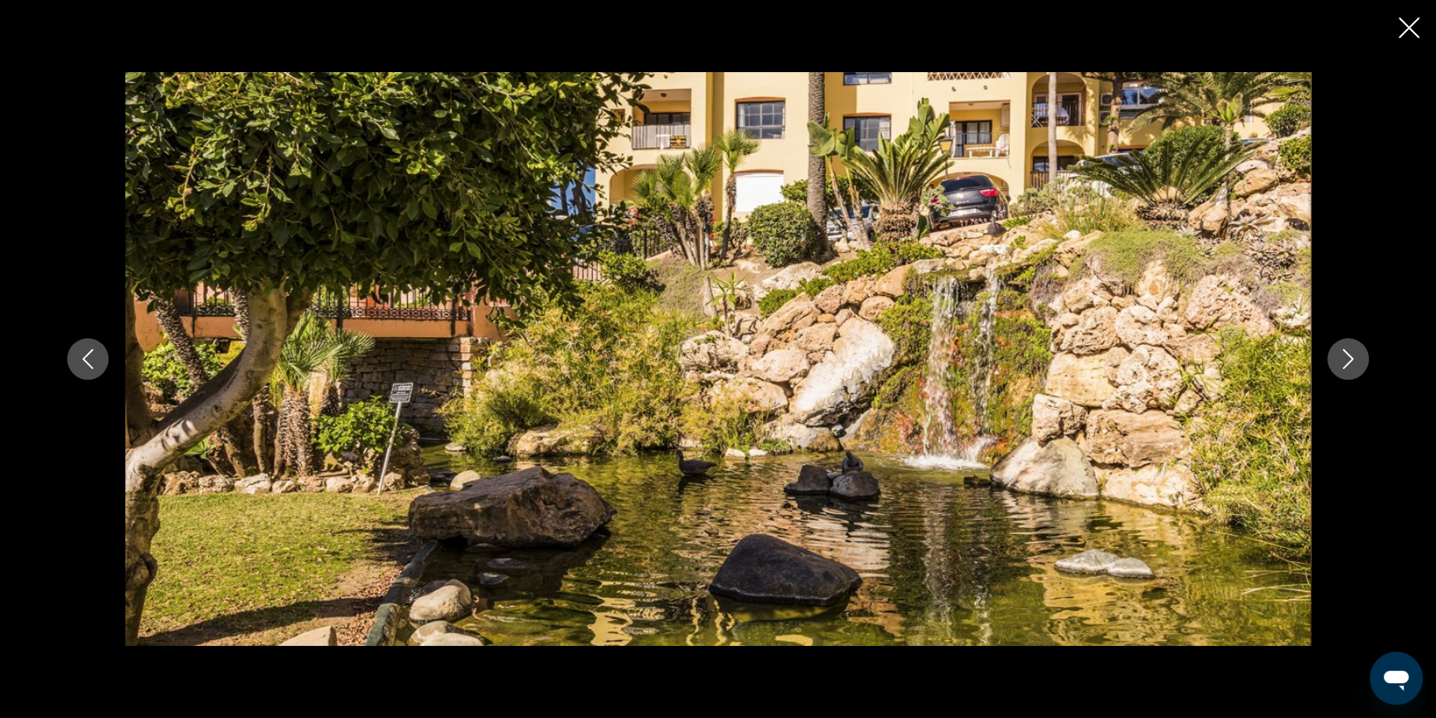
click at [1357, 356] on icon "Next image" at bounding box center [1348, 359] width 20 height 20
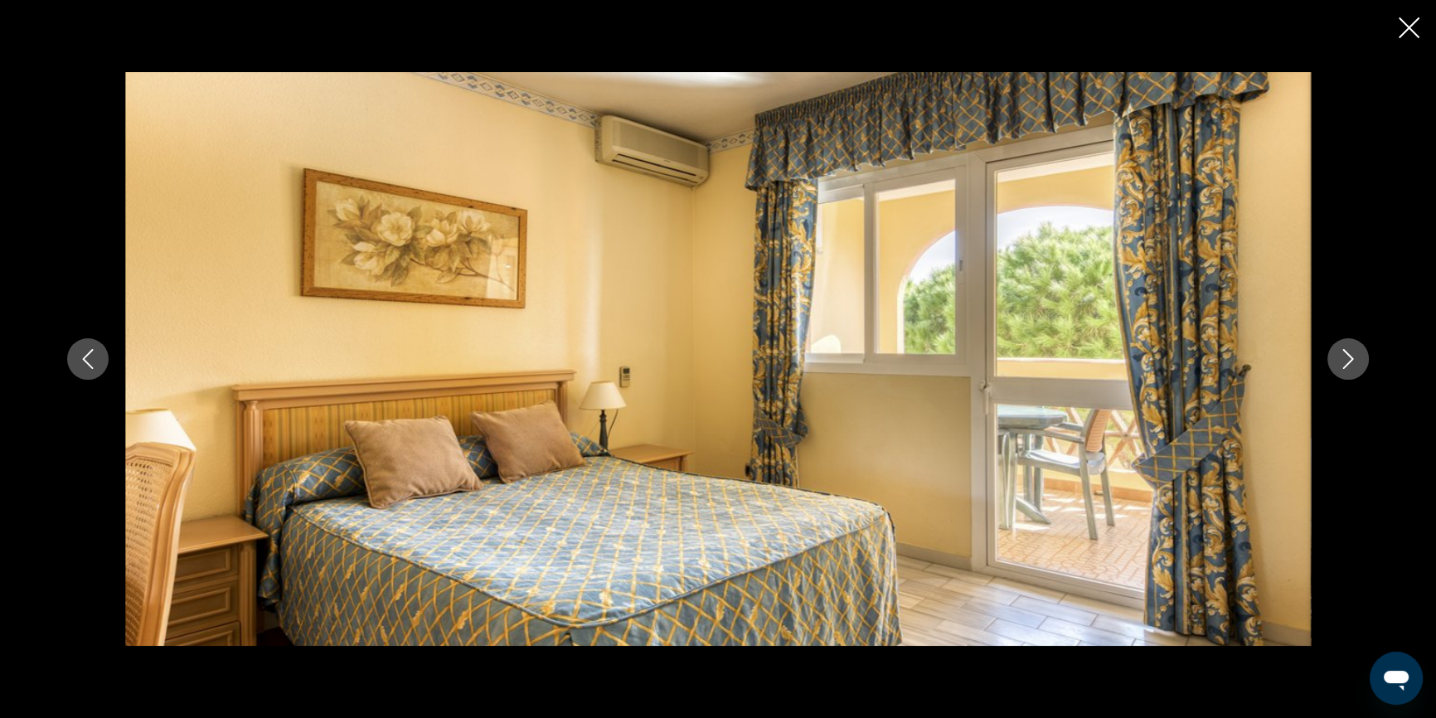
click at [1357, 356] on icon "Next image" at bounding box center [1348, 359] width 20 height 20
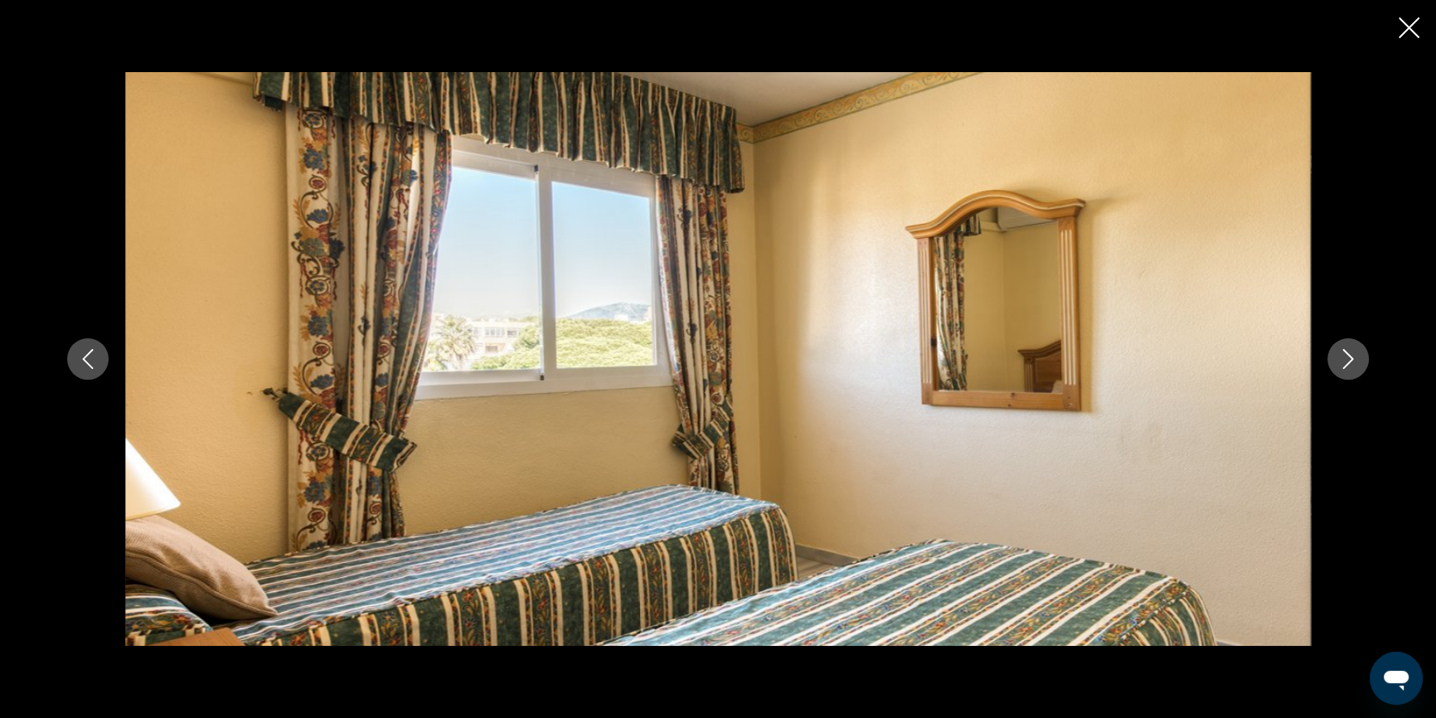
click at [1357, 356] on icon "Next image" at bounding box center [1348, 359] width 20 height 20
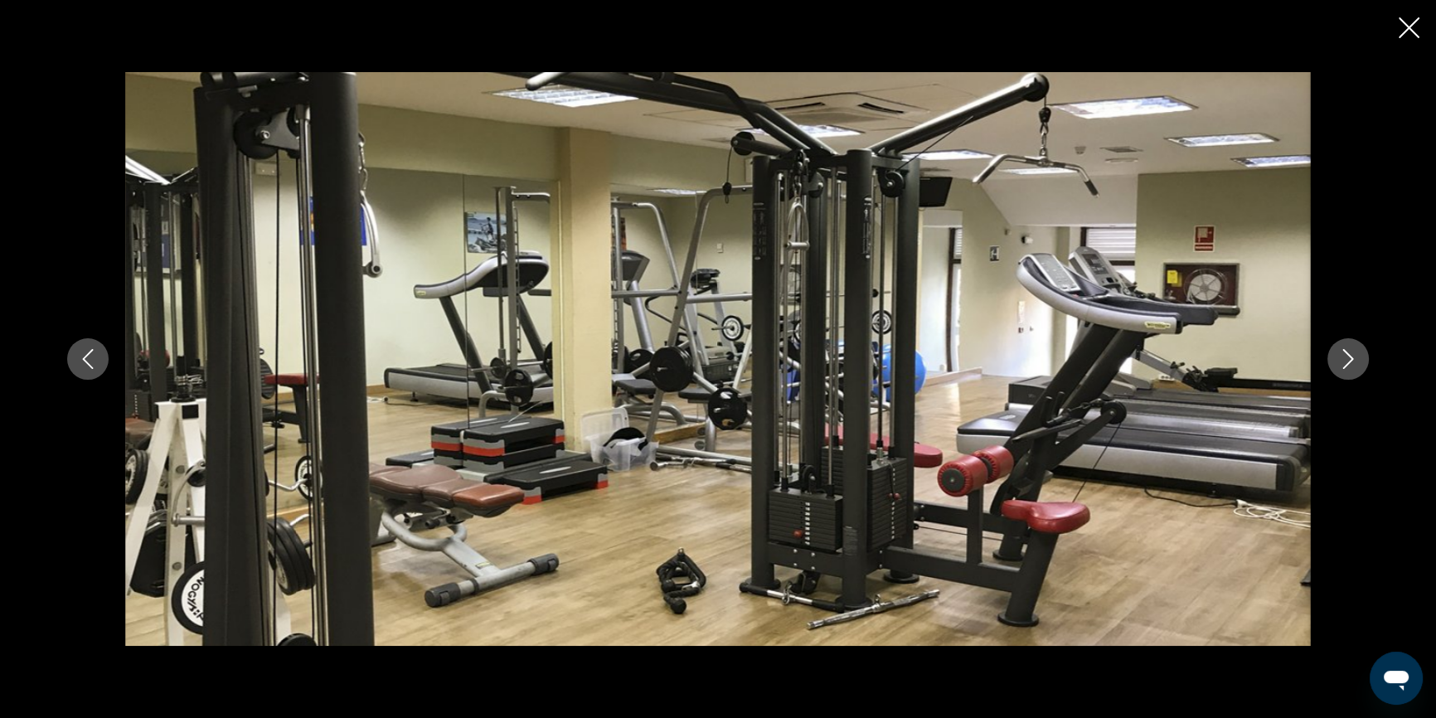
click at [1357, 356] on icon "Next image" at bounding box center [1348, 359] width 20 height 20
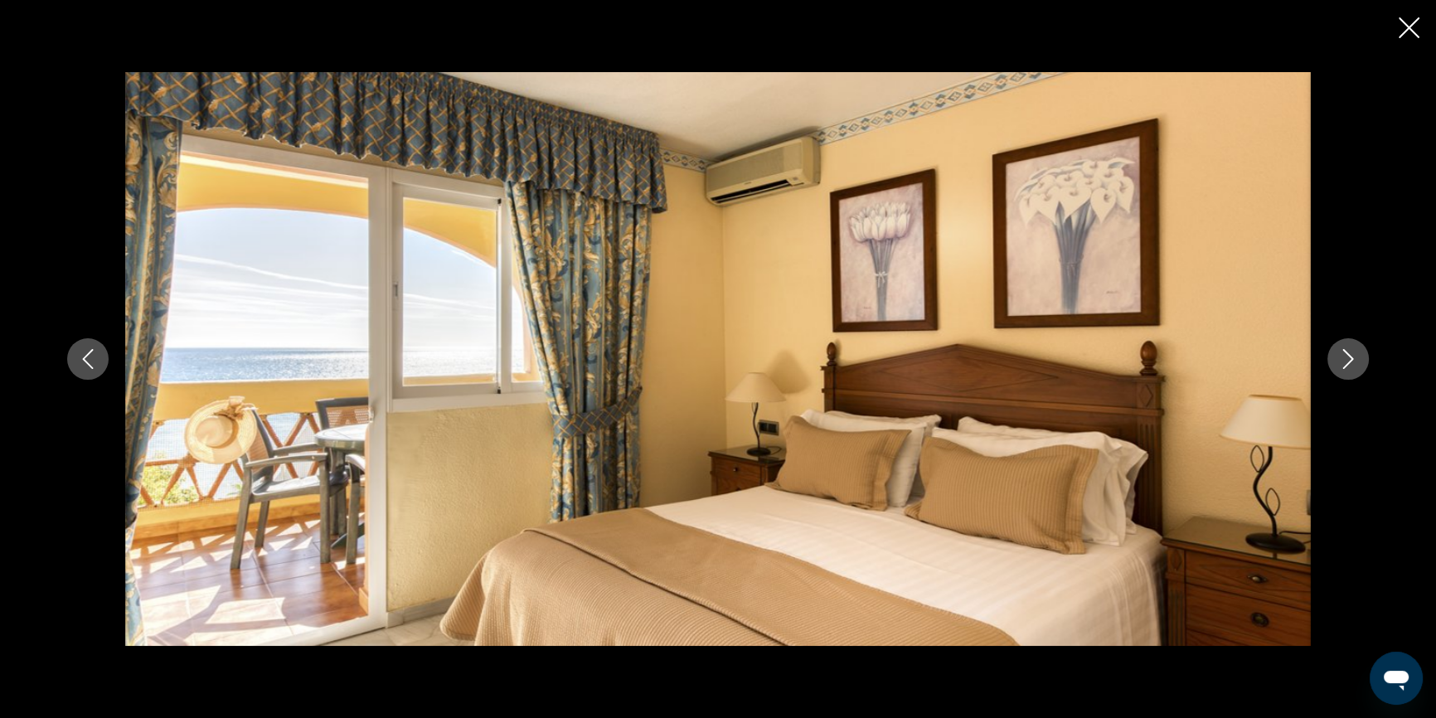
click at [1357, 356] on icon "Next image" at bounding box center [1348, 359] width 20 height 20
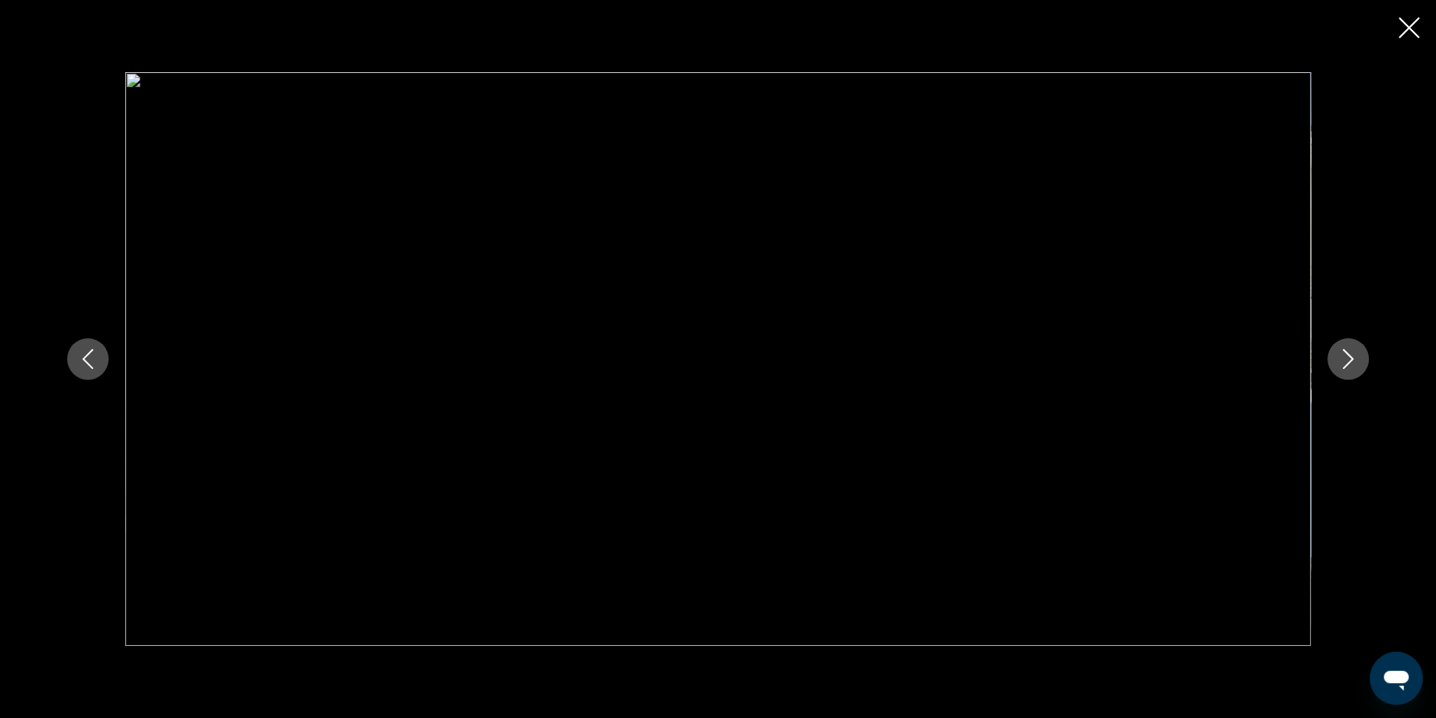
click at [1399, 20] on icon "Close slideshow" at bounding box center [1409, 27] width 21 height 21
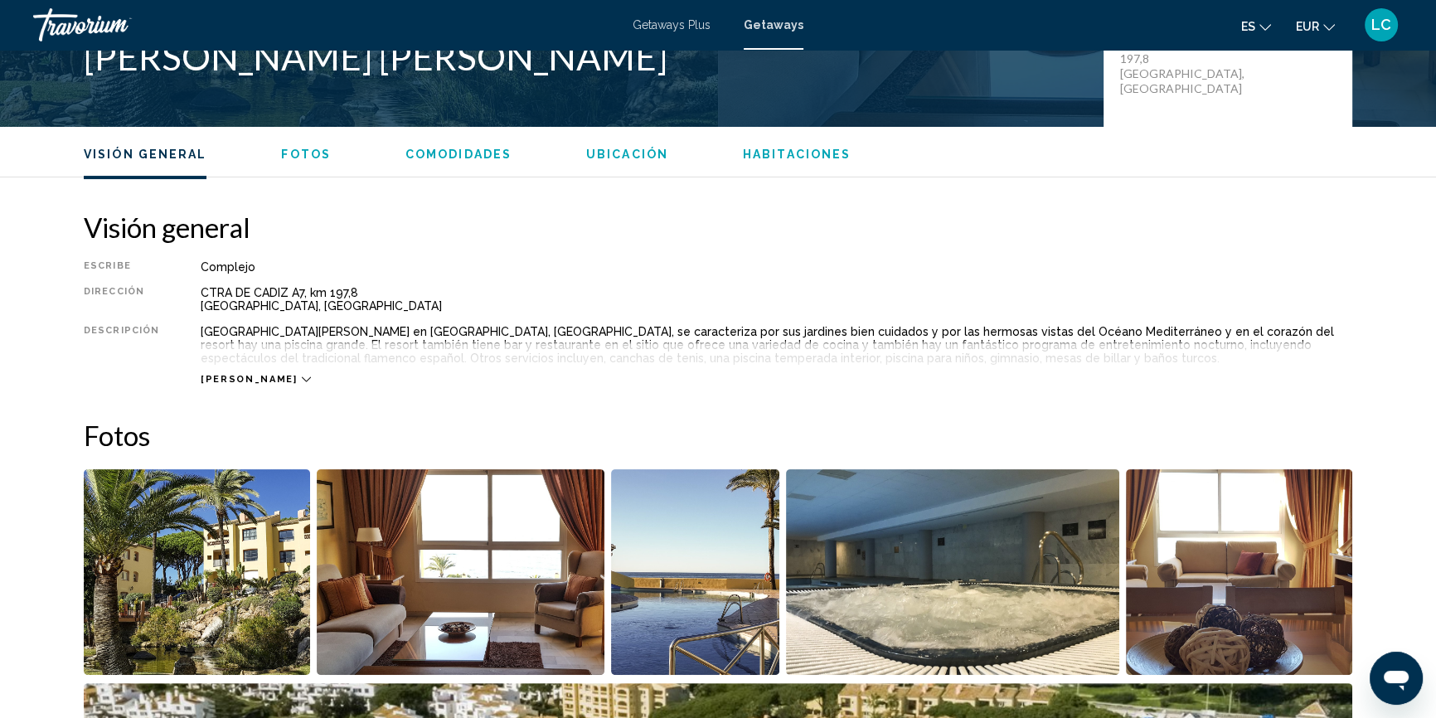
scroll to position [376, 0]
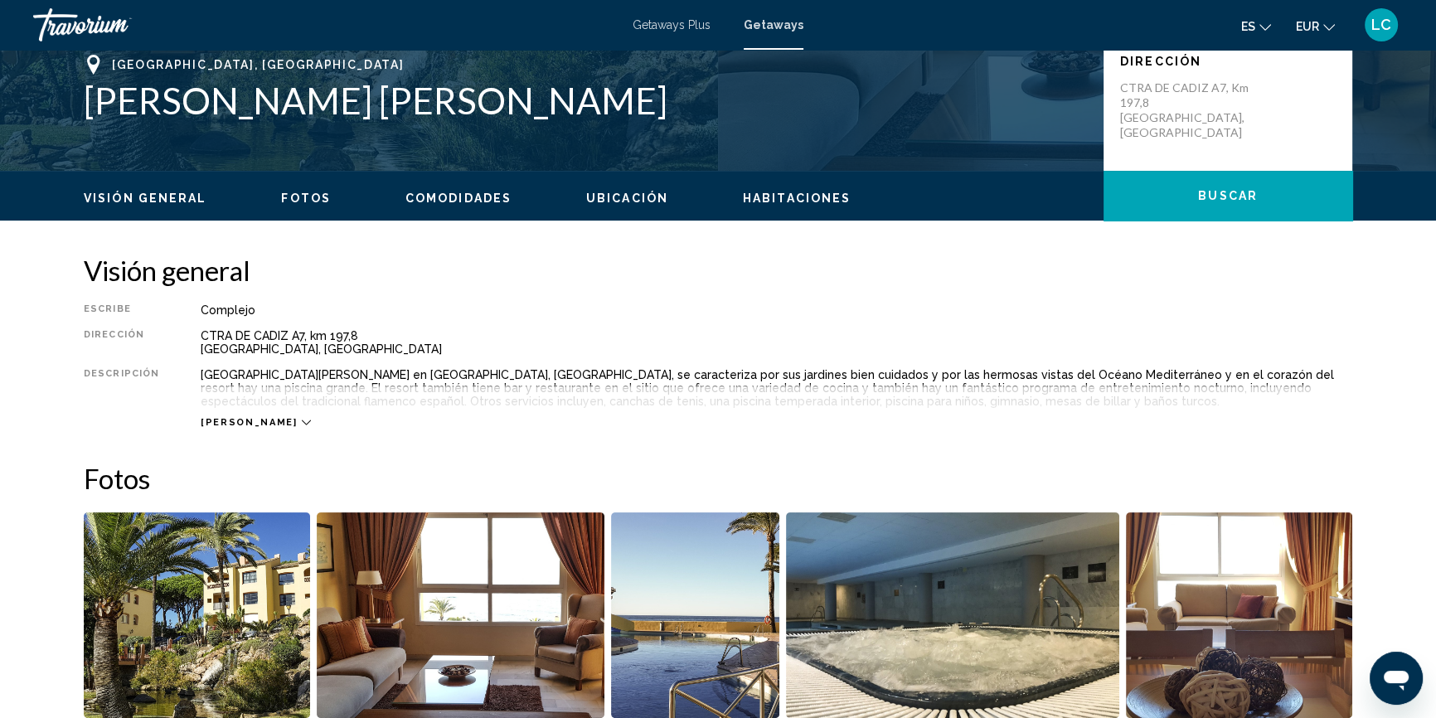
click at [302, 419] on icon "Main content" at bounding box center [306, 422] width 9 height 9
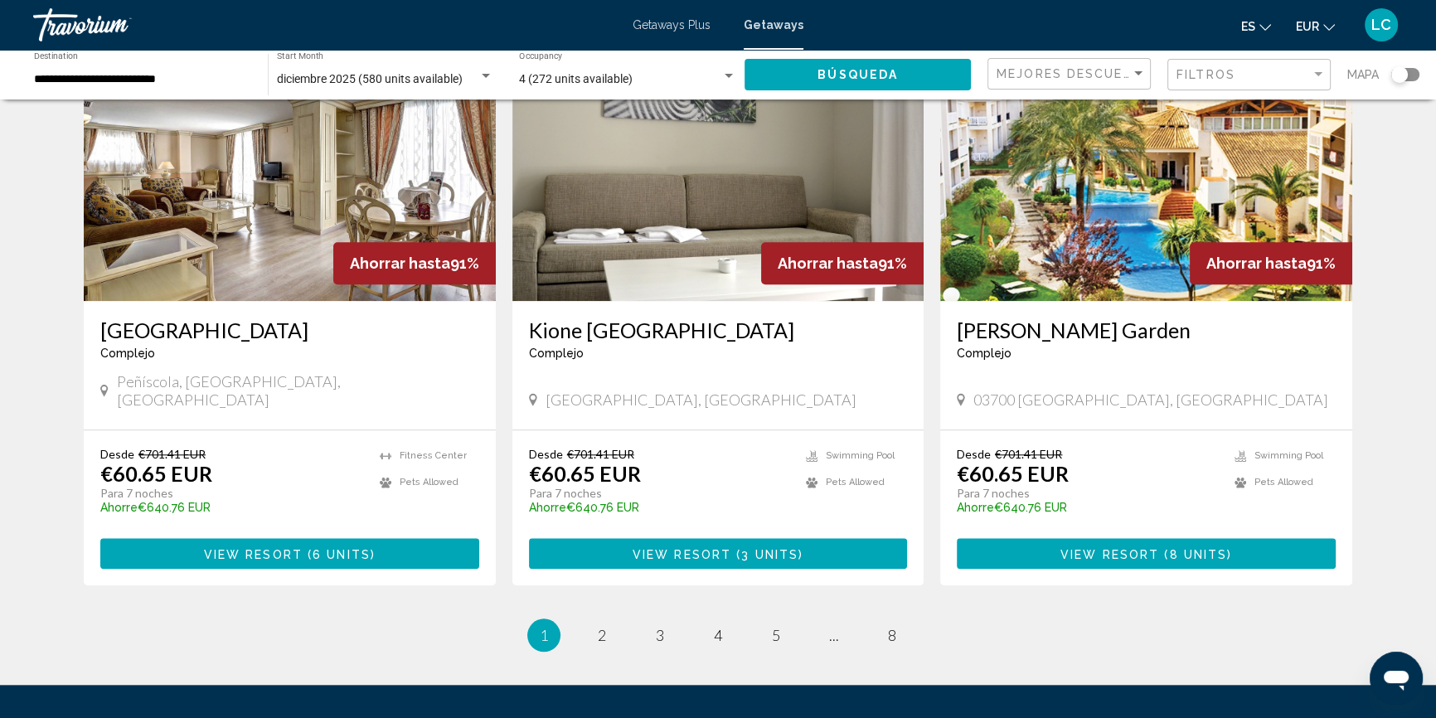
scroll to position [1982, 0]
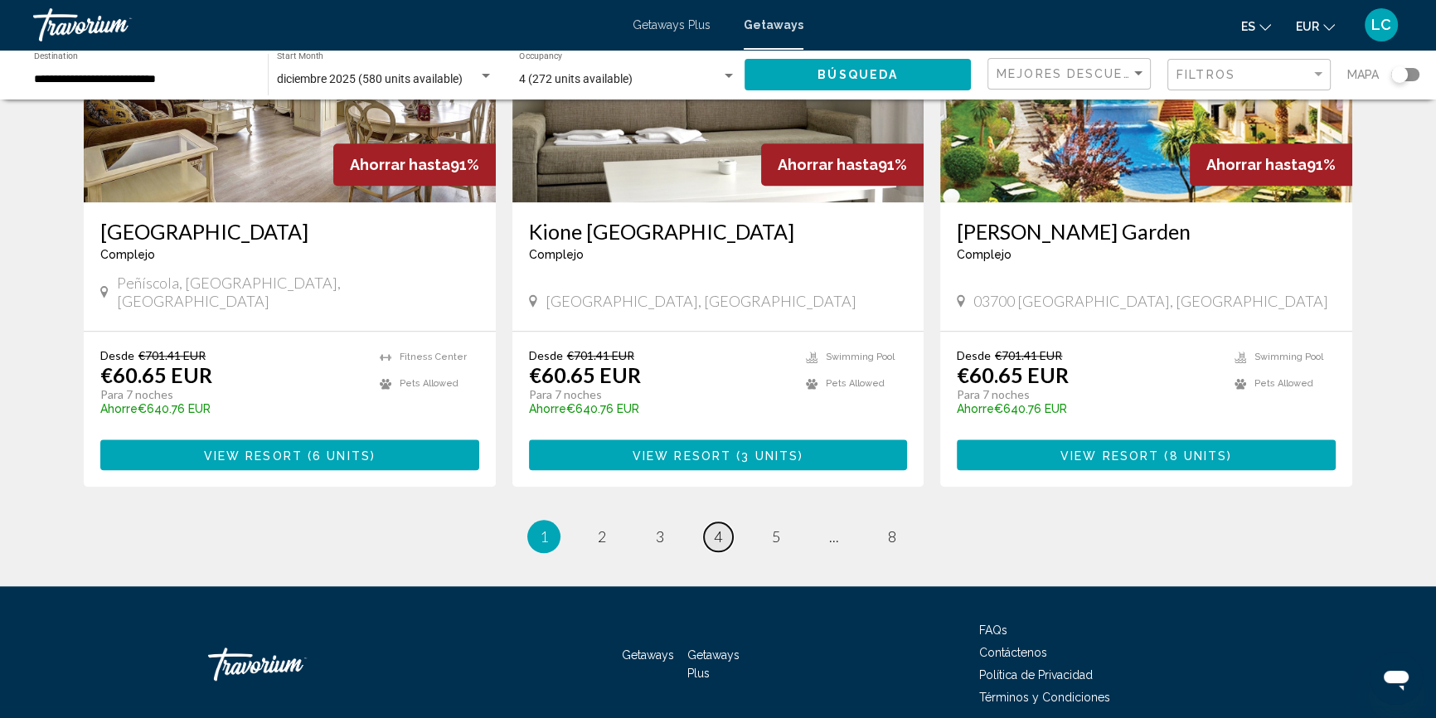
click at [721, 527] on span "4" at bounding box center [718, 536] width 8 height 18
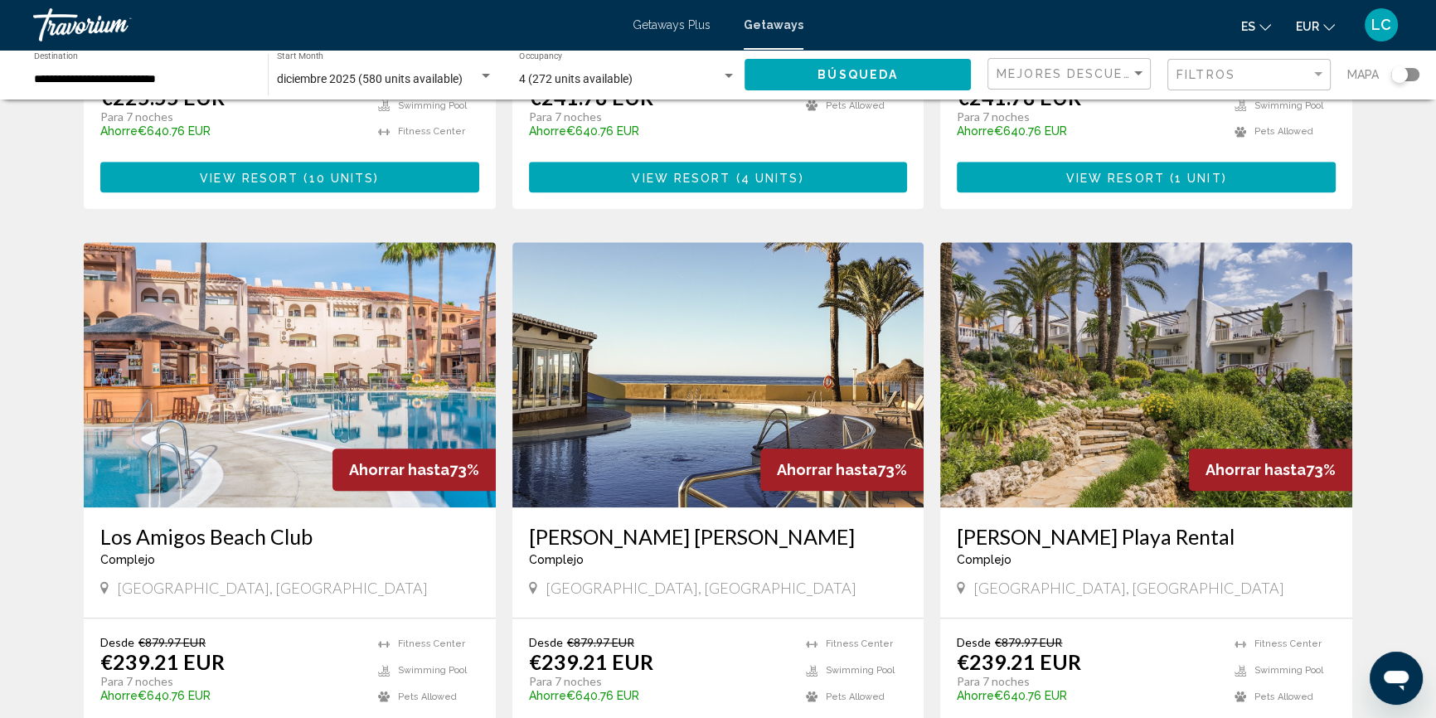
scroll to position [1733, 0]
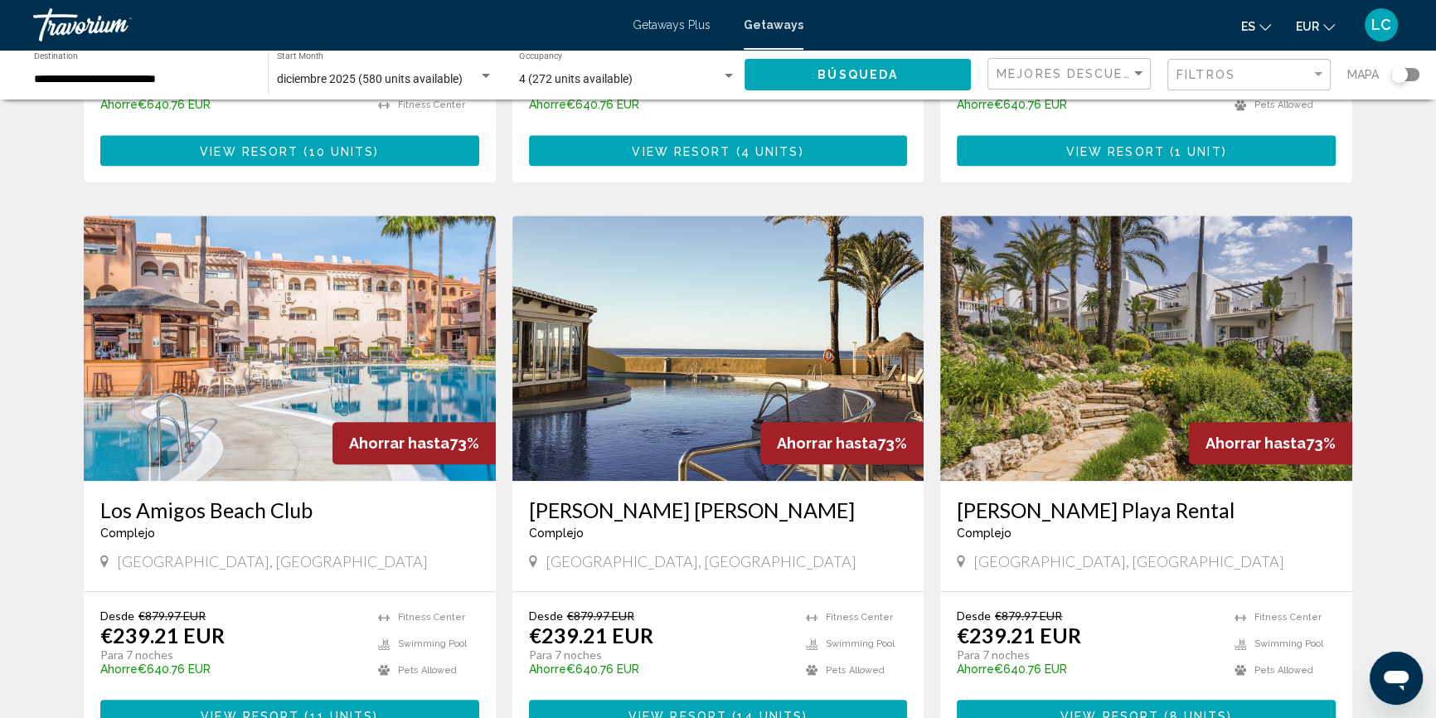
click at [1064, 276] on img "Main content" at bounding box center [1146, 348] width 412 height 265
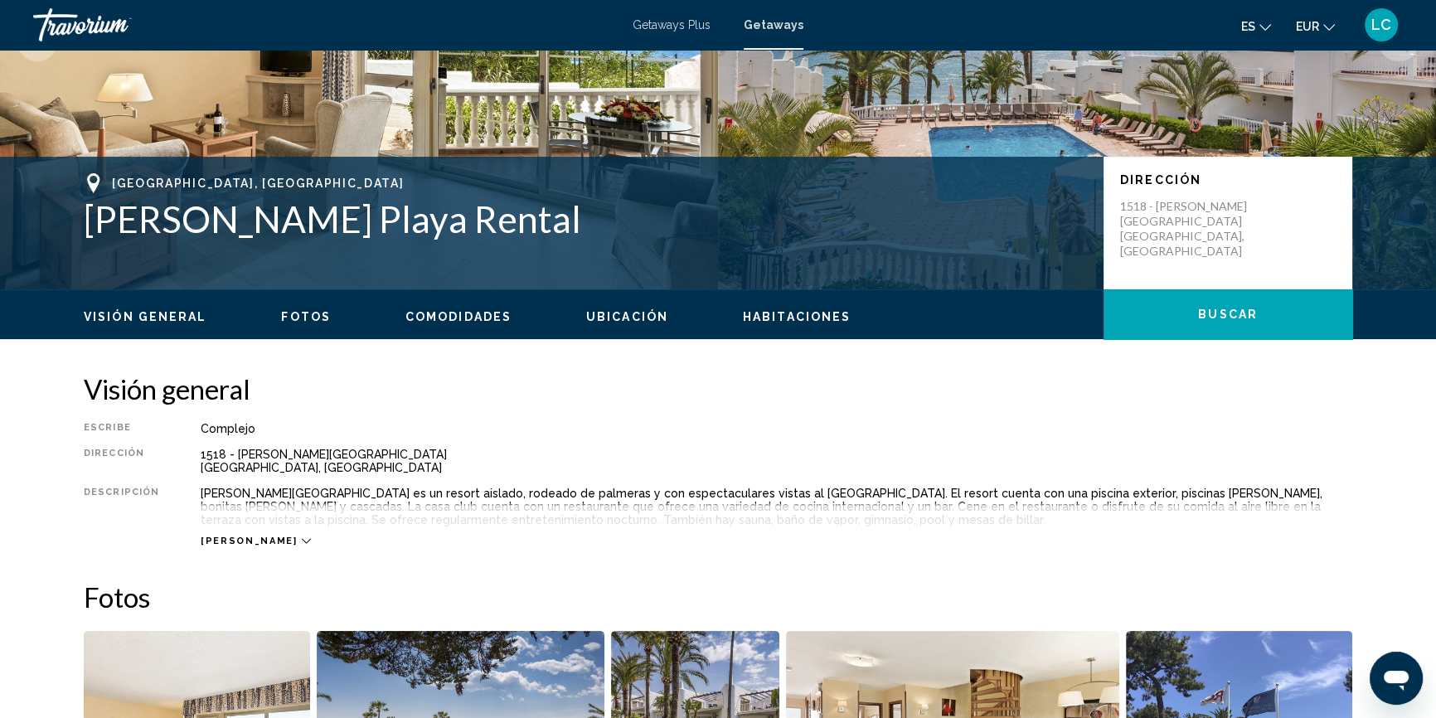
scroll to position [226, 0]
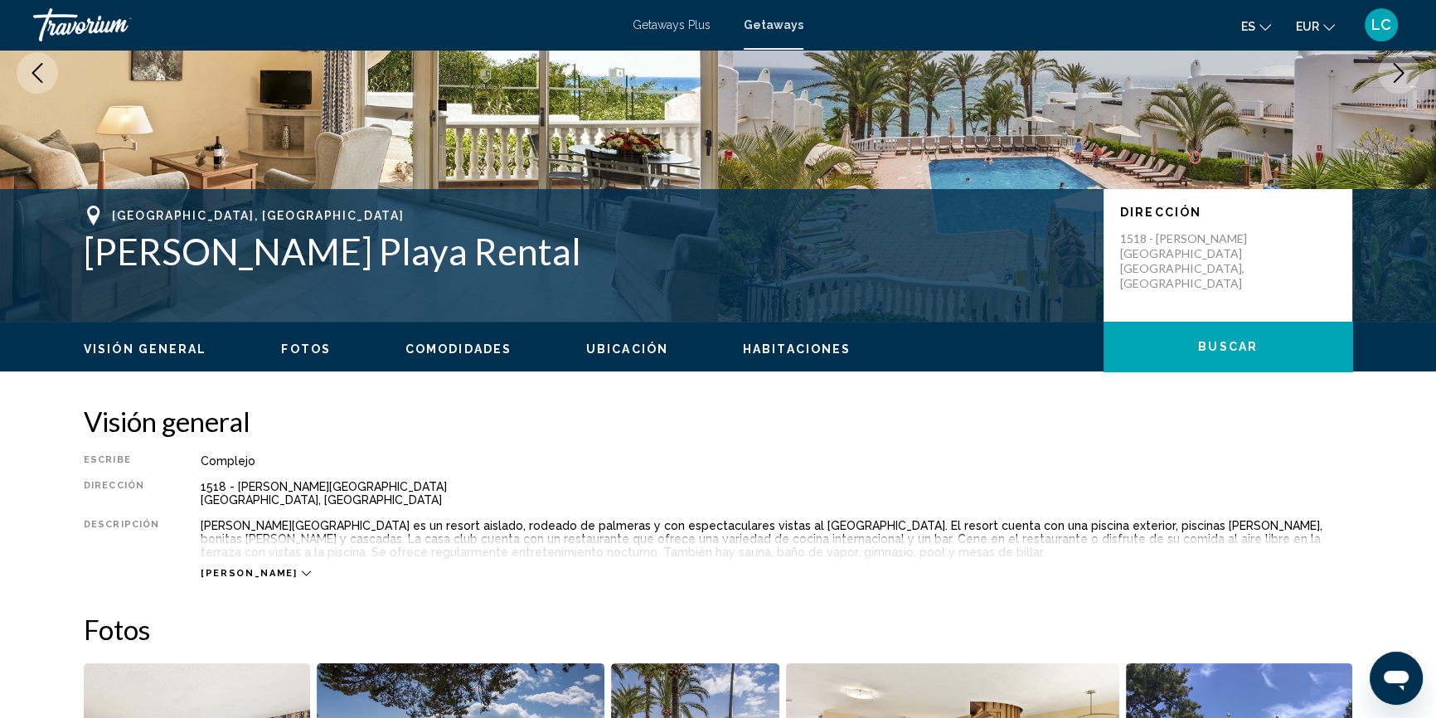
click at [302, 571] on icon "Main content" at bounding box center [306, 573] width 9 height 9
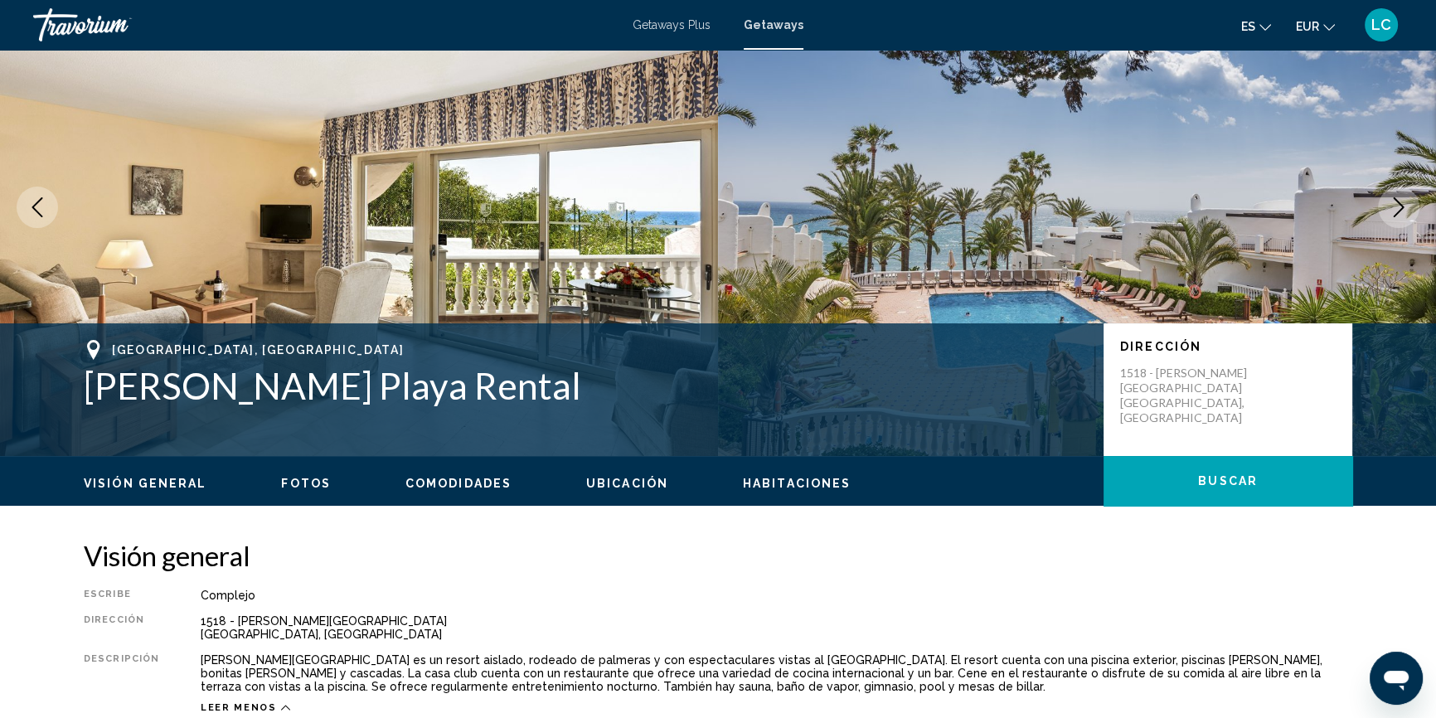
scroll to position [452, 0]
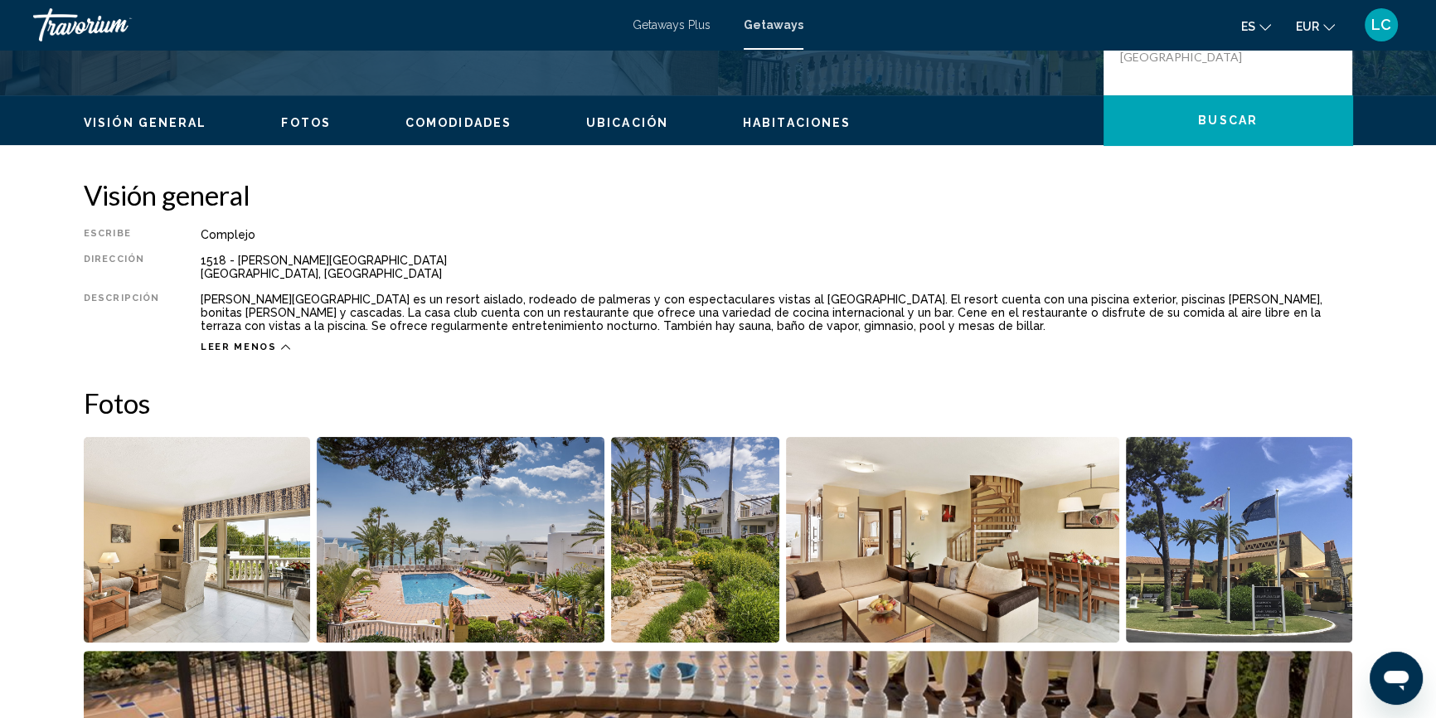
click at [214, 556] on img "Open full-screen image slider" at bounding box center [197, 540] width 226 height 206
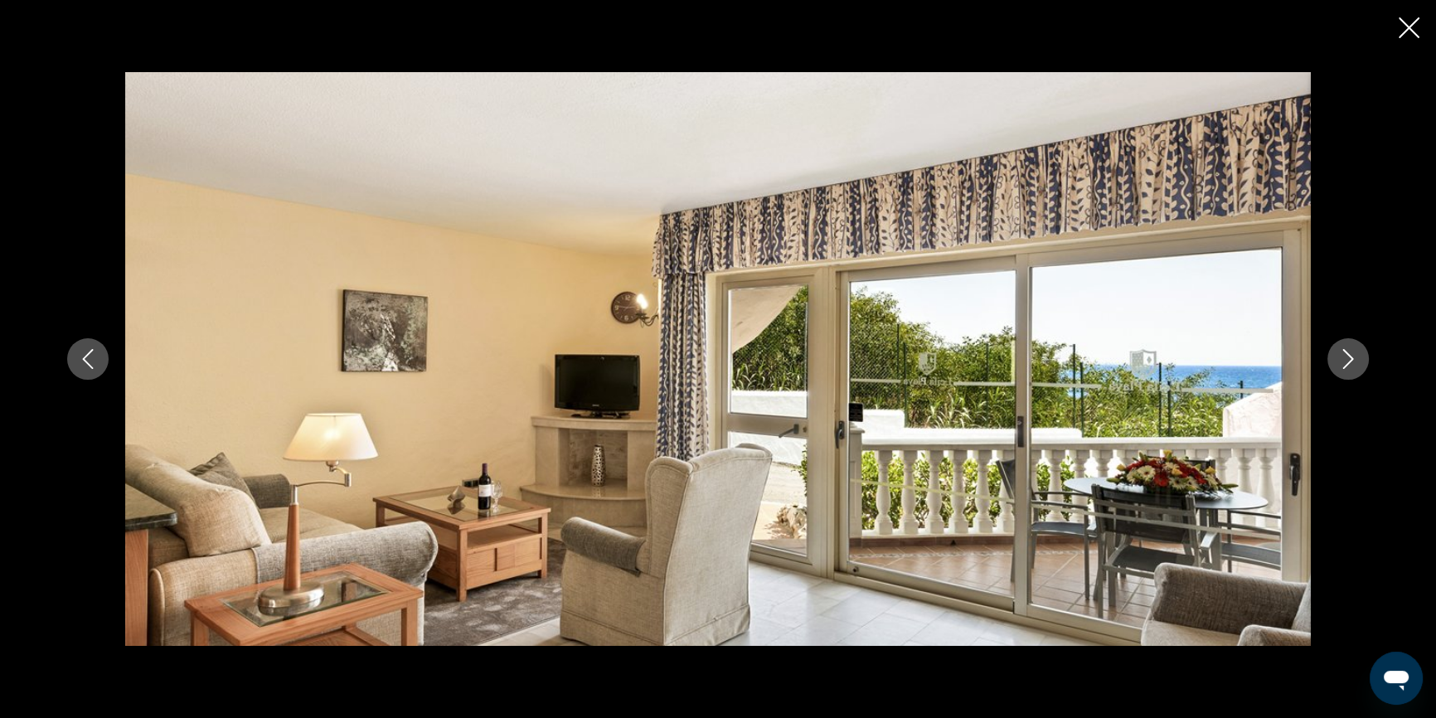
click at [1353, 358] on icon "Next image" at bounding box center [1348, 359] width 20 height 20
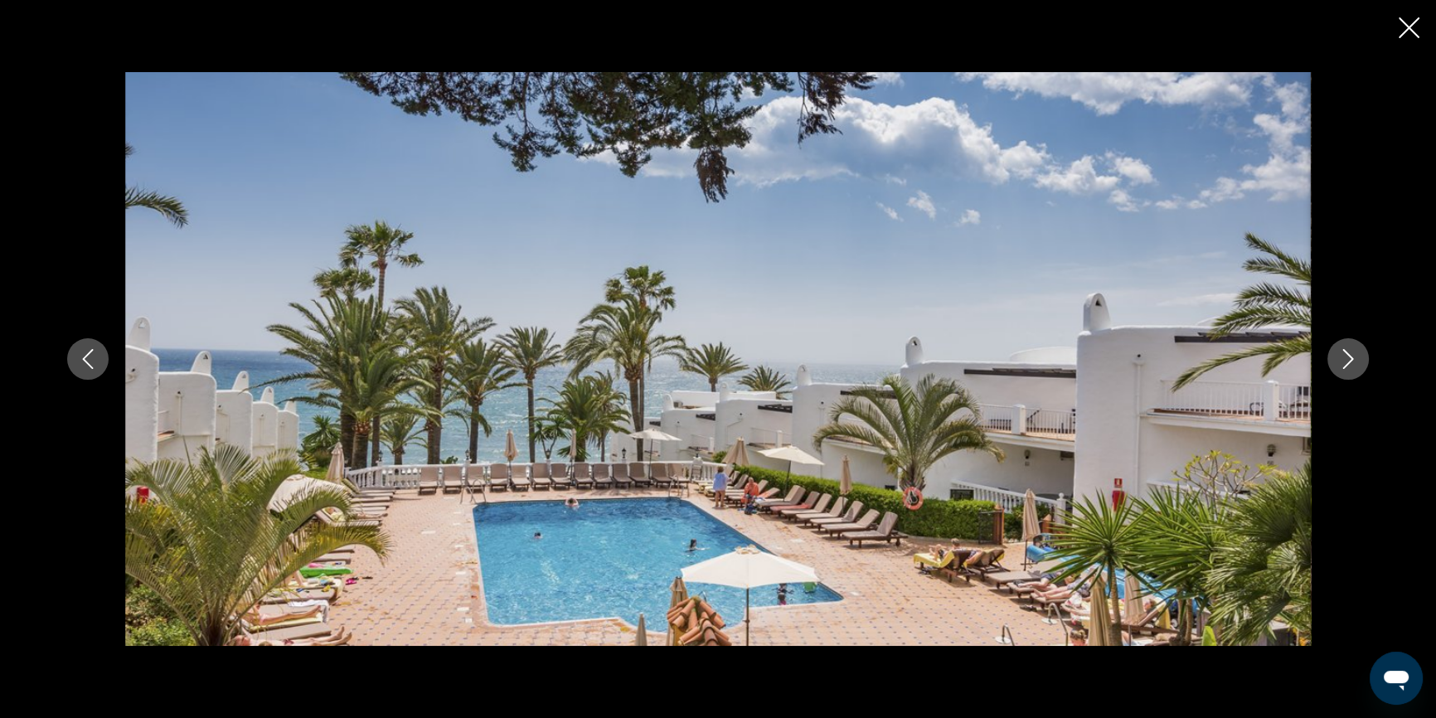
click at [1353, 358] on icon "Next image" at bounding box center [1348, 359] width 20 height 20
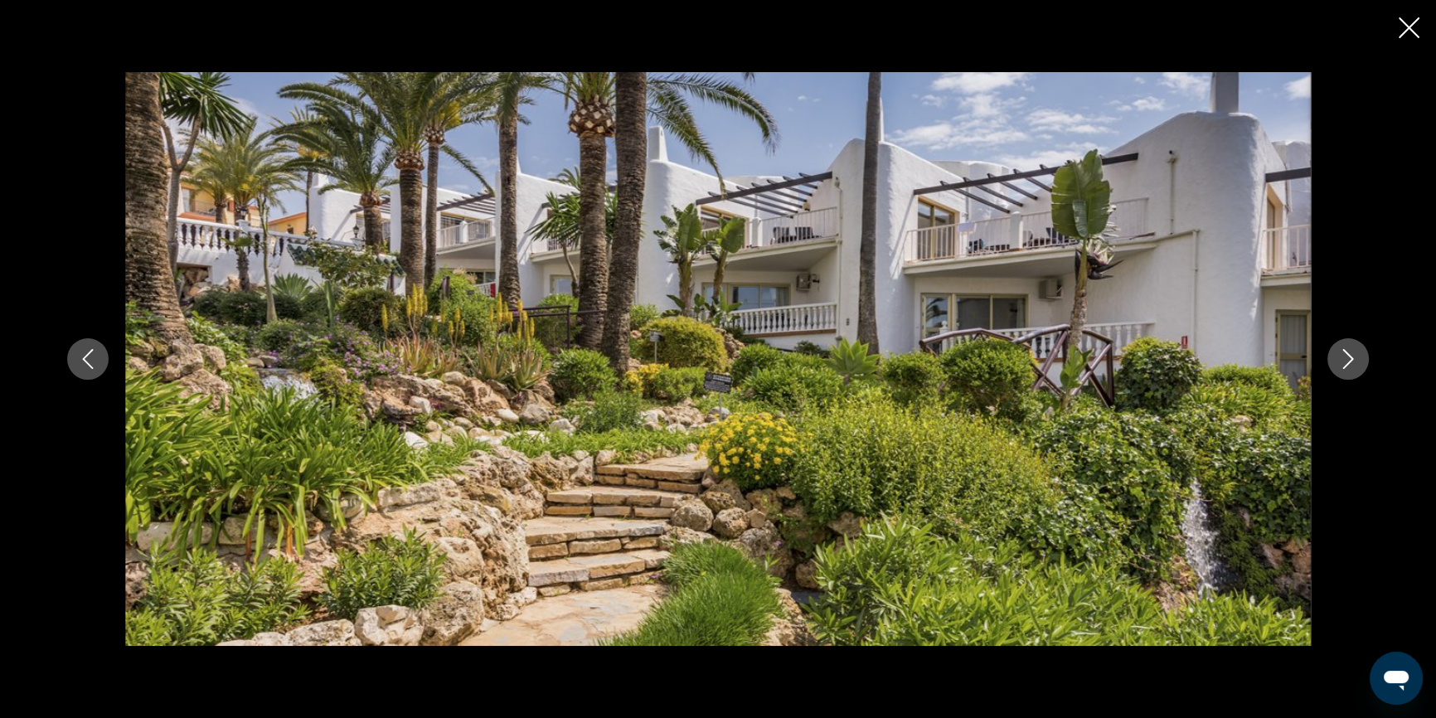
click at [1353, 358] on icon "Next image" at bounding box center [1348, 359] width 20 height 20
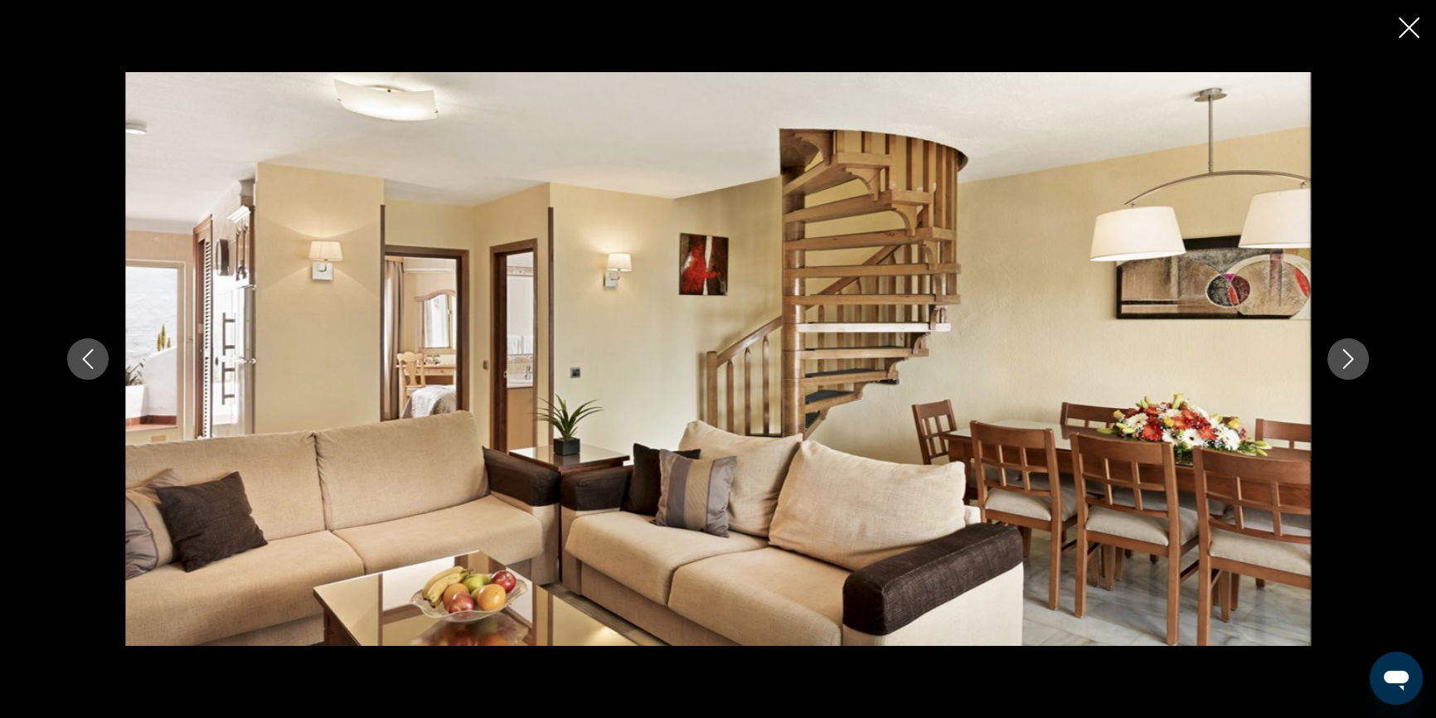
click at [1353, 358] on icon "Next image" at bounding box center [1348, 359] width 20 height 20
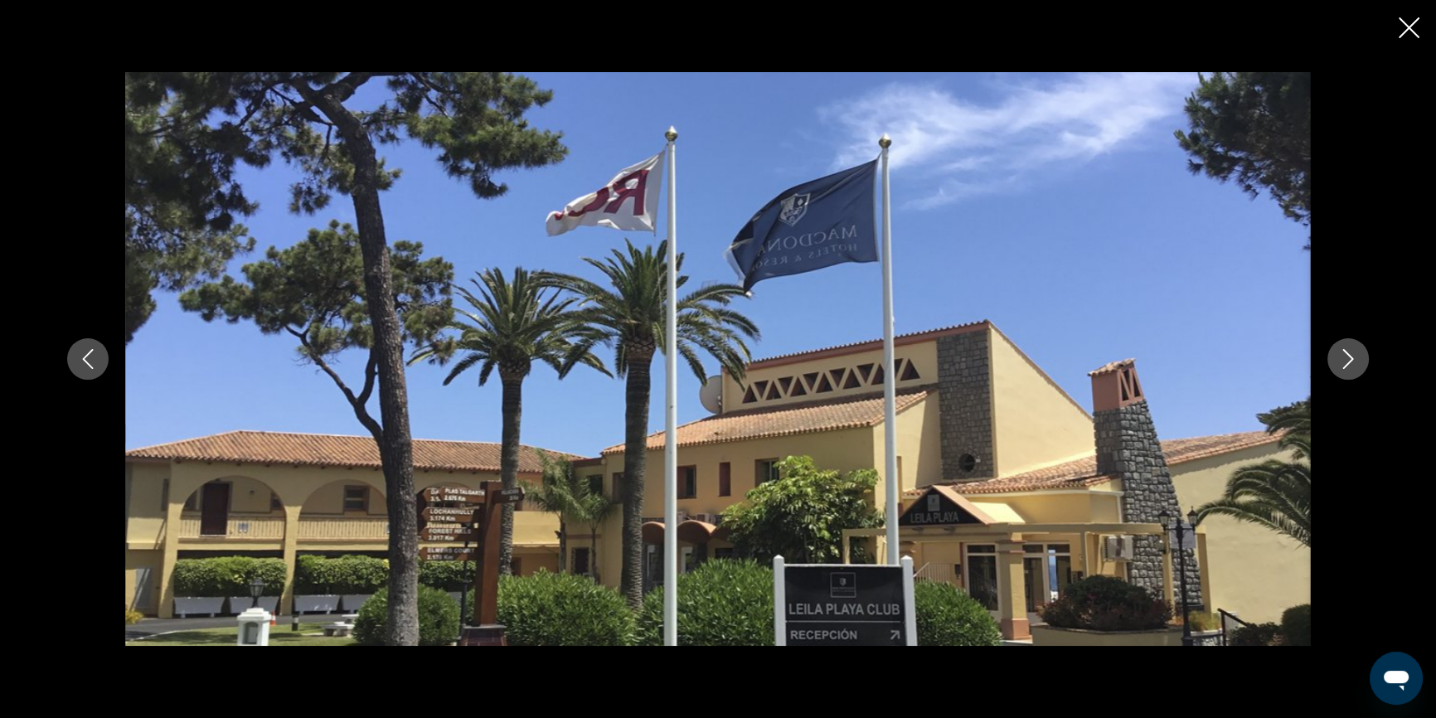
click at [1353, 358] on icon "Next image" at bounding box center [1348, 359] width 20 height 20
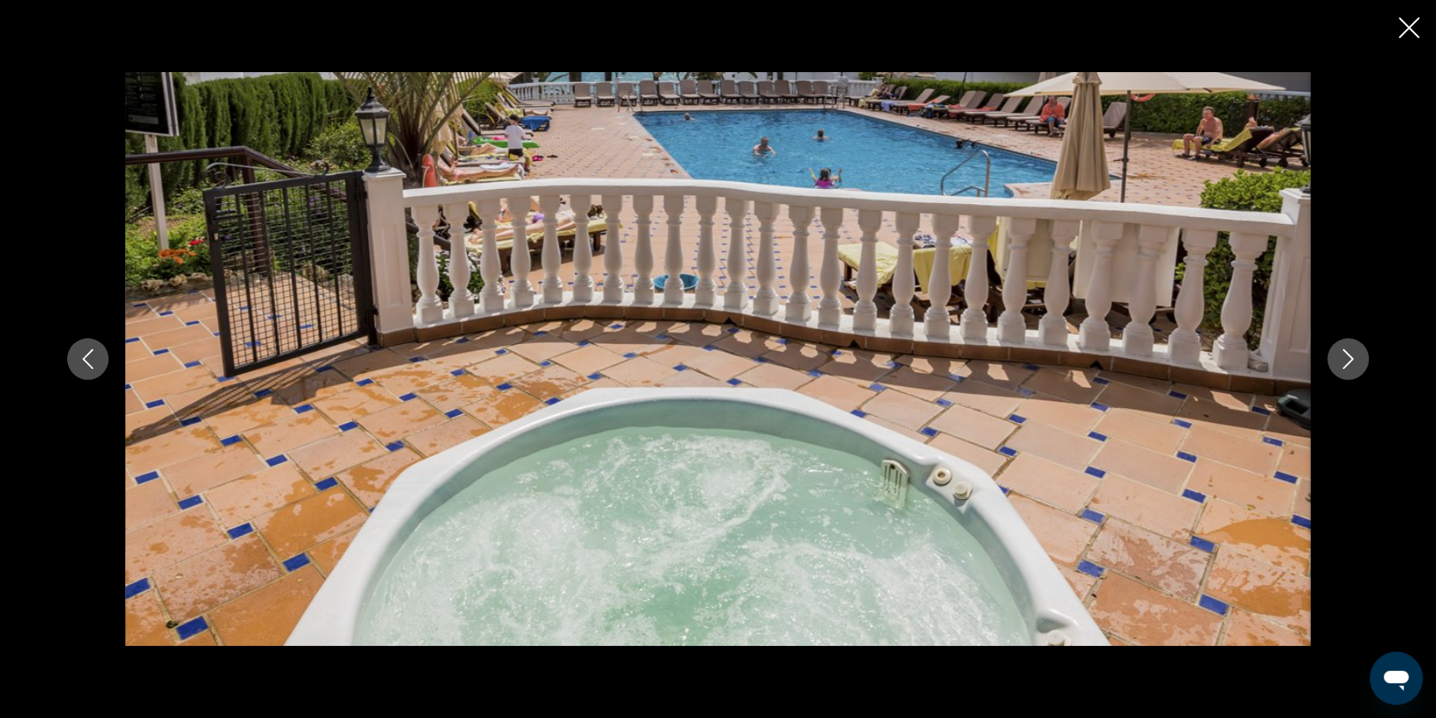
click at [1353, 358] on icon "Next image" at bounding box center [1348, 359] width 20 height 20
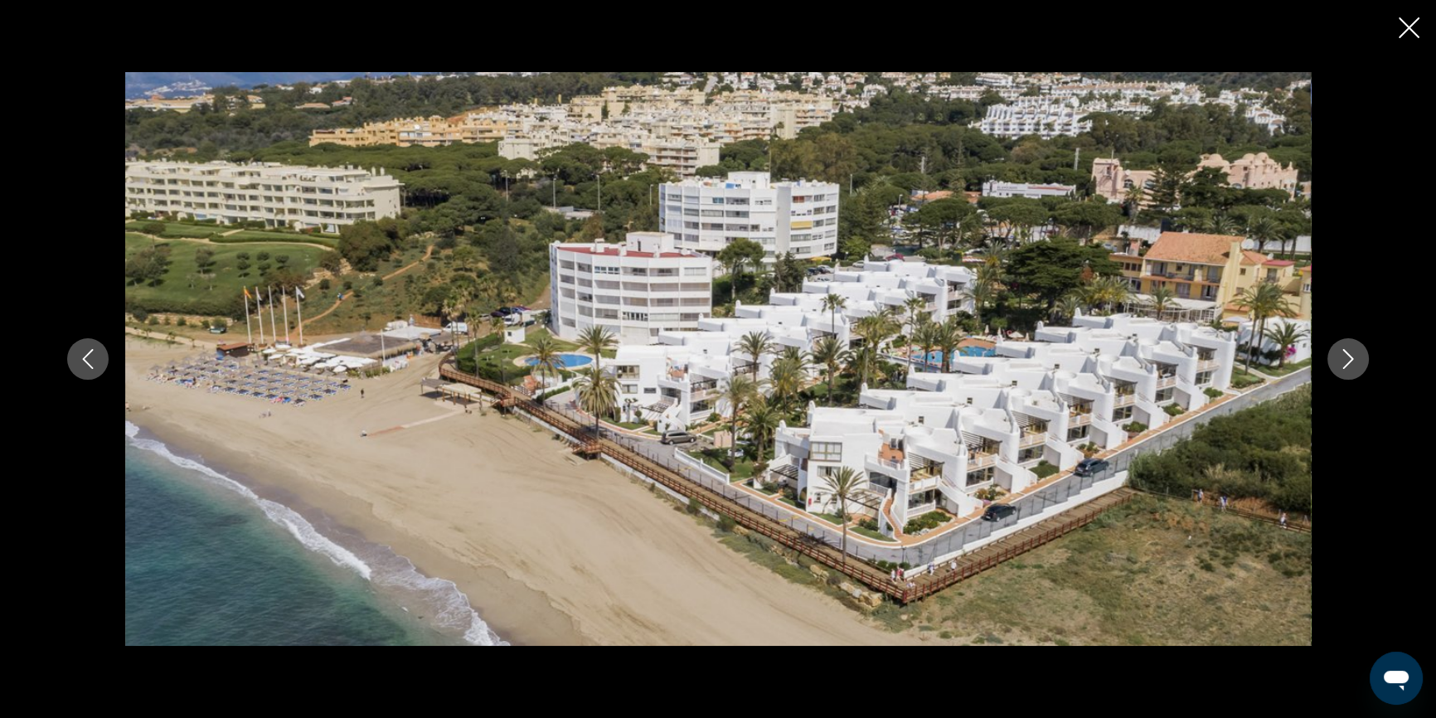
click at [1353, 358] on icon "Next image" at bounding box center [1348, 359] width 20 height 20
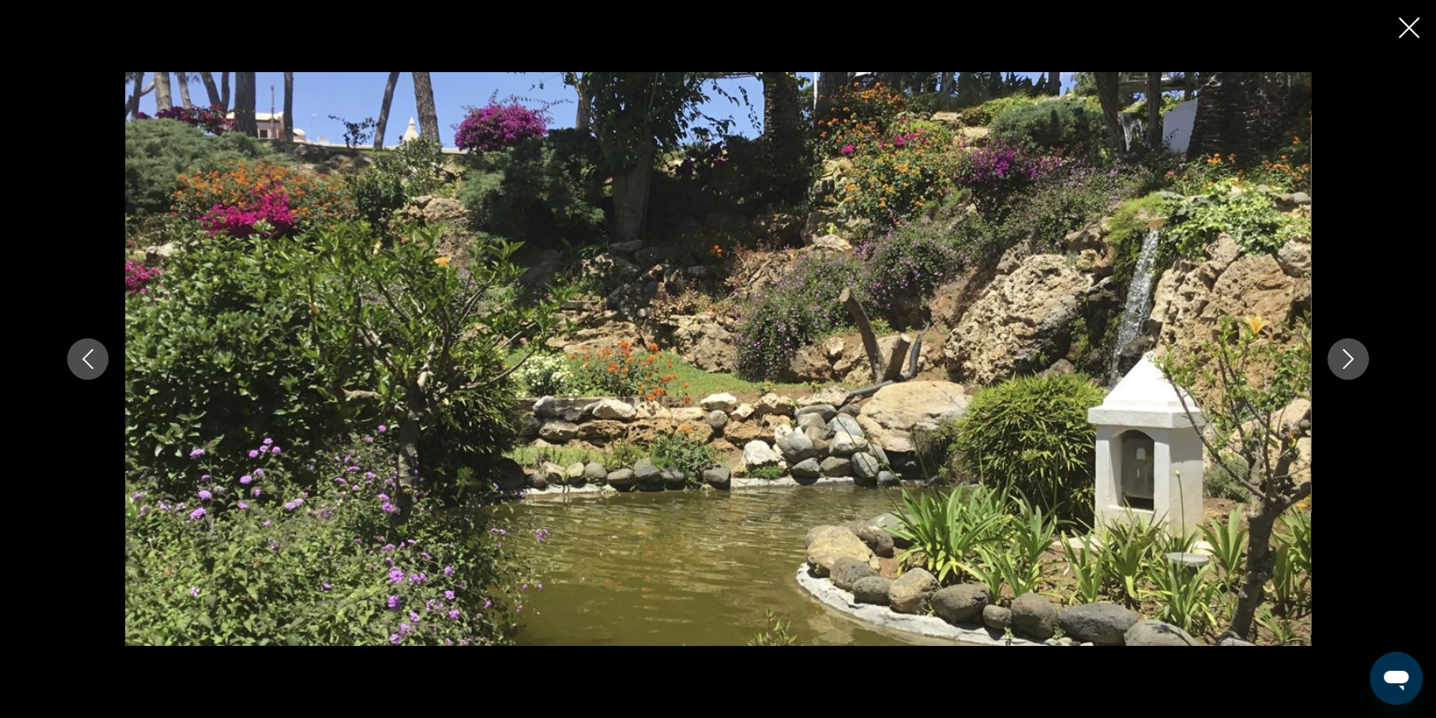
click at [1353, 358] on icon "Next image" at bounding box center [1348, 359] width 20 height 20
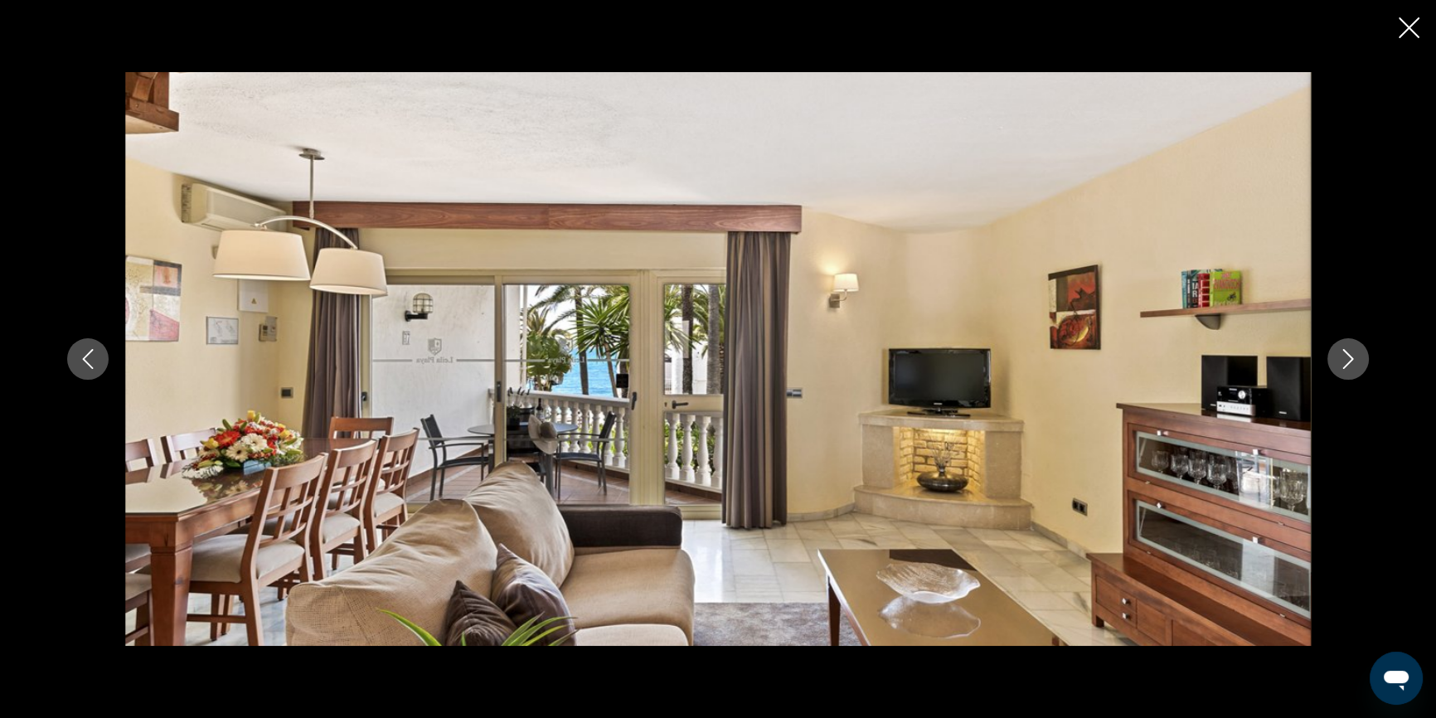
click at [1353, 358] on icon "Next image" at bounding box center [1348, 359] width 20 height 20
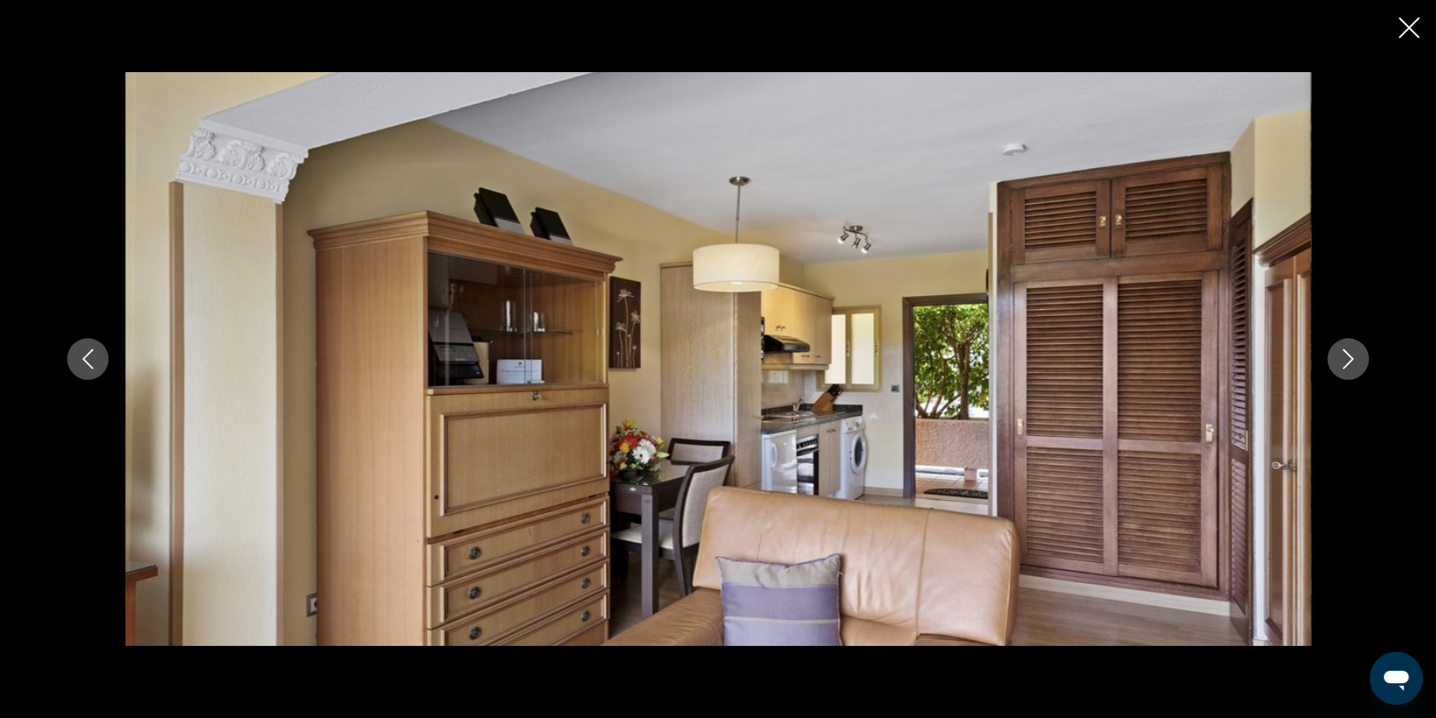
click at [1353, 358] on icon "Next image" at bounding box center [1348, 359] width 20 height 20
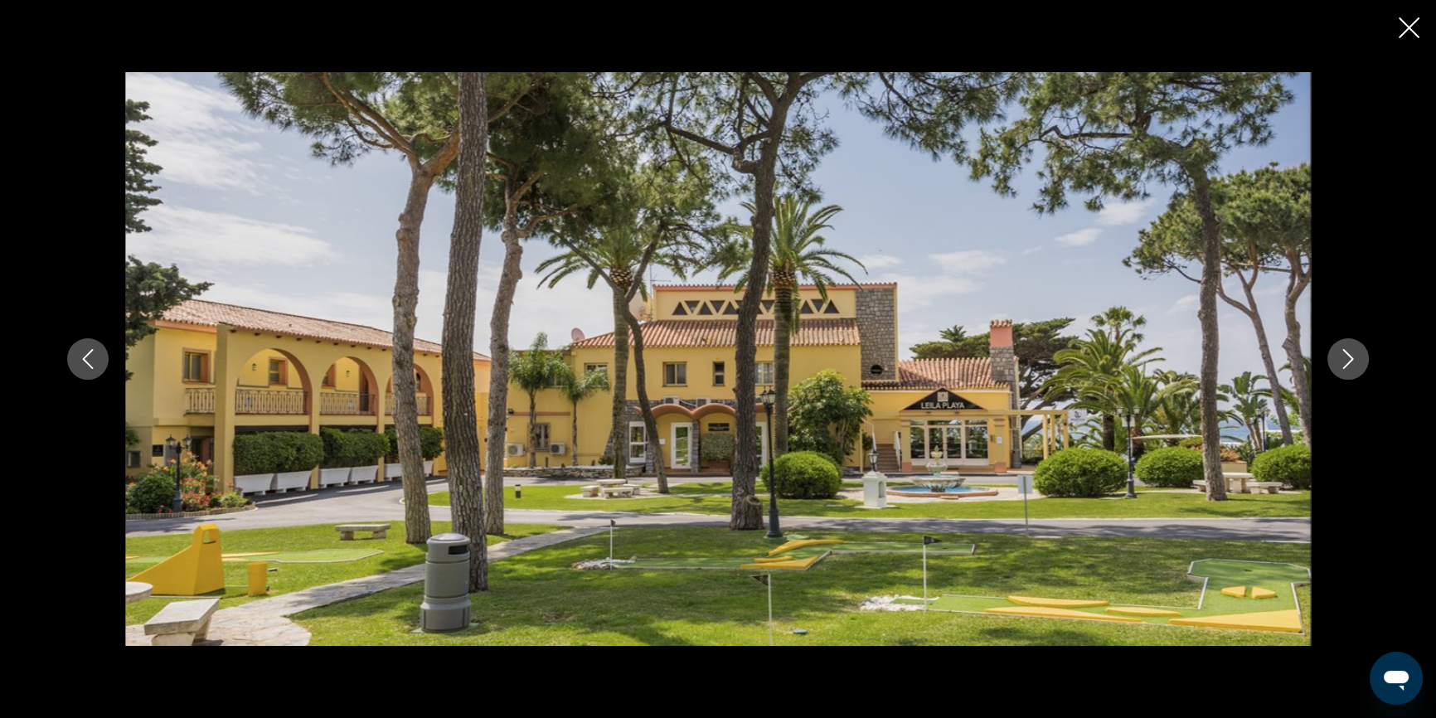
click at [1353, 358] on icon "Next image" at bounding box center [1348, 359] width 20 height 20
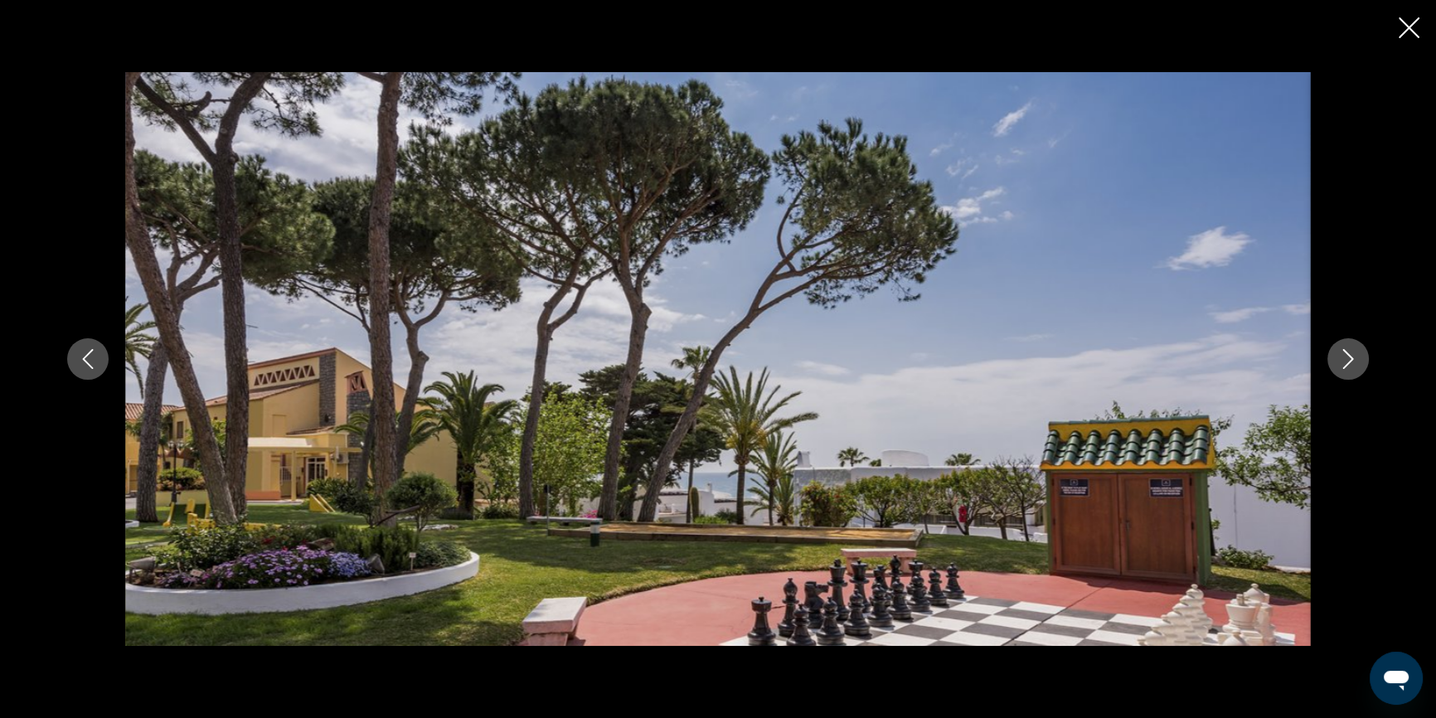
click at [1353, 358] on icon "Next image" at bounding box center [1348, 359] width 20 height 20
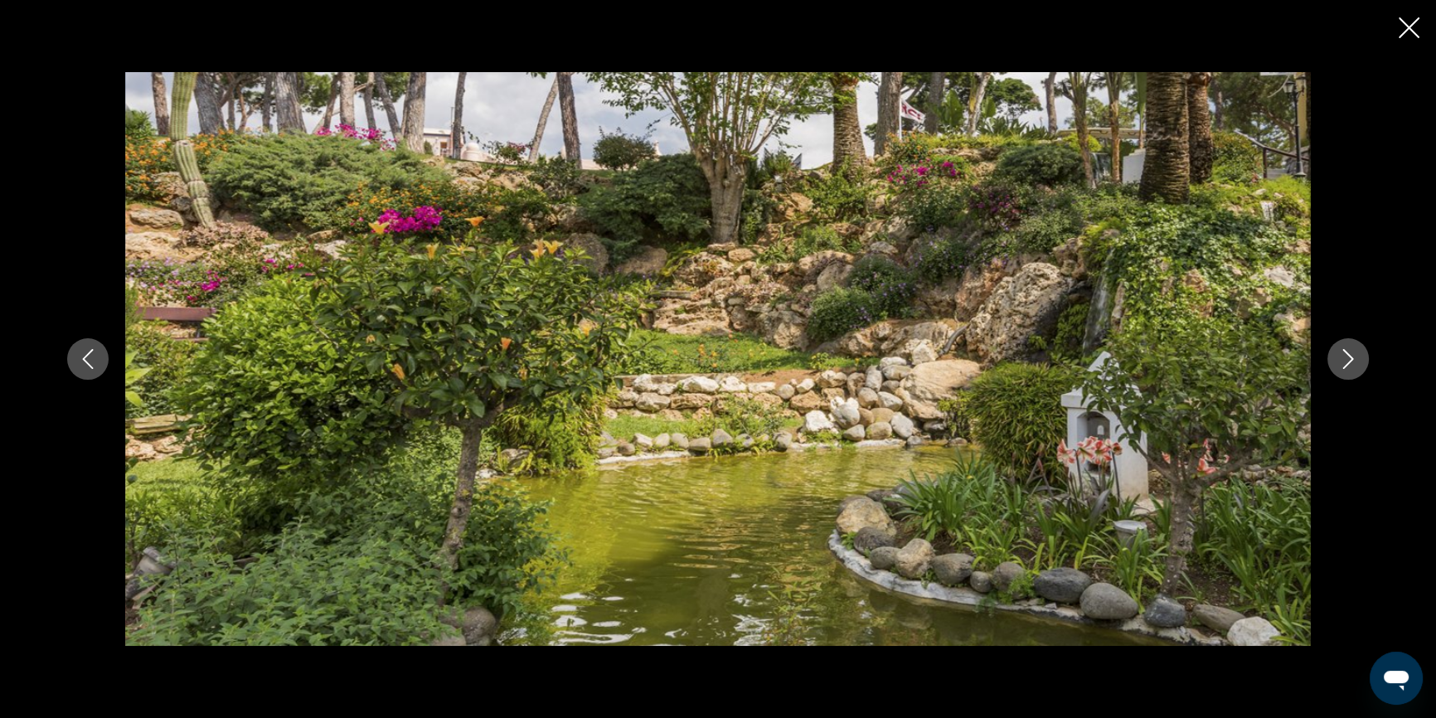
click at [1353, 358] on icon "Next image" at bounding box center [1348, 359] width 20 height 20
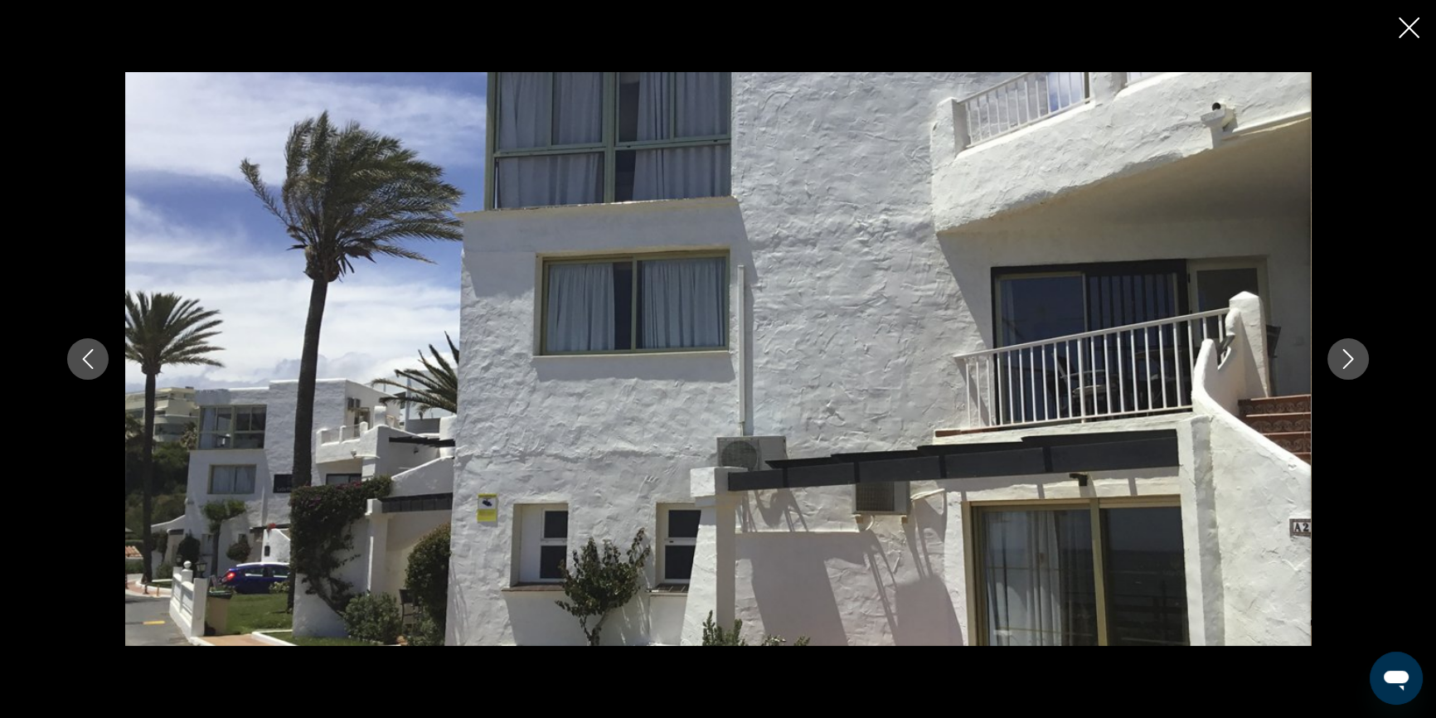
click at [1353, 358] on icon "Next image" at bounding box center [1348, 359] width 20 height 20
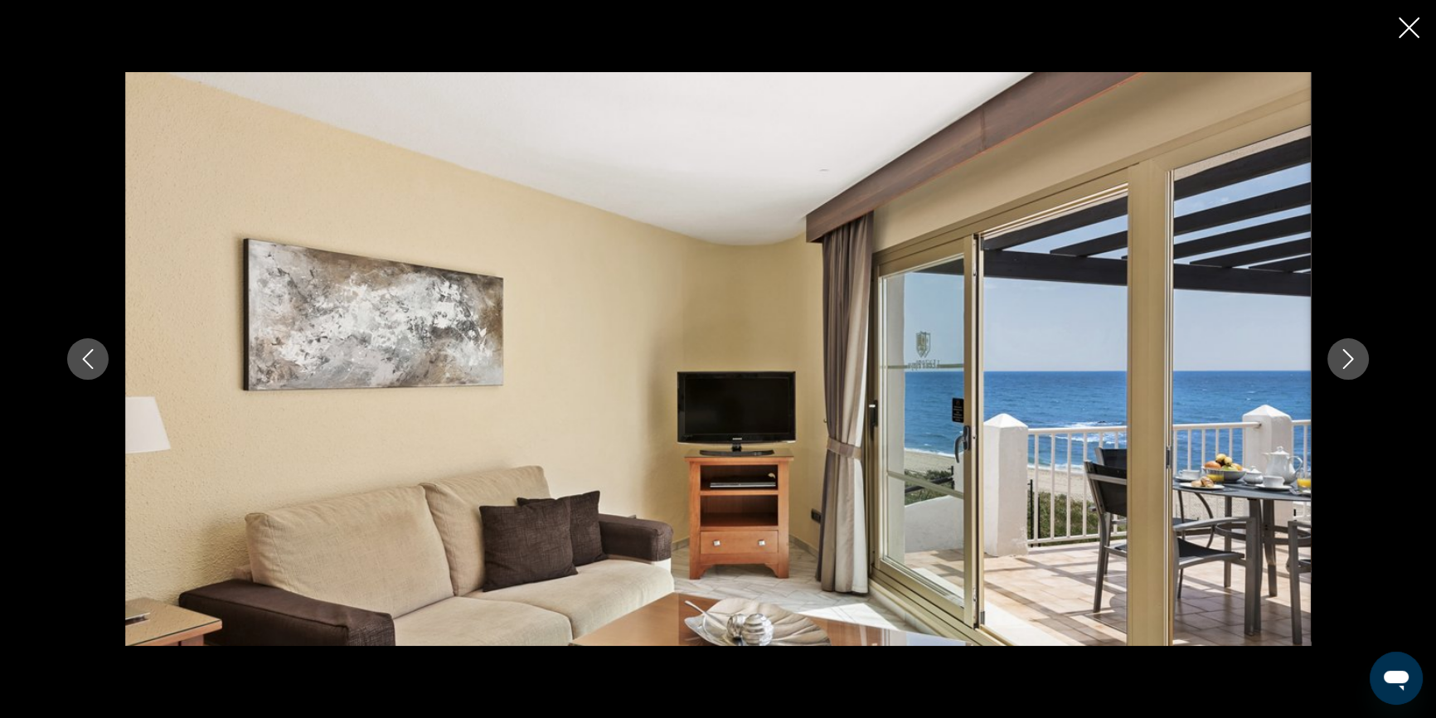
click at [1353, 358] on icon "Next image" at bounding box center [1348, 359] width 20 height 20
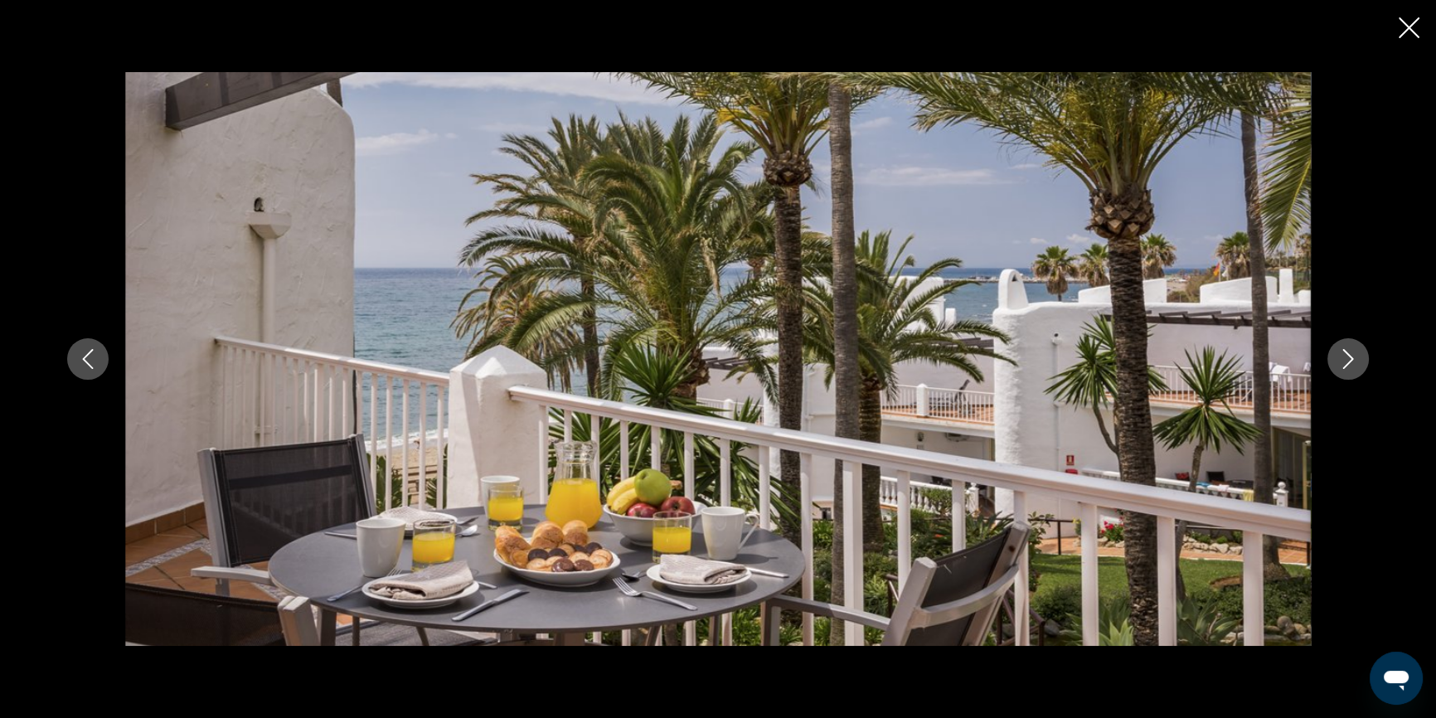
click at [1353, 358] on icon "Next image" at bounding box center [1348, 359] width 20 height 20
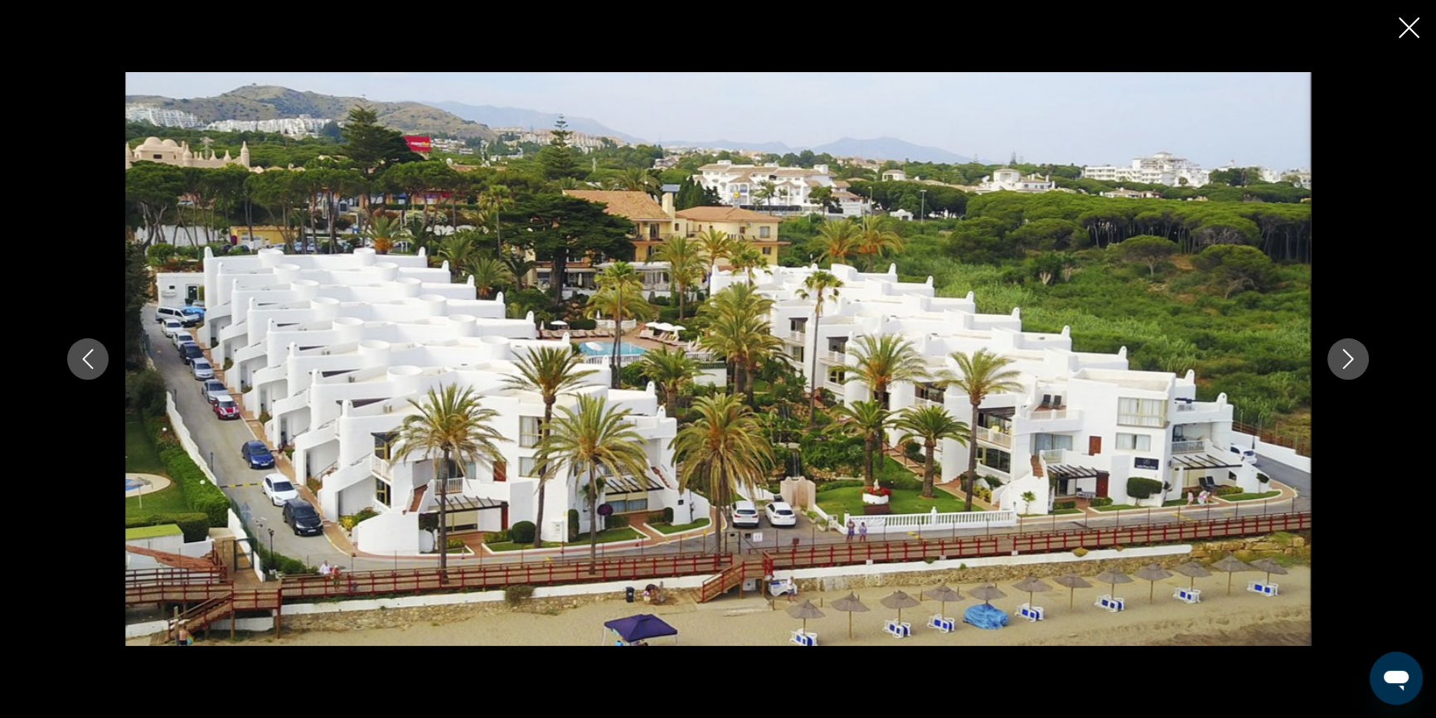
click at [1353, 358] on icon "Next image" at bounding box center [1348, 359] width 20 height 20
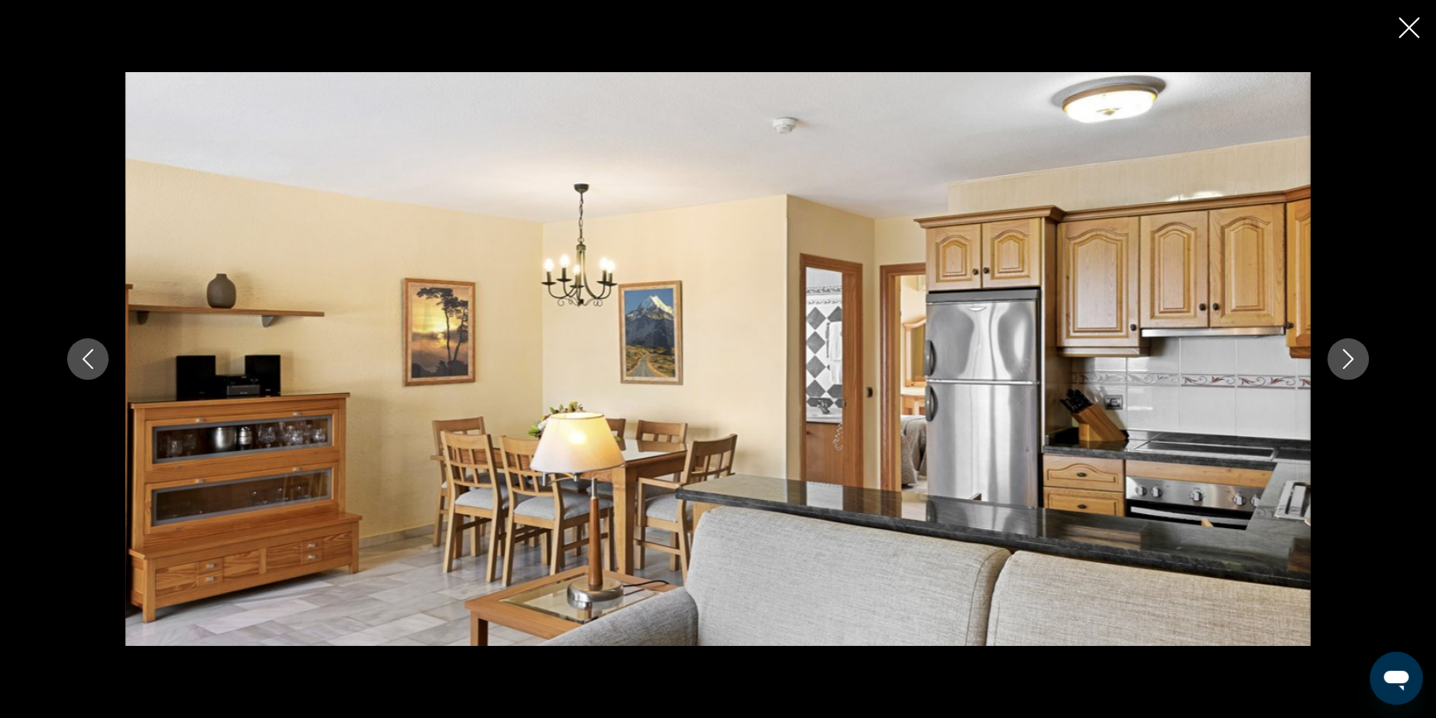
click at [1353, 358] on icon "Next image" at bounding box center [1348, 359] width 20 height 20
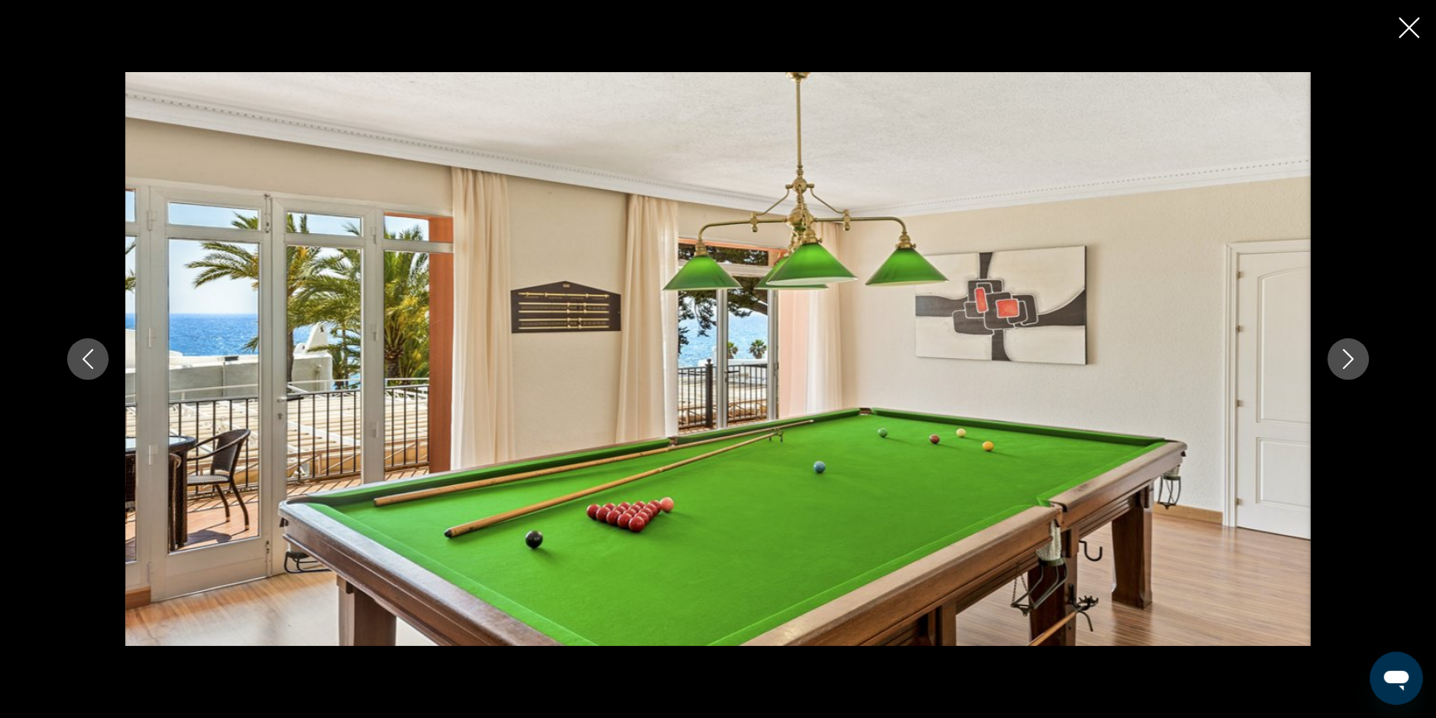
click at [1353, 358] on icon "Next image" at bounding box center [1348, 359] width 20 height 20
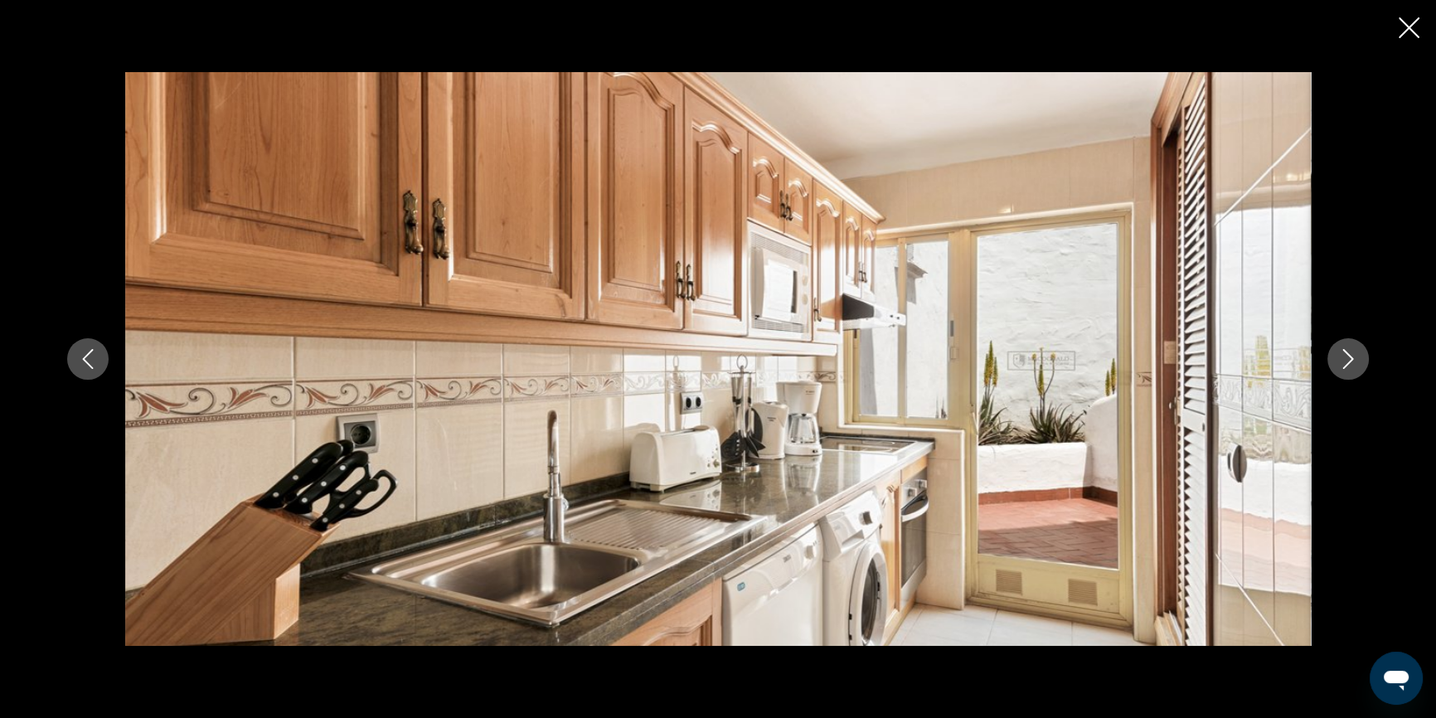
click at [1353, 358] on icon "Next image" at bounding box center [1348, 359] width 20 height 20
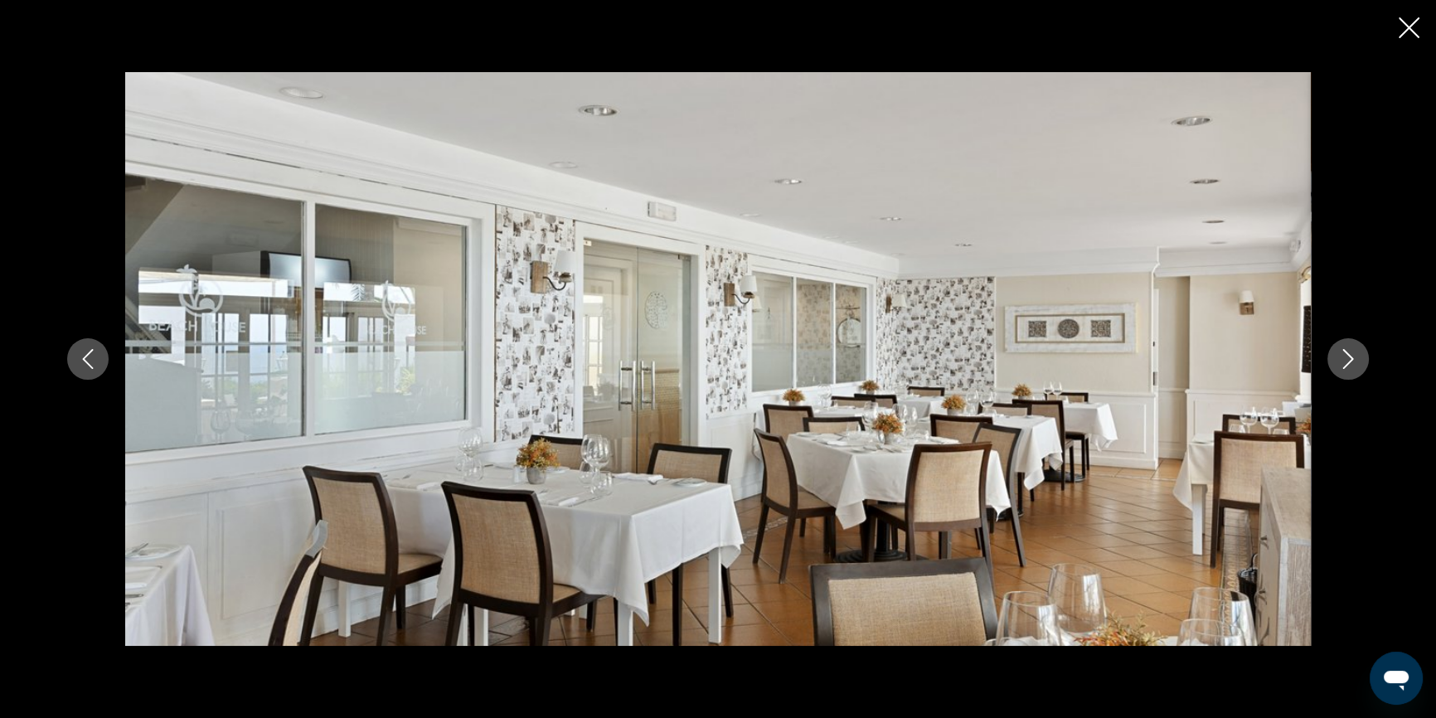
click at [1353, 358] on icon "Next image" at bounding box center [1348, 359] width 20 height 20
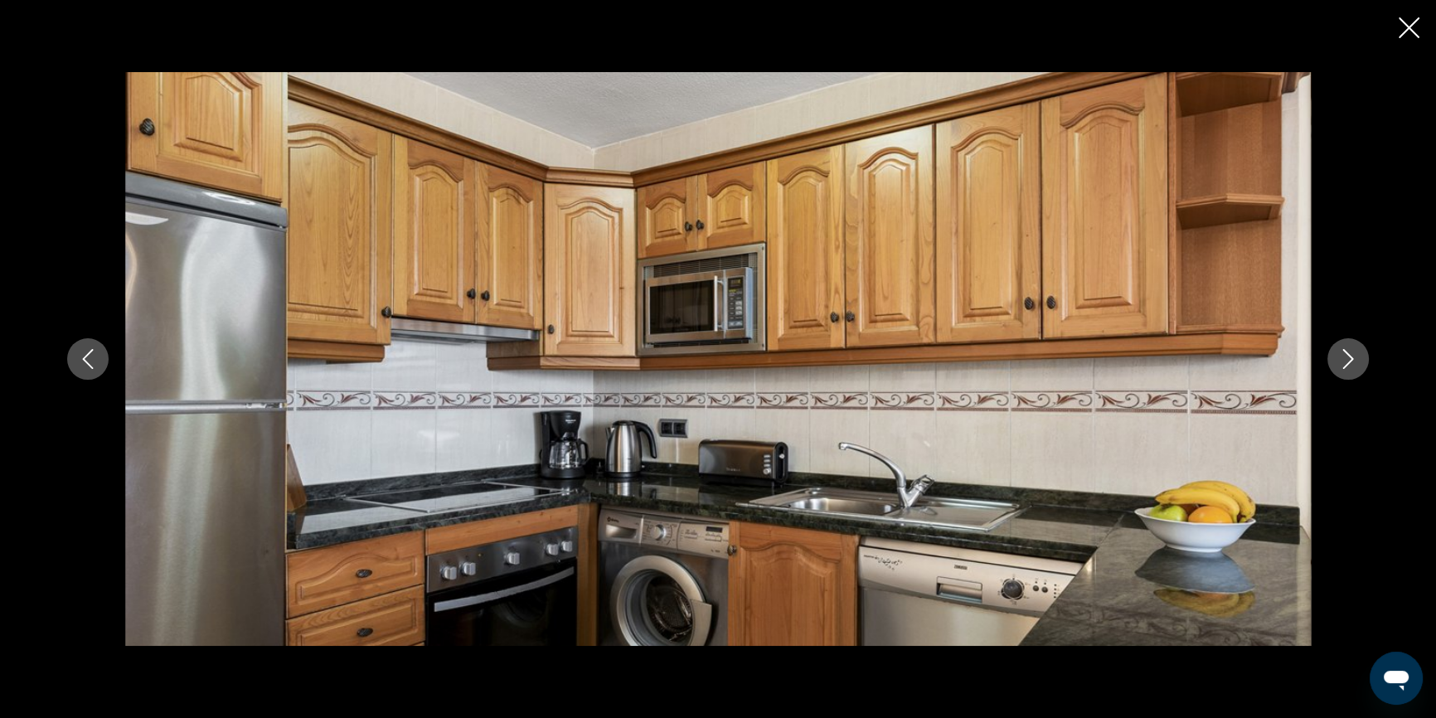
click at [1353, 358] on icon "Next image" at bounding box center [1348, 359] width 20 height 20
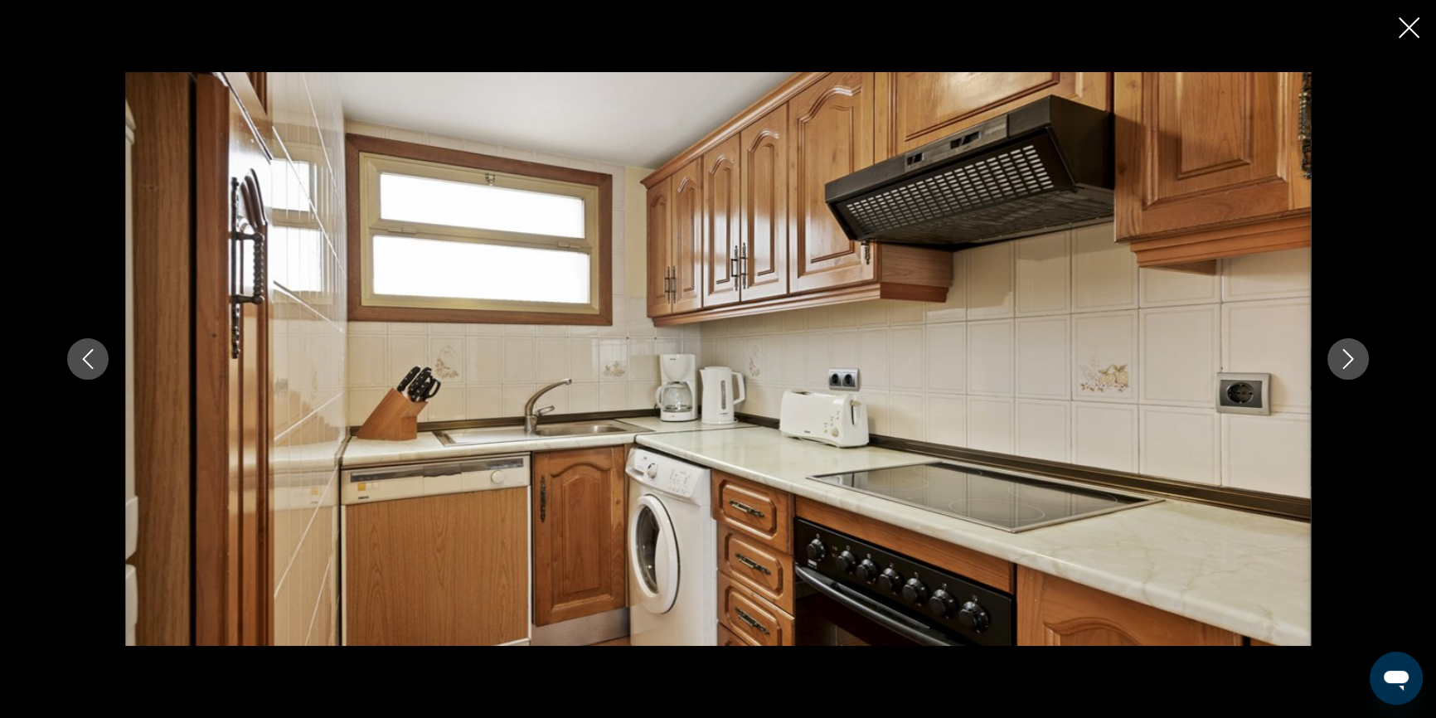
click at [1353, 358] on icon "Next image" at bounding box center [1348, 359] width 20 height 20
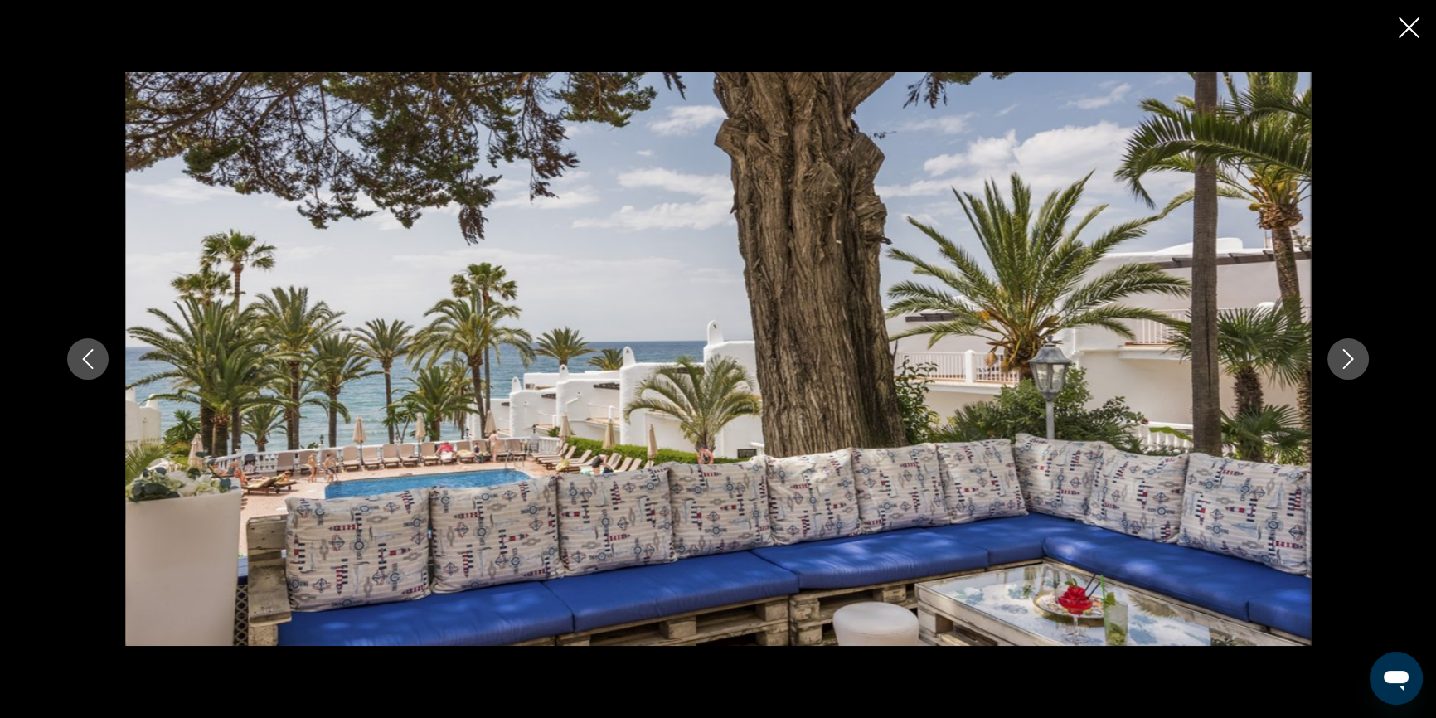
click at [1353, 358] on icon "Next image" at bounding box center [1348, 359] width 20 height 20
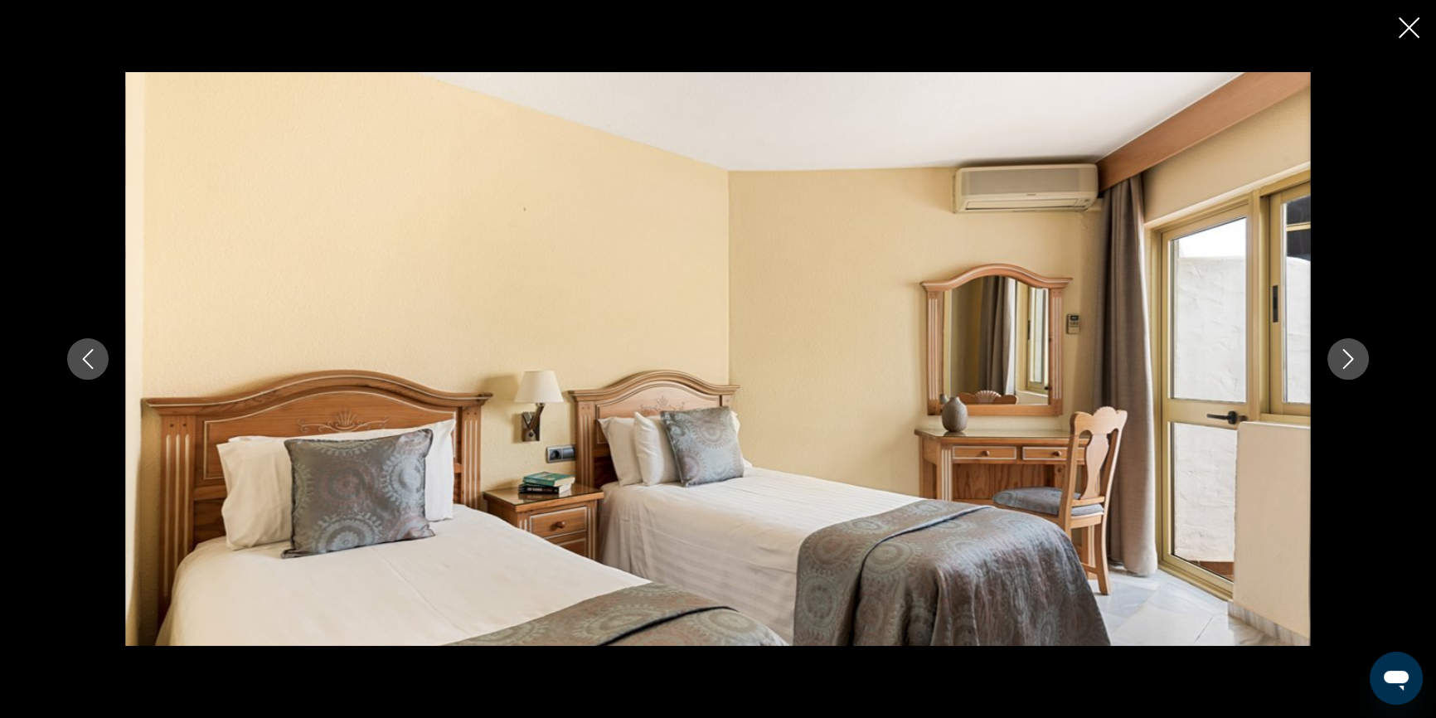
click at [1353, 358] on icon "Next image" at bounding box center [1348, 359] width 20 height 20
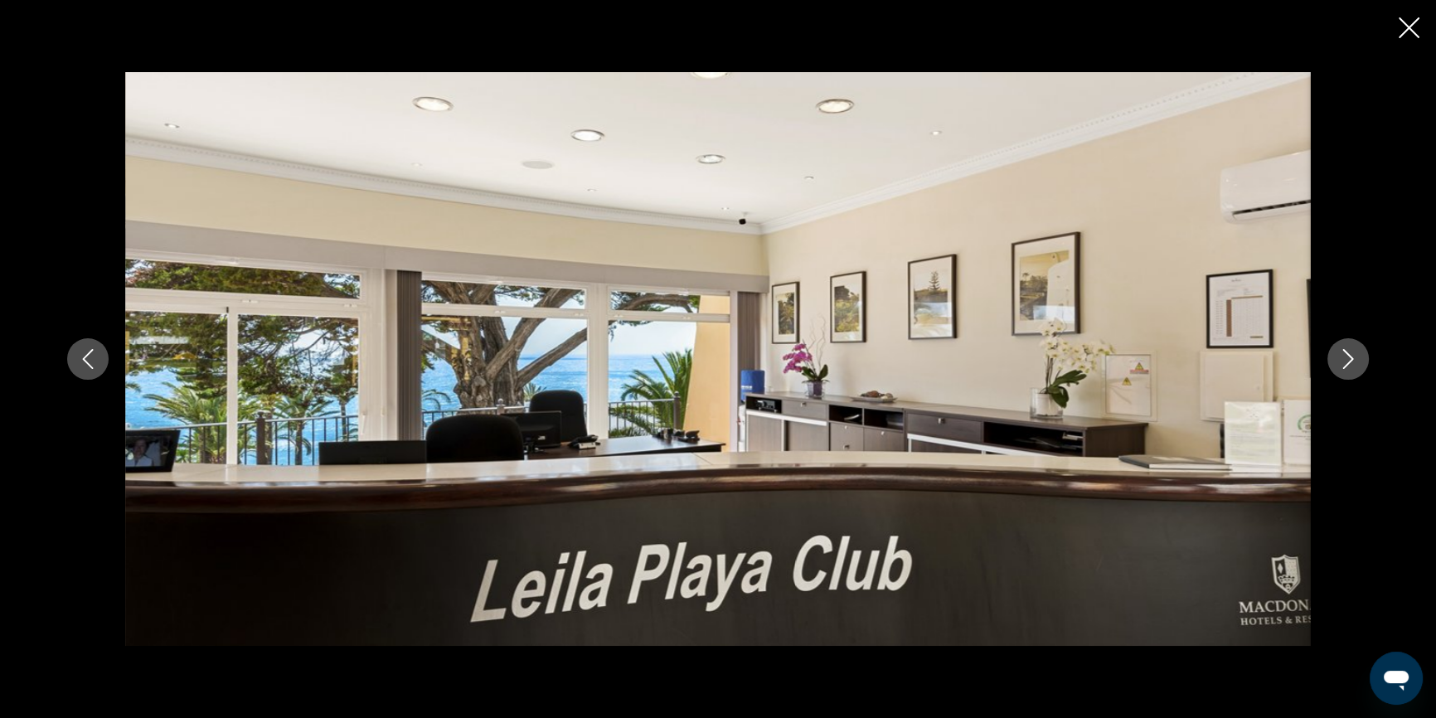
click at [1353, 358] on icon "Next image" at bounding box center [1348, 359] width 20 height 20
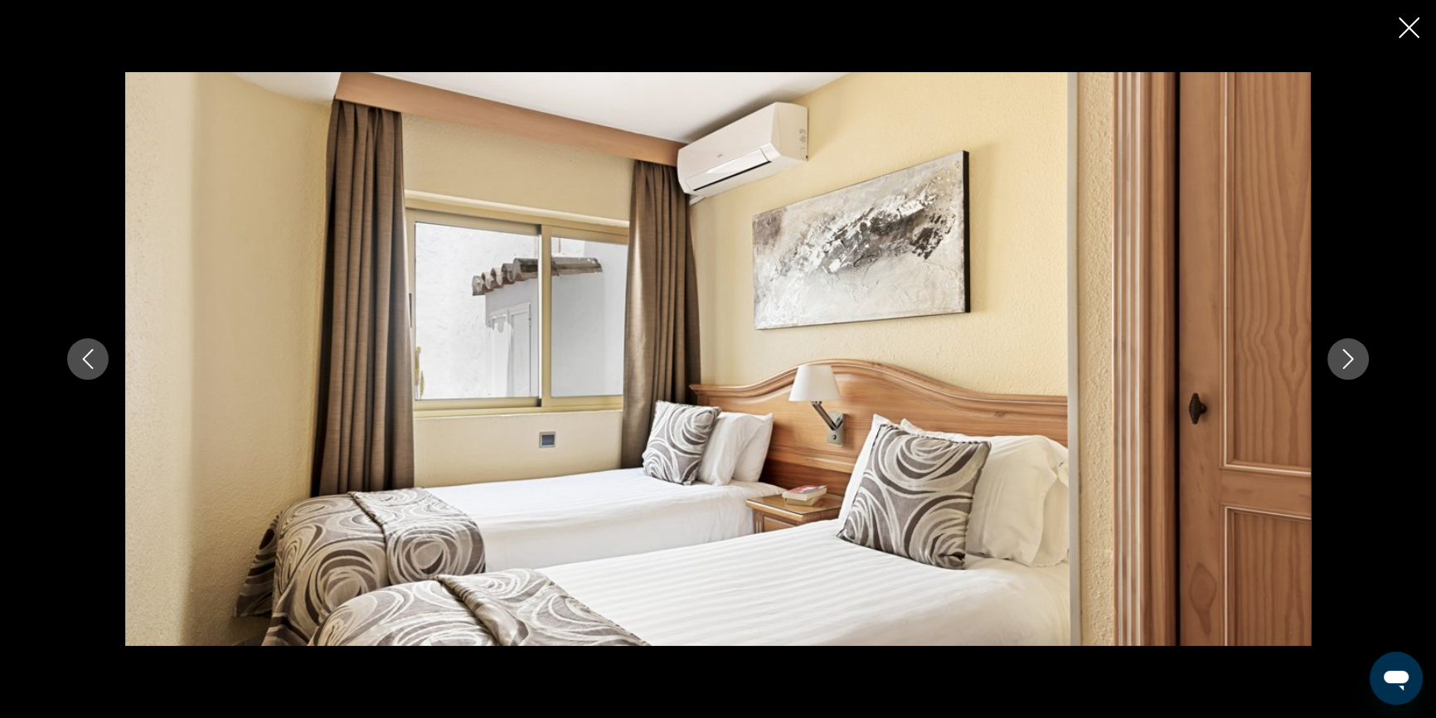
click at [1353, 358] on icon "Next image" at bounding box center [1348, 359] width 20 height 20
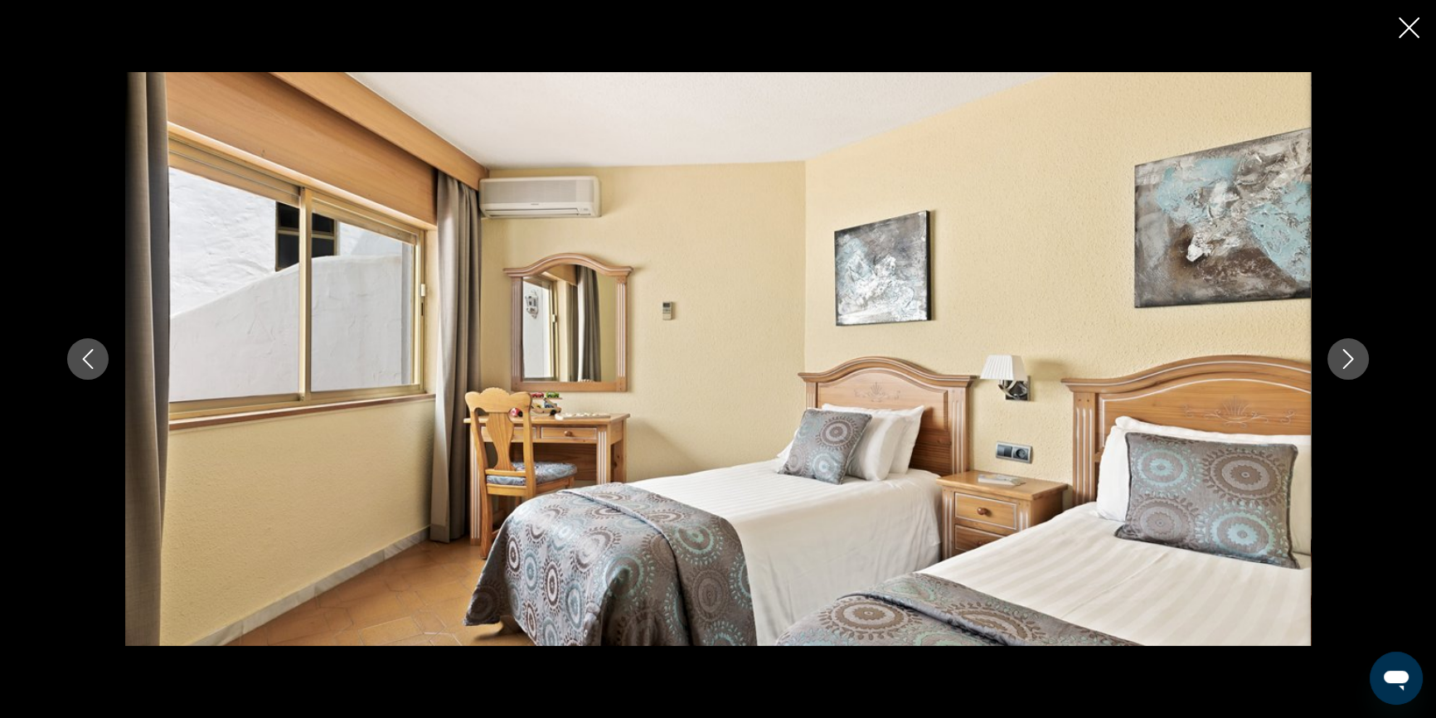
click at [1353, 358] on icon "Next image" at bounding box center [1348, 359] width 20 height 20
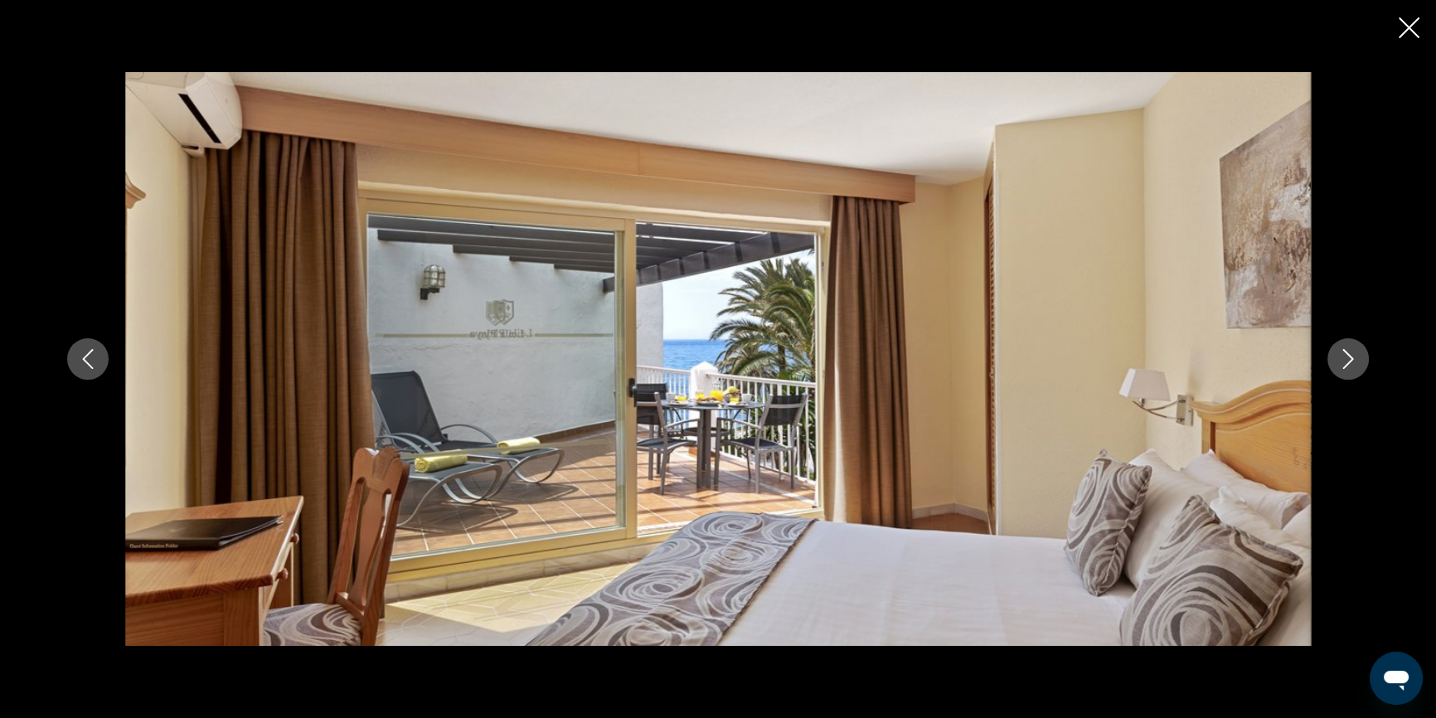
click at [1353, 358] on icon "Next image" at bounding box center [1348, 359] width 20 height 20
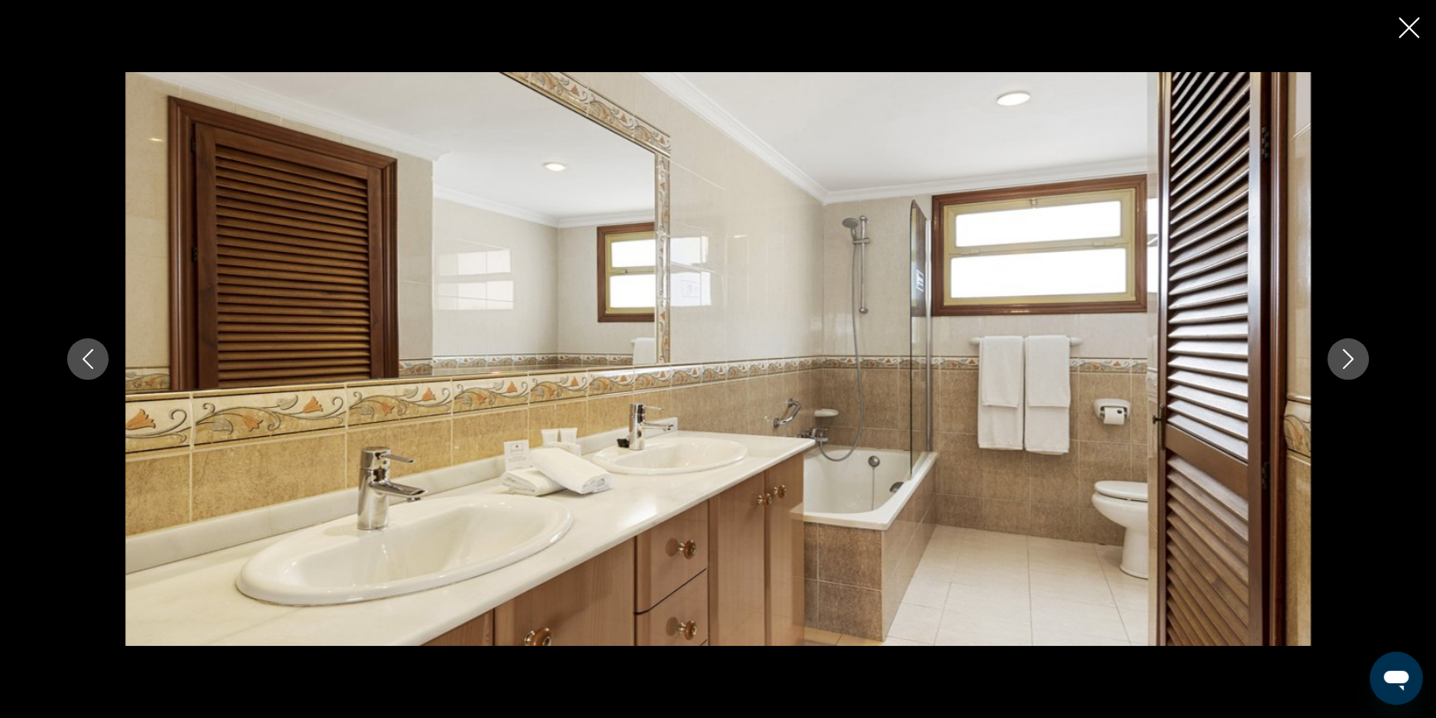
click at [1353, 358] on icon "Next image" at bounding box center [1348, 359] width 20 height 20
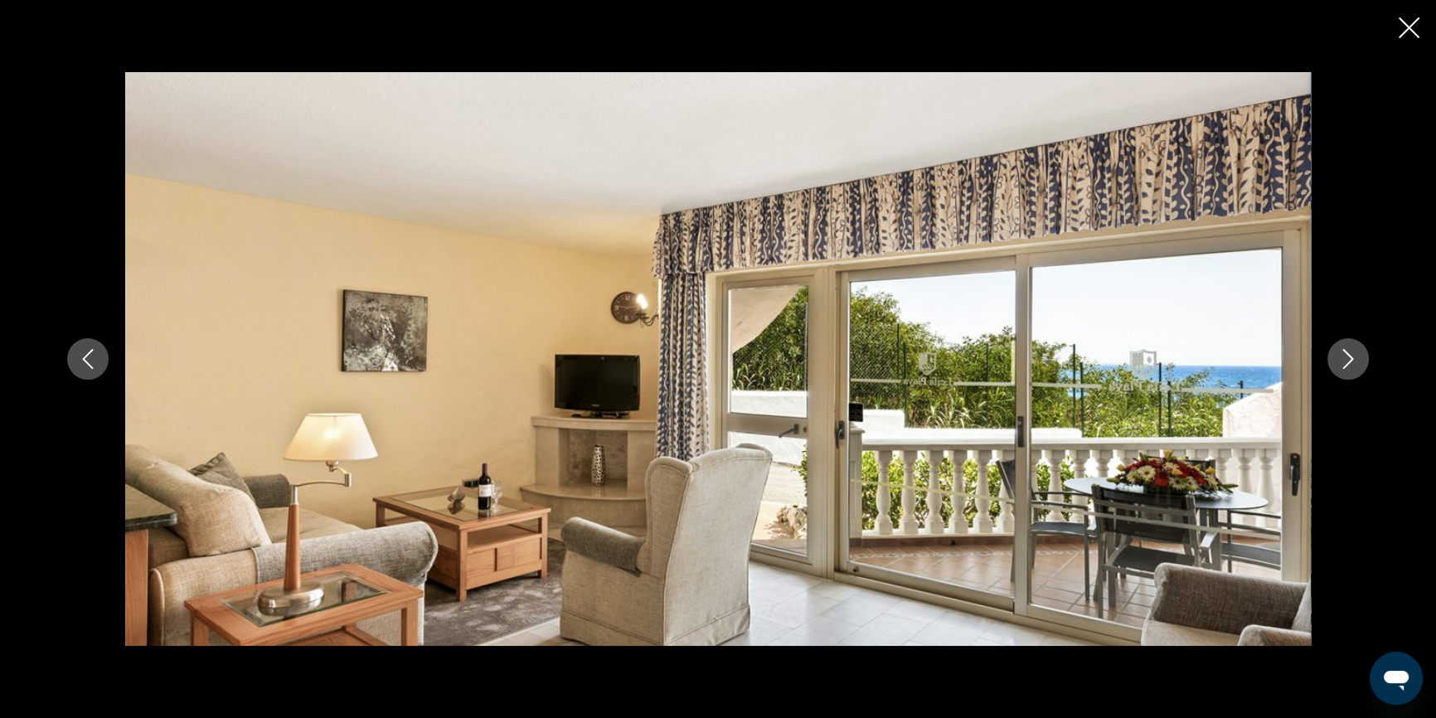
click at [1408, 20] on icon "Close slideshow" at bounding box center [1409, 27] width 21 height 21
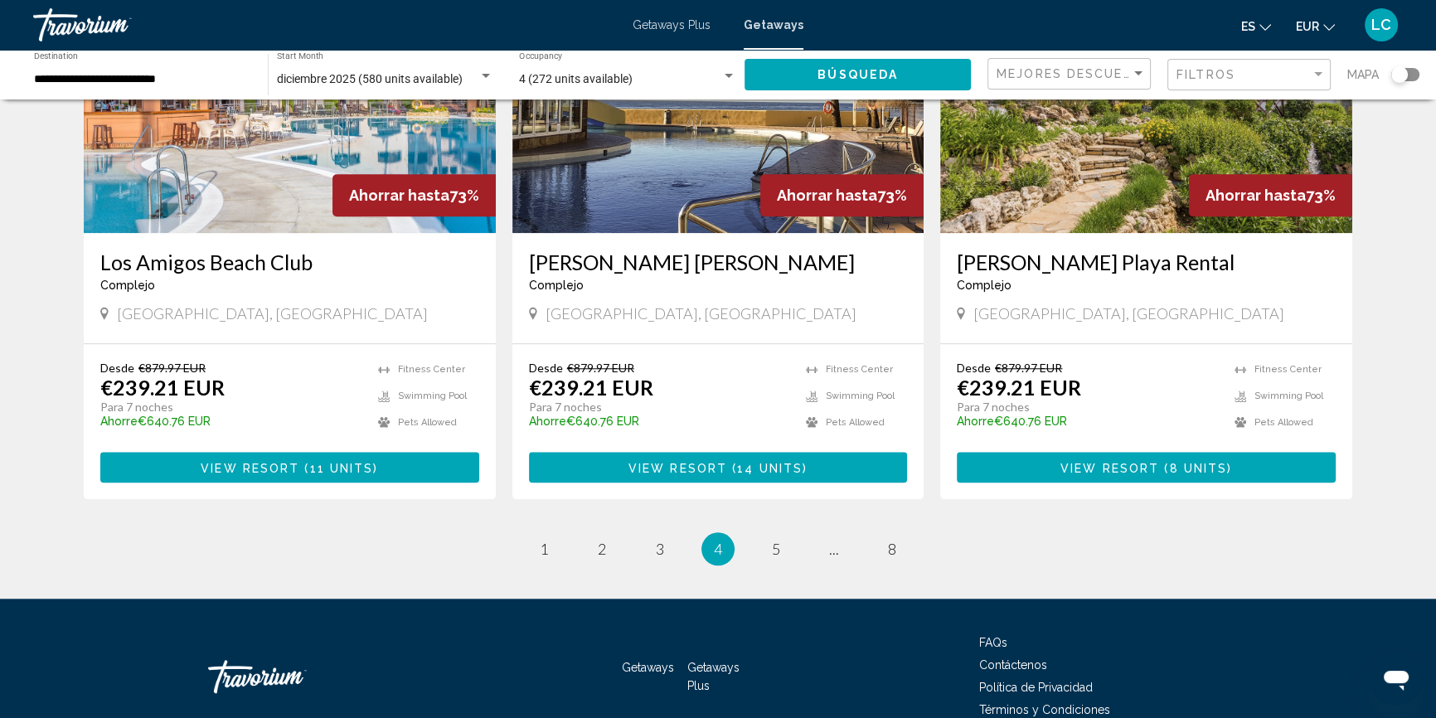
scroll to position [1982, 0]
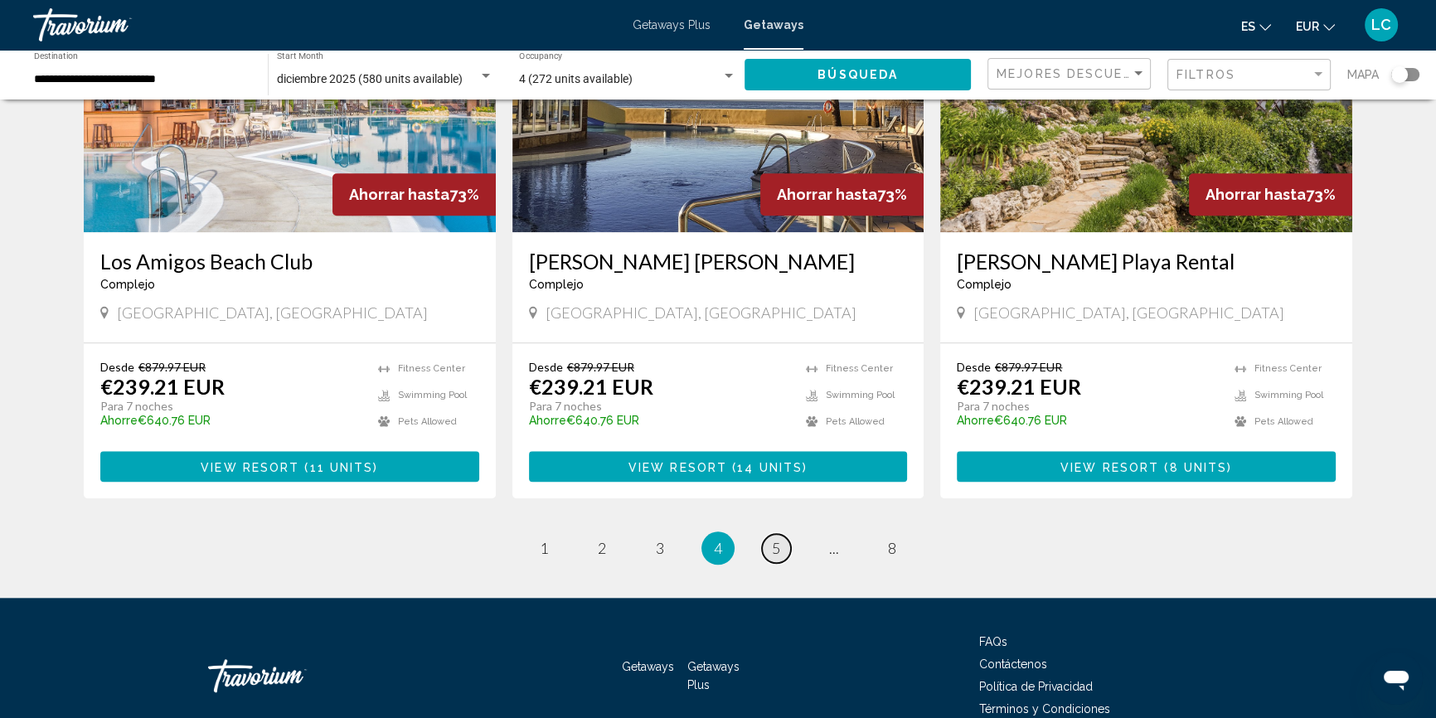
click at [769, 534] on link "page 5" at bounding box center [776, 548] width 29 height 29
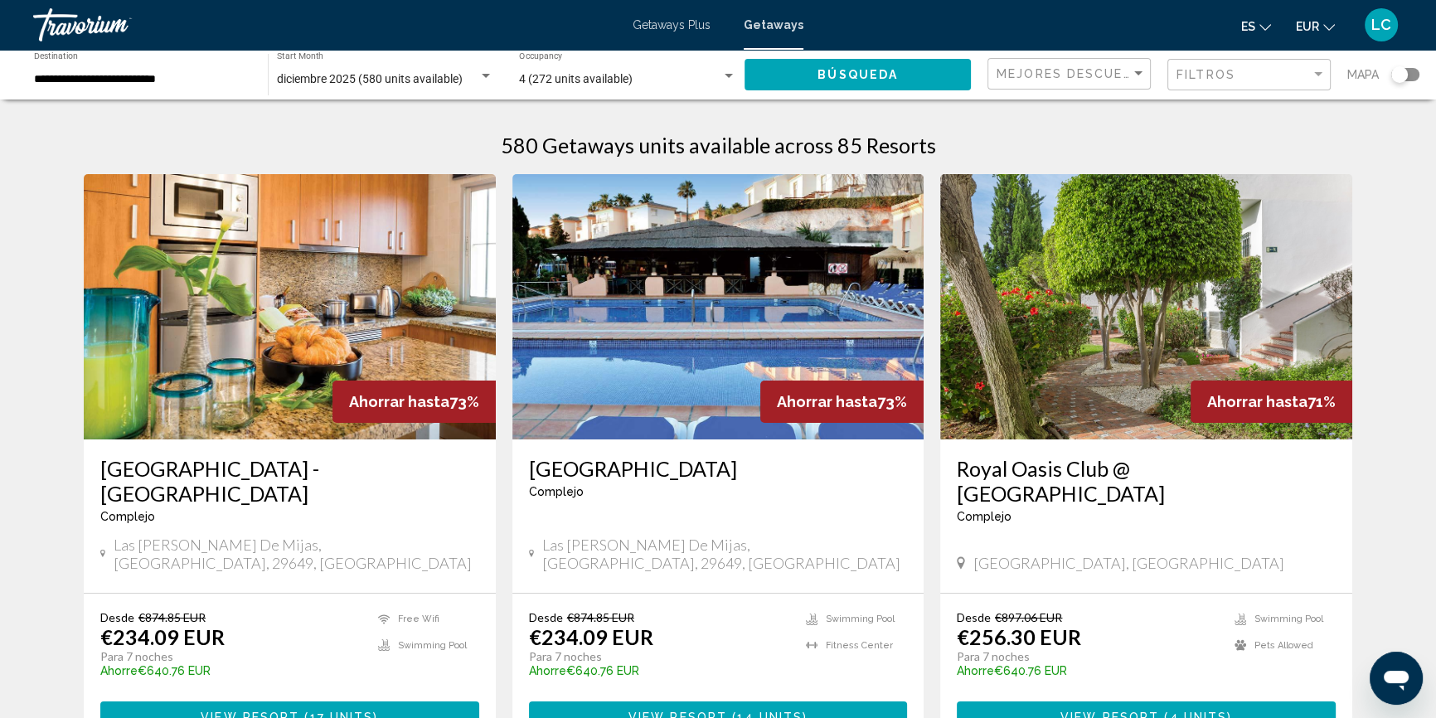
click at [209, 300] on img "Main content" at bounding box center [290, 306] width 412 height 265
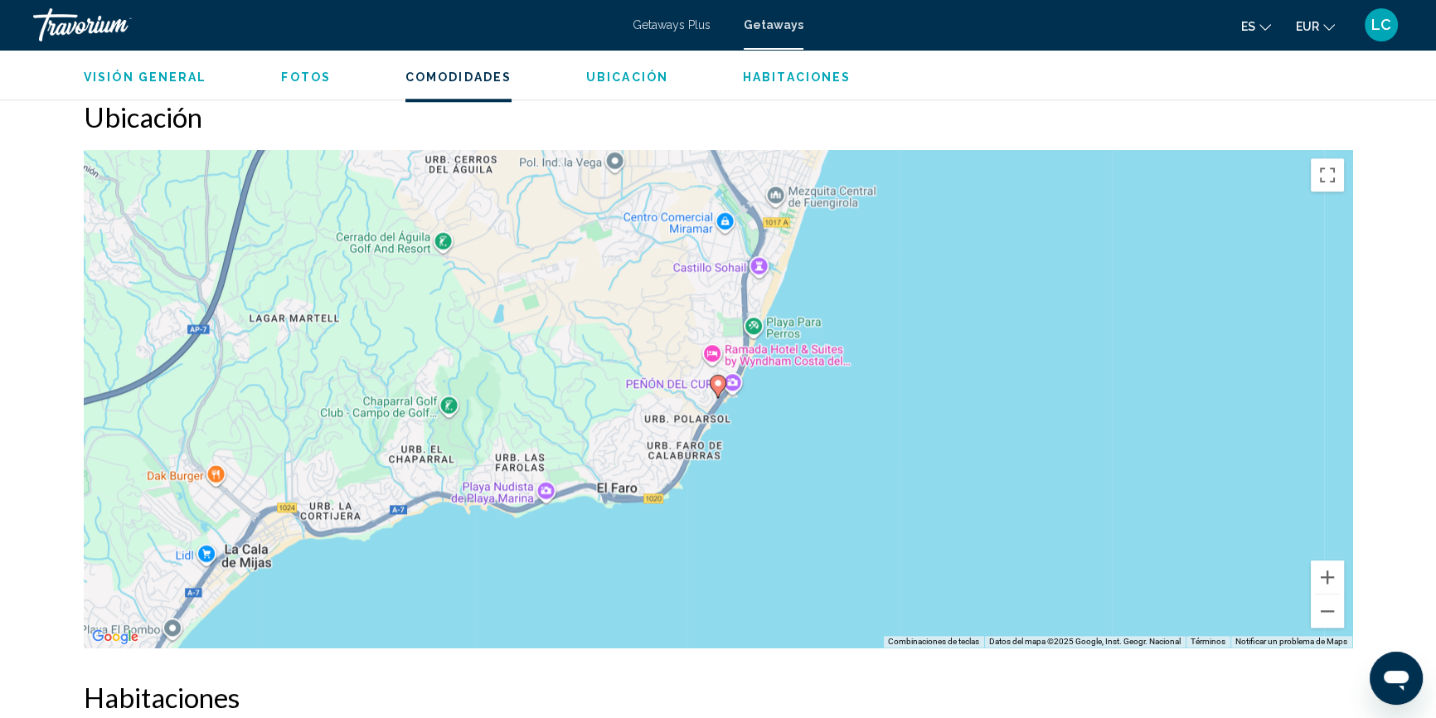
scroll to position [2005, 0]
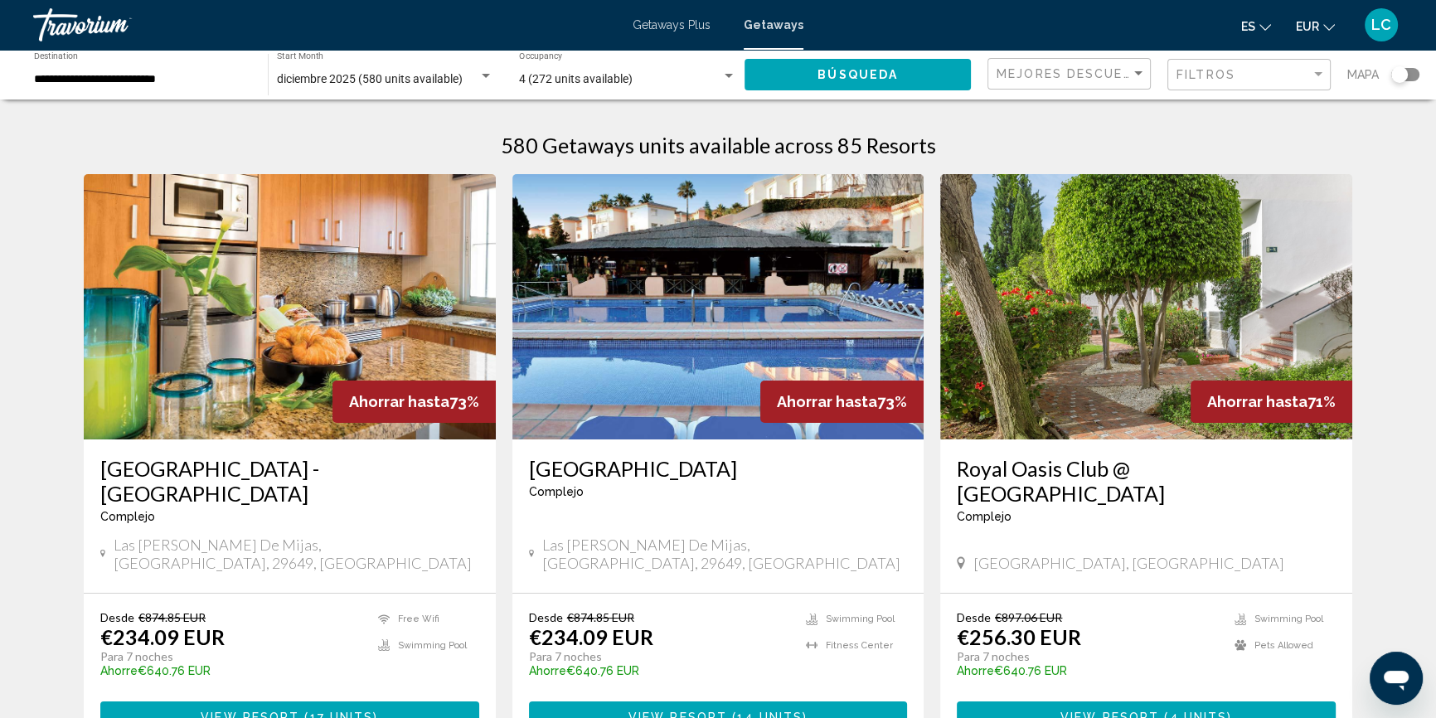
click at [651, 406] on img "Main content" at bounding box center [718, 306] width 412 height 265
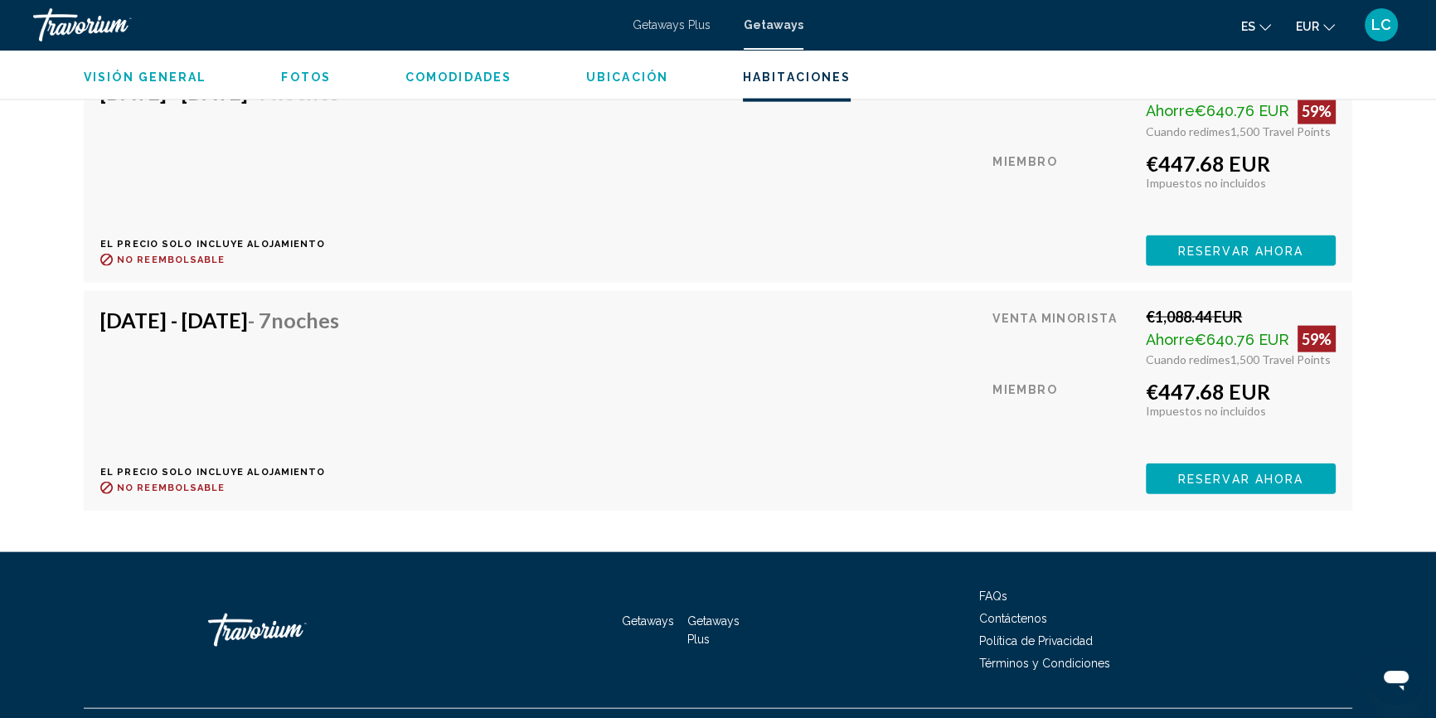
scroll to position [4645, 0]
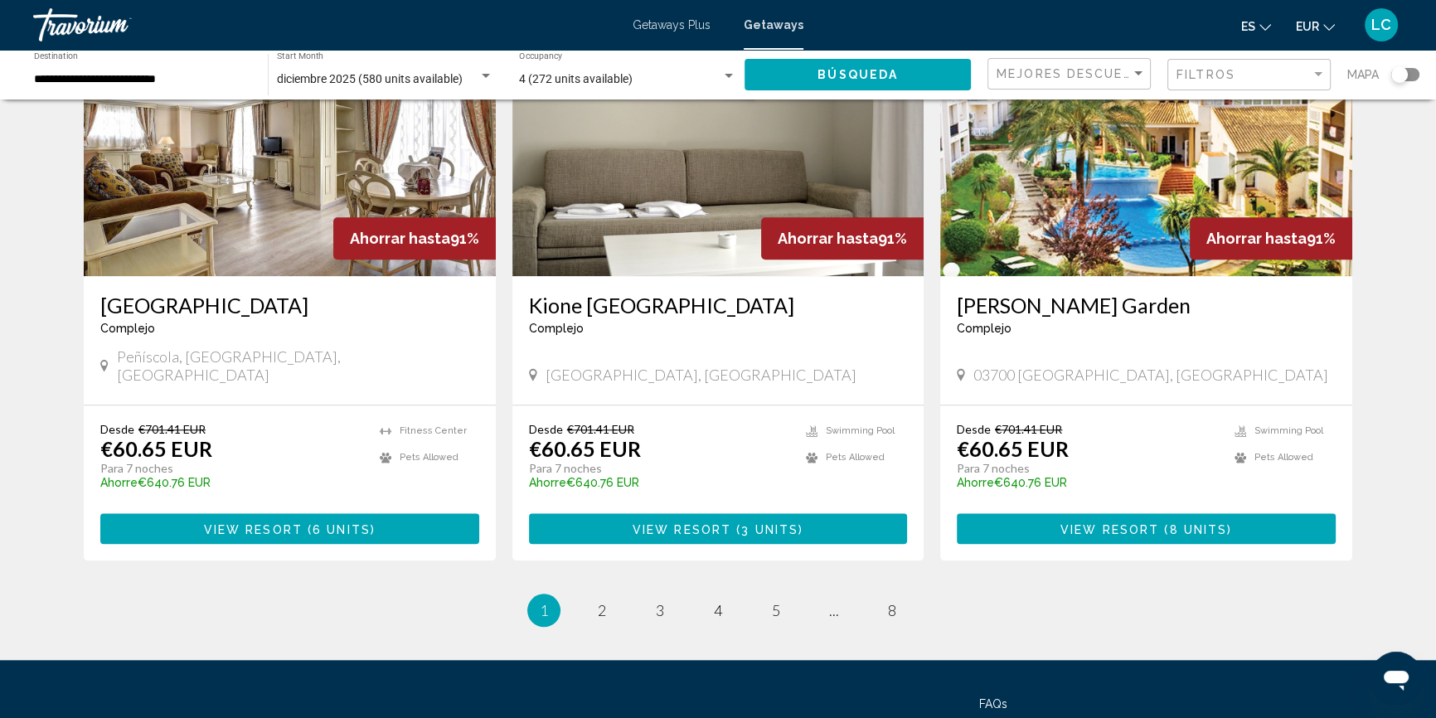
scroll to position [1982, 0]
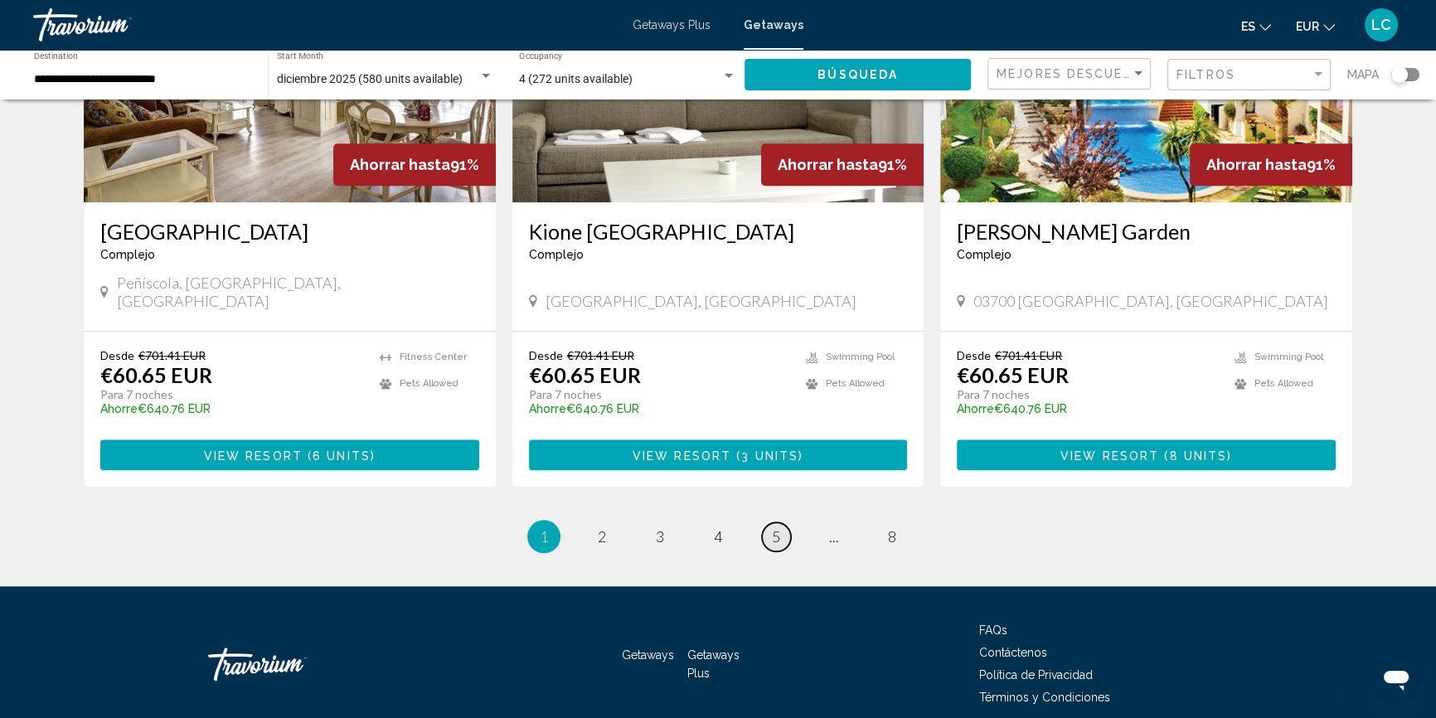
click at [779, 527] on span "5" at bounding box center [776, 536] width 8 height 18
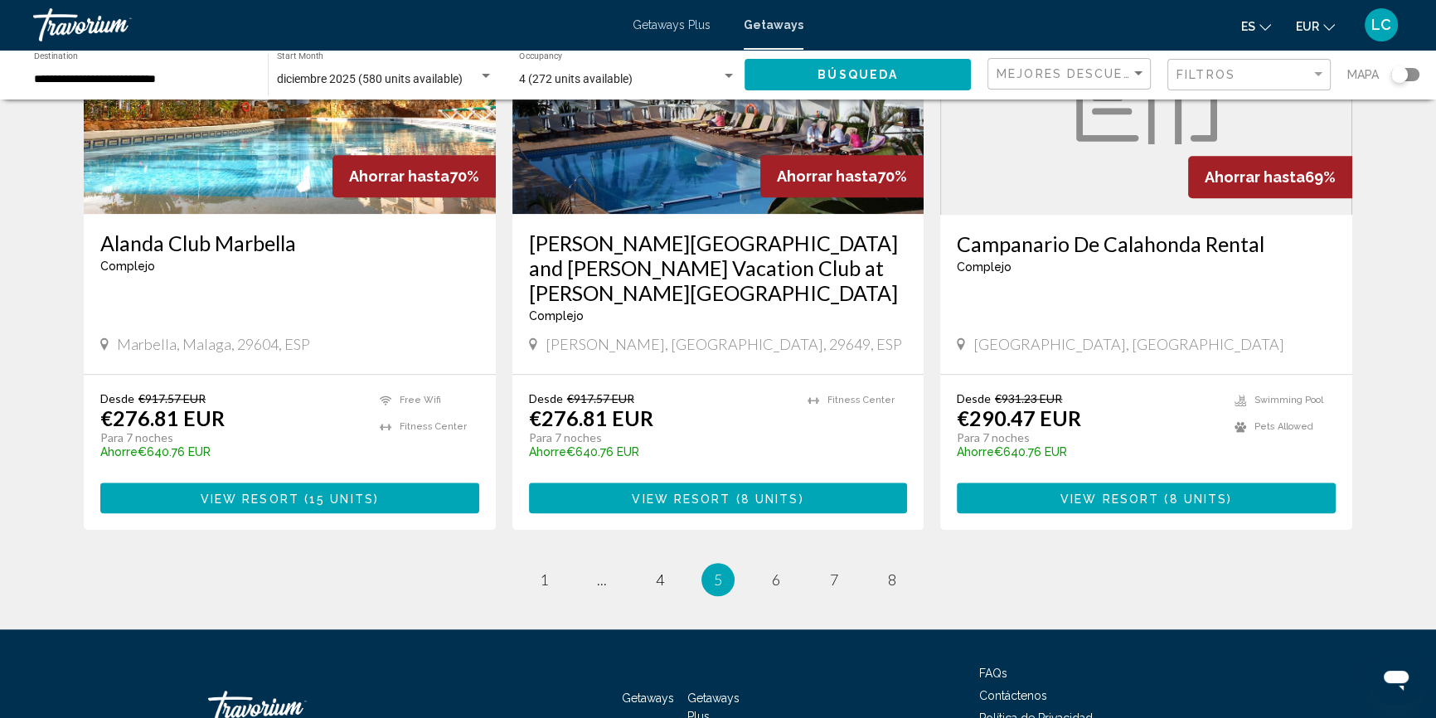
scroll to position [2031, 0]
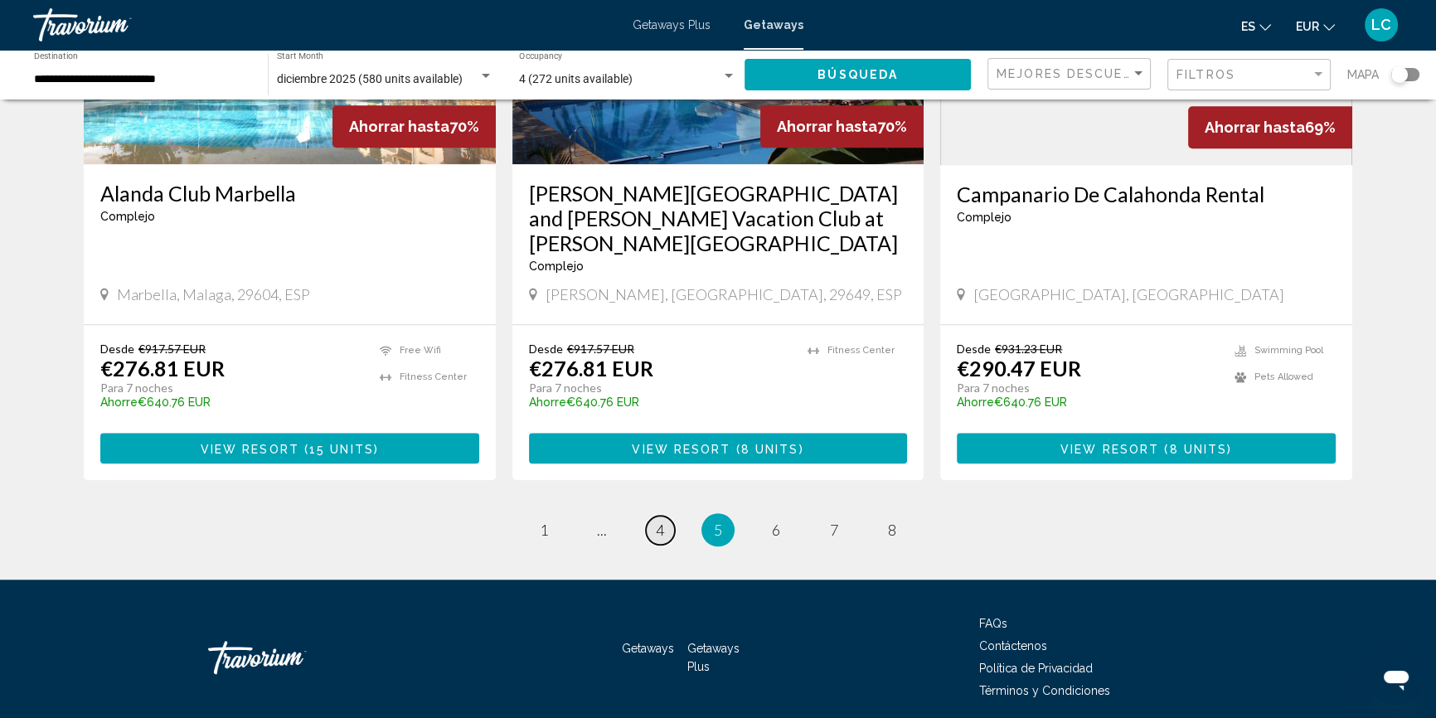
click at [663, 521] on span "4" at bounding box center [660, 530] width 8 height 18
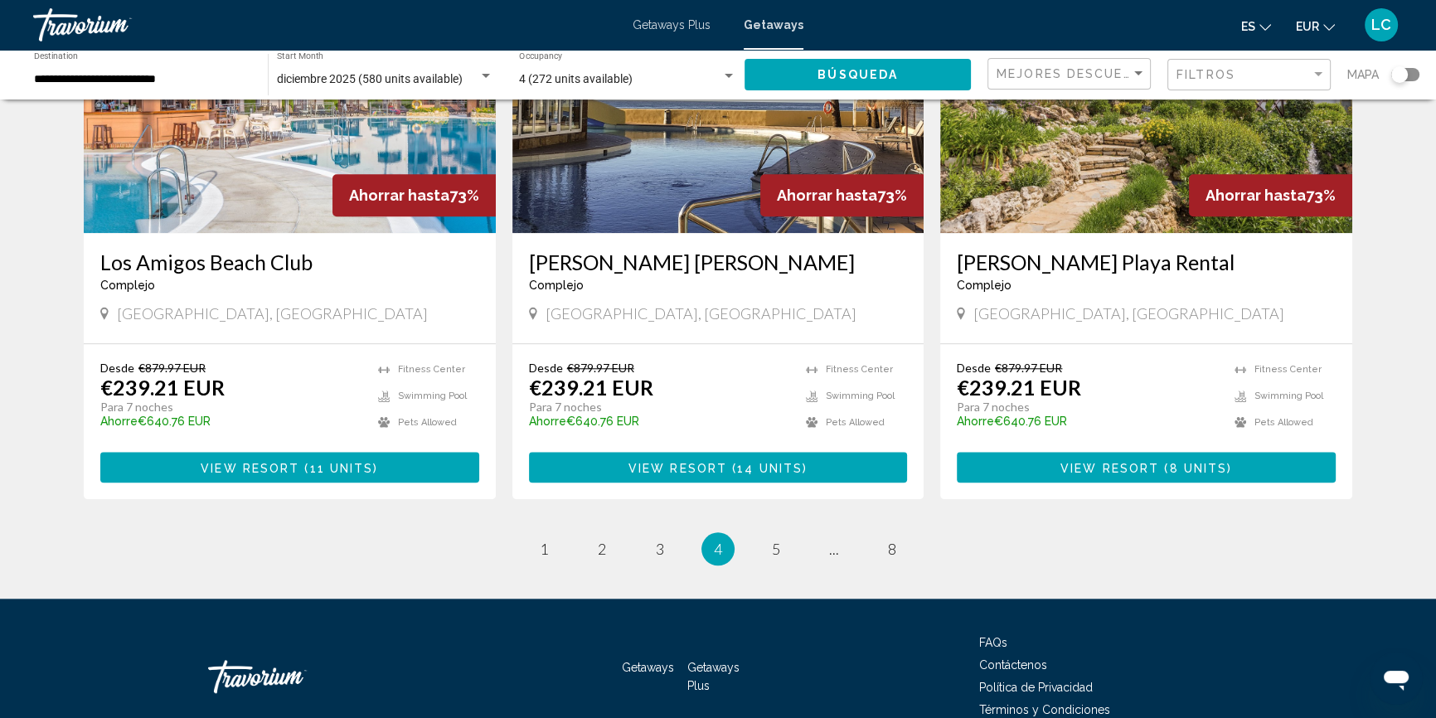
scroll to position [1982, 0]
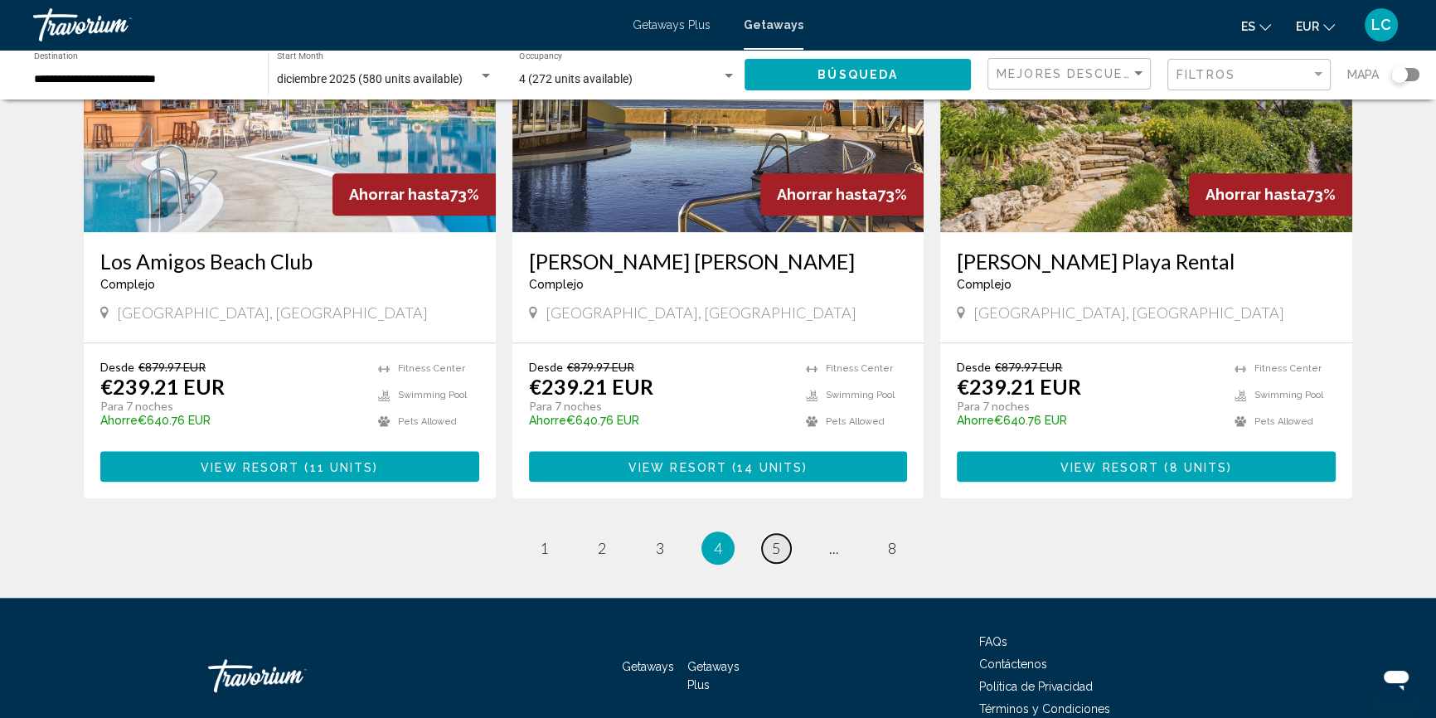
click at [779, 539] on span "5" at bounding box center [776, 548] width 8 height 18
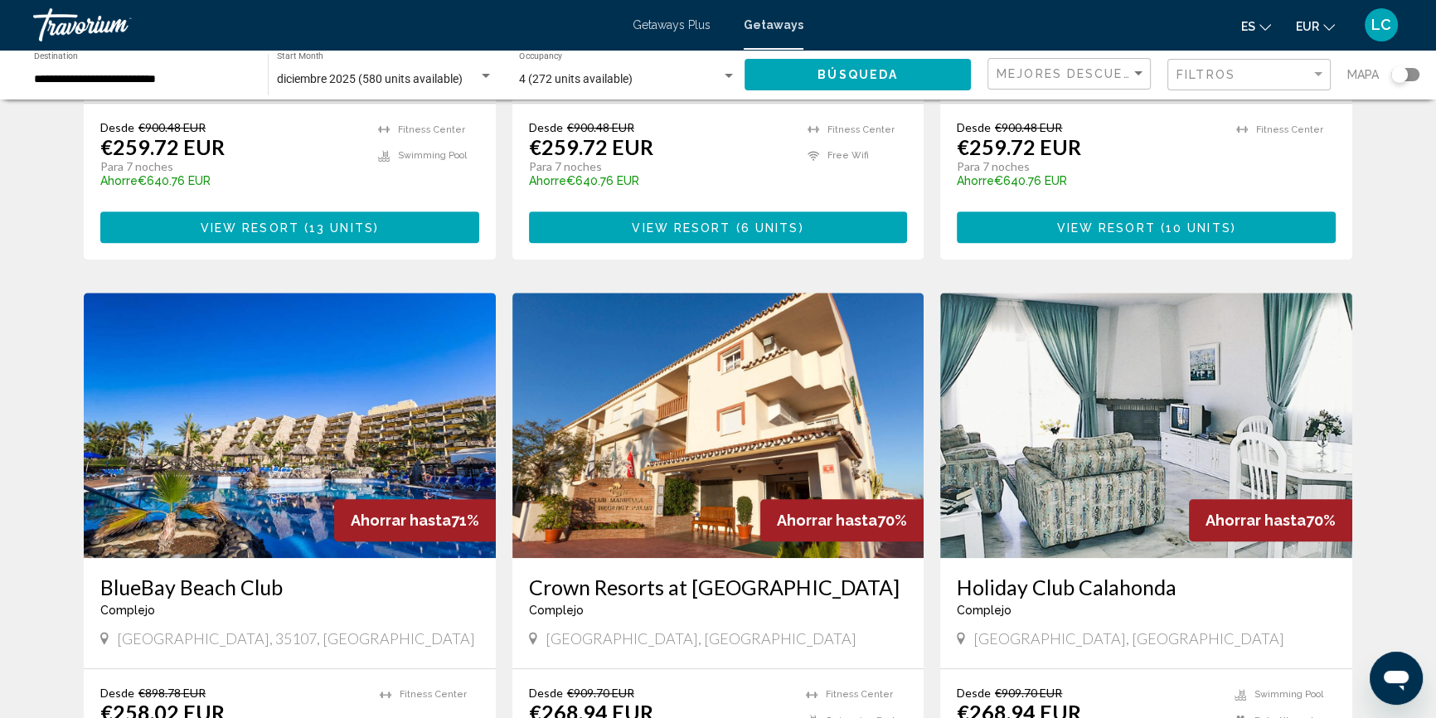
scroll to position [1055, 0]
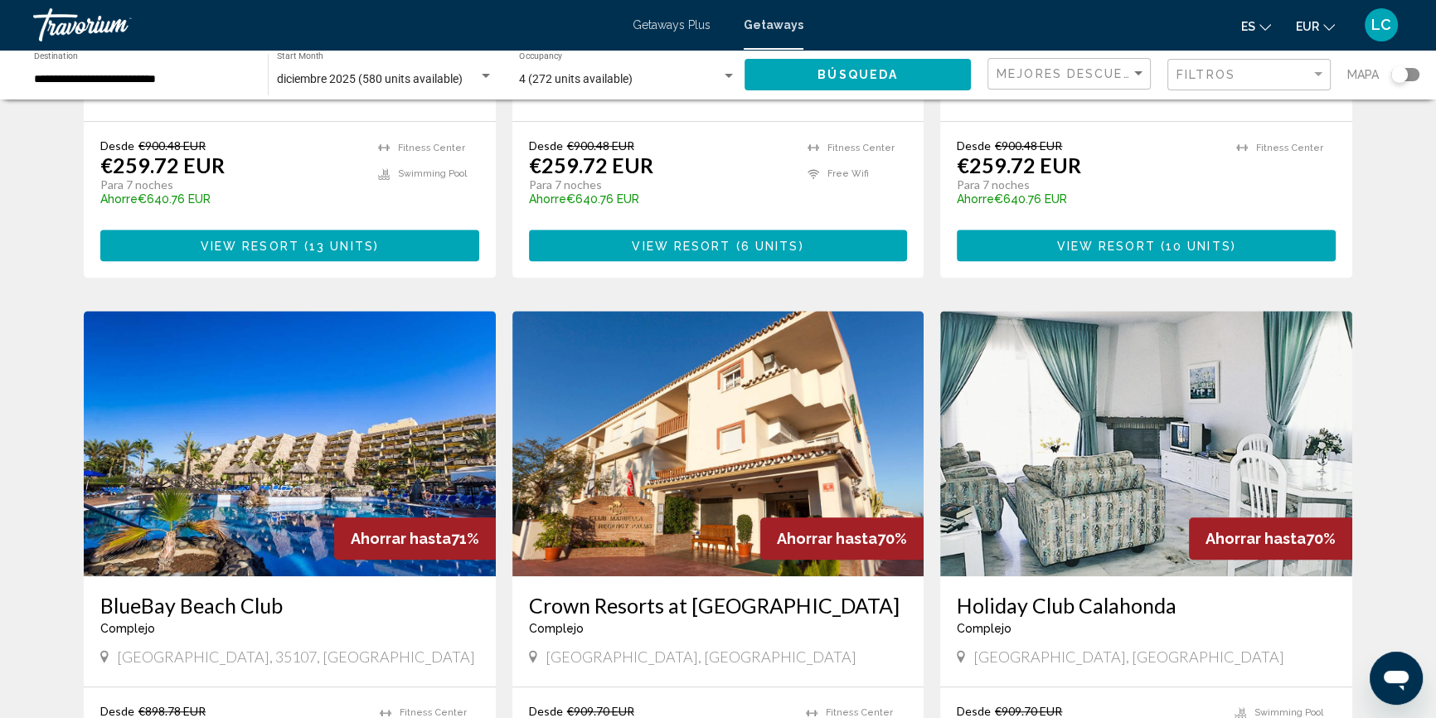
click at [687, 433] on img "Main content" at bounding box center [718, 443] width 412 height 265
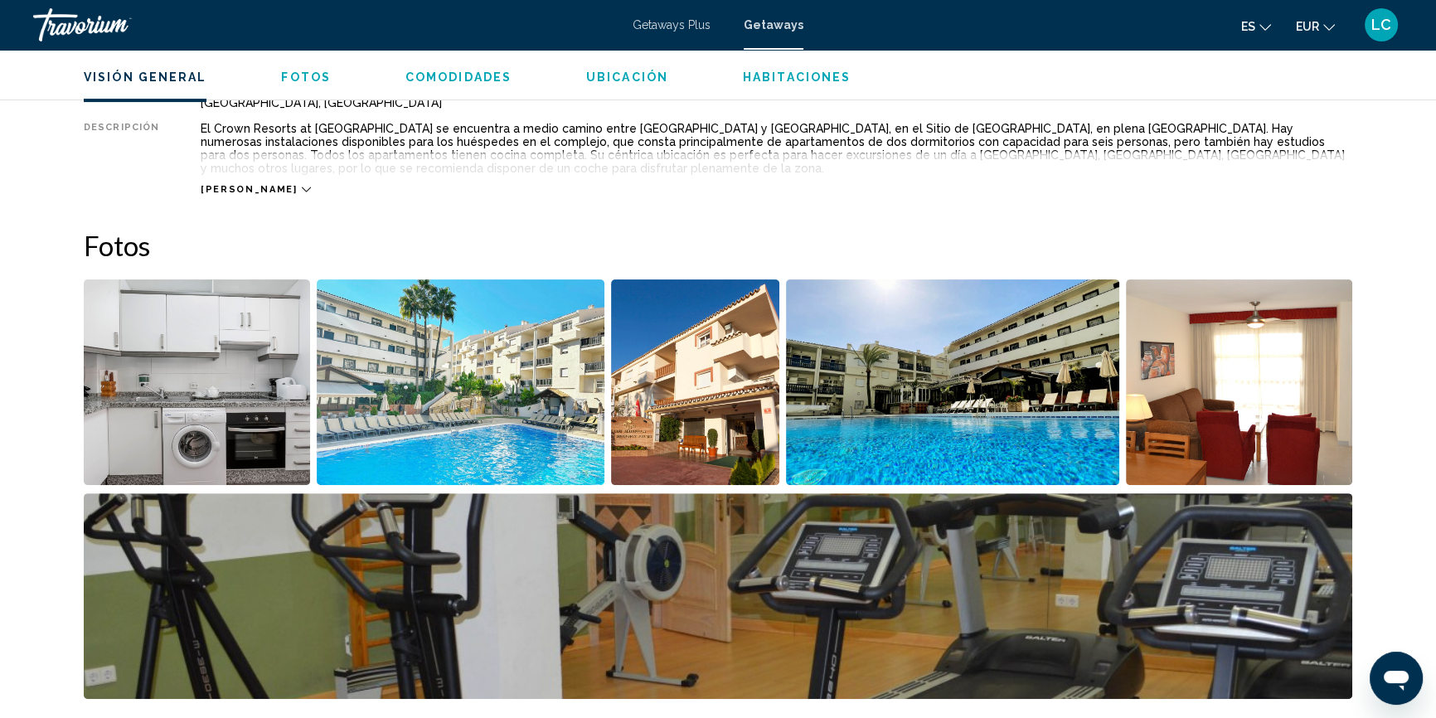
scroll to position [527, 0]
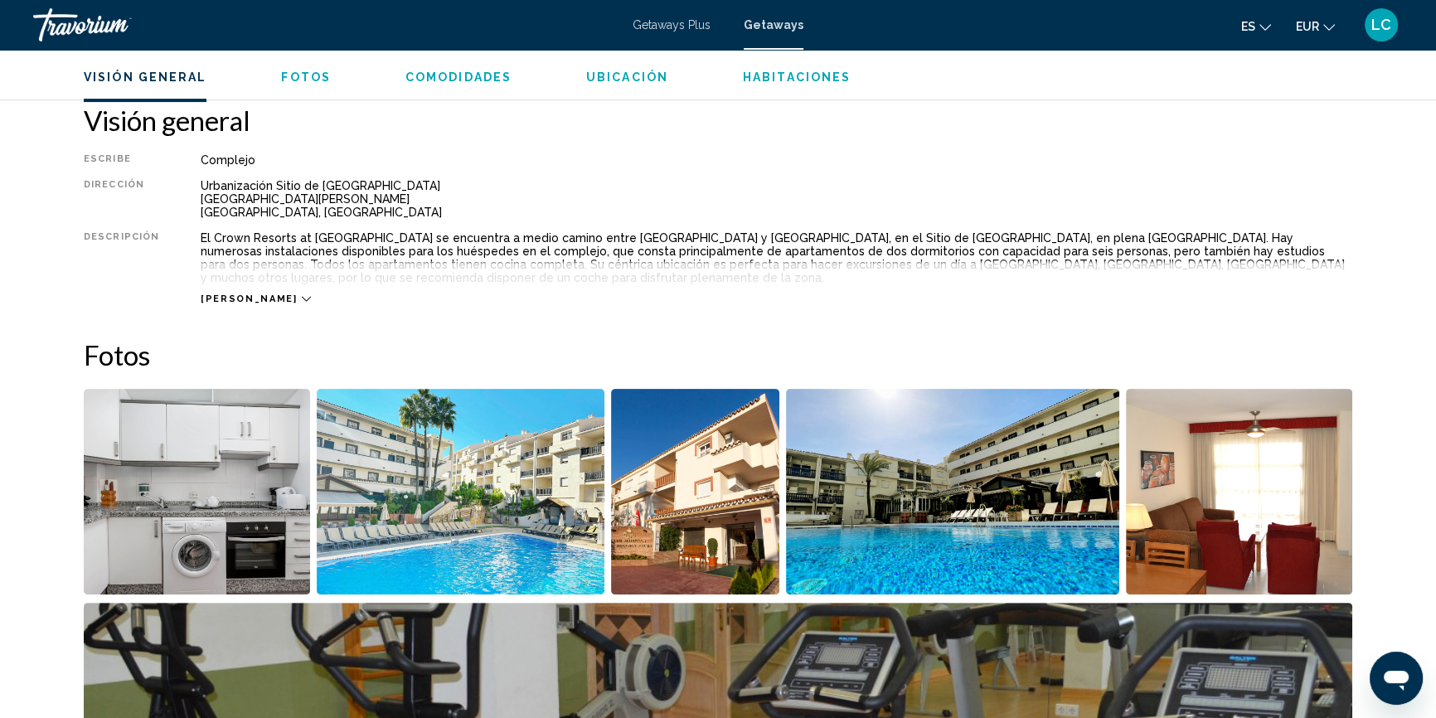
click at [302, 294] on icon "Main content" at bounding box center [306, 298] width 9 height 9
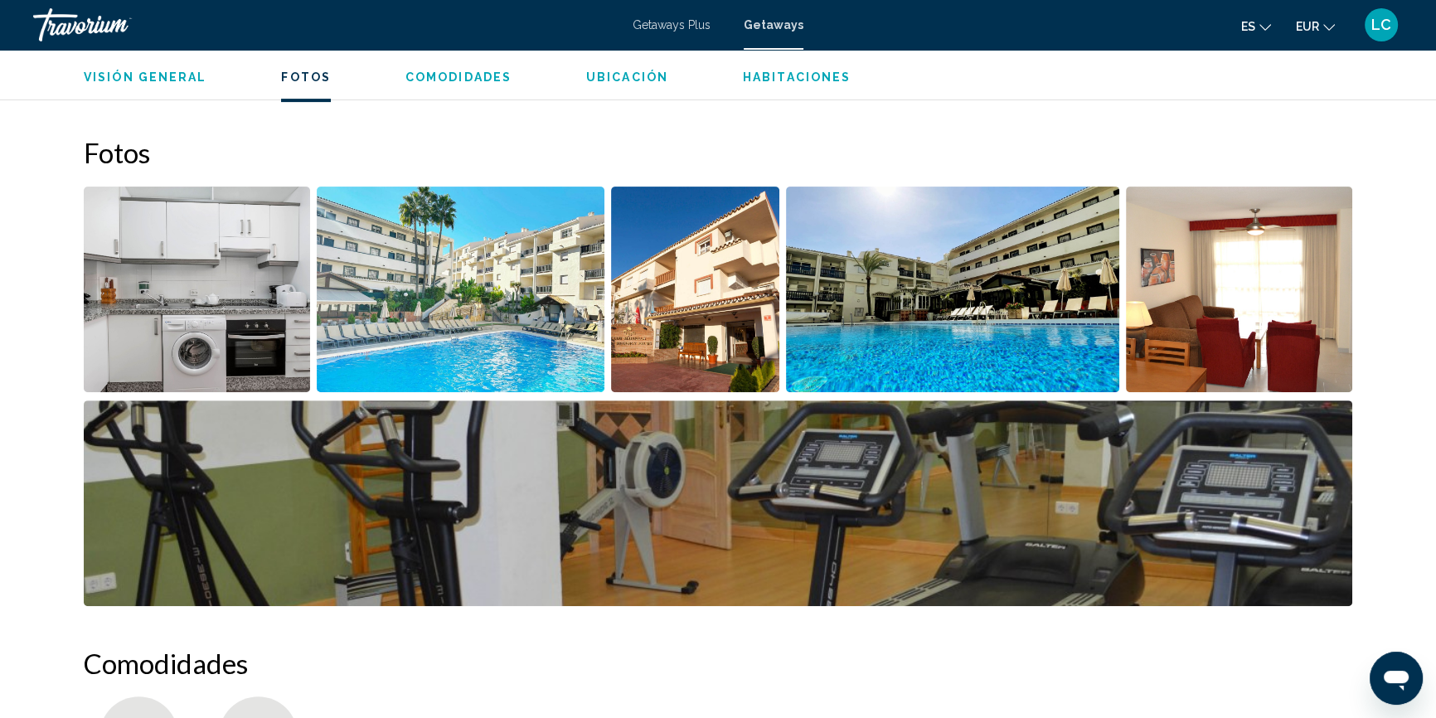
scroll to position [754, 0]
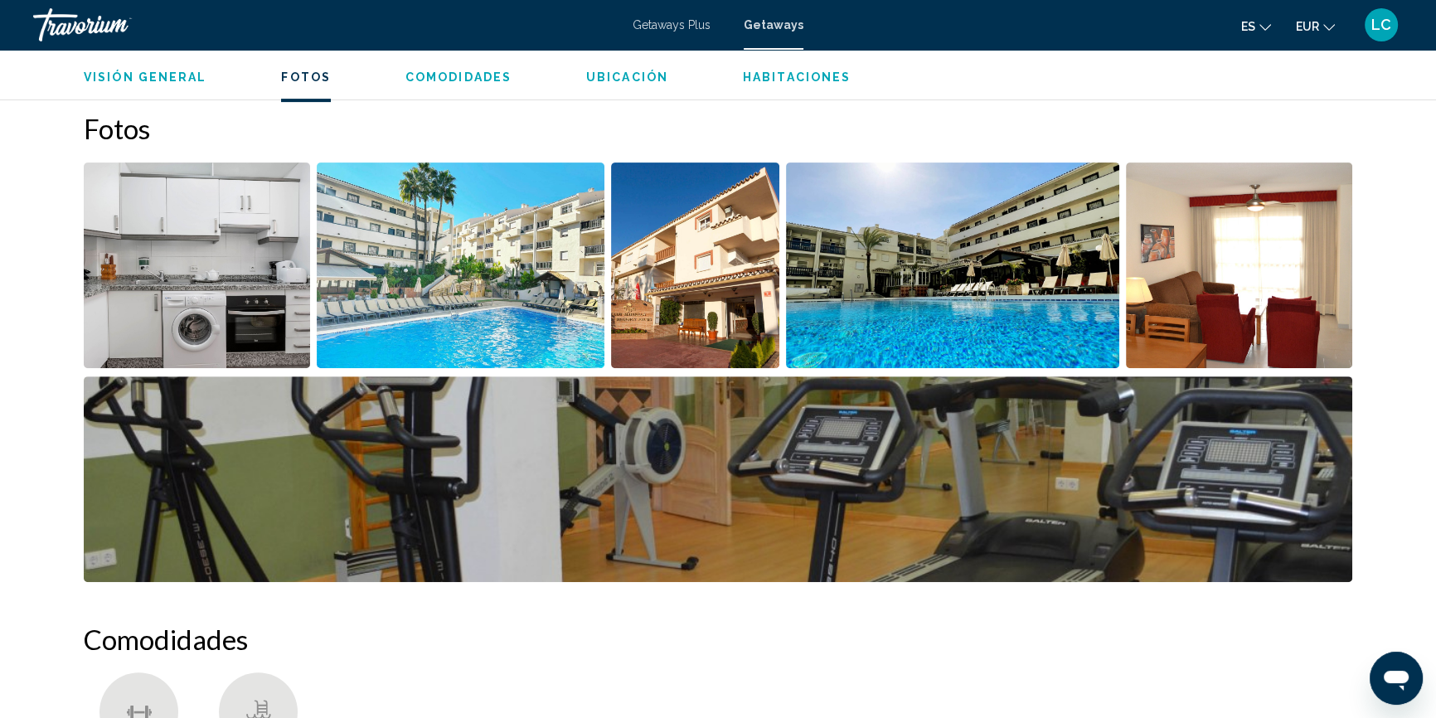
click at [270, 284] on img "Open full-screen image slider" at bounding box center [197, 266] width 226 height 206
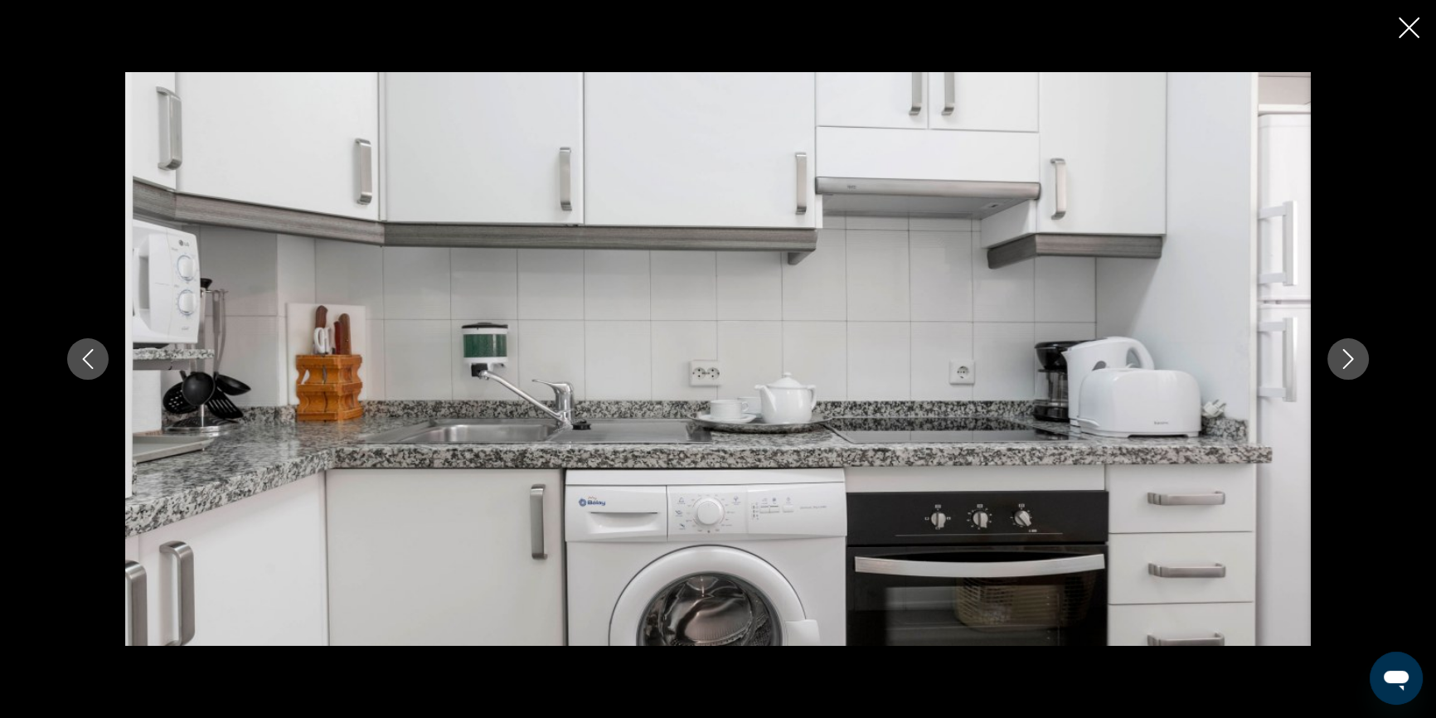
click at [1350, 366] on icon "Next image" at bounding box center [1348, 359] width 20 height 20
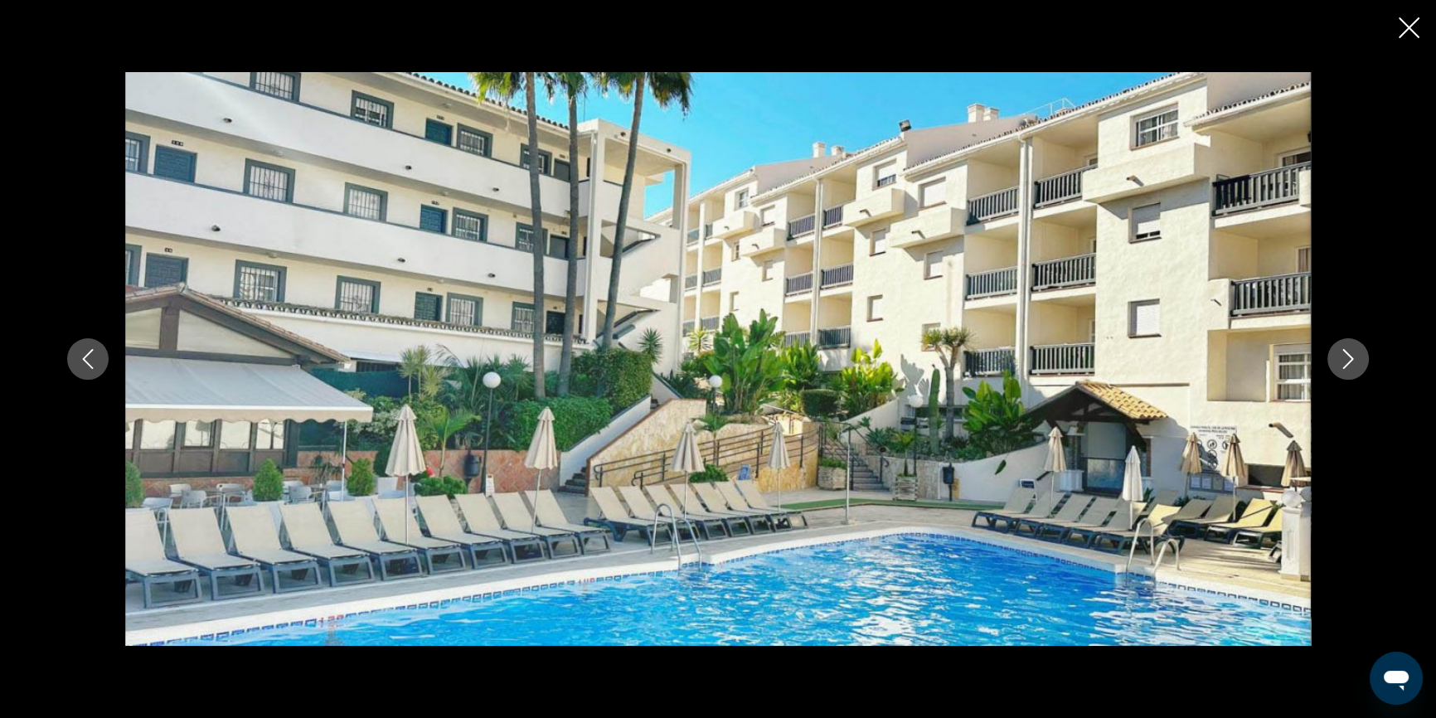
click at [1350, 366] on icon "Next image" at bounding box center [1348, 359] width 20 height 20
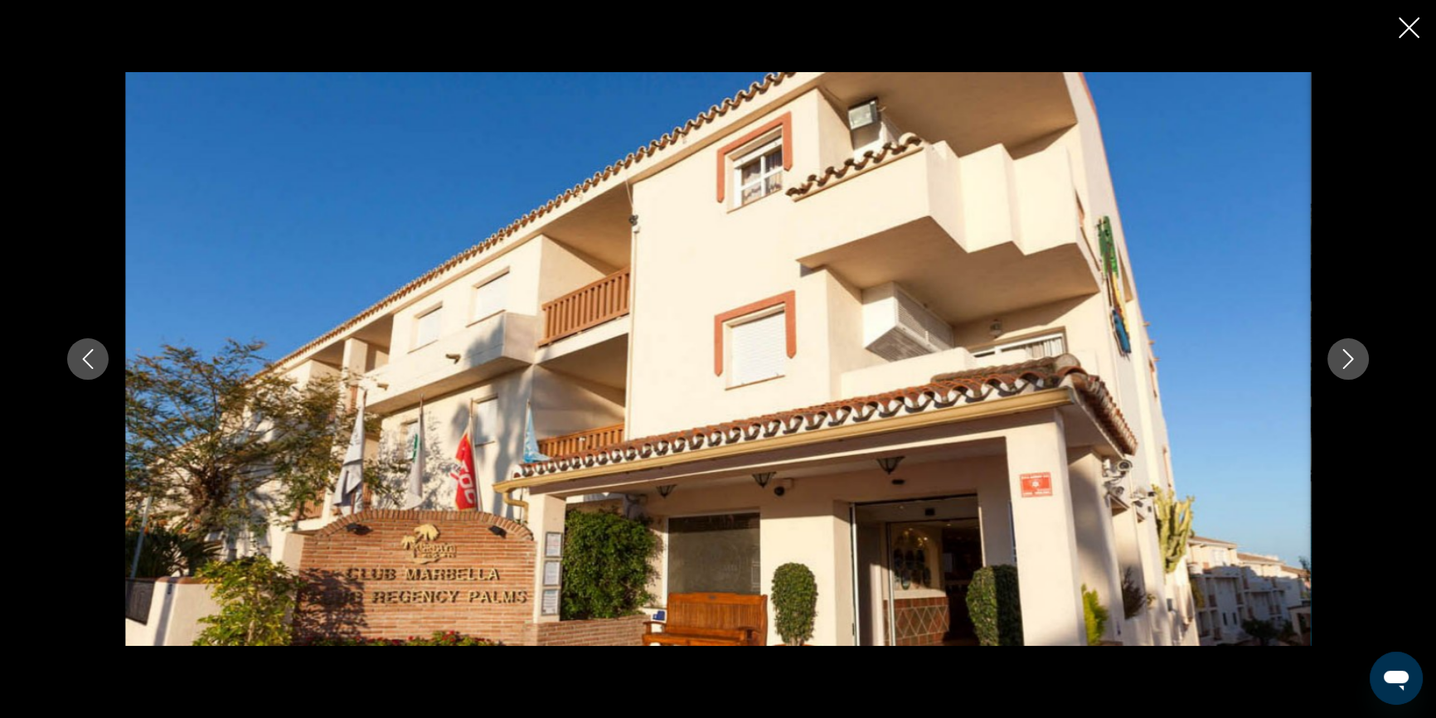
click at [1351, 366] on icon "Next image" at bounding box center [1348, 359] width 20 height 20
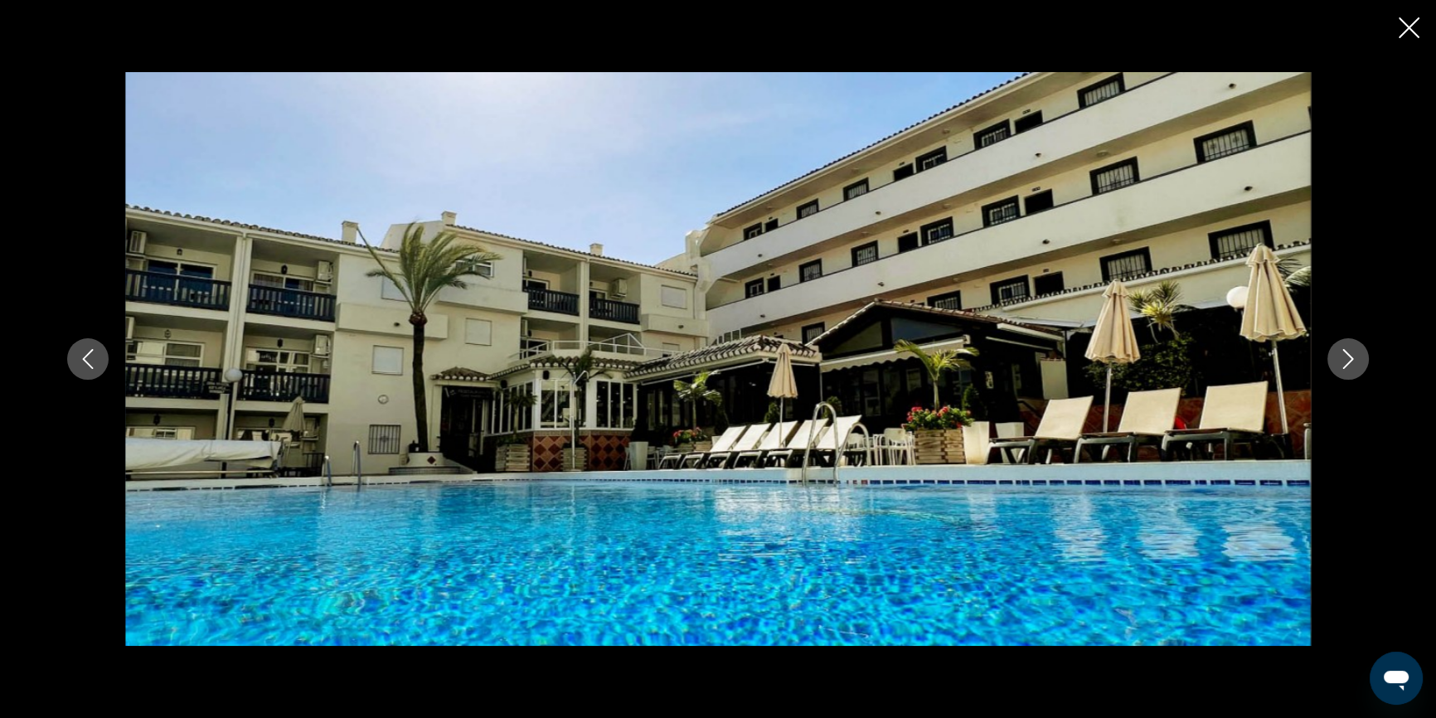
click at [1351, 366] on icon "Next image" at bounding box center [1348, 359] width 20 height 20
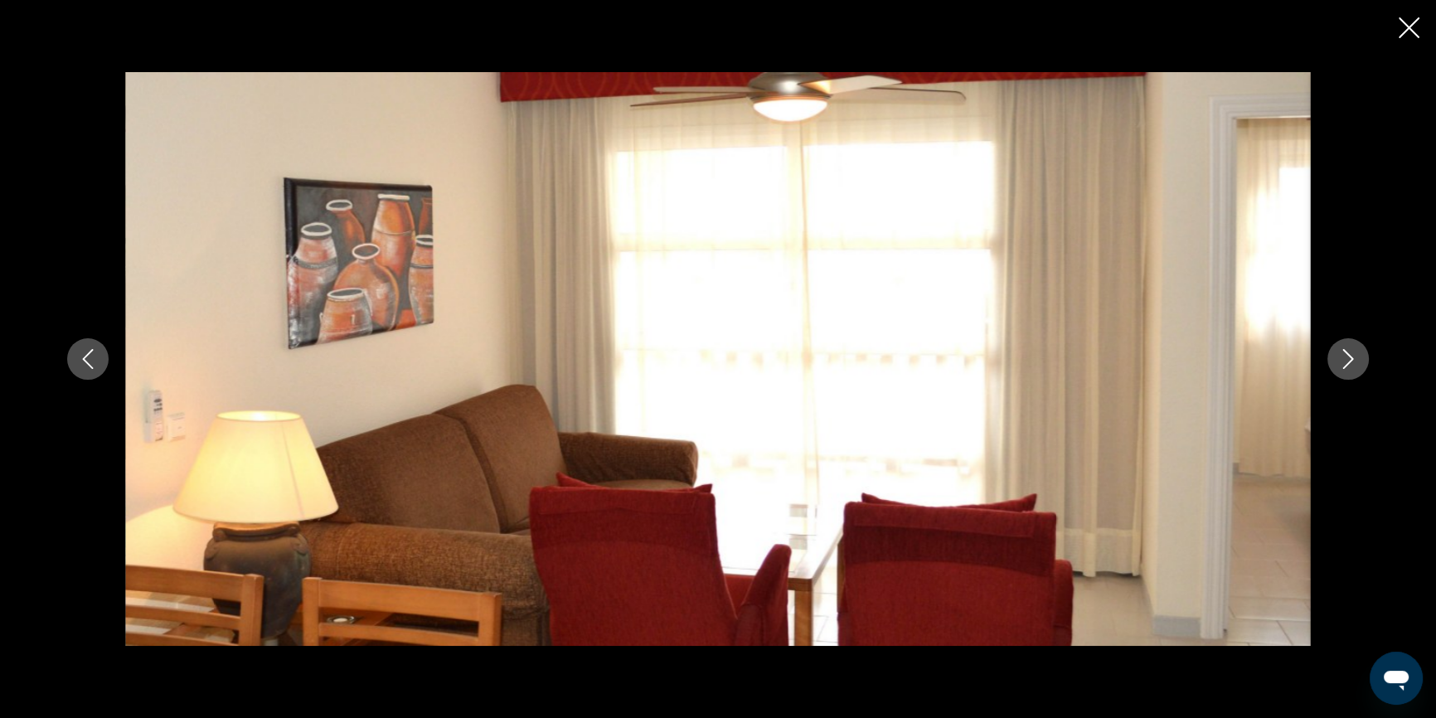
click at [1351, 366] on icon "Next image" at bounding box center [1348, 359] width 20 height 20
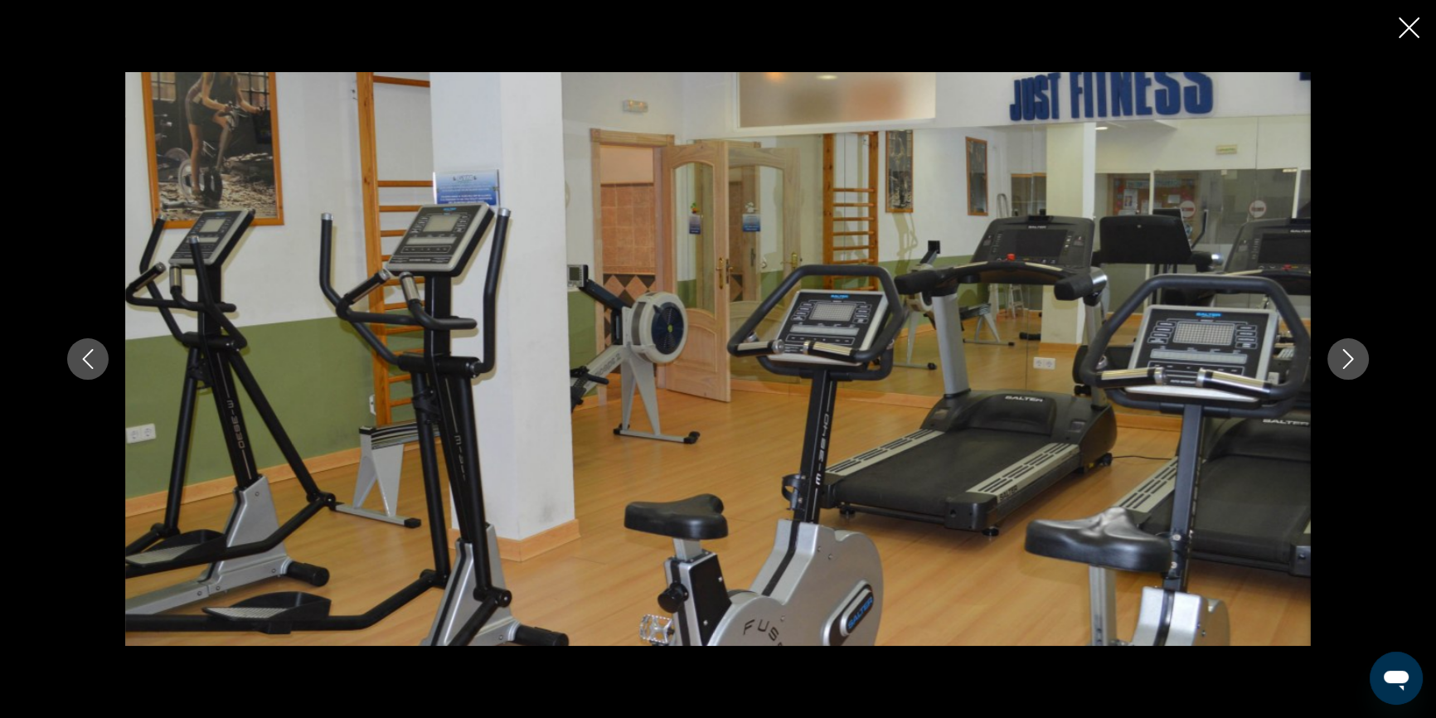
click at [1351, 366] on icon "Next image" at bounding box center [1348, 359] width 20 height 20
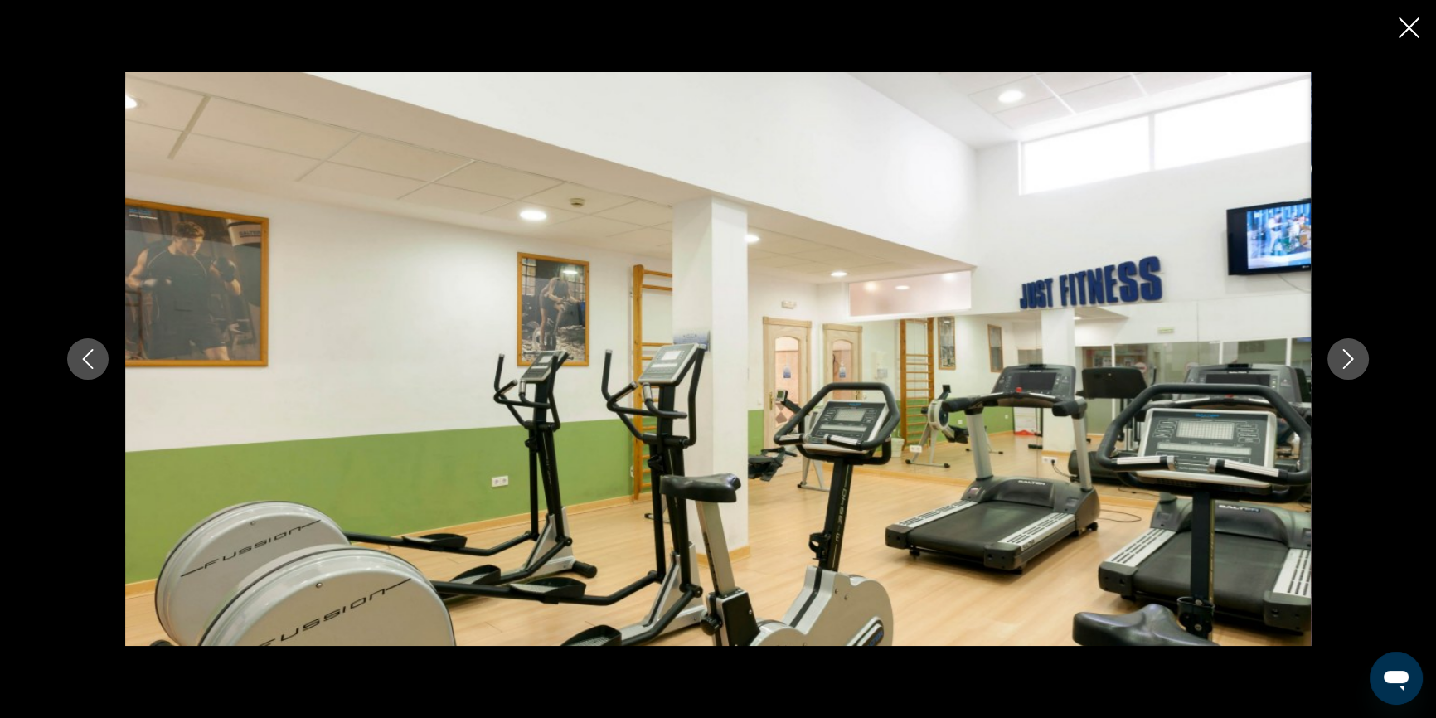
click at [1351, 366] on icon "Next image" at bounding box center [1348, 359] width 20 height 20
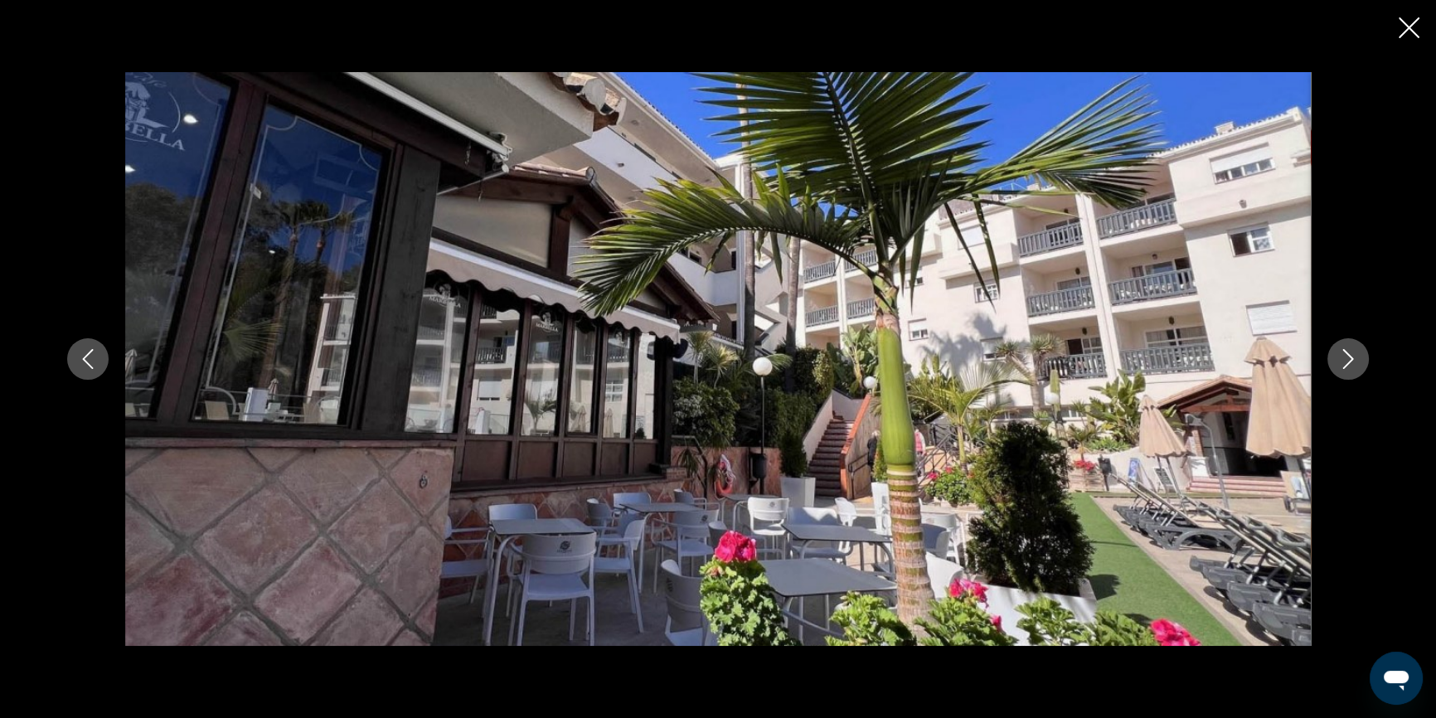
click at [1351, 366] on icon "Next image" at bounding box center [1348, 359] width 20 height 20
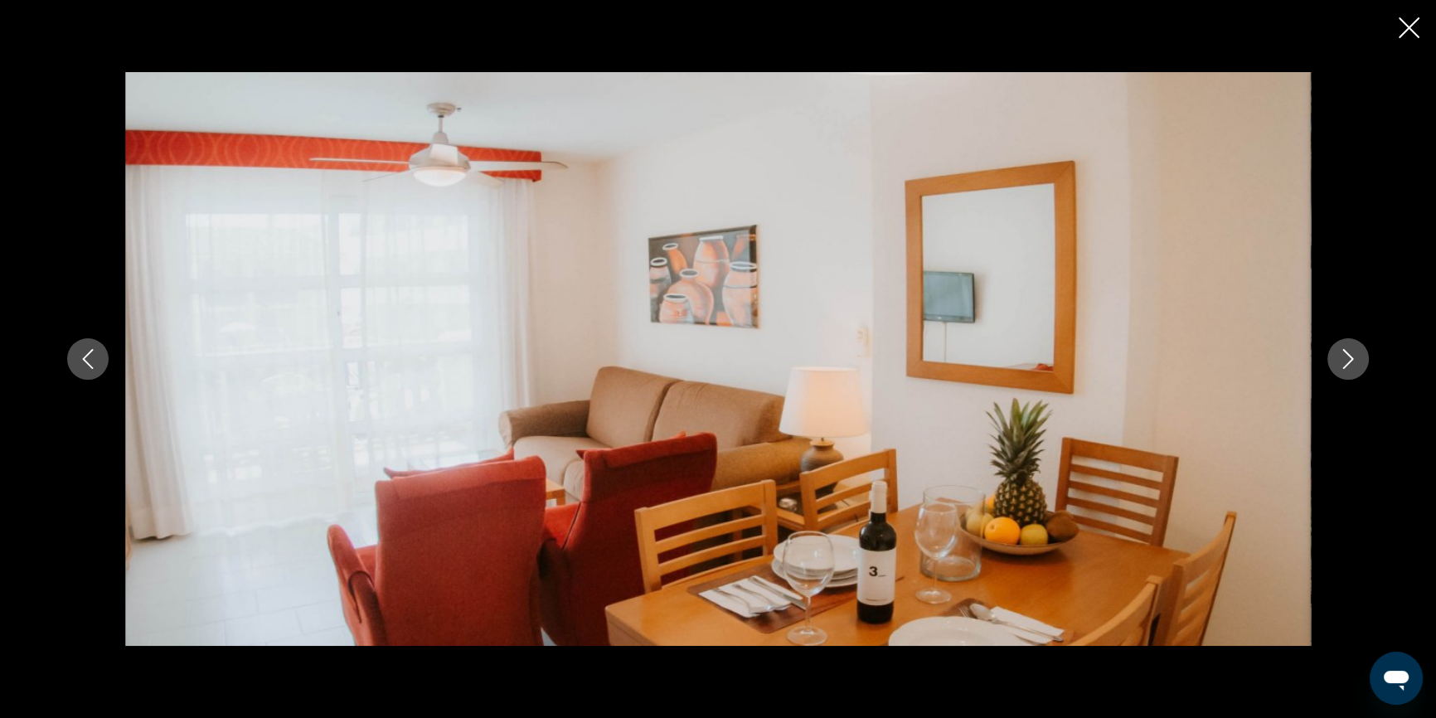
click at [1351, 366] on icon "Next image" at bounding box center [1348, 359] width 20 height 20
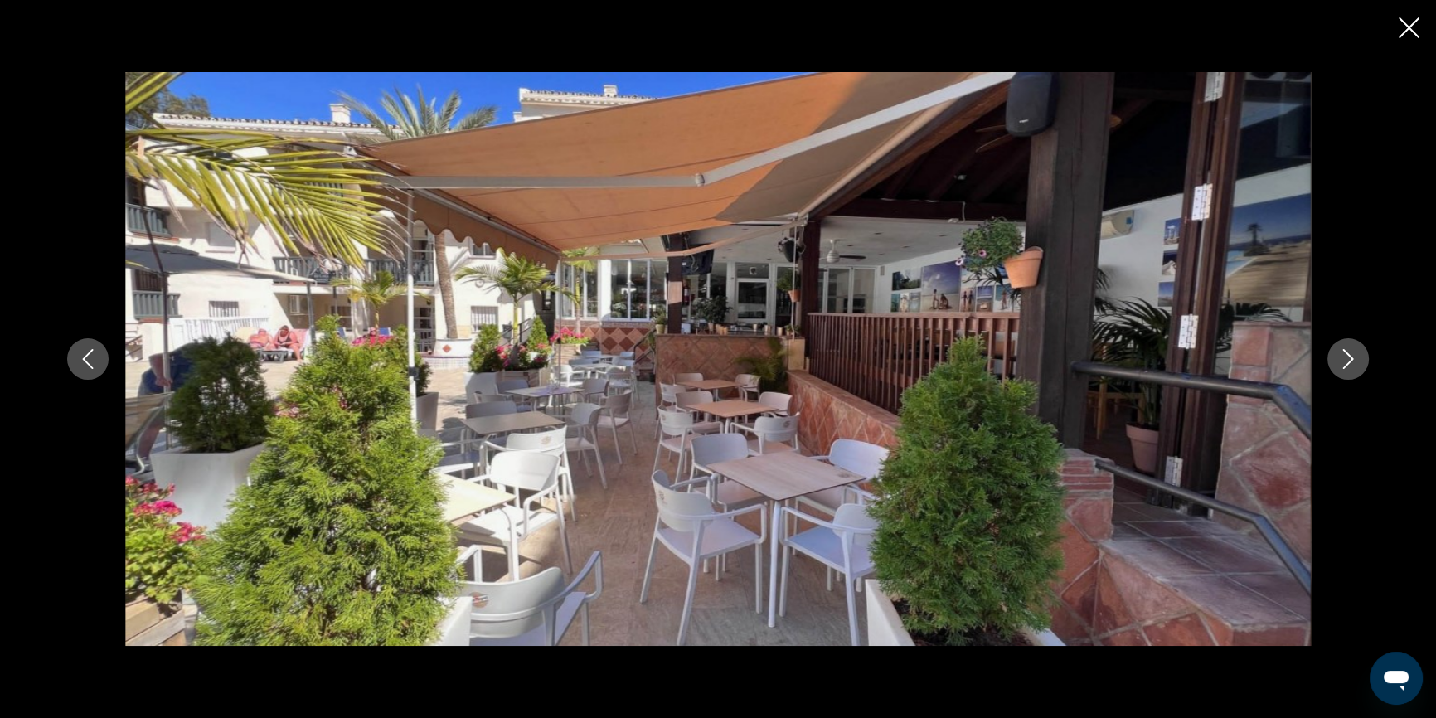
click at [1351, 366] on icon "Next image" at bounding box center [1348, 359] width 20 height 20
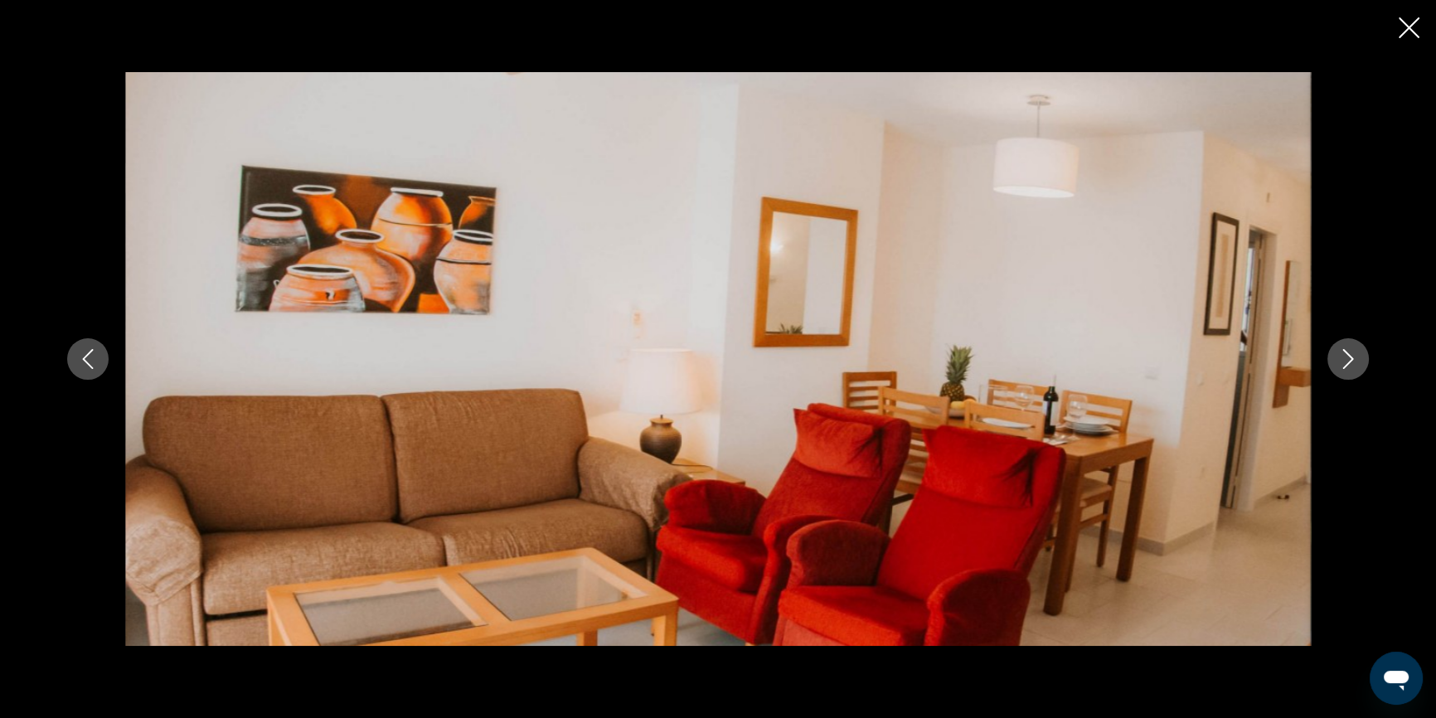
click at [1351, 366] on icon "Next image" at bounding box center [1348, 359] width 20 height 20
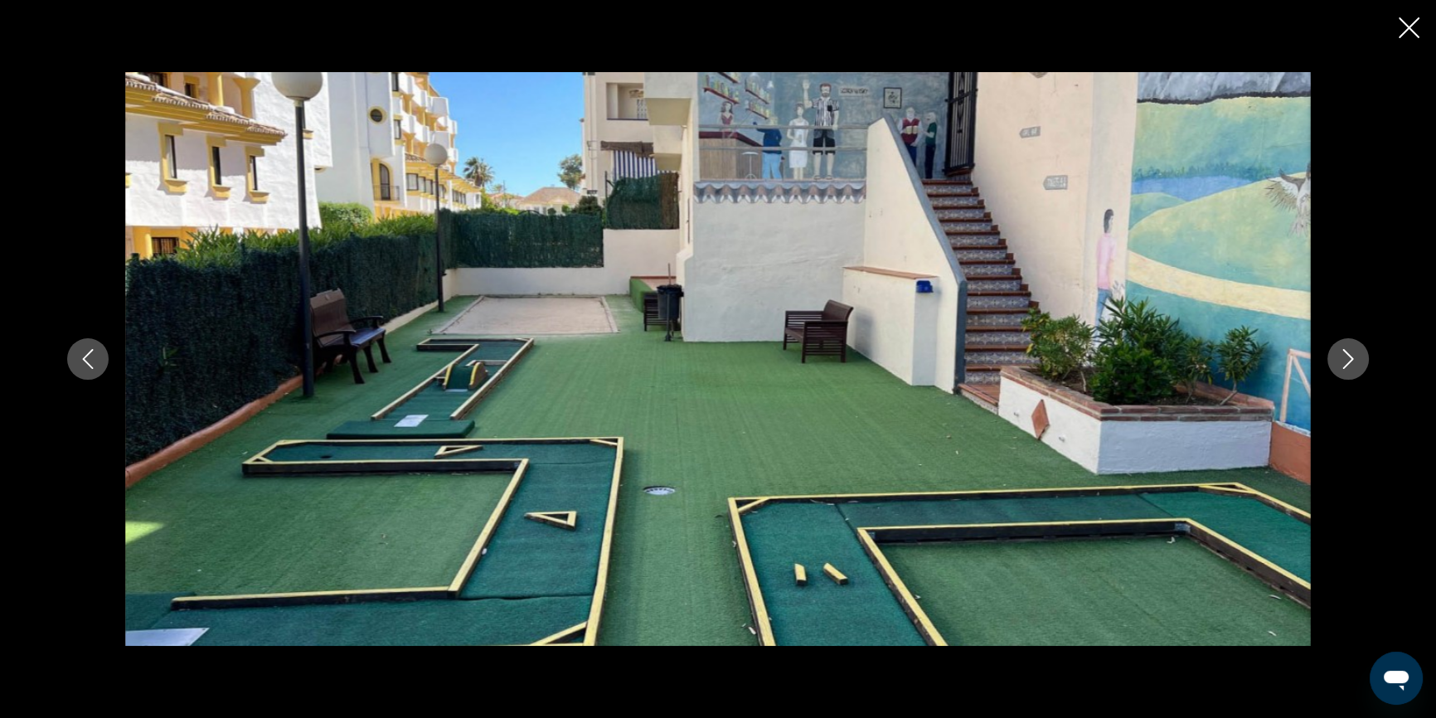
click at [1351, 366] on icon "Next image" at bounding box center [1348, 359] width 20 height 20
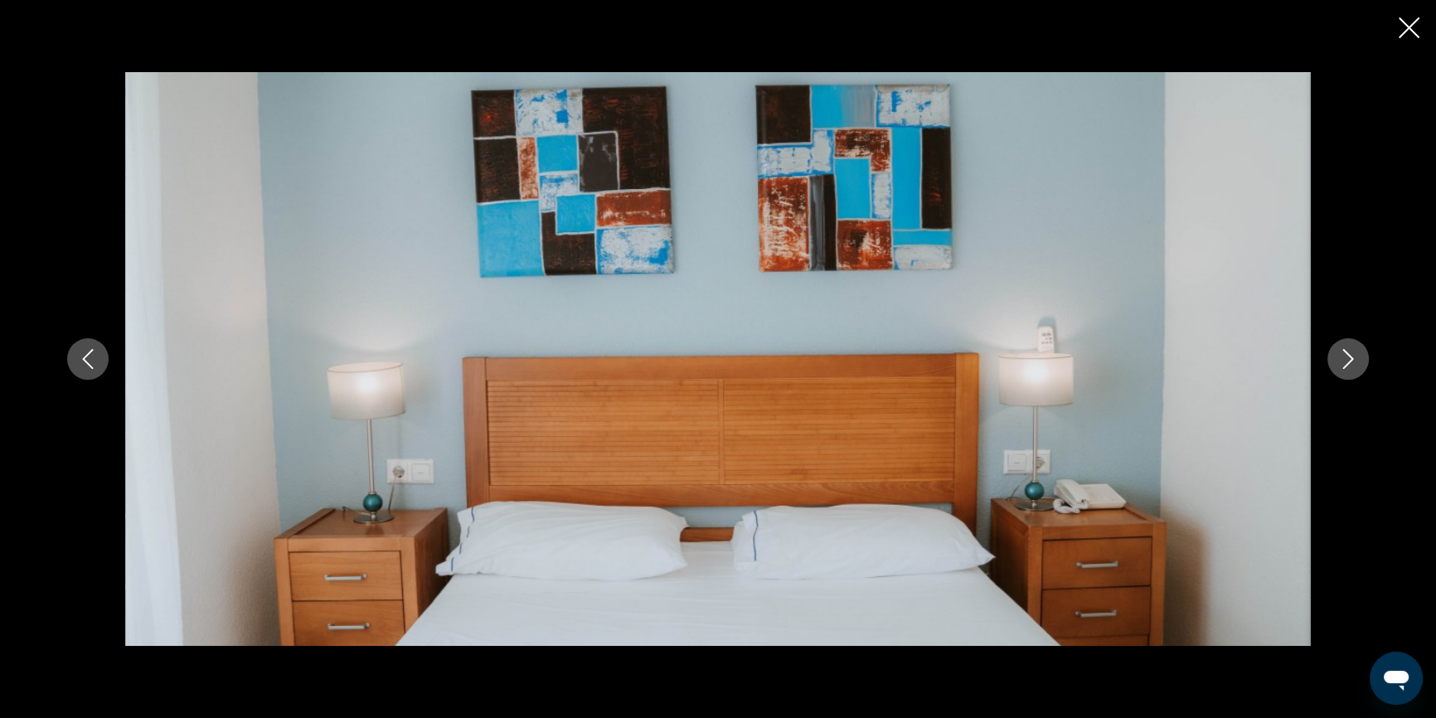
click at [1351, 366] on icon "Next image" at bounding box center [1348, 359] width 20 height 20
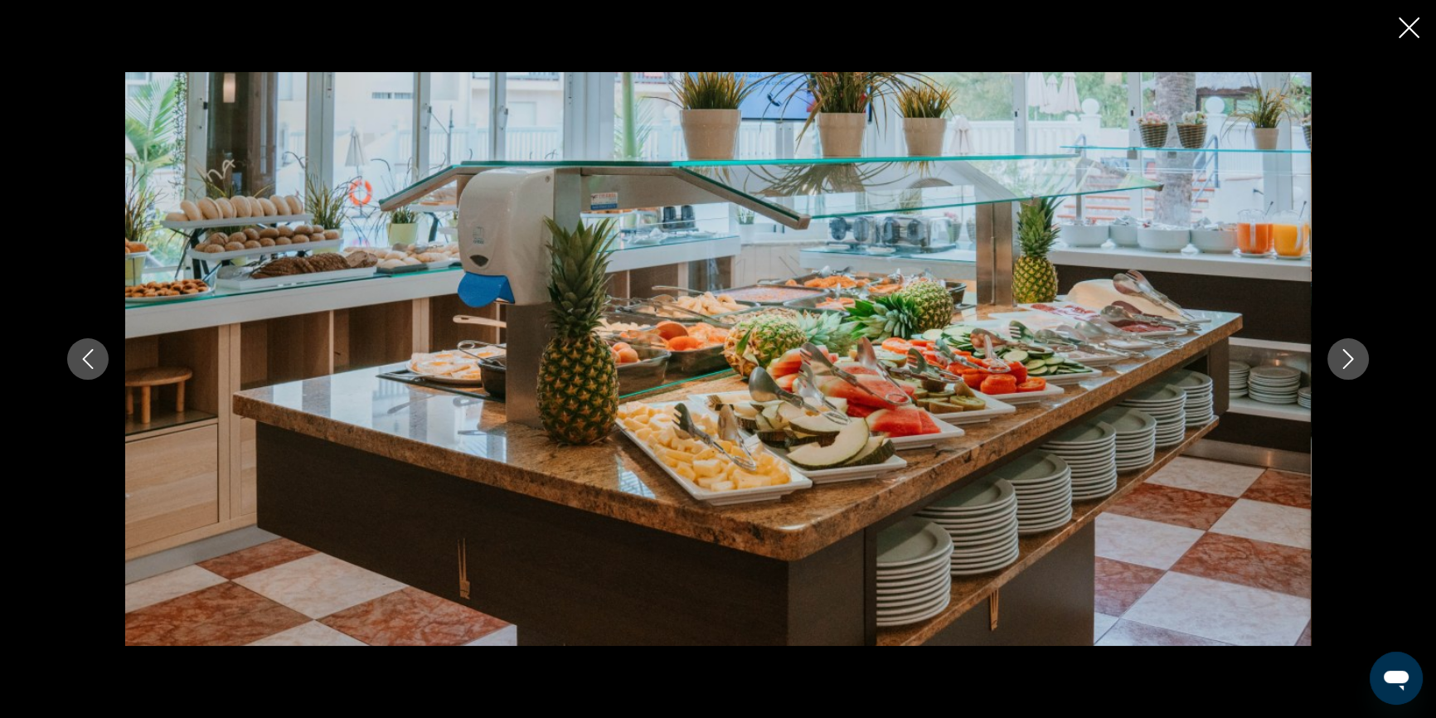
click at [1351, 366] on icon "Next image" at bounding box center [1348, 359] width 20 height 20
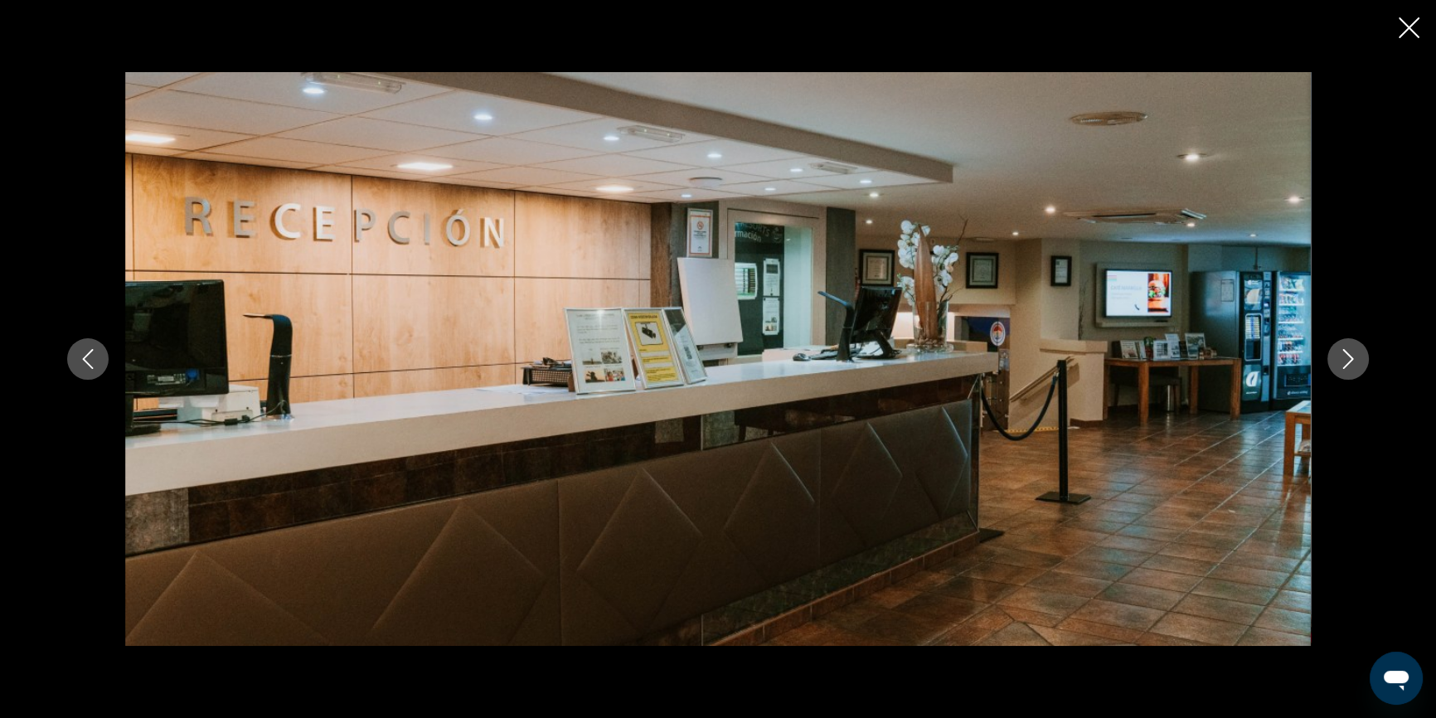
click at [1351, 366] on icon "Next image" at bounding box center [1348, 359] width 20 height 20
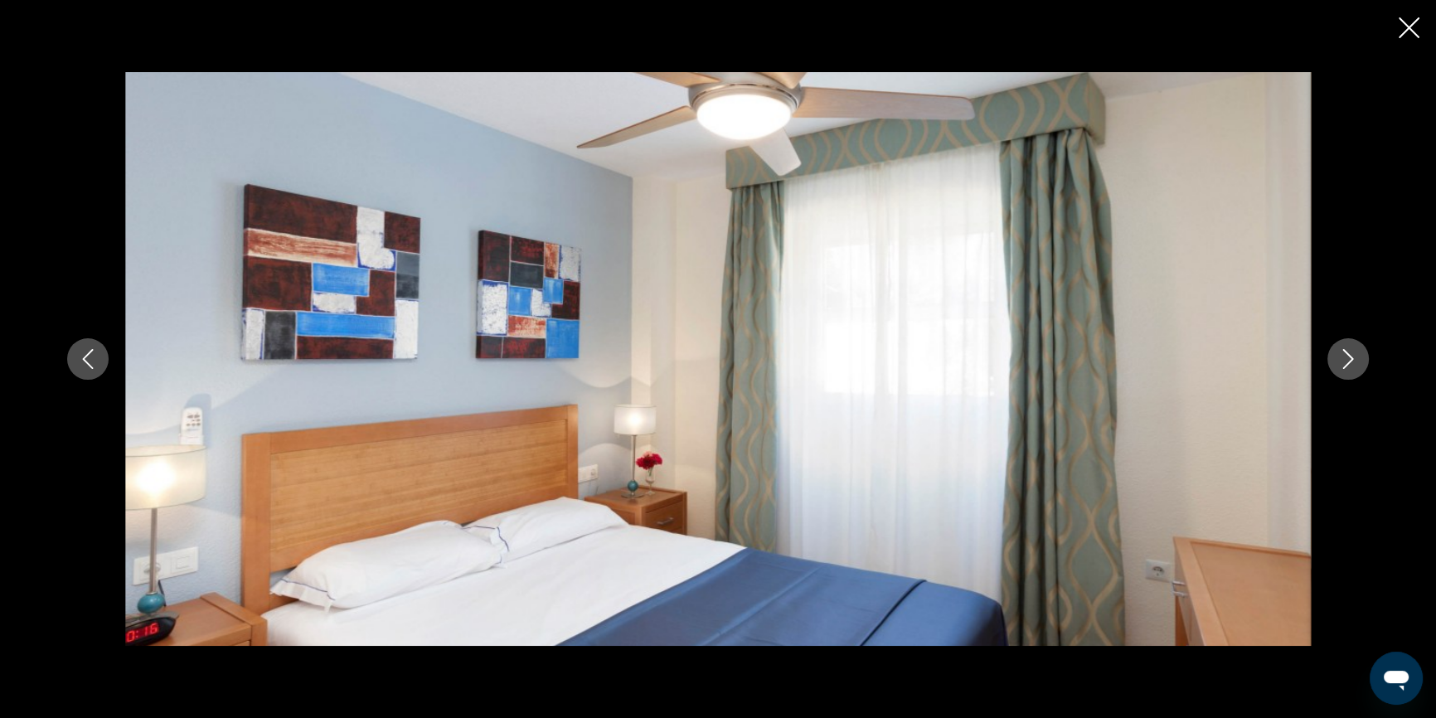
click at [1351, 366] on icon "Next image" at bounding box center [1348, 359] width 20 height 20
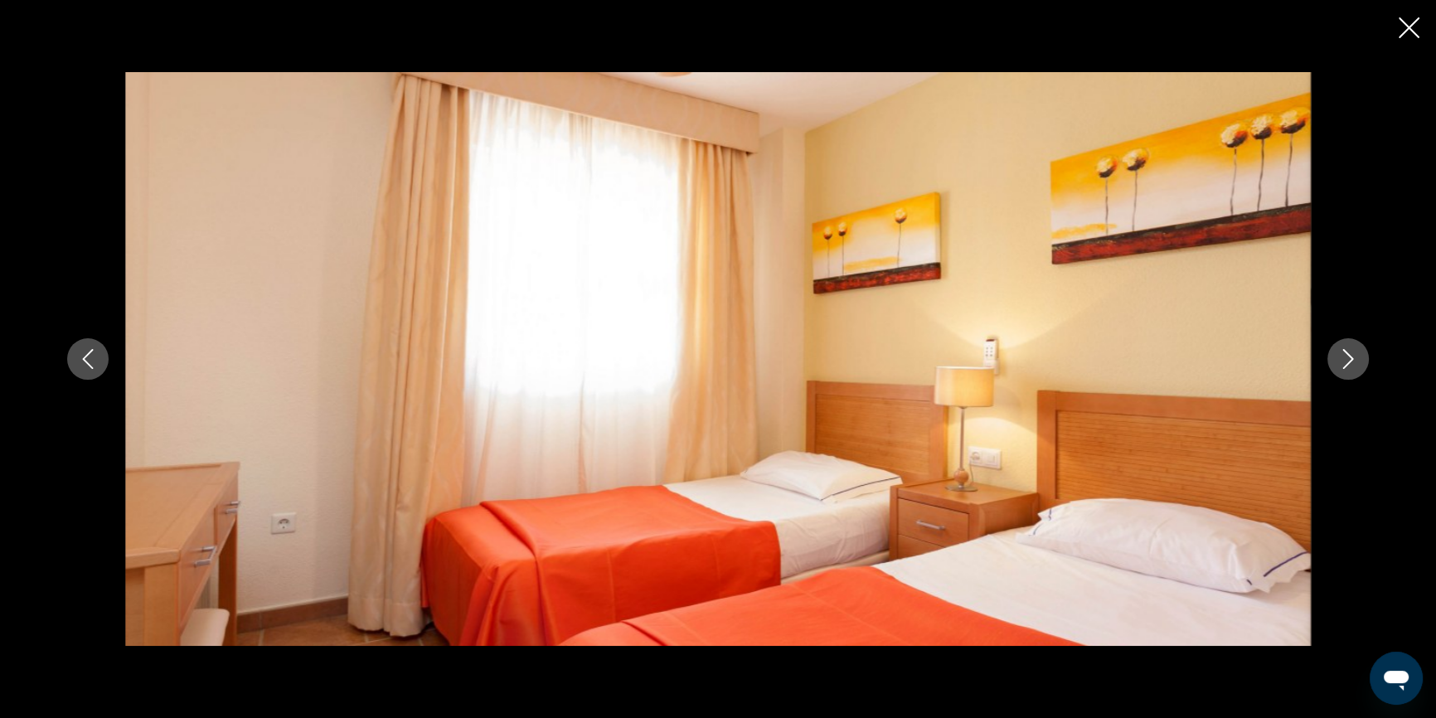
click at [1351, 366] on icon "Next image" at bounding box center [1348, 359] width 20 height 20
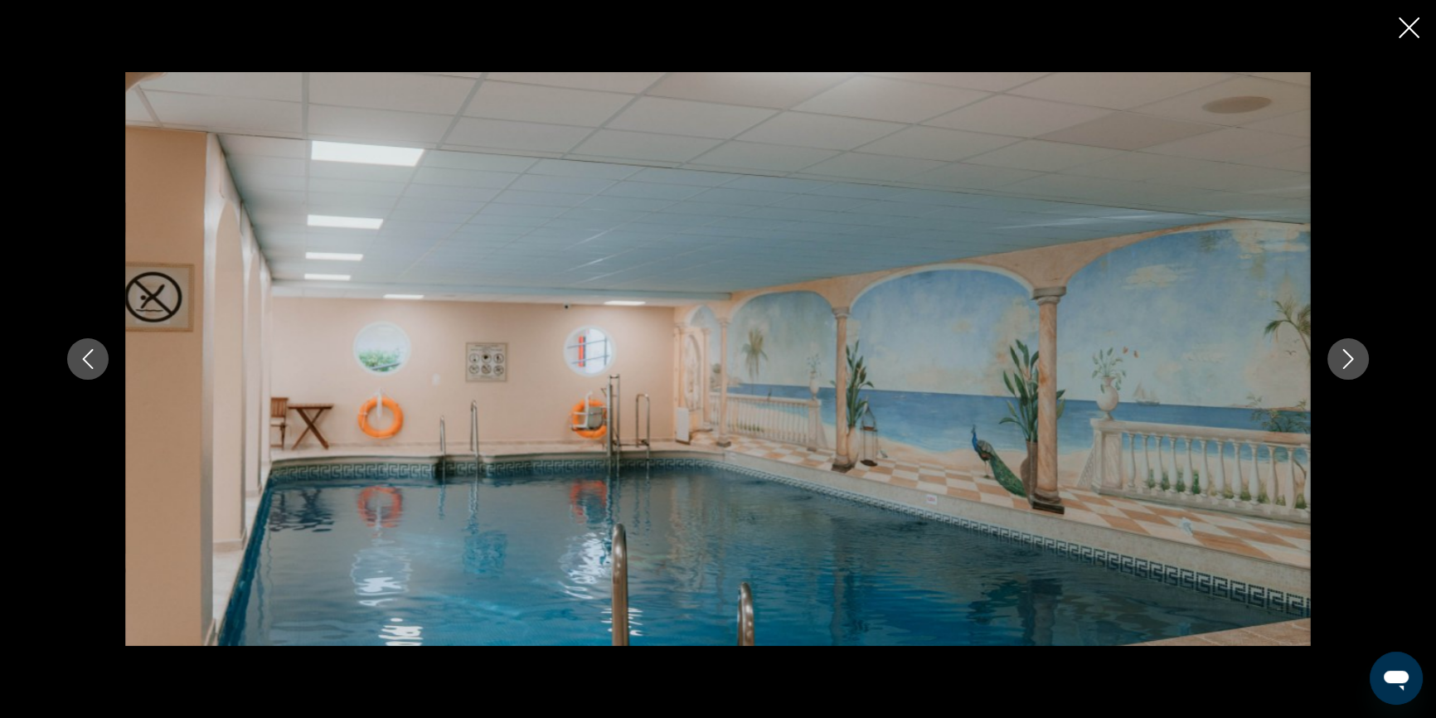
click at [1351, 366] on icon "Next image" at bounding box center [1348, 359] width 20 height 20
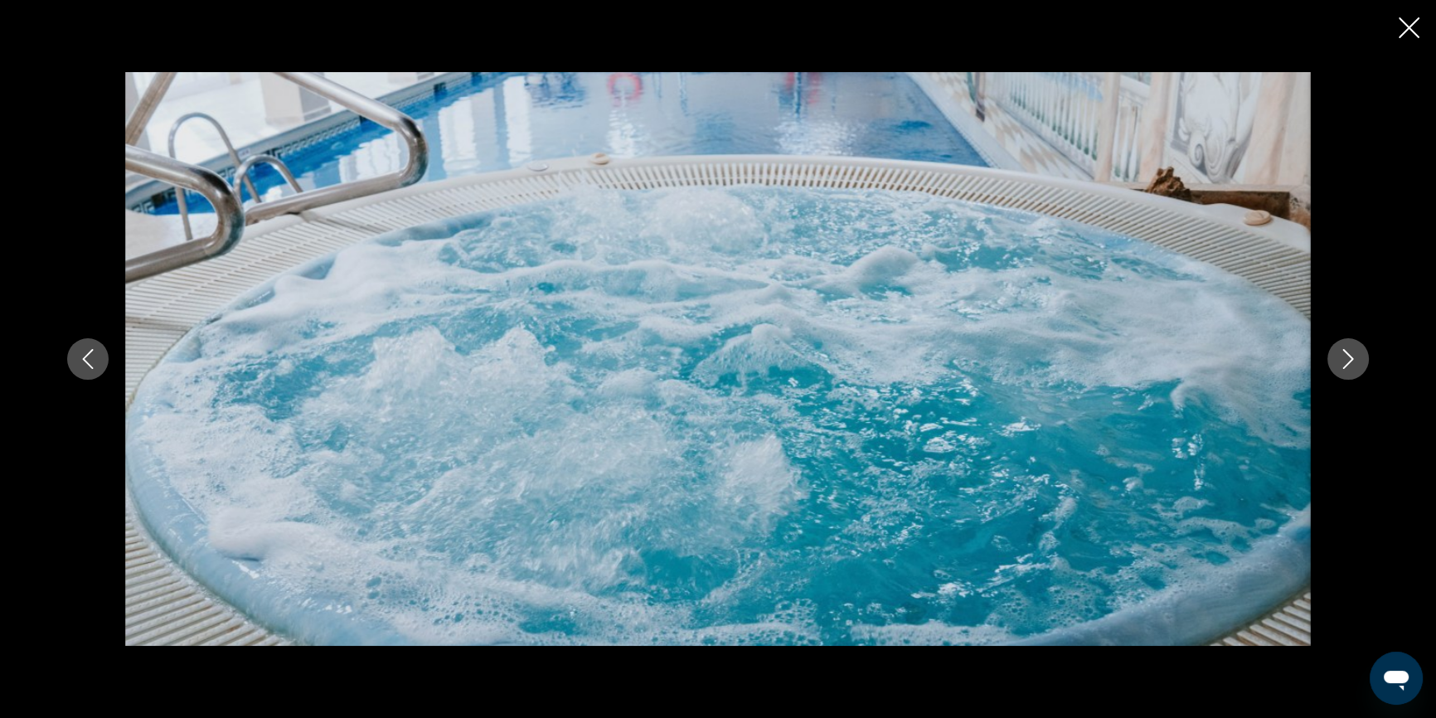
click at [1351, 366] on icon "Next image" at bounding box center [1348, 359] width 20 height 20
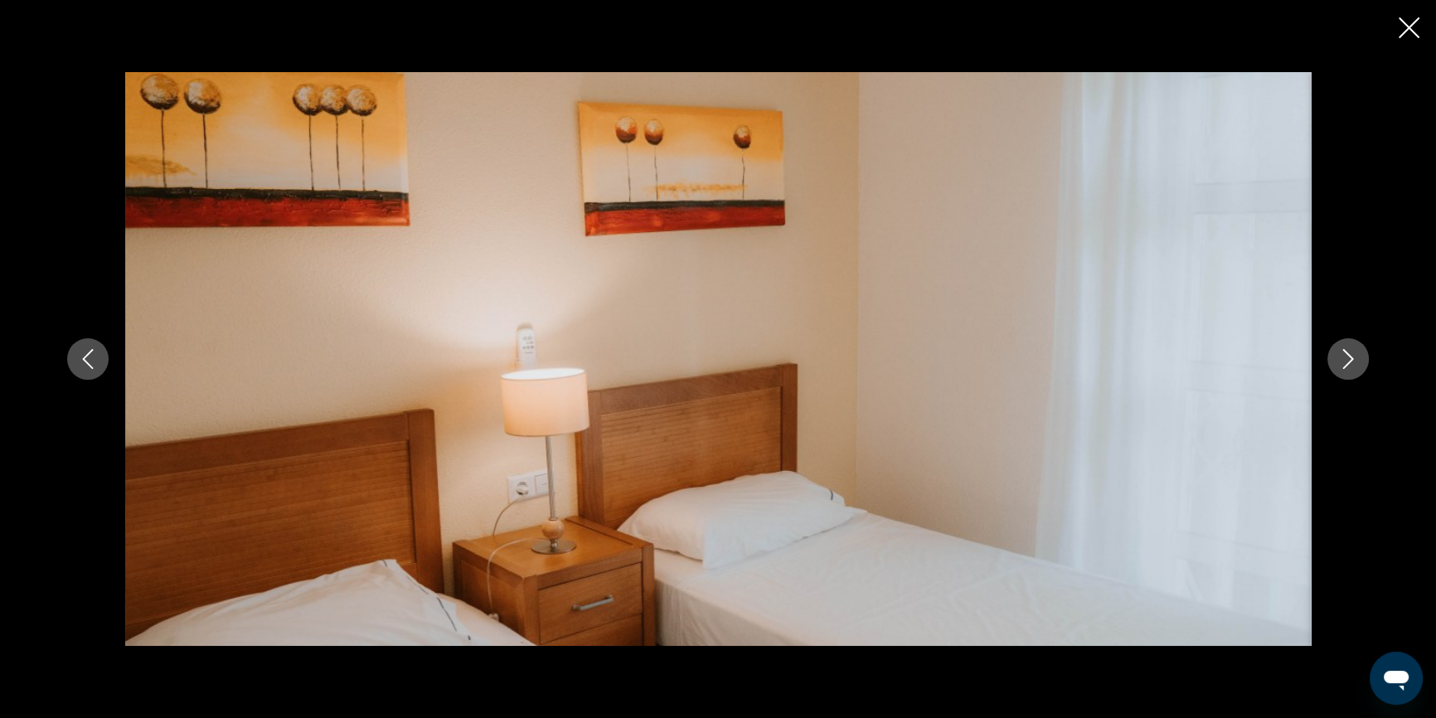
click at [1351, 366] on icon "Next image" at bounding box center [1348, 359] width 20 height 20
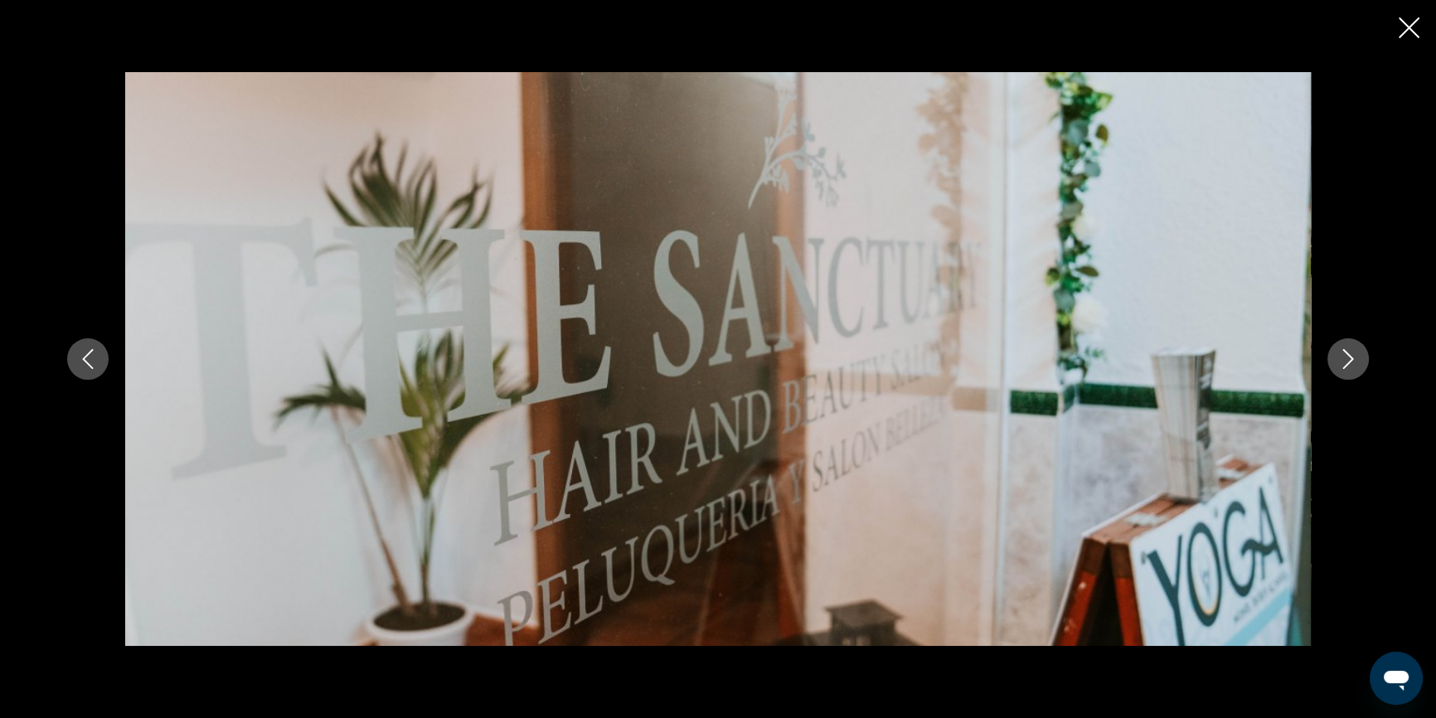
click at [1351, 366] on icon "Next image" at bounding box center [1348, 359] width 20 height 20
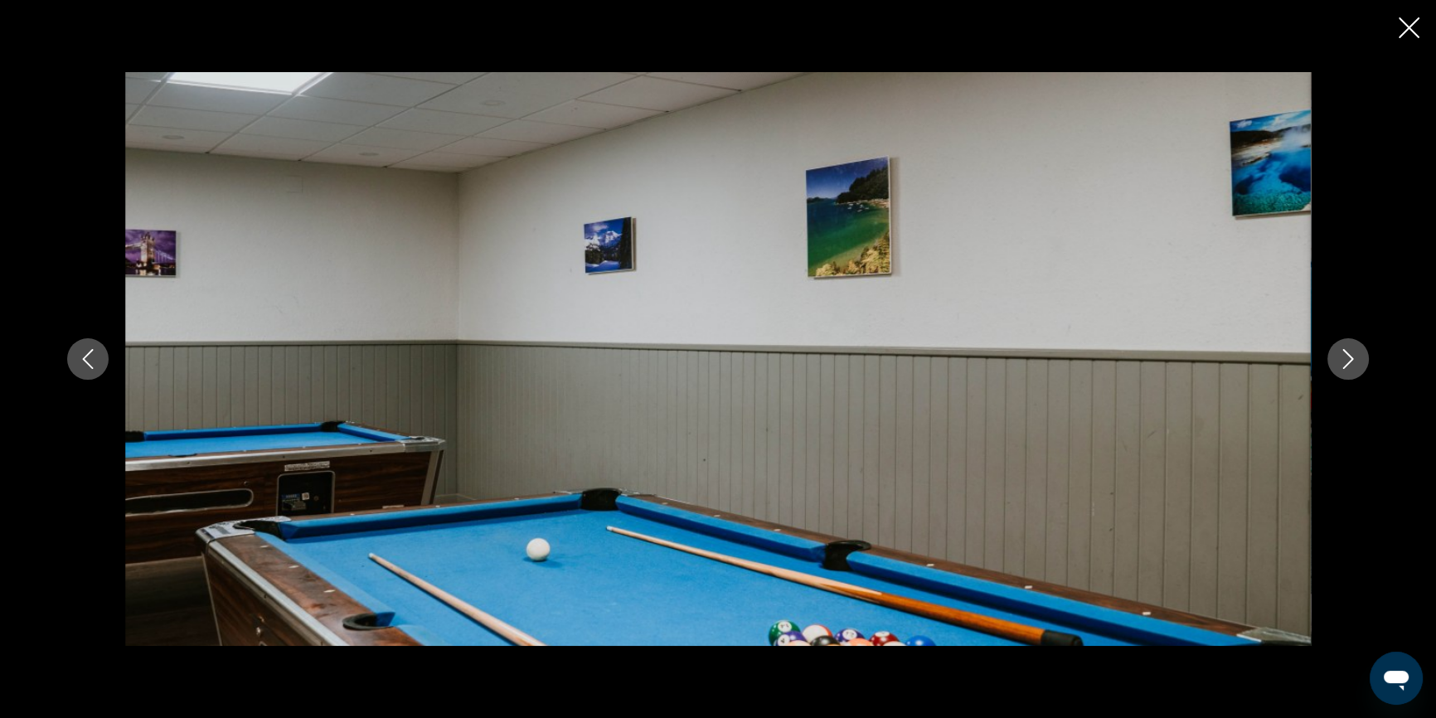
click at [1351, 366] on icon "Next image" at bounding box center [1348, 359] width 20 height 20
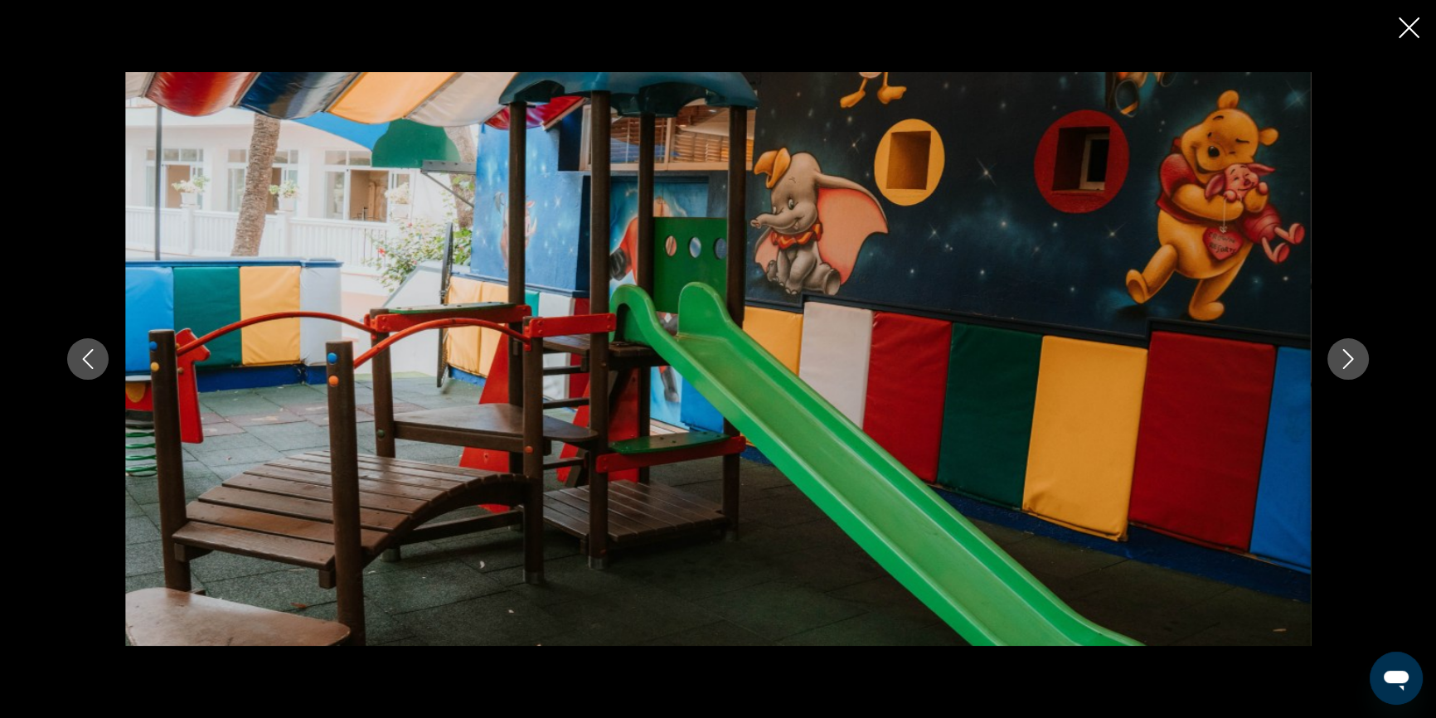
click at [1351, 366] on icon "Next image" at bounding box center [1348, 359] width 20 height 20
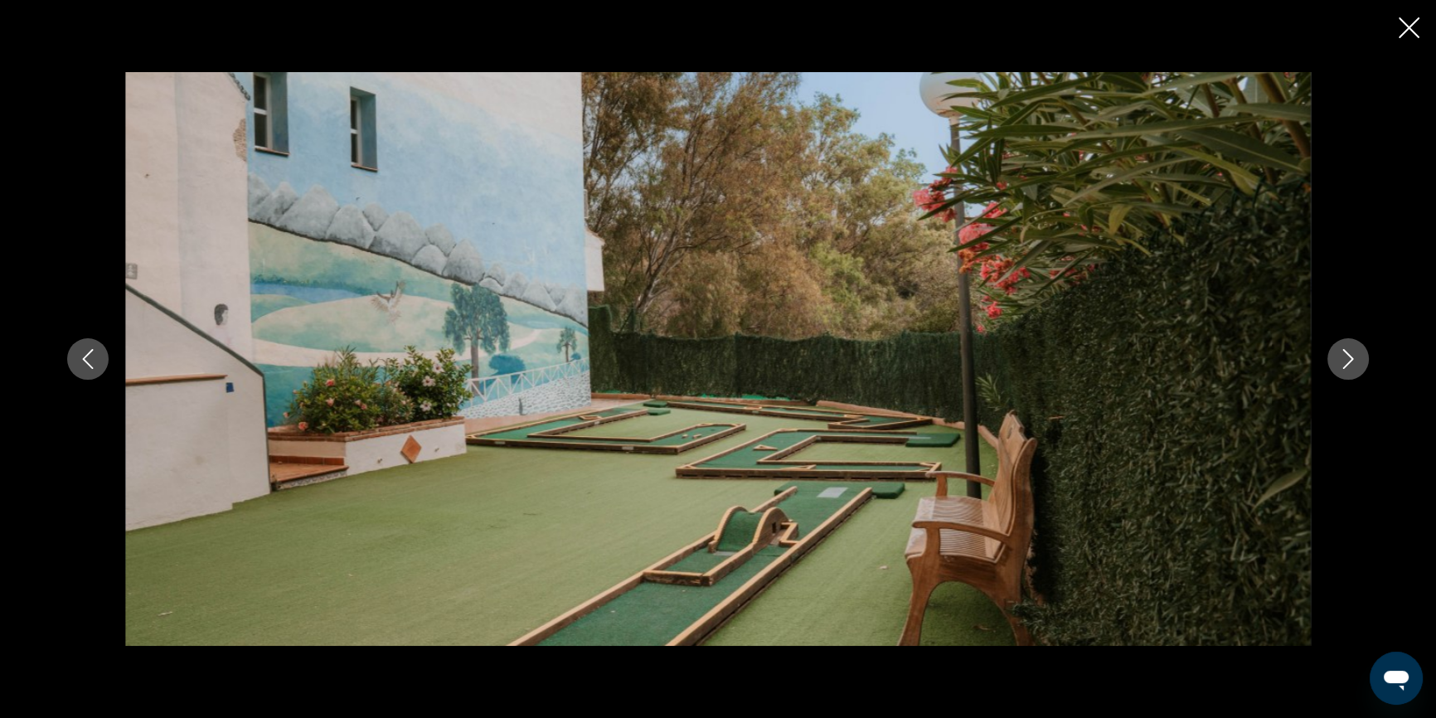
click at [1351, 366] on icon "Next image" at bounding box center [1348, 359] width 20 height 20
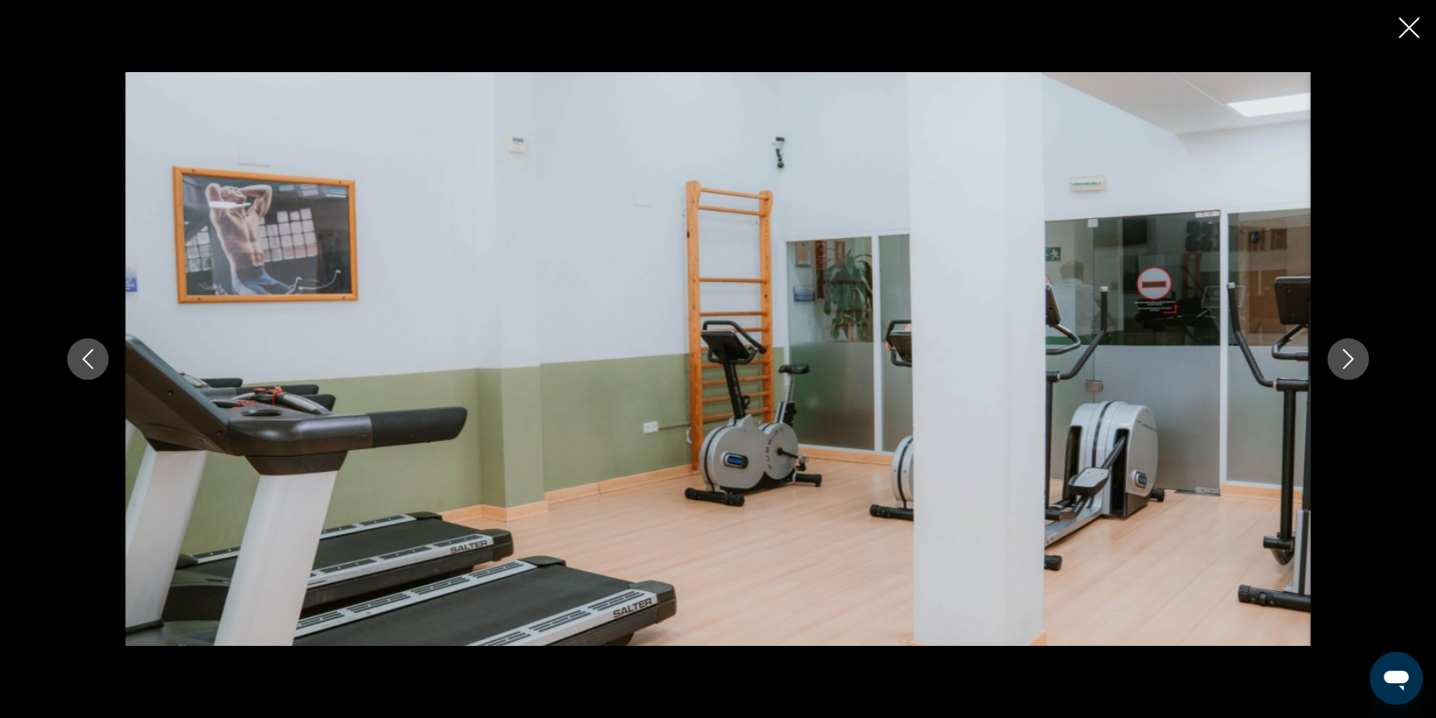
click at [1351, 366] on icon "Next image" at bounding box center [1348, 359] width 20 height 20
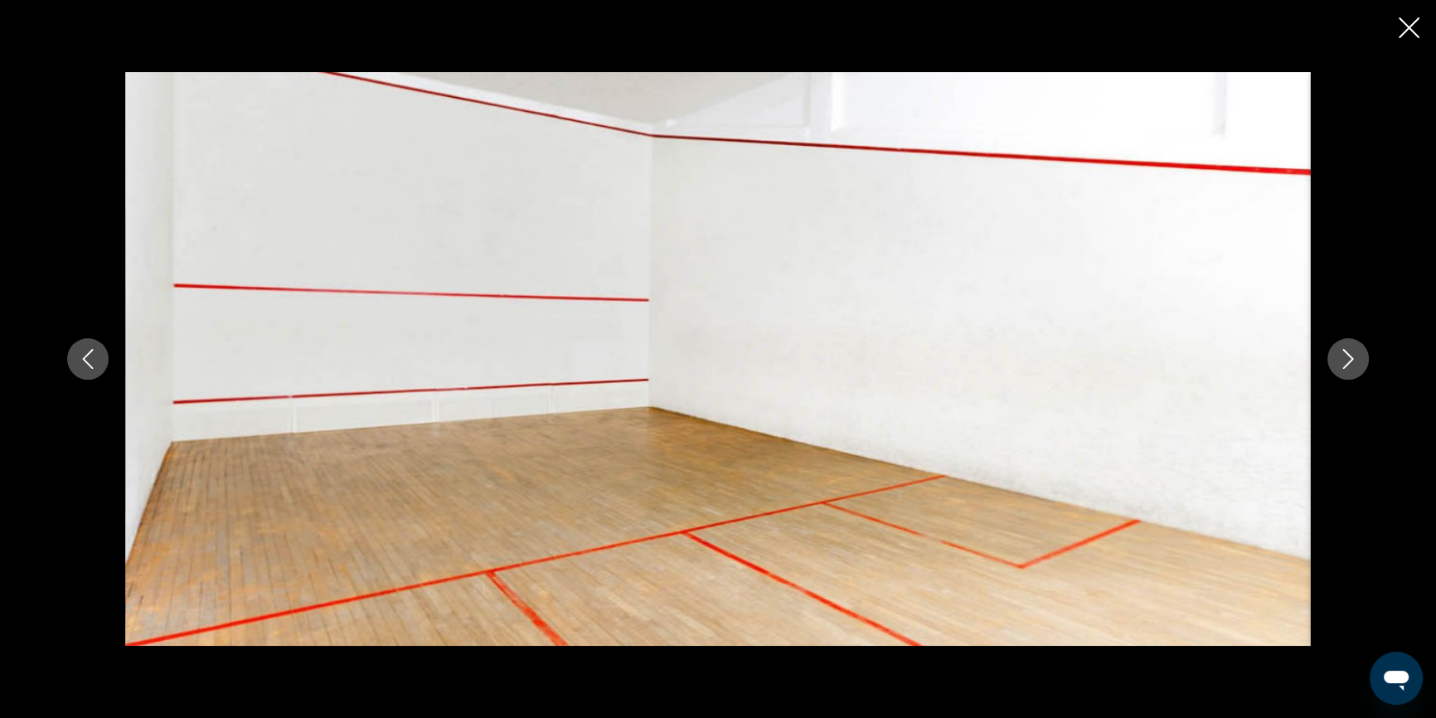
click at [1351, 366] on icon "Next image" at bounding box center [1348, 359] width 20 height 20
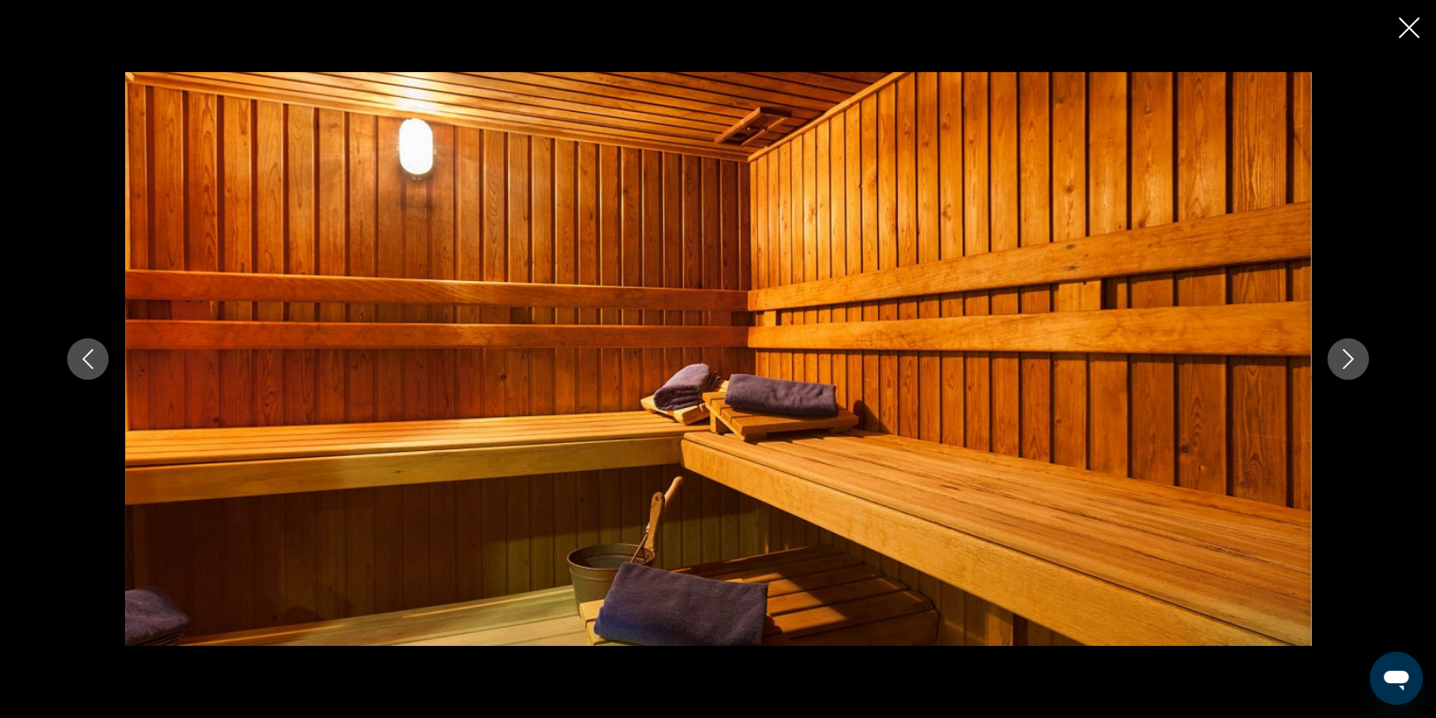
click at [1351, 366] on icon "Next image" at bounding box center [1348, 359] width 20 height 20
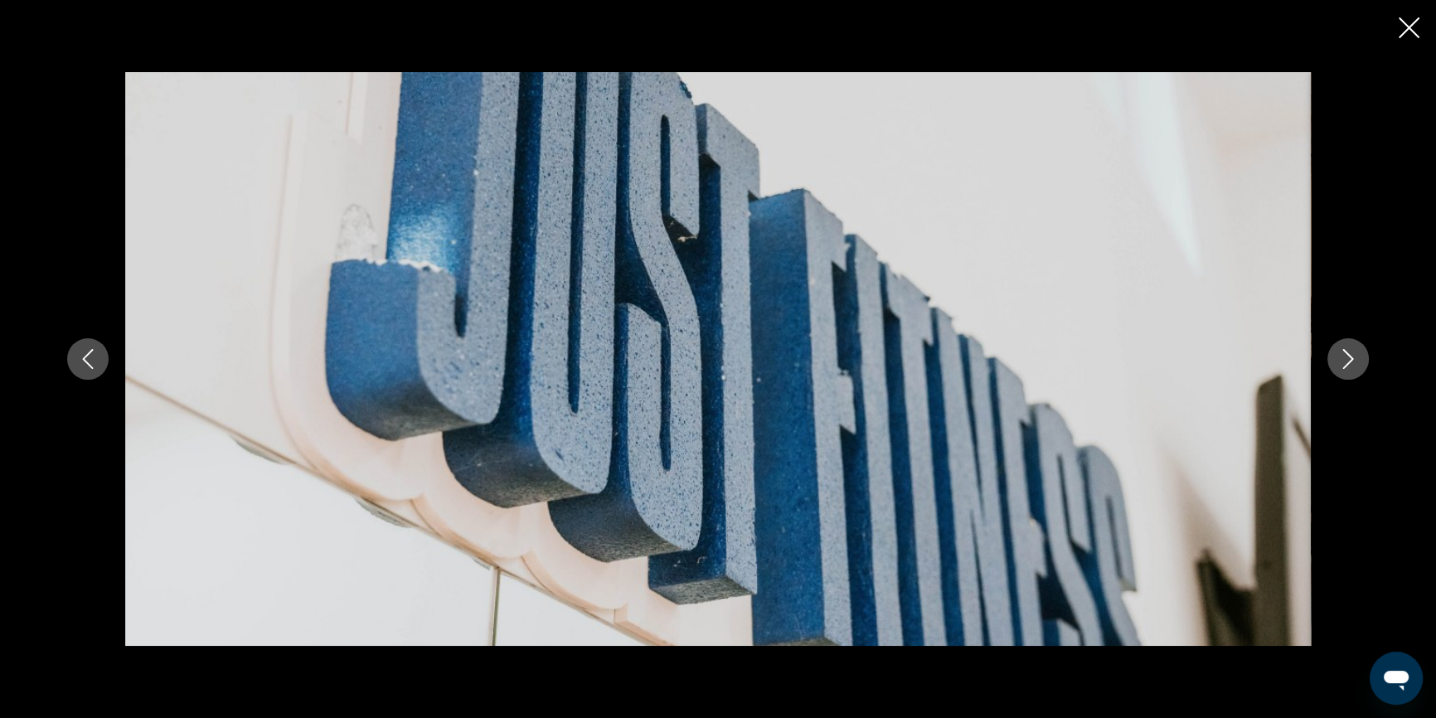
click at [1351, 366] on icon "Next image" at bounding box center [1348, 359] width 20 height 20
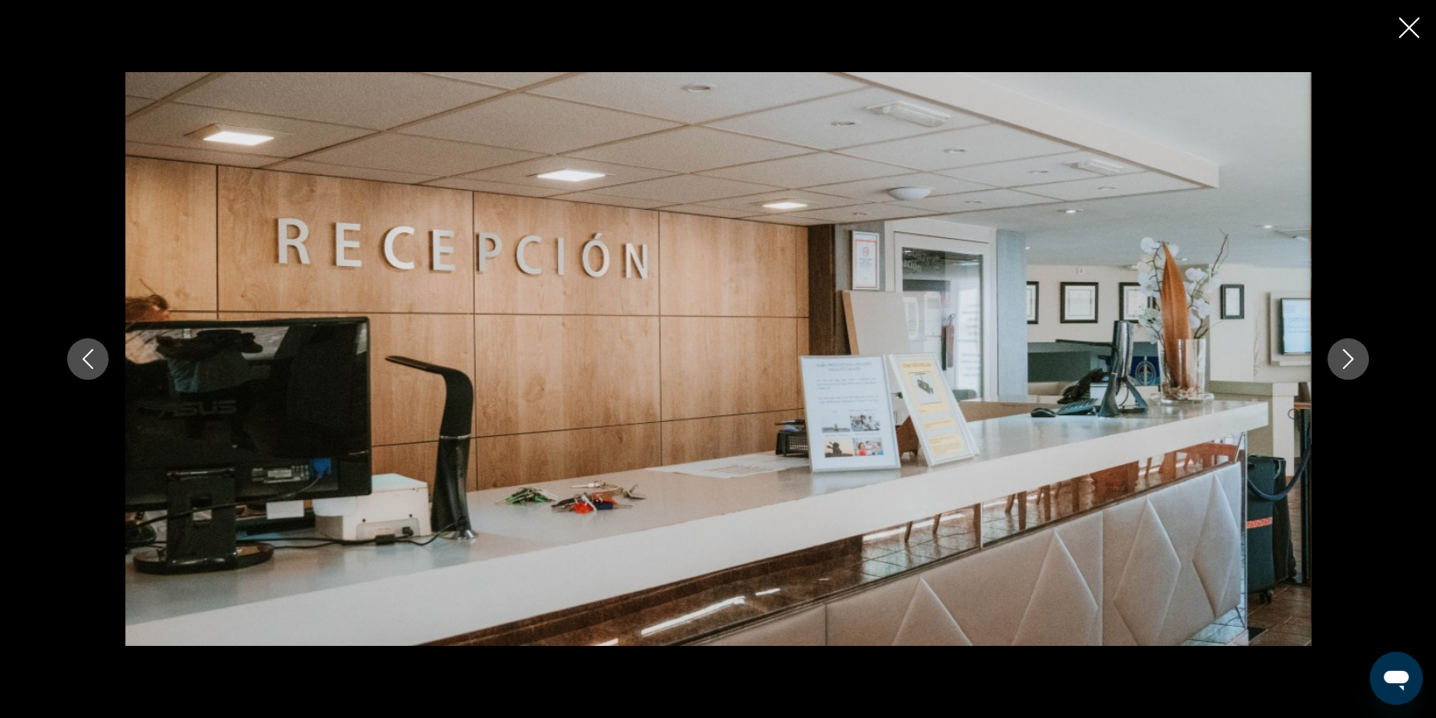
click at [1351, 366] on icon "Next image" at bounding box center [1348, 359] width 20 height 20
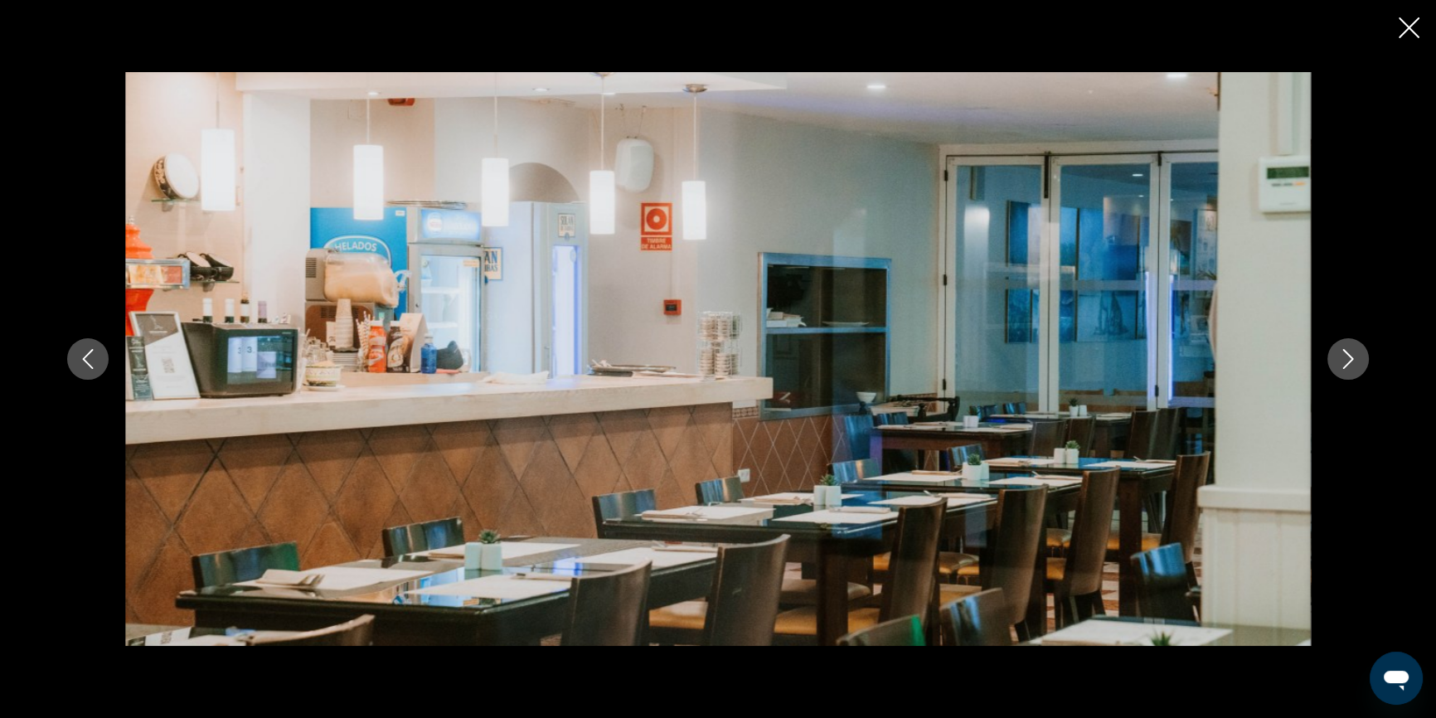
click at [1351, 366] on icon "Next image" at bounding box center [1348, 359] width 20 height 20
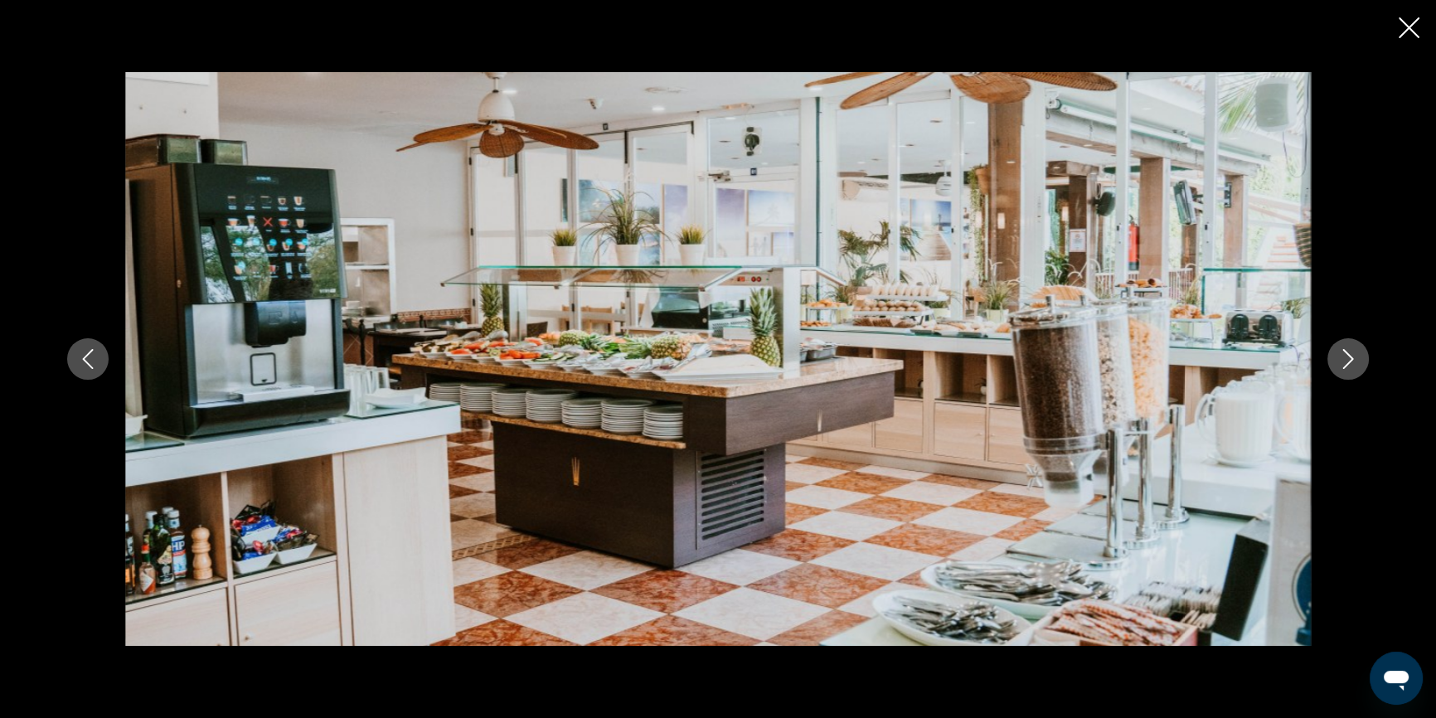
click at [1351, 366] on icon "Next image" at bounding box center [1348, 359] width 20 height 20
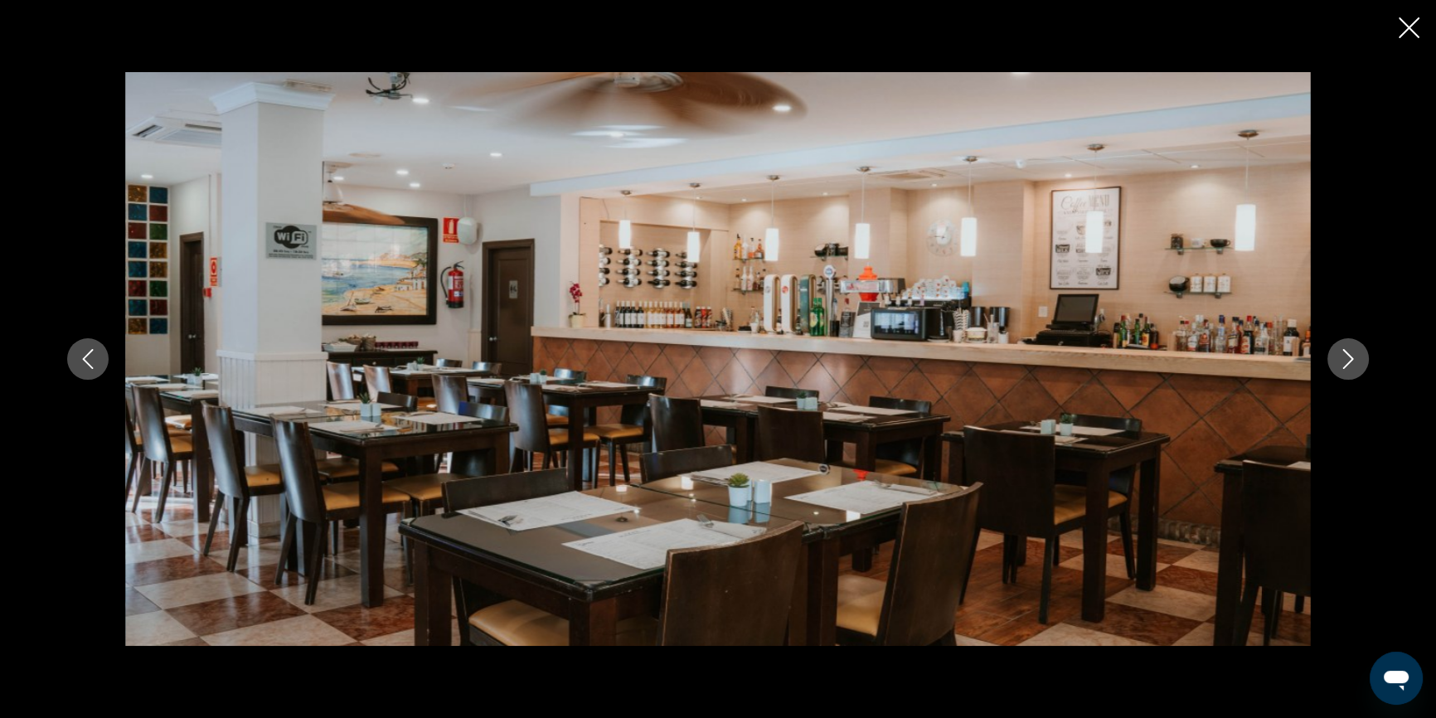
click at [1351, 366] on icon "Next image" at bounding box center [1348, 359] width 20 height 20
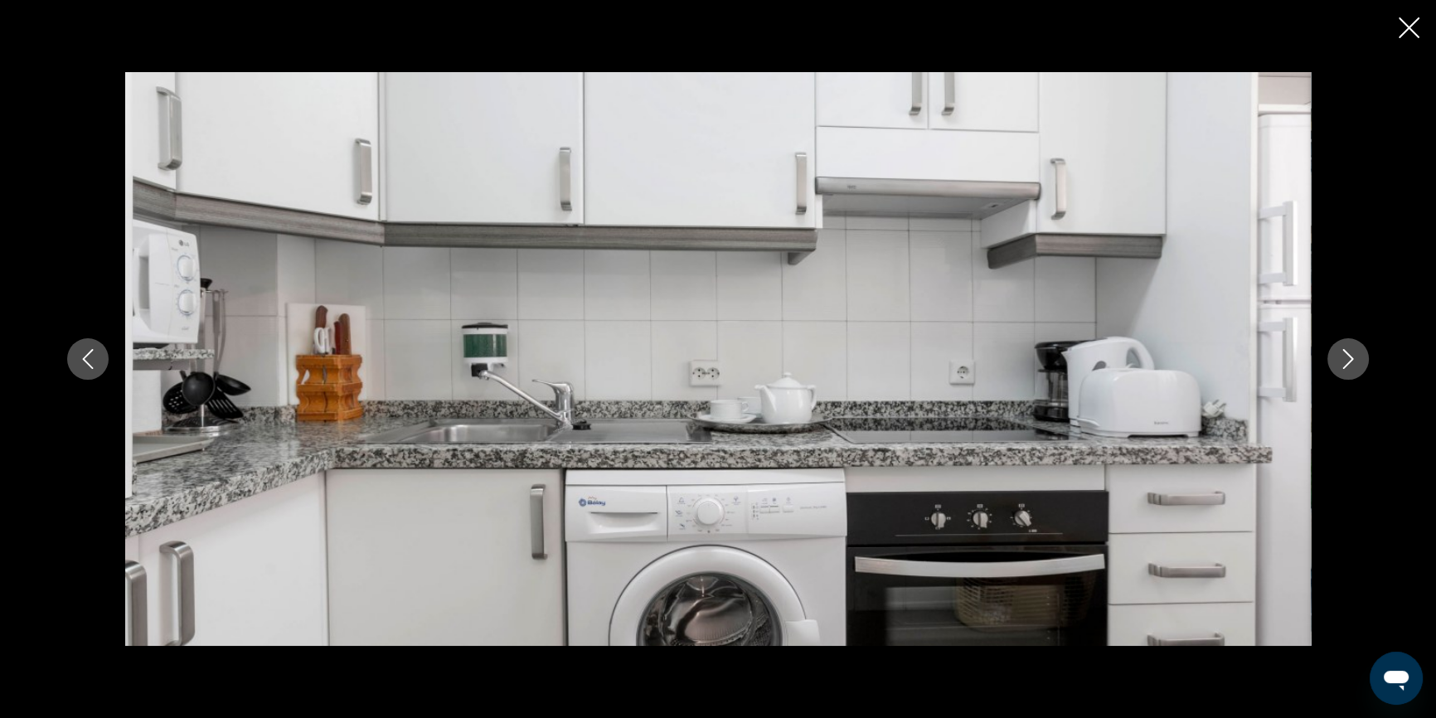
click at [1415, 21] on icon "Close slideshow" at bounding box center [1409, 27] width 21 height 21
